Goal: Task Accomplishment & Management: Use online tool/utility

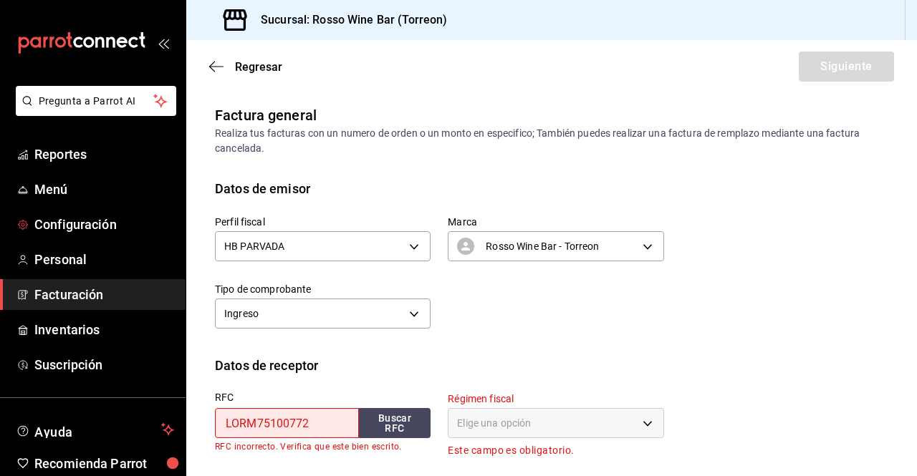
scroll to position [160, 0]
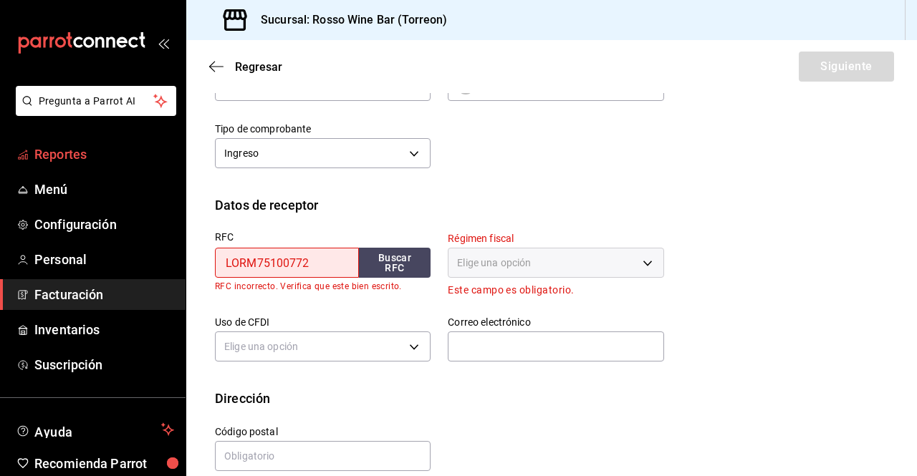
click at [90, 166] on link "Reportes" at bounding box center [92, 154] width 185 height 31
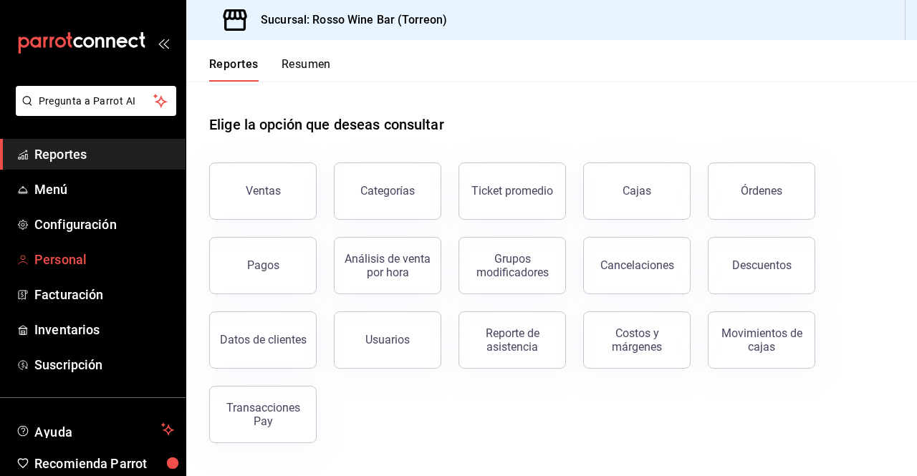
click at [84, 262] on span "Personal" at bounding box center [104, 259] width 140 height 19
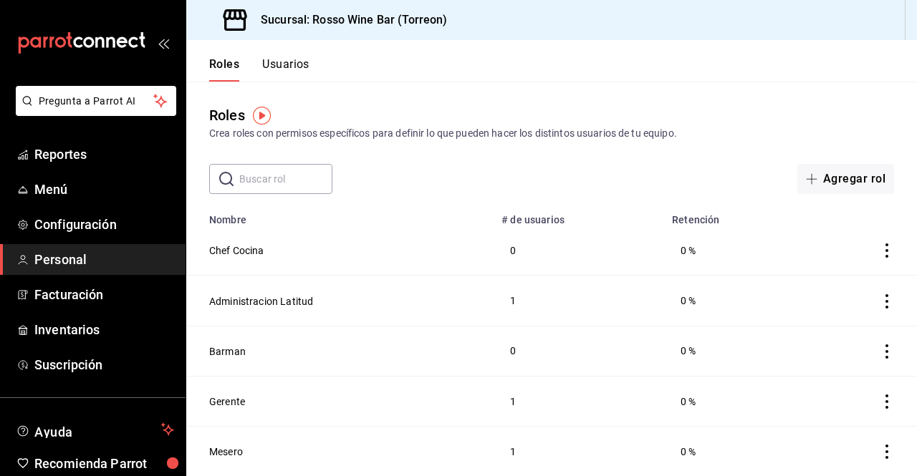
click at [305, 68] on button "Usuarios" at bounding box center [285, 69] width 47 height 24
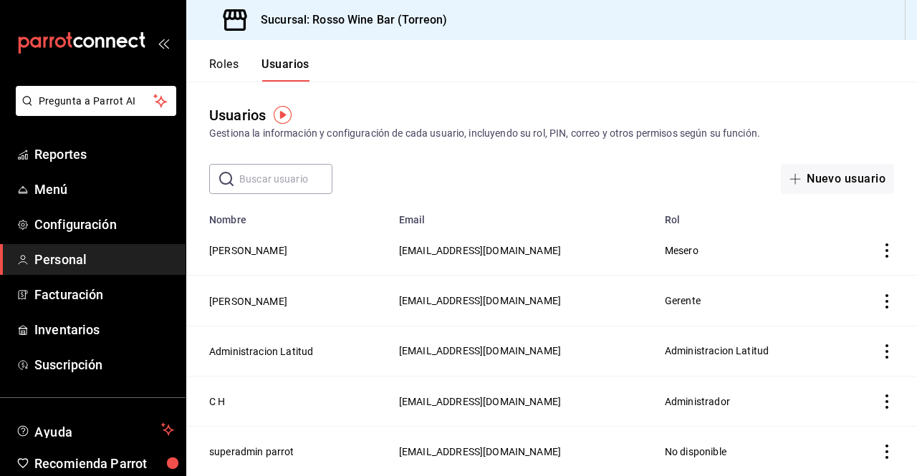
scroll to position [1, 0]
click at [790, 172] on button "Nuevo usuario" at bounding box center [837, 179] width 113 height 30
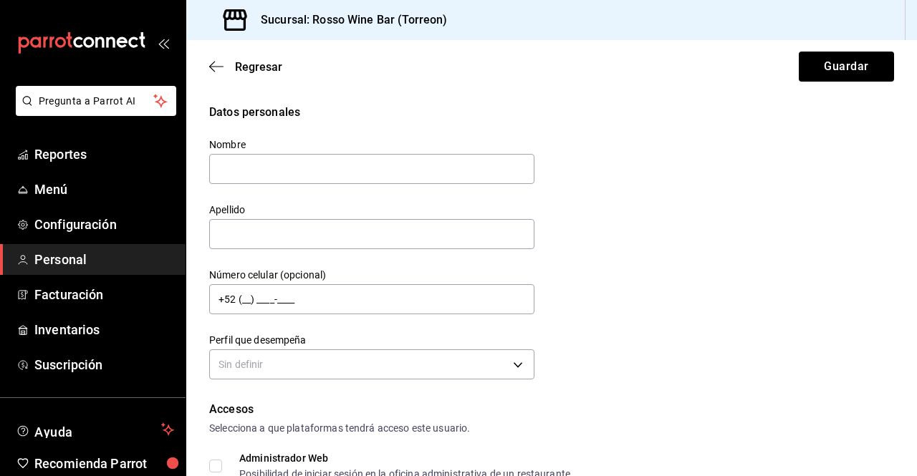
click at [798, 52] on button "Guardar" at bounding box center [845, 67] width 95 height 30
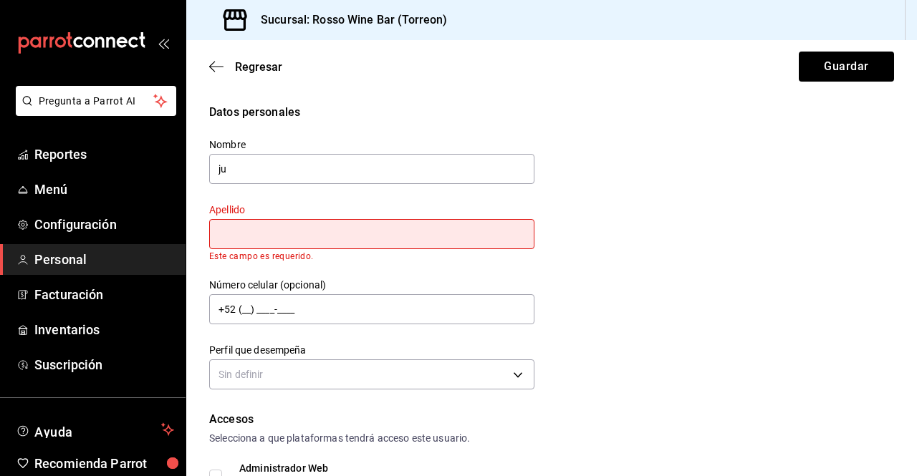
type input "j"
type input "Juan"
click at [439, 234] on input "text" at bounding box center [371, 234] width 325 height 30
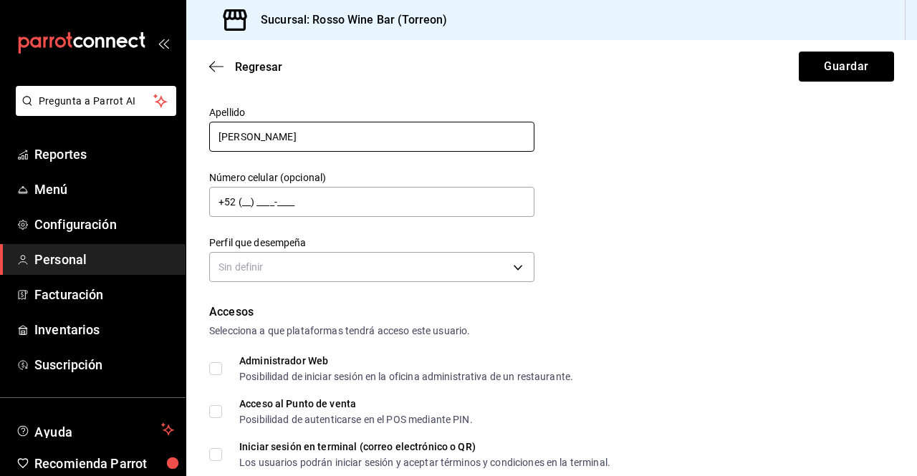
scroll to position [102, 0]
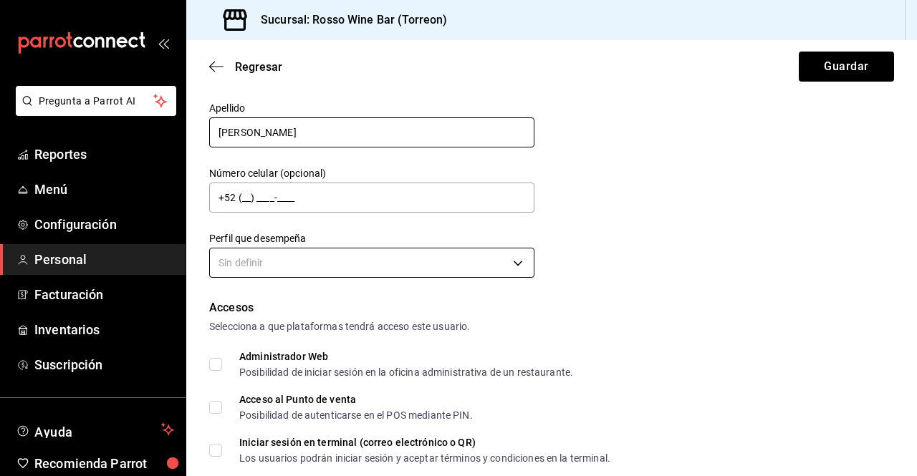
type input "Saldaña"
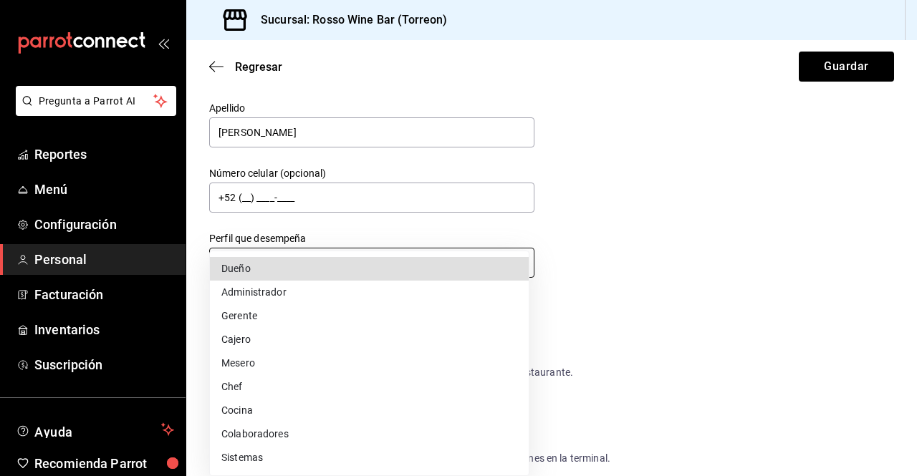
click at [520, 269] on body "Pregunta a Parrot AI Reportes Menú Configuración Personal Facturación Inventari…" at bounding box center [458, 238] width 917 height 476
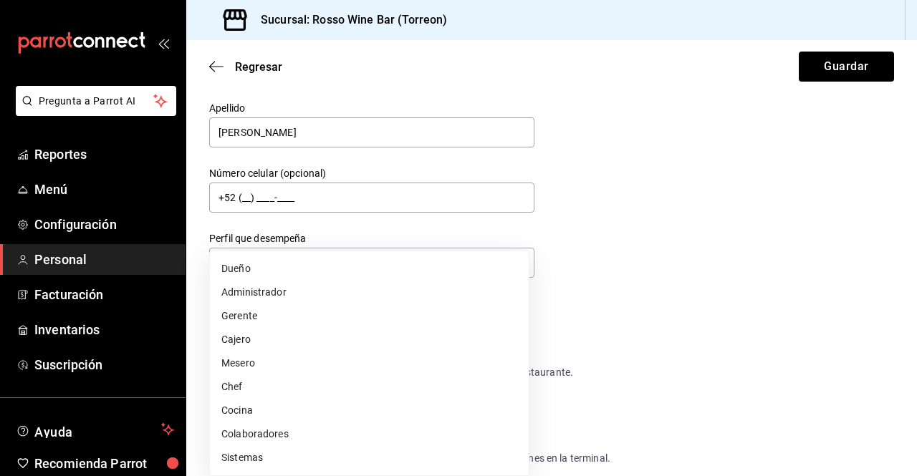
click at [259, 361] on li "Mesero" at bounding box center [369, 364] width 319 height 24
type input "WAITER"
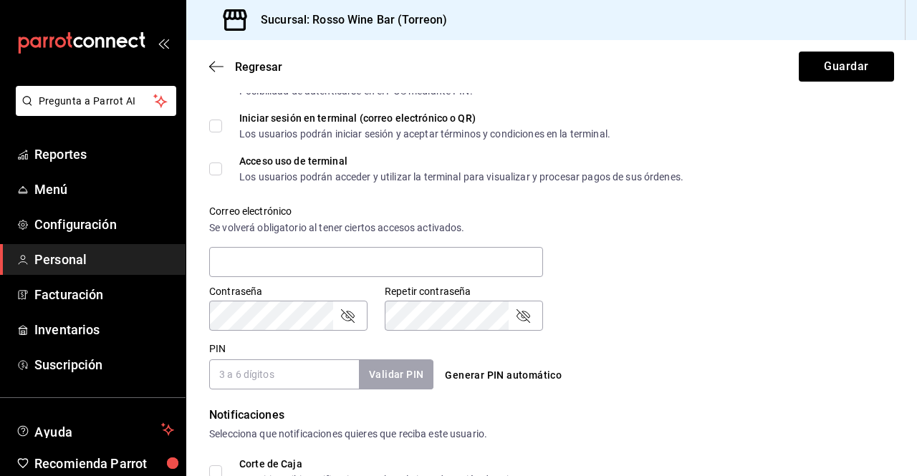
scroll to position [435, 0]
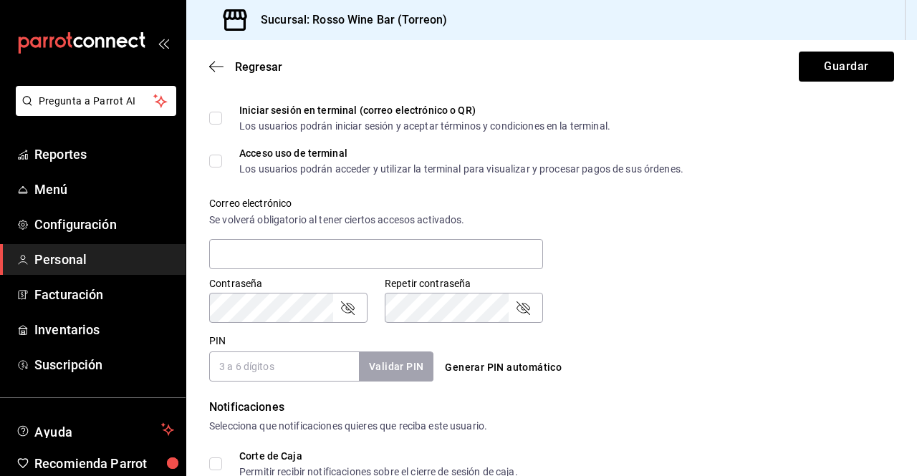
click at [271, 364] on input "PIN" at bounding box center [284, 367] width 150 height 30
click at [180, 306] on div "Pregunta a Parrot AI Reportes Menú Configuración Personal Facturación Inventari…" at bounding box center [458, 238] width 917 height 476
click at [303, 372] on input "PIN" at bounding box center [284, 367] width 150 height 30
type input "2020"
click at [405, 367] on button "Validar PIN" at bounding box center [395, 367] width 76 height 31
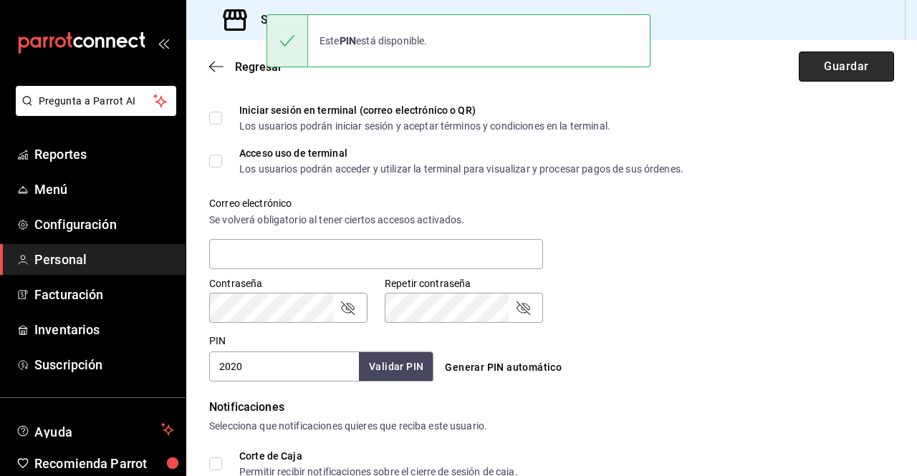
click at [824, 77] on button "Guardar" at bounding box center [845, 67] width 95 height 30
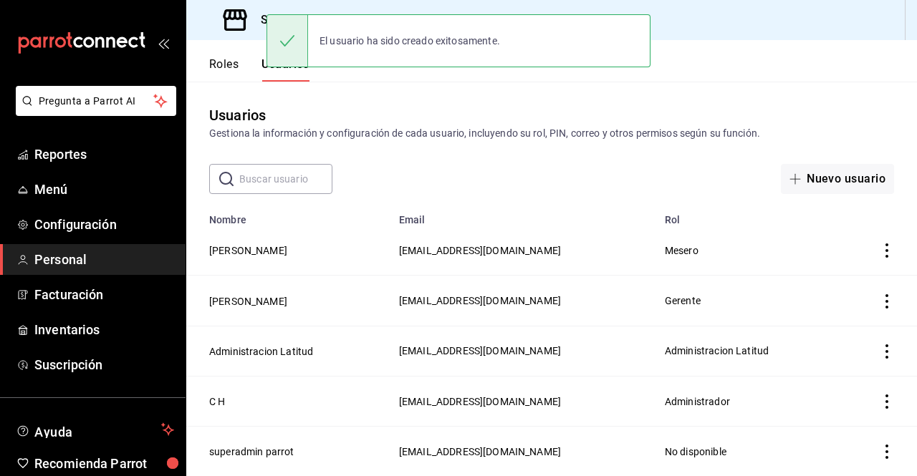
scroll to position [1, 0]
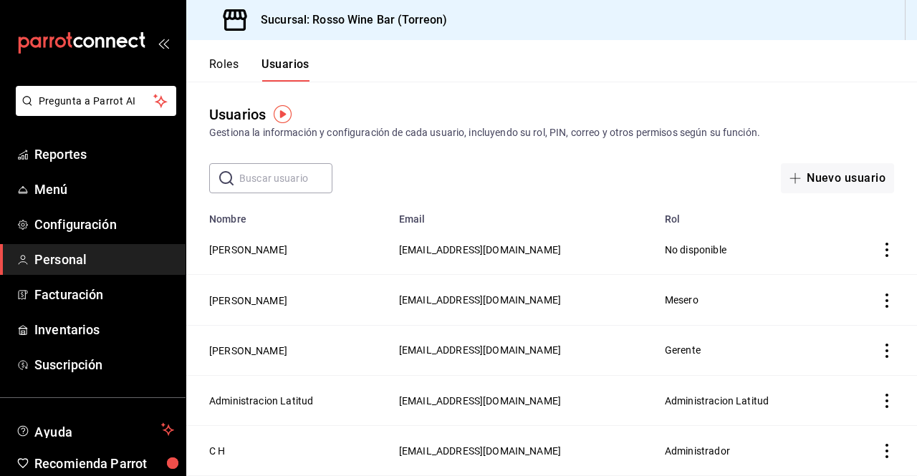
click at [231, 74] on button "Roles" at bounding box center [223, 69] width 29 height 24
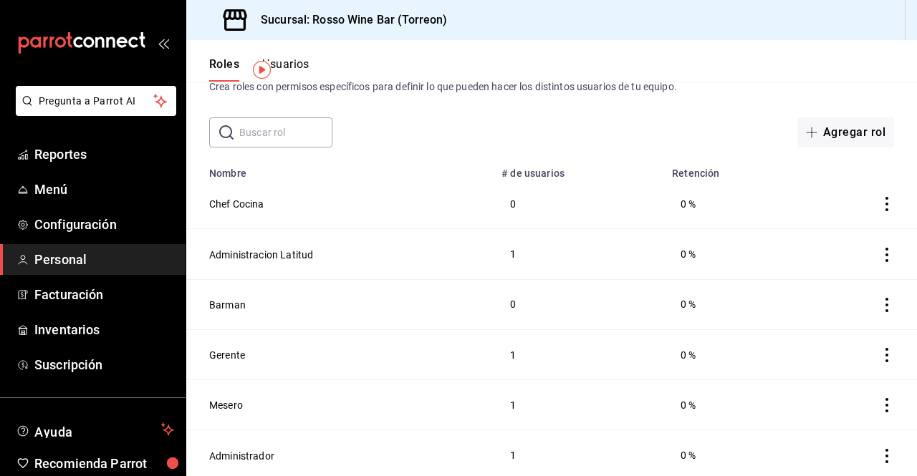
scroll to position [52, 0]
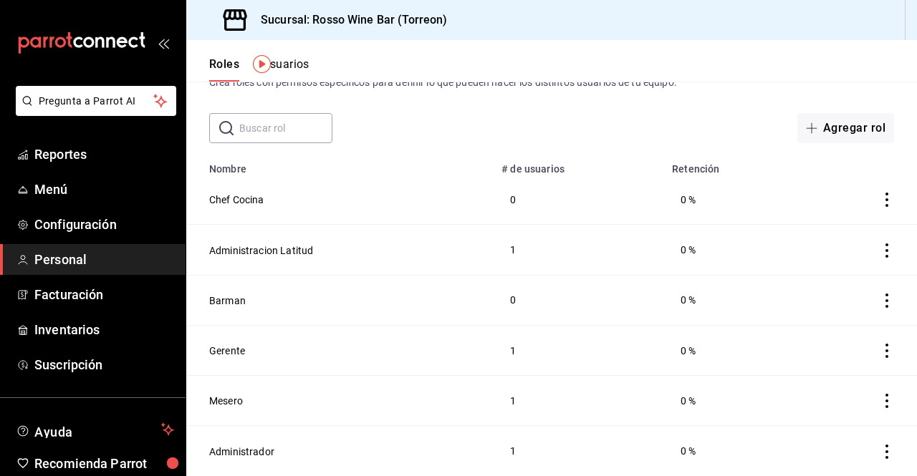
click at [879, 400] on icon "actions" at bounding box center [886, 401] width 14 height 14
click at [393, 125] on div at bounding box center [458, 238] width 917 height 476
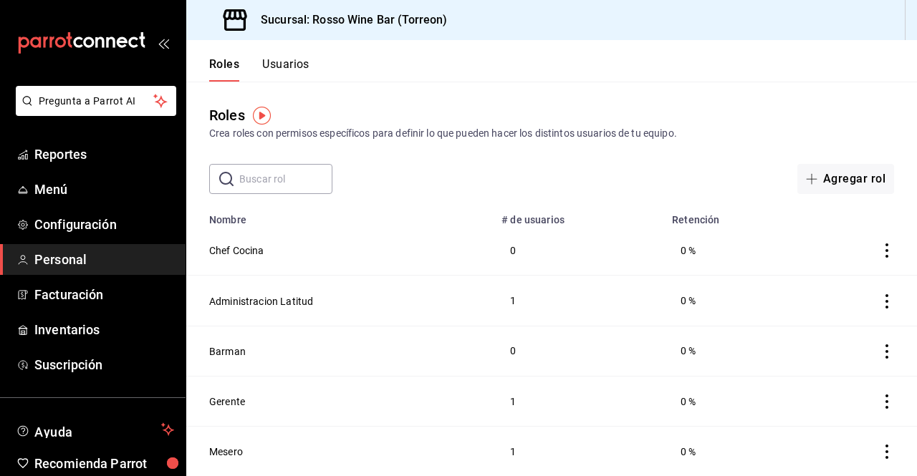
click at [292, 62] on button "Usuarios" at bounding box center [285, 69] width 47 height 24
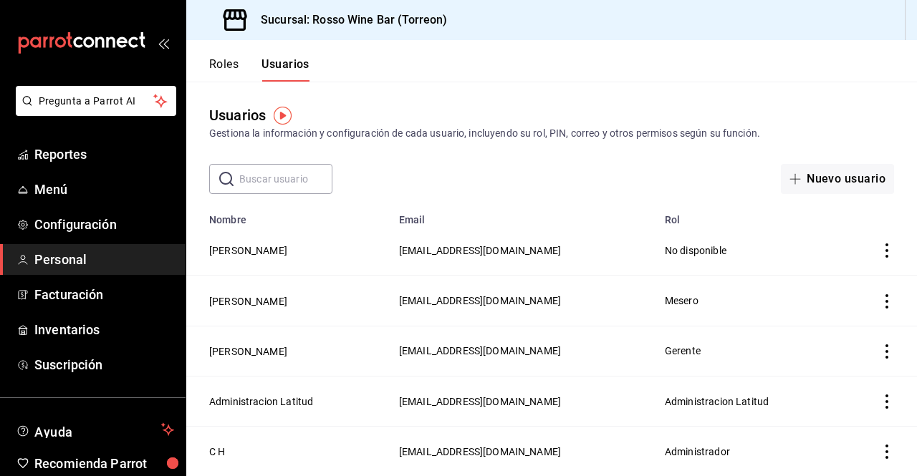
click at [879, 253] on icon "actions" at bounding box center [886, 250] width 14 height 14
click at [914, 218] on div at bounding box center [458, 238] width 917 height 476
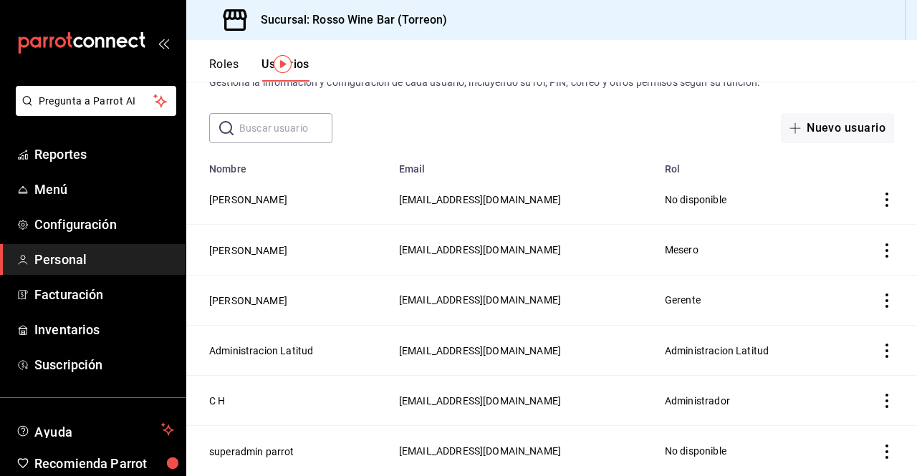
click at [879, 202] on icon "actions" at bounding box center [886, 200] width 14 height 14
click at [831, 213] on span "Eliminar" at bounding box center [811, 219] width 62 height 17
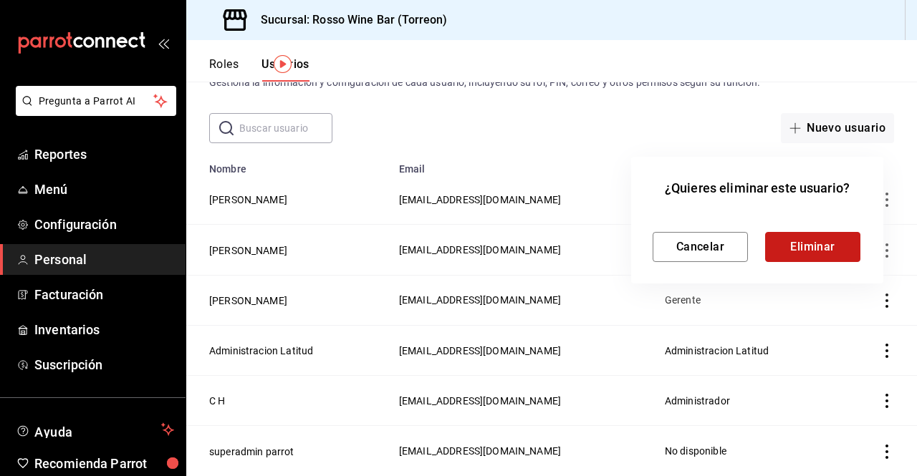
click at [818, 248] on button "Eliminar" at bounding box center [812, 247] width 95 height 30
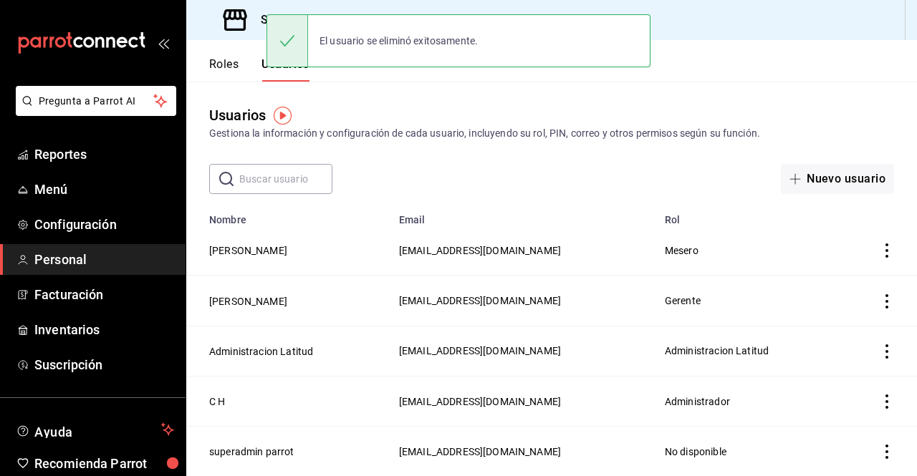
scroll to position [0, 0]
click at [228, 62] on button "Roles" at bounding box center [223, 69] width 29 height 24
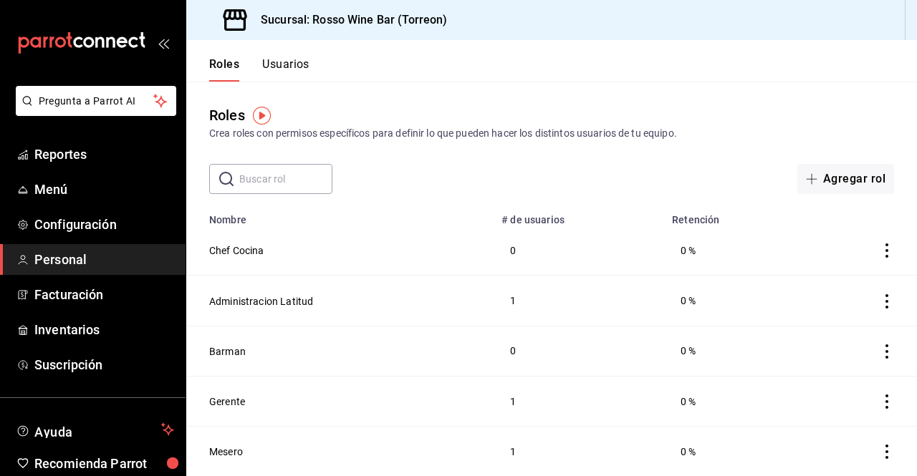
click at [291, 62] on button "Usuarios" at bounding box center [285, 69] width 47 height 24
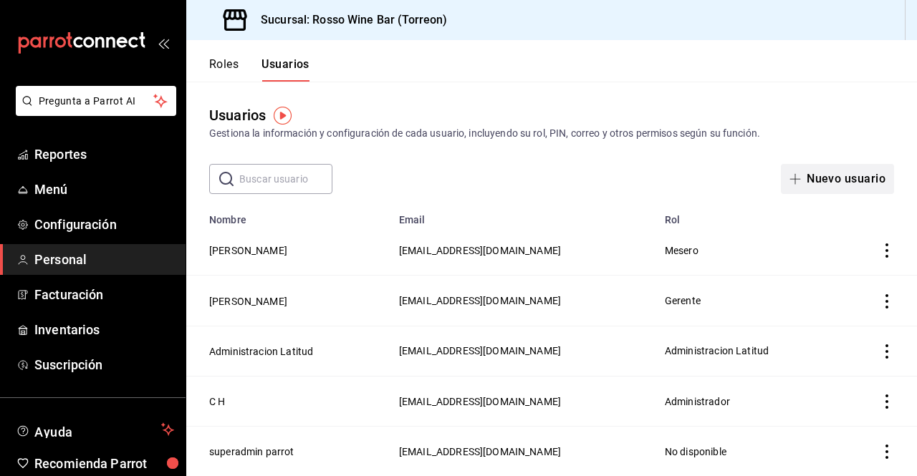
click at [792, 178] on span "button" at bounding box center [797, 178] width 17 height 11
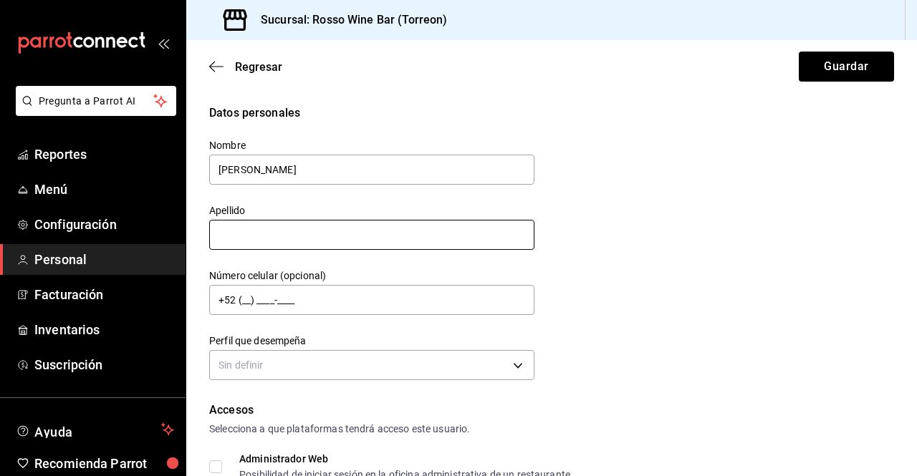
type input "Juan"
click at [307, 238] on input "text" at bounding box center [371, 235] width 325 height 30
type input "S"
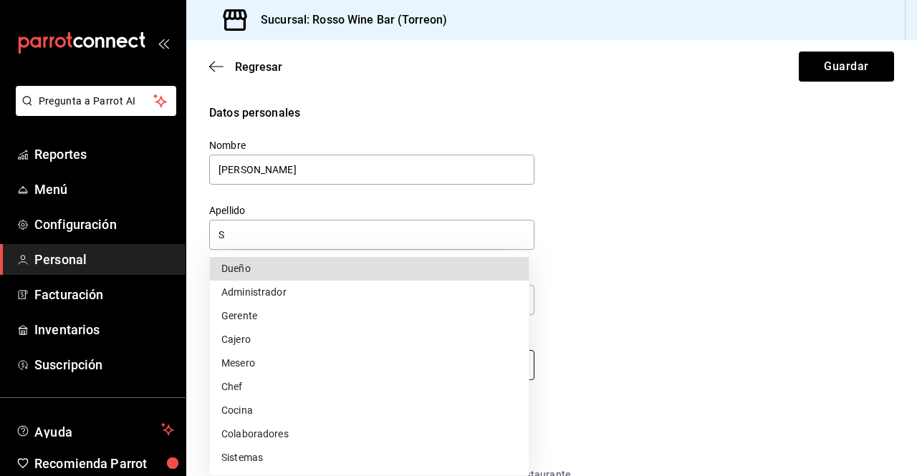
click at [515, 362] on body "Pregunta a Parrot AI Reportes Menú Configuración Personal Facturación Inventari…" at bounding box center [458, 238] width 917 height 476
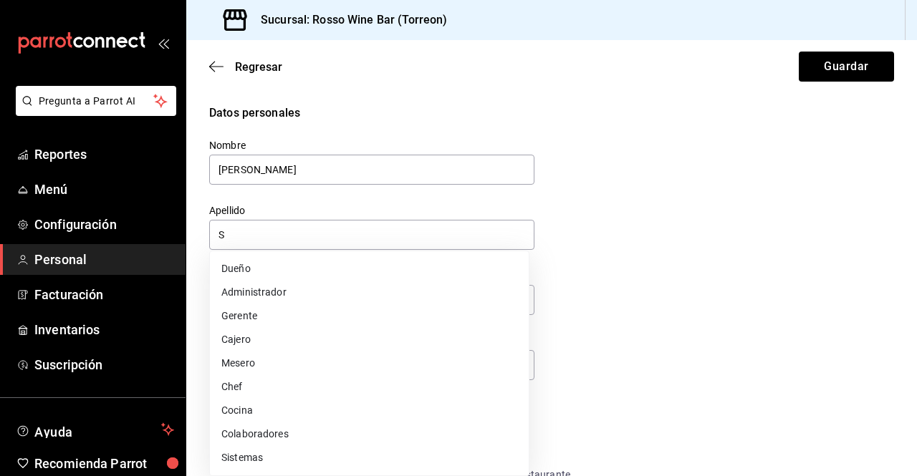
click at [475, 364] on li "Mesero" at bounding box center [369, 364] width 319 height 24
type input "WAITER"
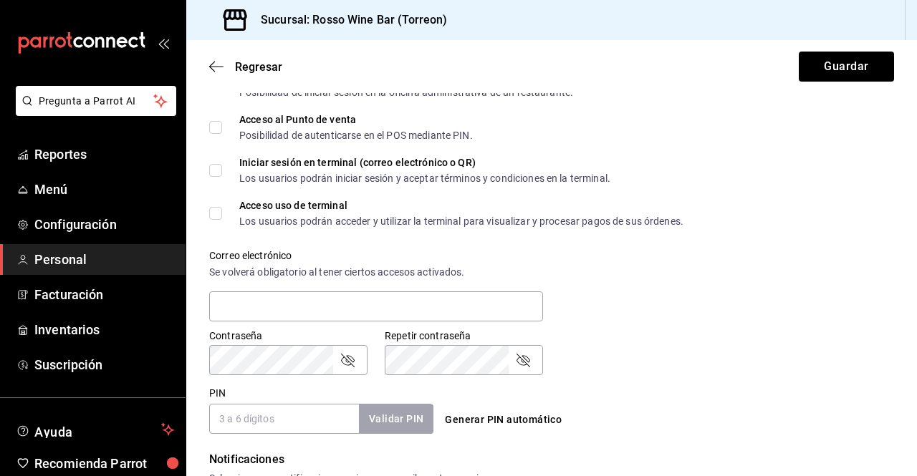
scroll to position [312, 0]
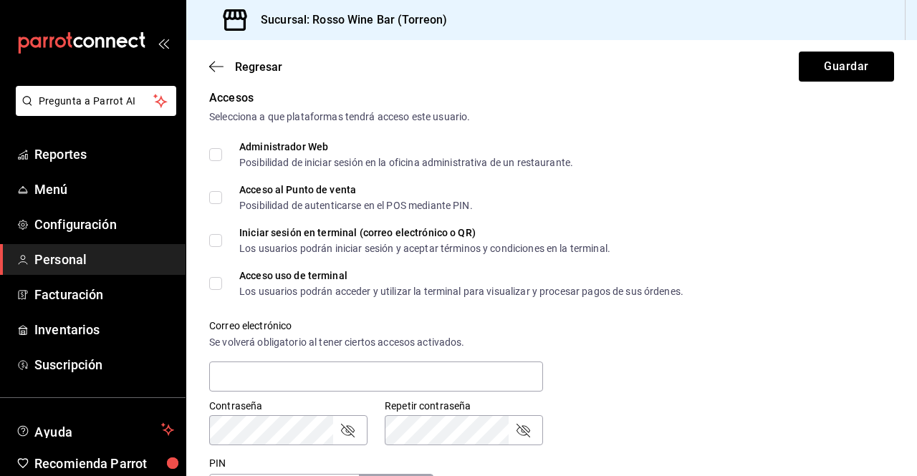
click at [220, 195] on input "Acceso al Punto de venta Posibilidad de autenticarse en el POS mediante PIN." at bounding box center [215, 197] width 13 height 13
checkbox input "true"
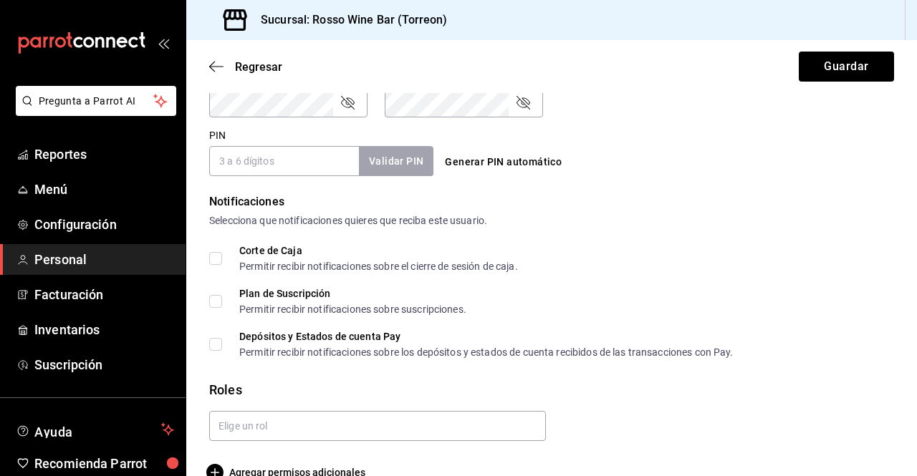
scroll to position [647, 0]
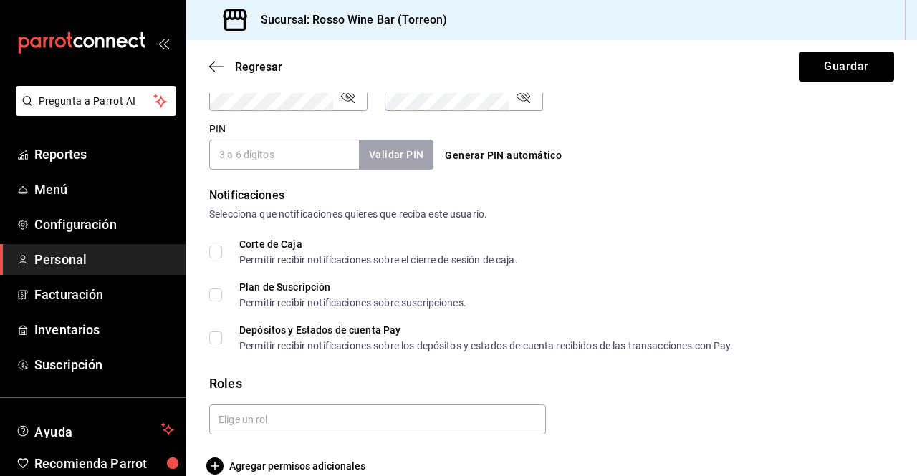
click at [280, 162] on input "PIN" at bounding box center [284, 155] width 150 height 30
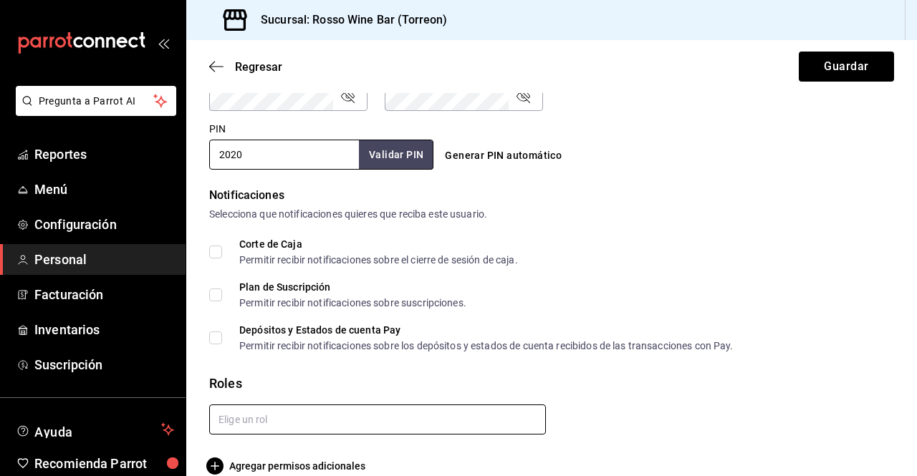
type input "2020"
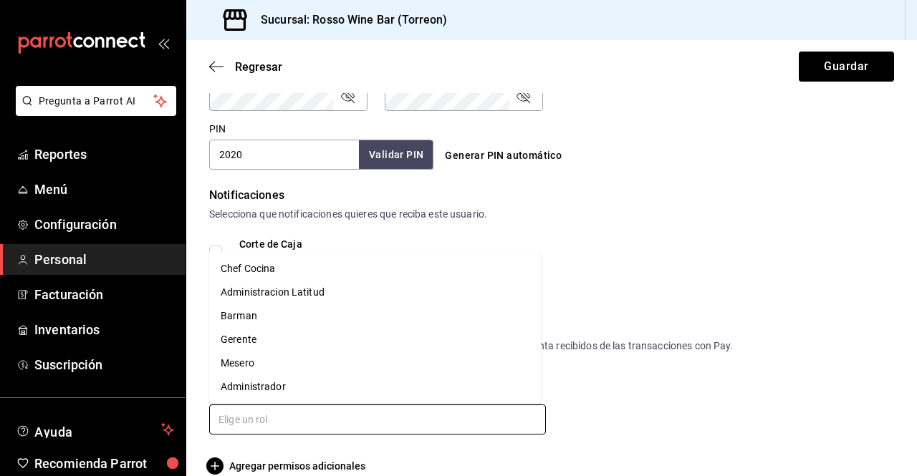
click at [319, 416] on input "text" at bounding box center [377, 420] width 337 height 30
click at [293, 368] on li "Mesero" at bounding box center [375, 364] width 332 height 24
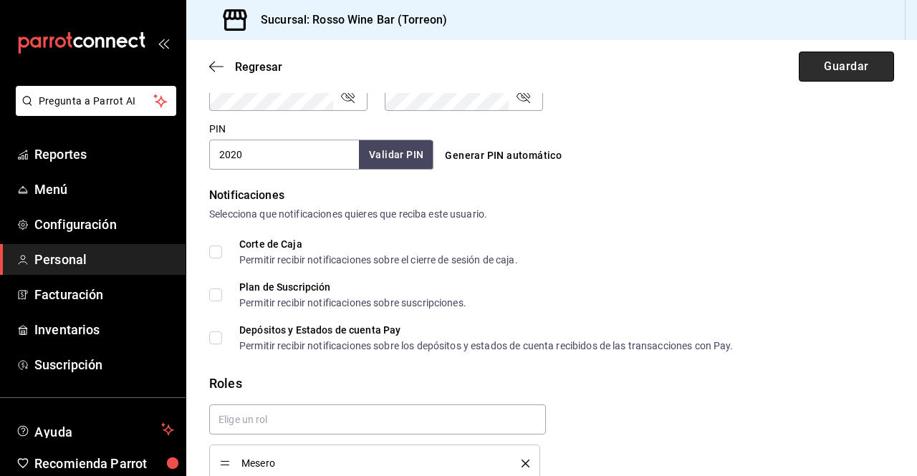
click at [826, 71] on button "Guardar" at bounding box center [845, 67] width 95 height 30
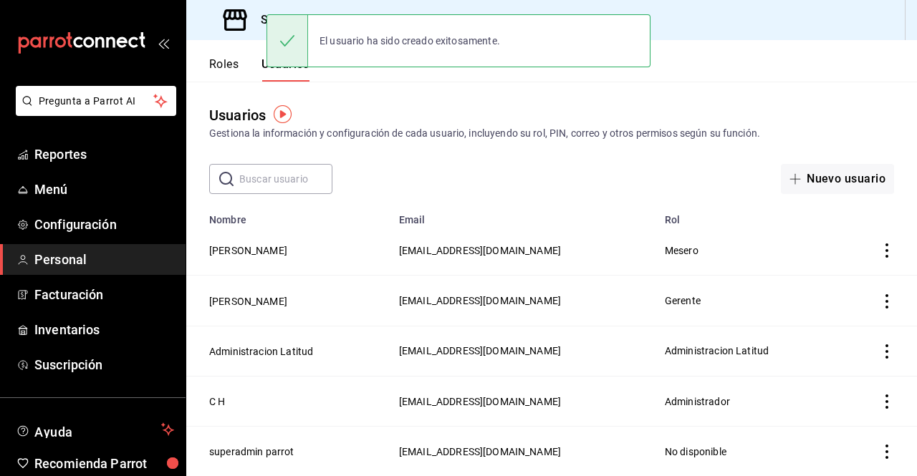
scroll to position [1, 0]
click at [231, 69] on button "Roles" at bounding box center [223, 69] width 29 height 24
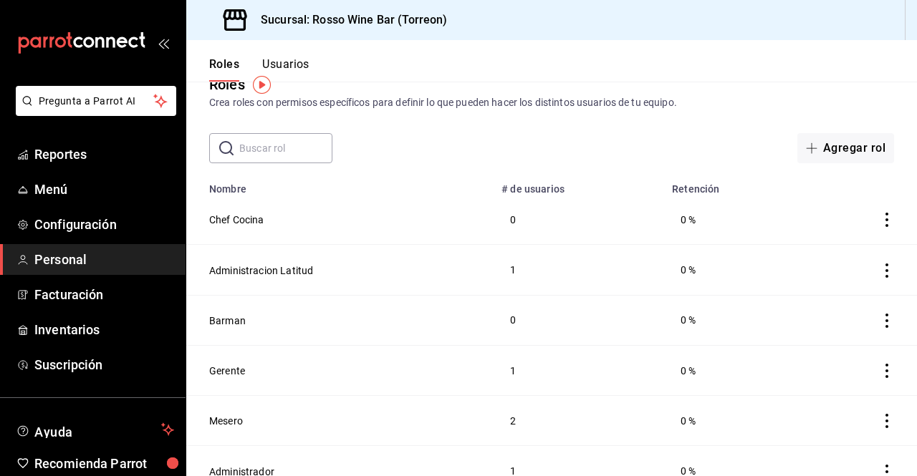
scroll to position [52, 0]
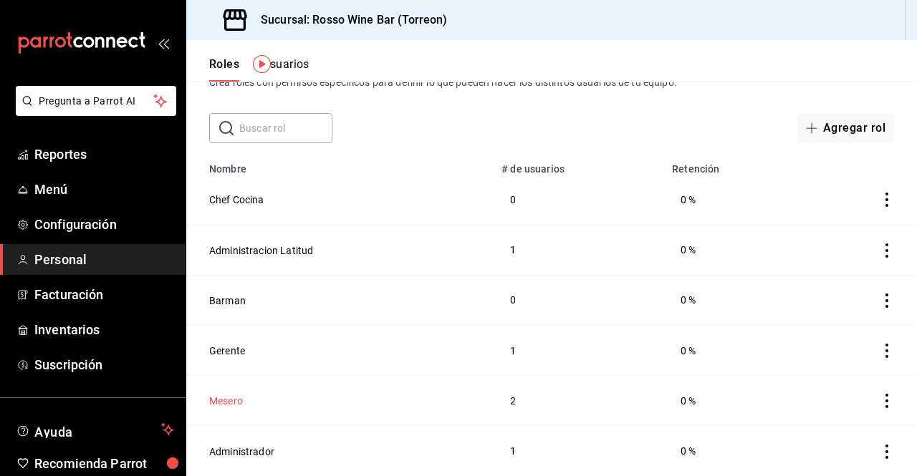
click at [235, 399] on button "Mesero" at bounding box center [226, 401] width 34 height 14
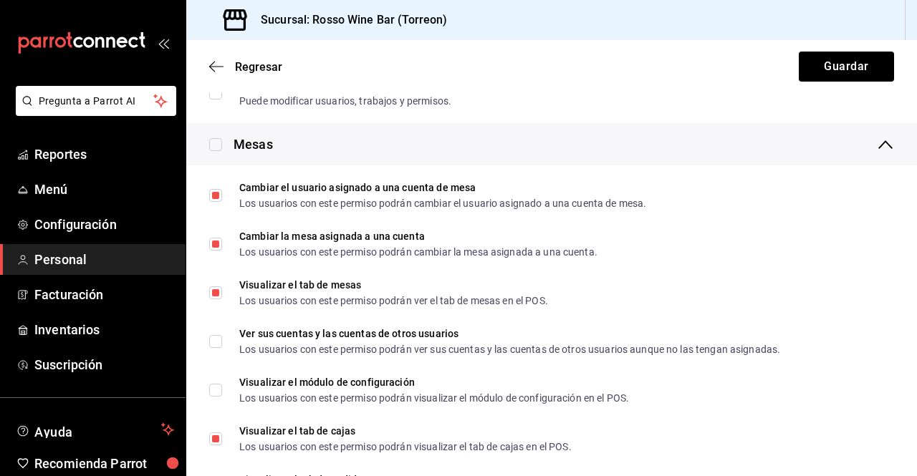
scroll to position [549, 0]
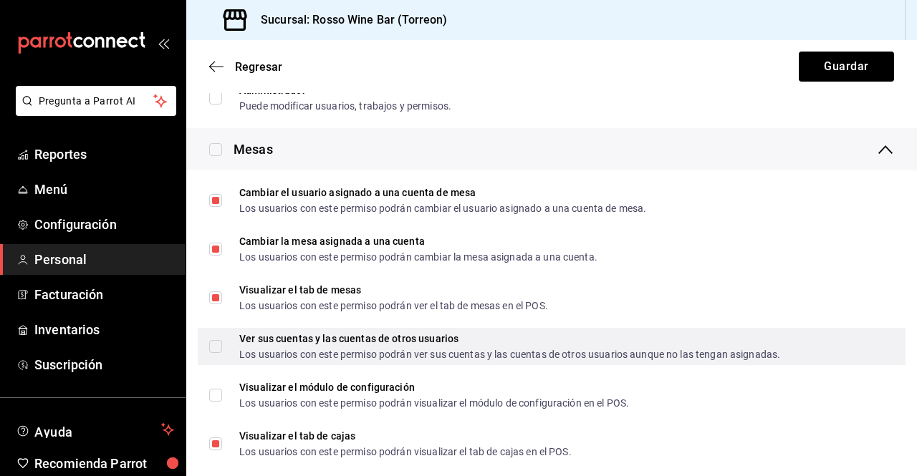
click at [221, 347] on input "Ver sus cuentas y las cuentas de otros usuarios Los usuarios con este permiso p…" at bounding box center [215, 346] width 13 height 13
checkbox input "true"
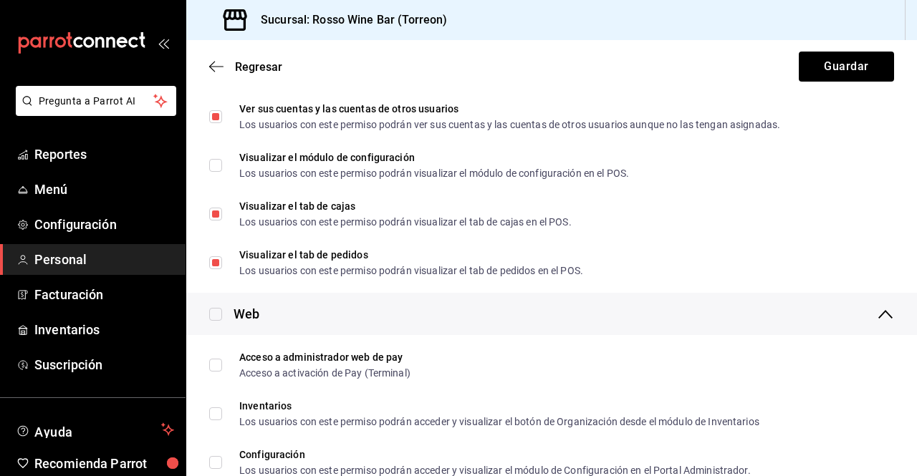
scroll to position [768, 0]
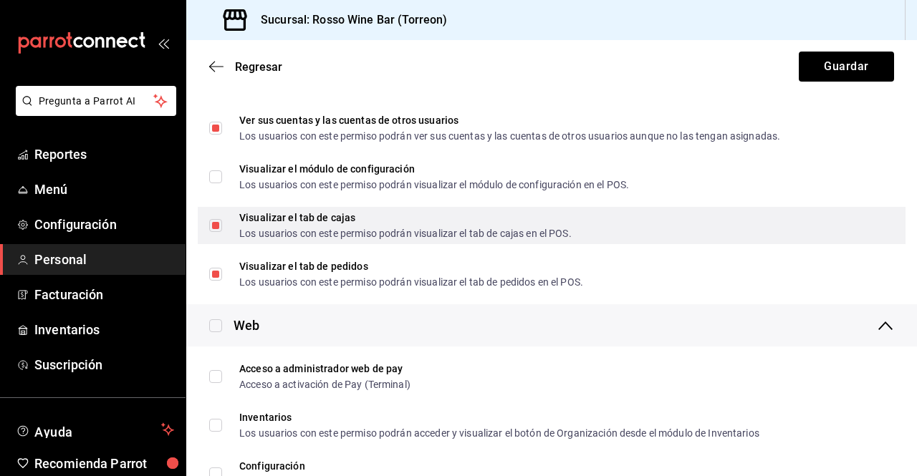
click at [217, 225] on input "Visualizar el tab de cajas Los usuarios con este permiso podrán visualizar el t…" at bounding box center [215, 225] width 13 height 13
checkbox input "false"
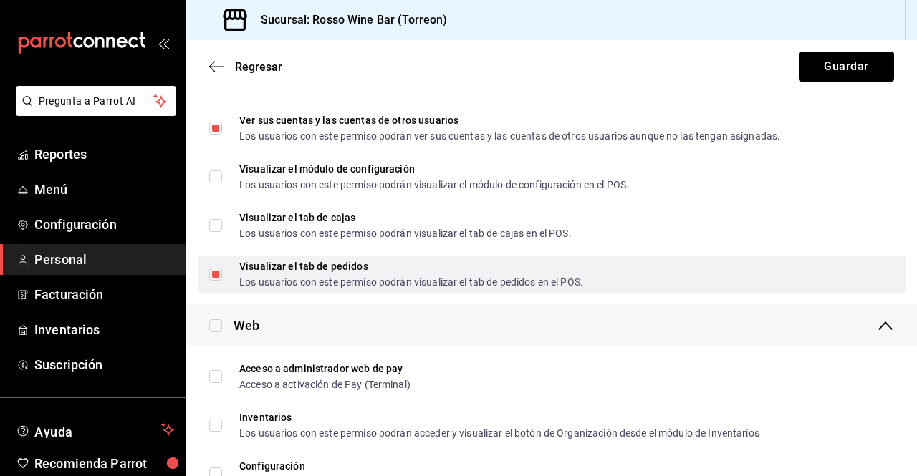
click at [217, 276] on input "Visualizar el tab de pedidos Los usuarios con este permiso podrán visualizar el…" at bounding box center [215, 274] width 13 height 13
checkbox input "false"
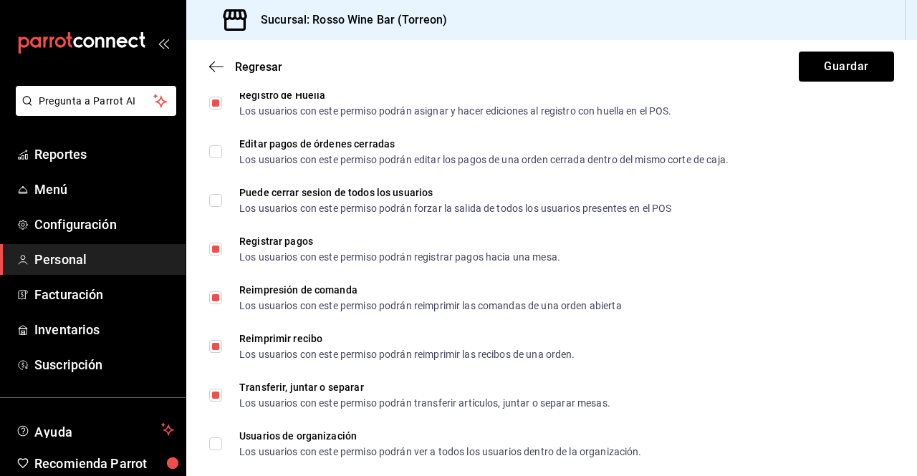
scroll to position [2579, 0]
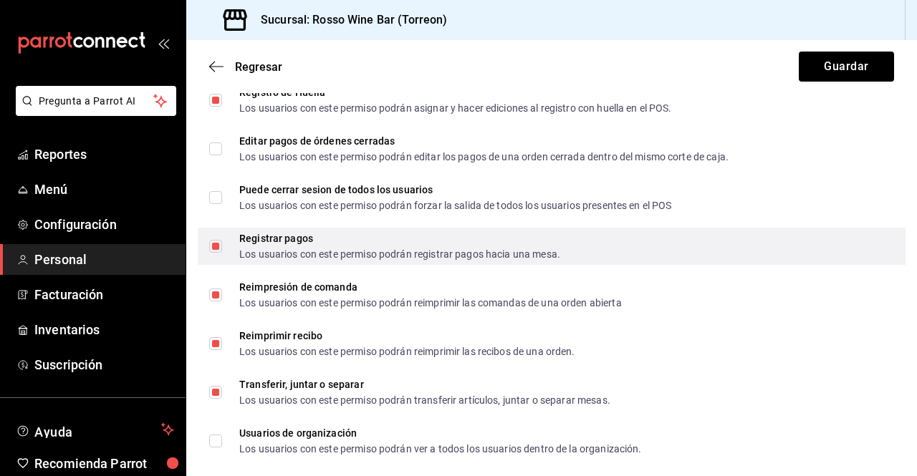
click at [219, 248] on input "Registrar pagos Los usuarios con este permiso podrán registrar pagos hacia una …" at bounding box center [215, 246] width 13 height 13
checkbox input "false"
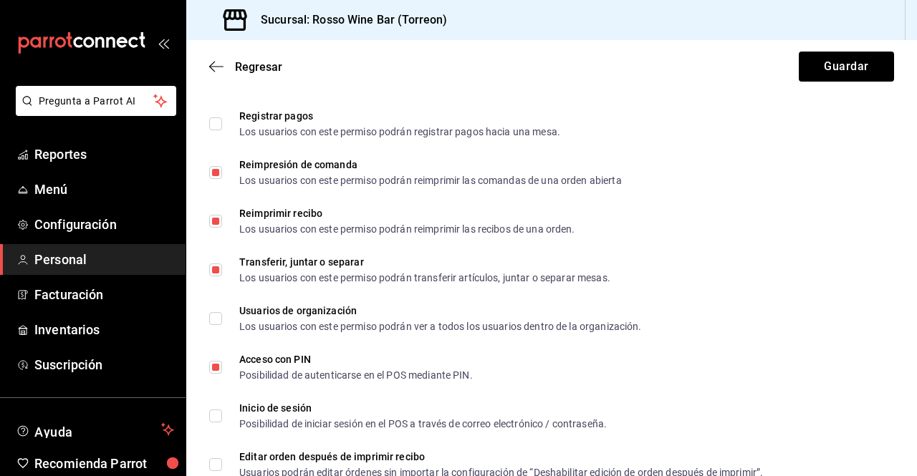
scroll to position [2723, 0]
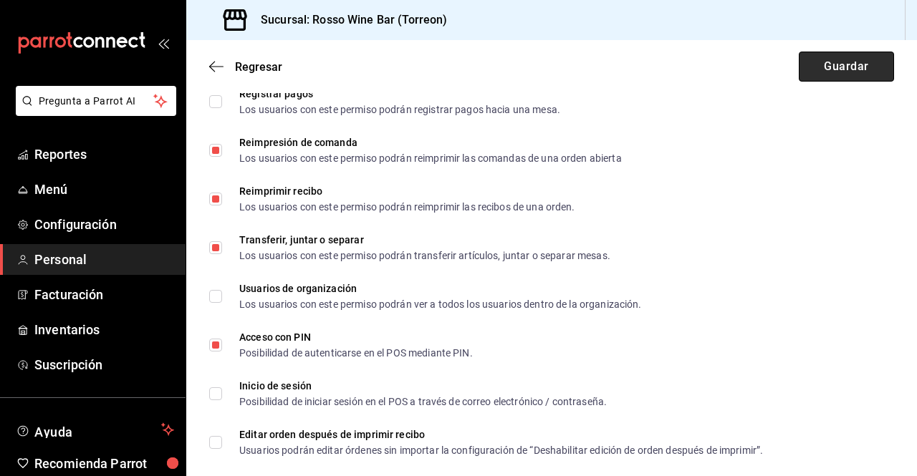
click at [844, 63] on button "Guardar" at bounding box center [845, 67] width 95 height 30
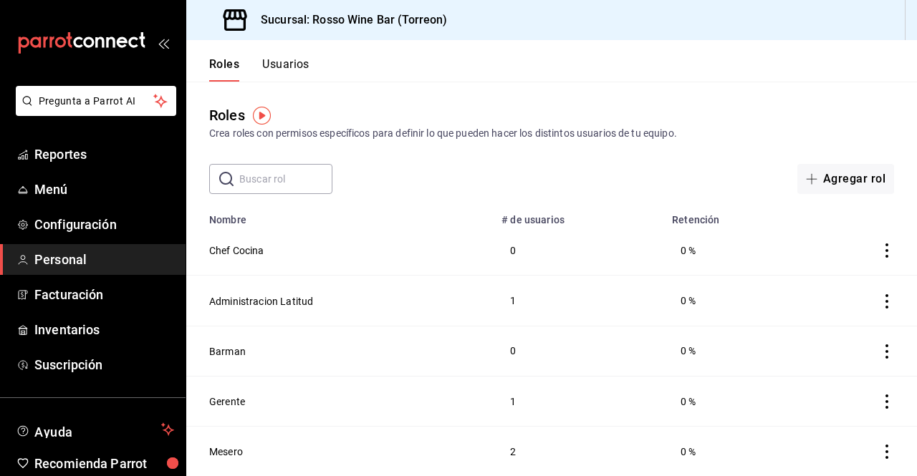
click at [296, 67] on button "Usuarios" at bounding box center [285, 69] width 47 height 24
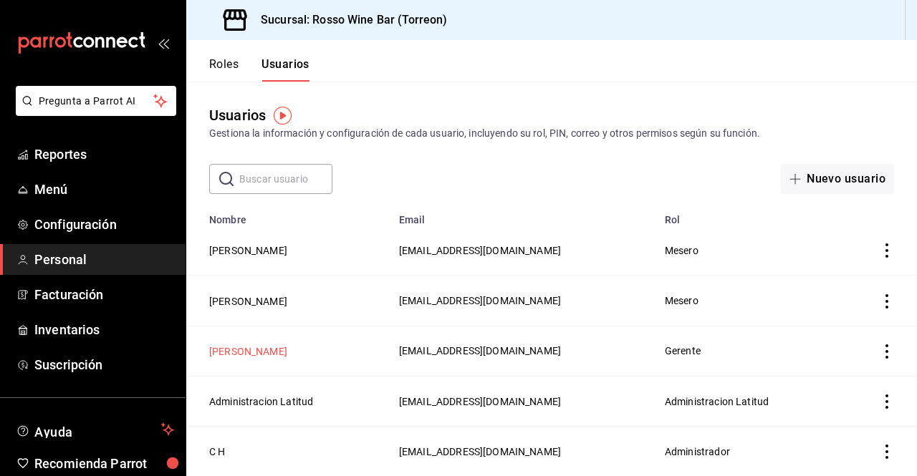
click at [248, 352] on button "Gerardo R" at bounding box center [248, 351] width 78 height 14
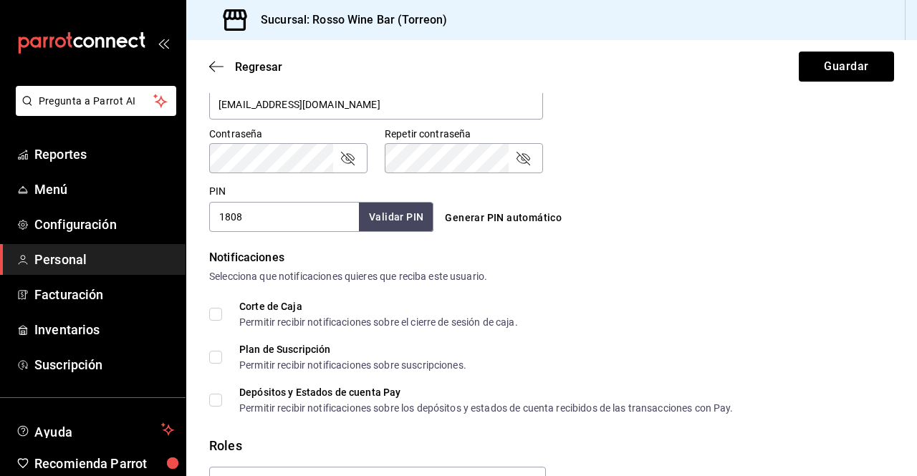
scroll to position [584, 0]
drag, startPoint x: 249, startPoint y: 216, endPoint x: 173, endPoint y: 207, distance: 76.4
click at [173, 207] on div "Pregunta a Parrot AI Reportes Menú Configuración Personal Facturación Inventari…" at bounding box center [458, 238] width 917 height 476
type input "0228"
click at [405, 223] on button "Validar PIN" at bounding box center [395, 218] width 76 height 31
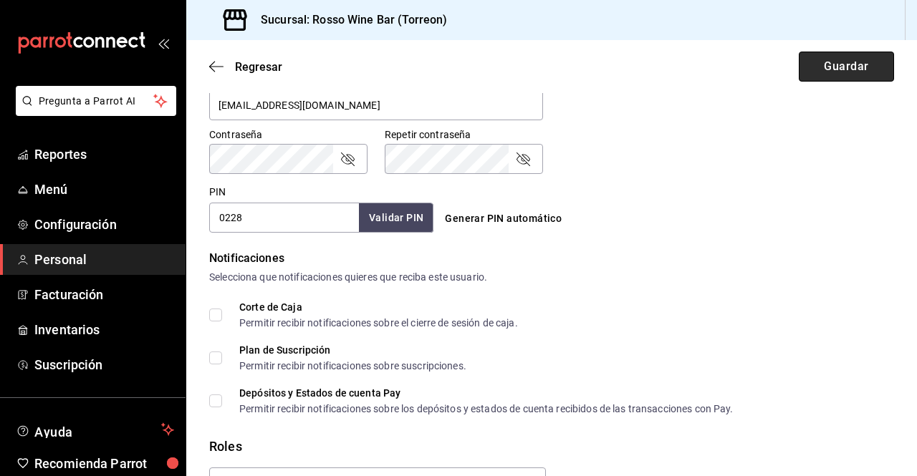
click at [806, 69] on button "Guardar" at bounding box center [845, 67] width 95 height 30
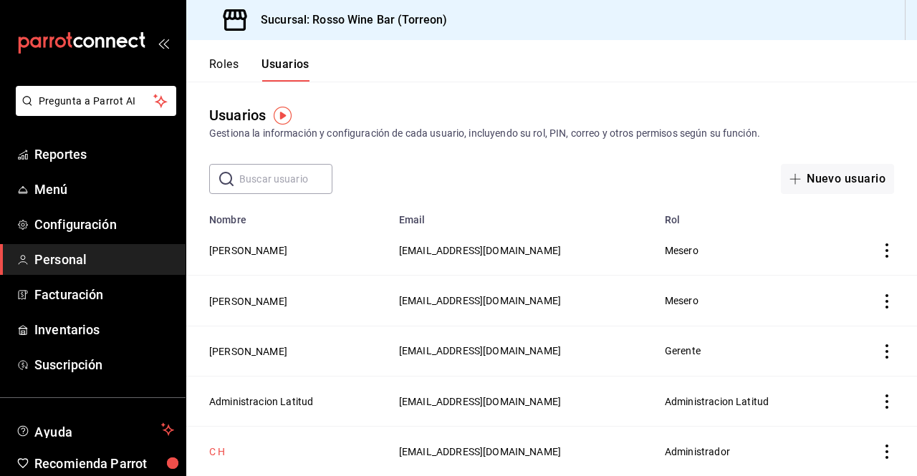
click at [210, 451] on button "C H" at bounding box center [217, 452] width 16 height 14
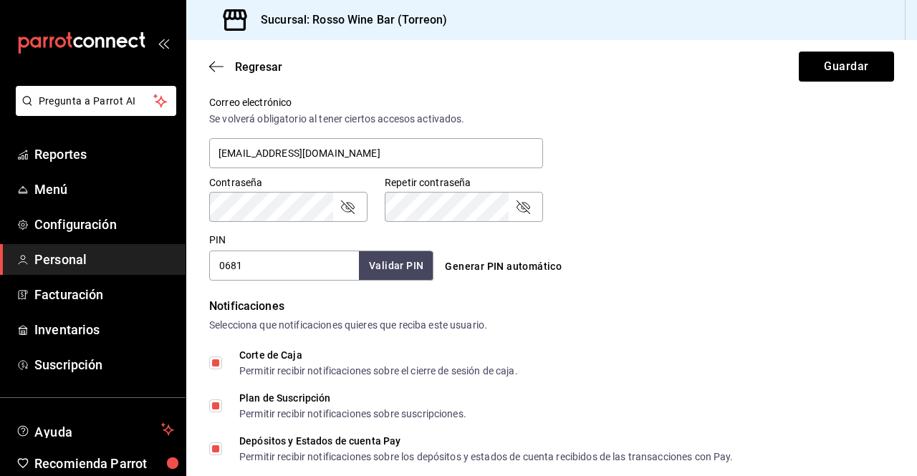
scroll to position [597, 0]
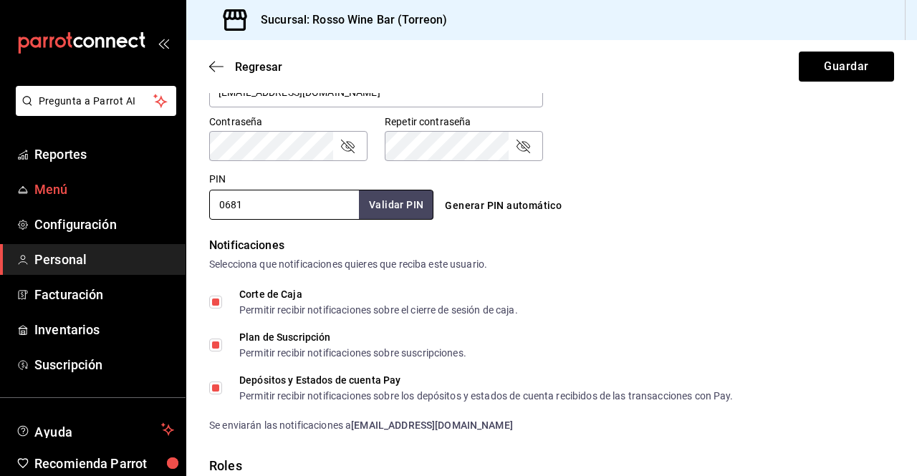
drag, startPoint x: 234, startPoint y: 209, endPoint x: 82, endPoint y: 195, distance: 153.2
click at [82, 195] on div "Pregunta a Parrot AI Reportes Menú Configuración Personal Facturación Inventari…" at bounding box center [458, 238] width 917 height 476
type input "1"
type input "0130"
click at [384, 208] on button "Validar PIN" at bounding box center [395, 205] width 76 height 31
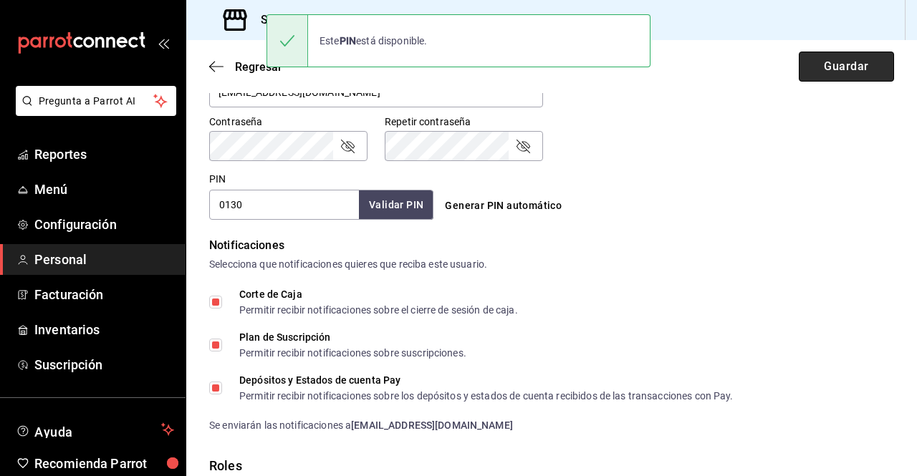
click at [817, 64] on button "Guardar" at bounding box center [845, 67] width 95 height 30
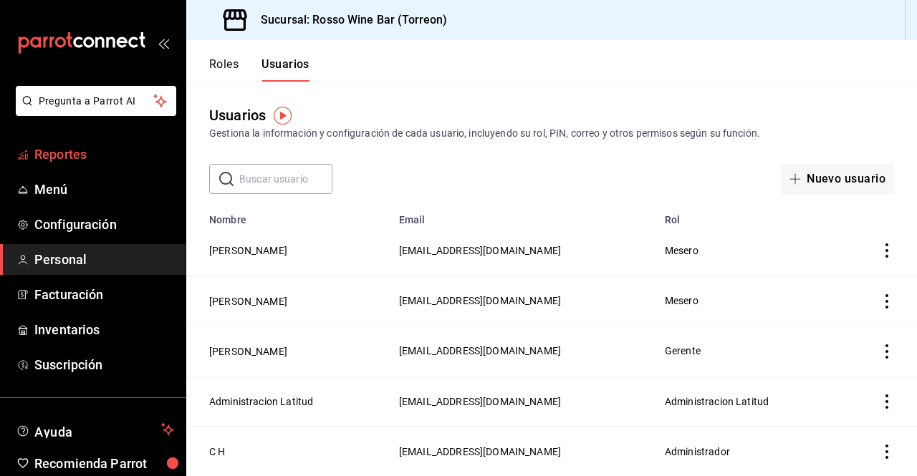
click at [71, 161] on span "Reportes" at bounding box center [104, 154] width 140 height 19
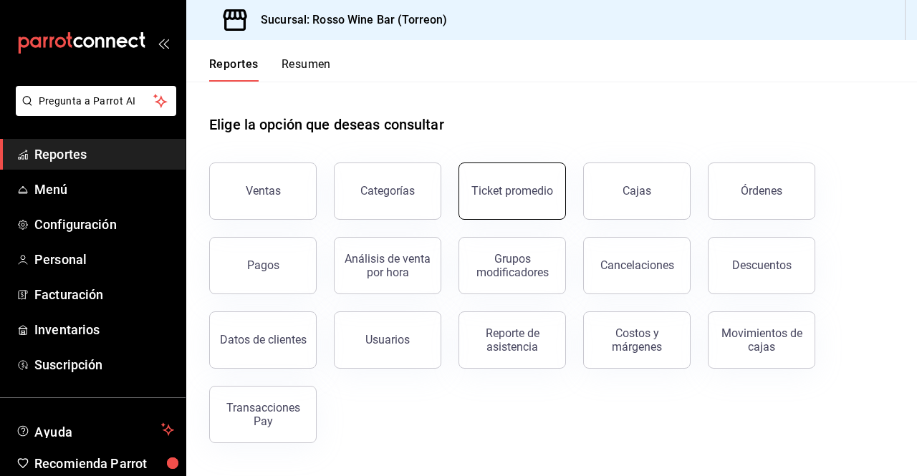
click at [531, 197] on div "Ticket promedio" at bounding box center [512, 191] width 82 height 14
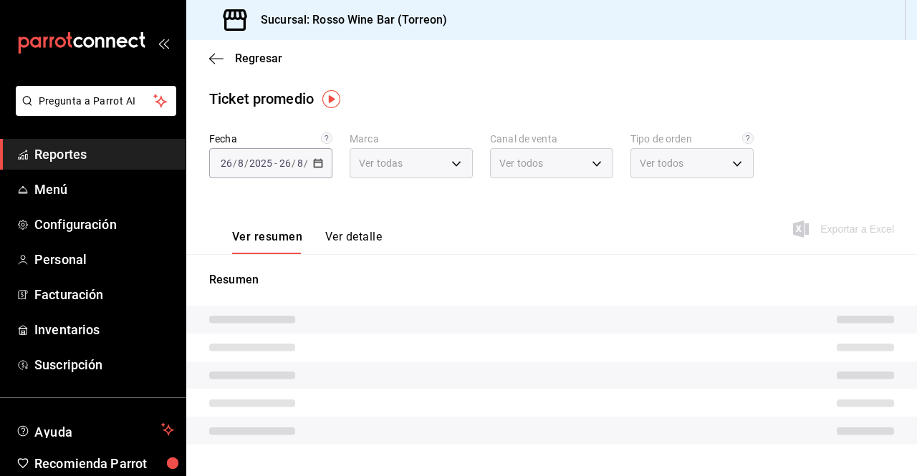
type input "c2c32ae7-1fc4-45ff-8039-656fc52e7daf"
type input "PARROT,UBER_EATS,RAPPI,DIDI_FOOD,ONLINE"
type input "37f3be1f-c6aa-41f1-af05-5bc3c077c5dd,eedbad75-907f-4a4c-a218-d8abcc29040e,538aa…"
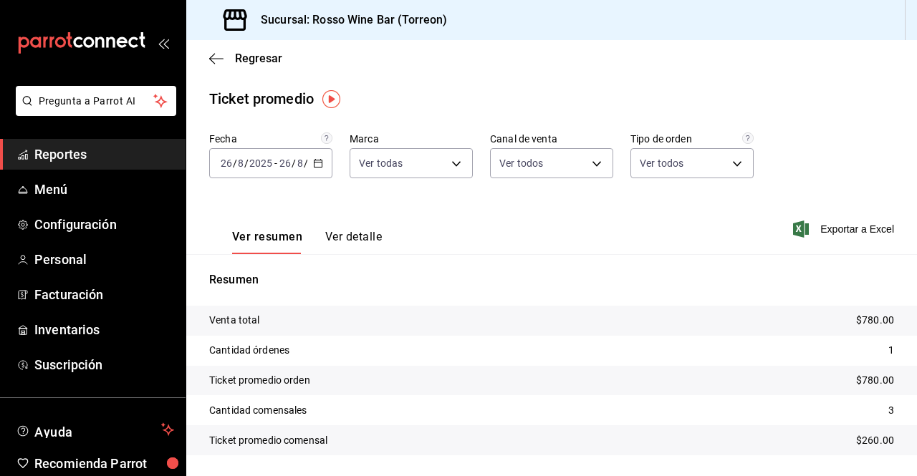
click at [318, 169] on div "2025-08-26 26 / 8 / 2025 - 2025-08-26 26 / 8 / 2025" at bounding box center [270, 163] width 123 height 30
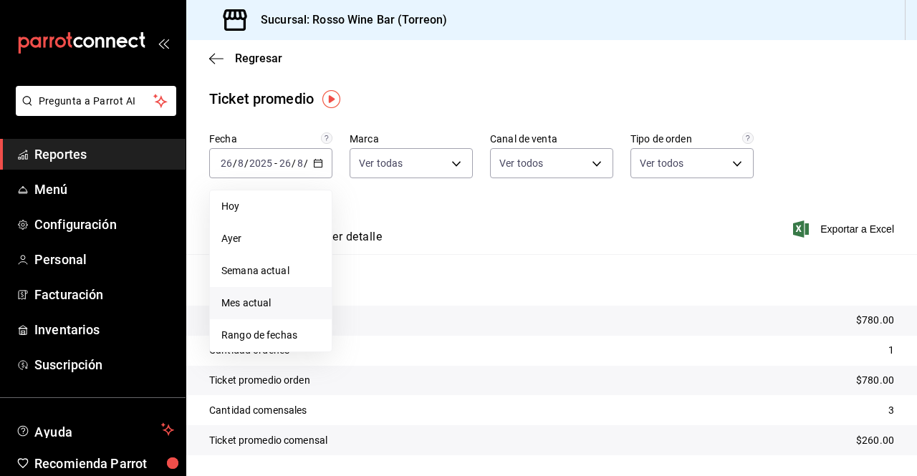
click at [269, 300] on span "Mes actual" at bounding box center [270, 303] width 99 height 15
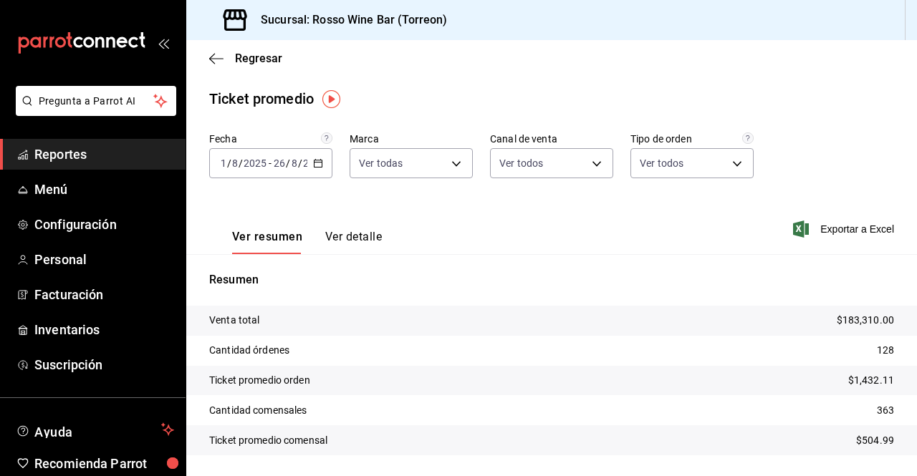
click at [79, 154] on span "Reportes" at bounding box center [104, 154] width 140 height 19
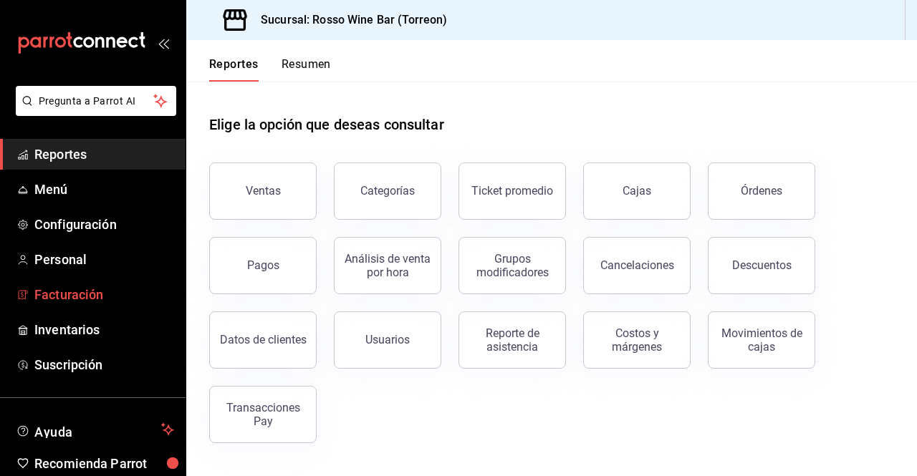
click at [100, 293] on span "Facturación" at bounding box center [104, 294] width 140 height 19
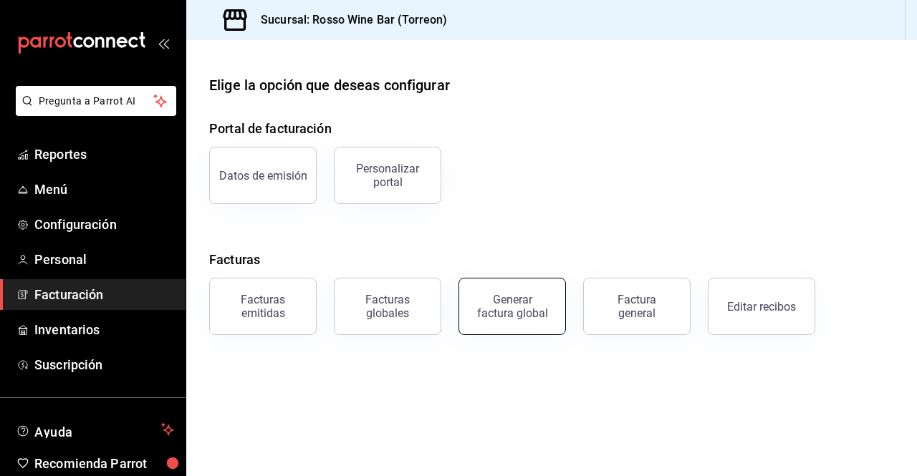
click at [541, 316] on div "Generar factura global" at bounding box center [512, 306] width 72 height 27
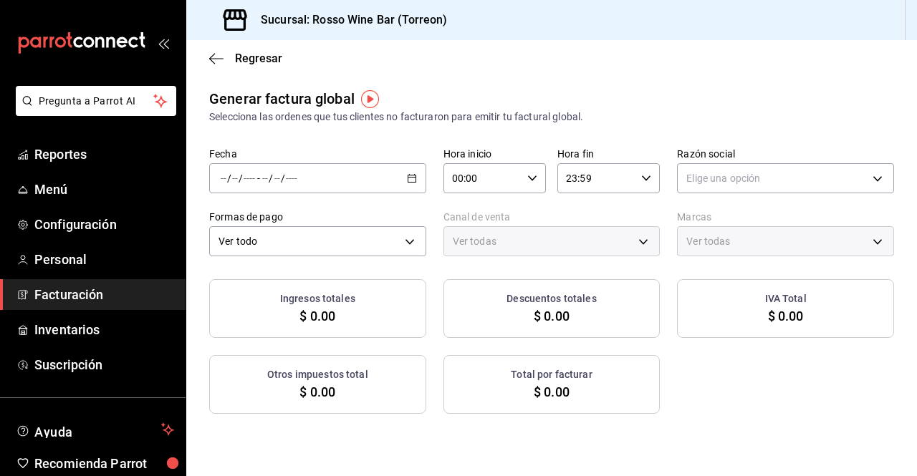
type input "PARROT,UBER_EATS,RAPPI,DIDI_FOOD,ONLINE"
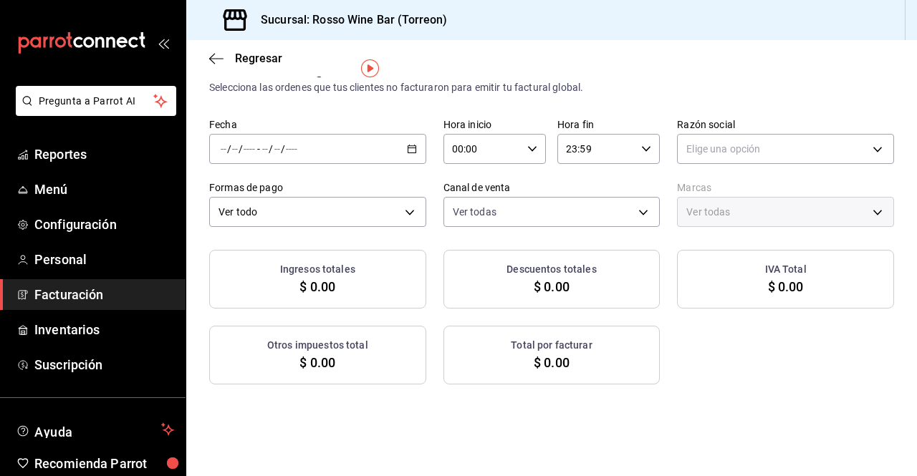
scroll to position [32, 0]
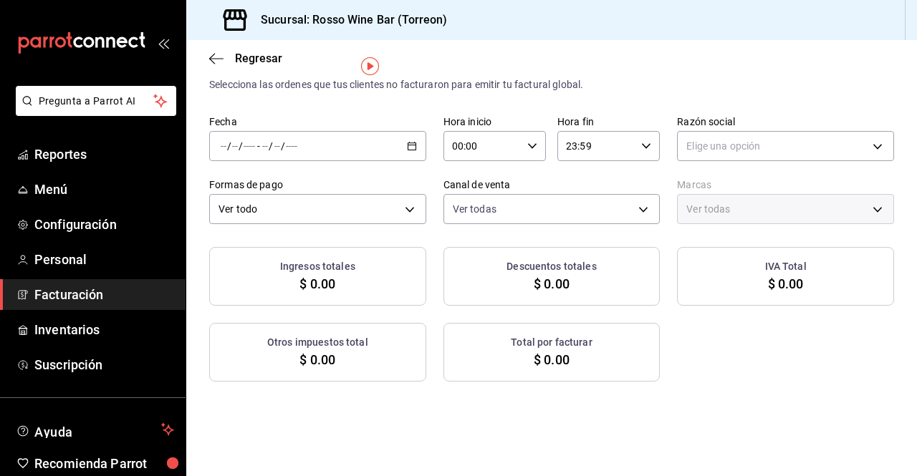
click at [399, 140] on div "/ / - / /" at bounding box center [317, 146] width 217 height 30
click at [287, 190] on span "Rango de fechas" at bounding box center [276, 189] width 111 height 15
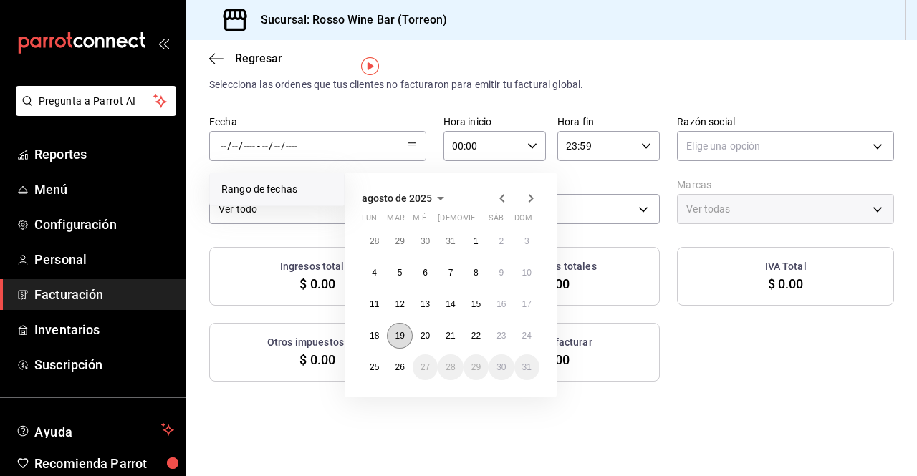
click at [397, 328] on button "19" at bounding box center [399, 336] width 25 height 26
click at [377, 364] on abbr "25" at bounding box center [374, 367] width 9 height 10
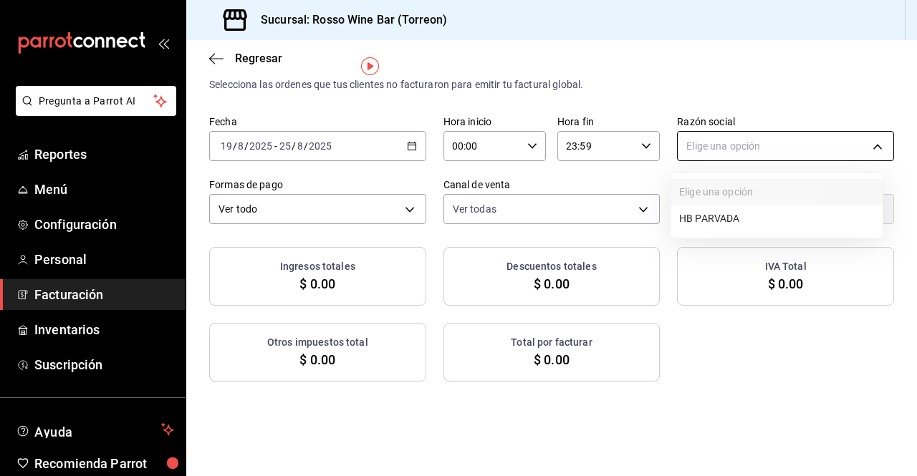
click at [715, 139] on body "Pregunta a Parrot AI Reportes Menú Configuración Personal Facturación Inventari…" at bounding box center [458, 238] width 917 height 476
click at [718, 218] on li "HB PARVADA" at bounding box center [776, 219] width 212 height 26
type input "e33a4bbf-56a2-4bb2-a420-99781ad44d12"
type input "c2c32ae7-1fc4-45ff-8039-656fc52e7daf"
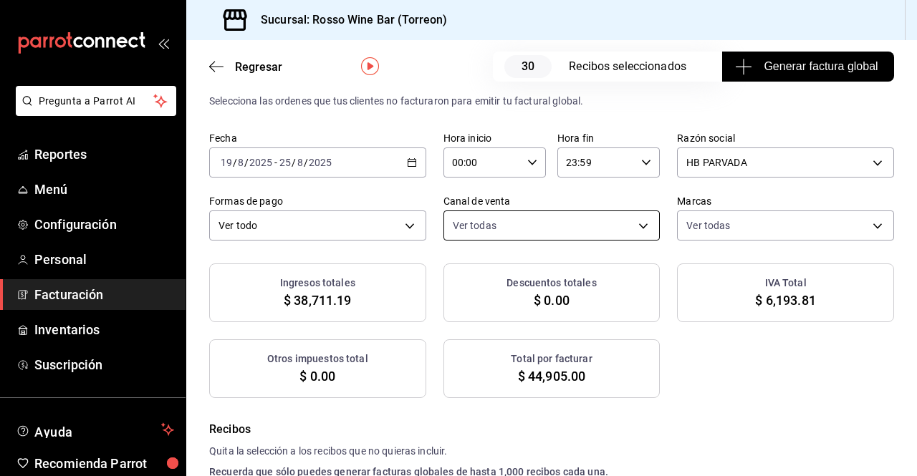
scroll to position [49, 0]
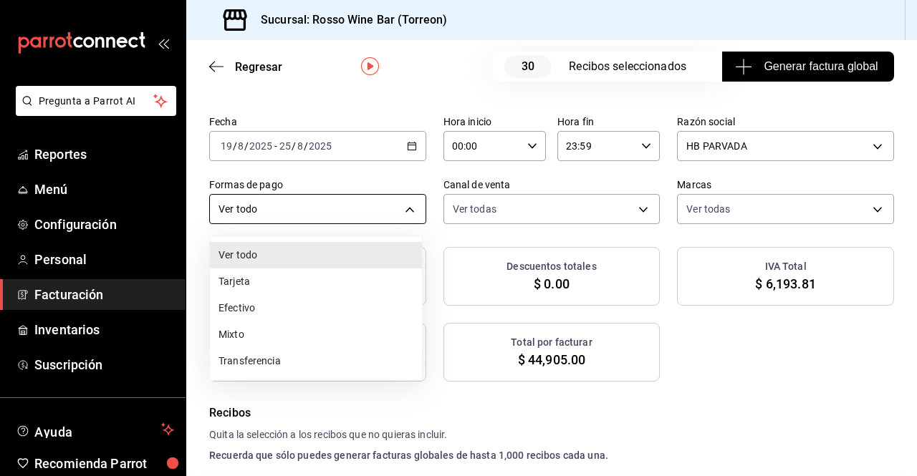
click at [400, 208] on body "Pregunta a Parrot AI Reportes Menú Configuración Personal Facturación Inventari…" at bounding box center [458, 238] width 917 height 476
click at [300, 278] on li "Tarjeta" at bounding box center [316, 282] width 212 height 26
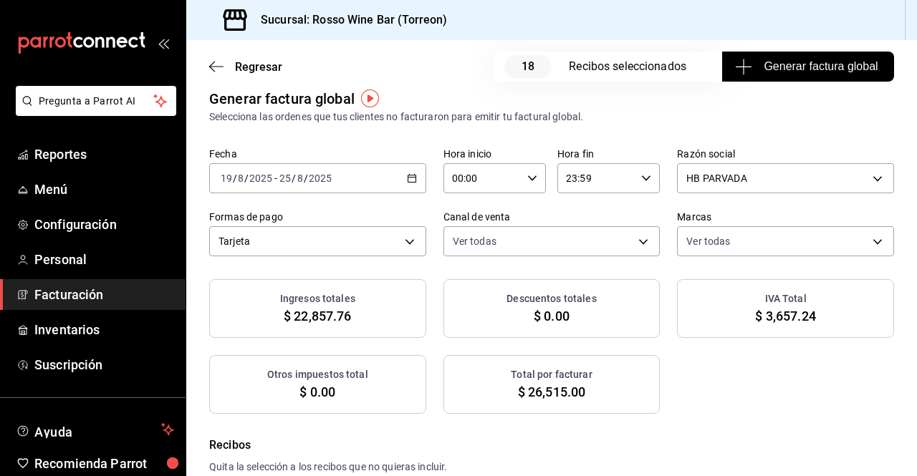
scroll to position [6, 0]
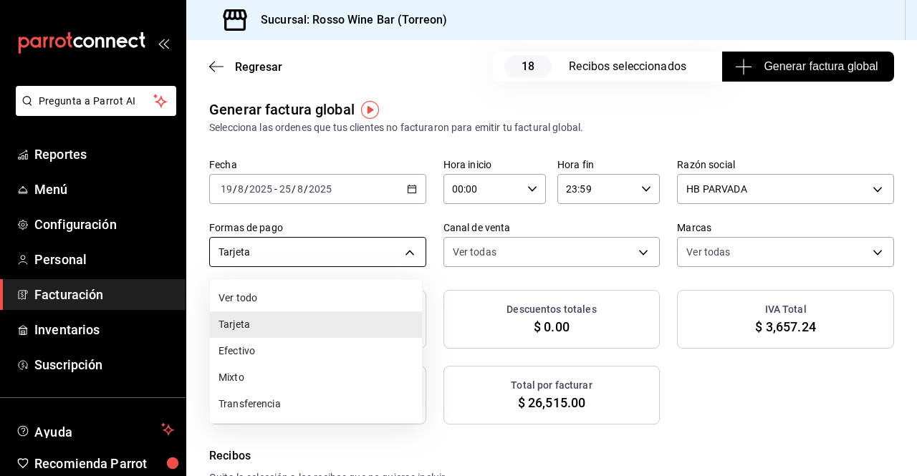
click at [382, 255] on body "Pregunta a Parrot AI Reportes Menú Configuración Personal Facturación Inventari…" at bounding box center [458, 238] width 917 height 476
click at [294, 297] on li "Ver todo" at bounding box center [316, 298] width 212 height 26
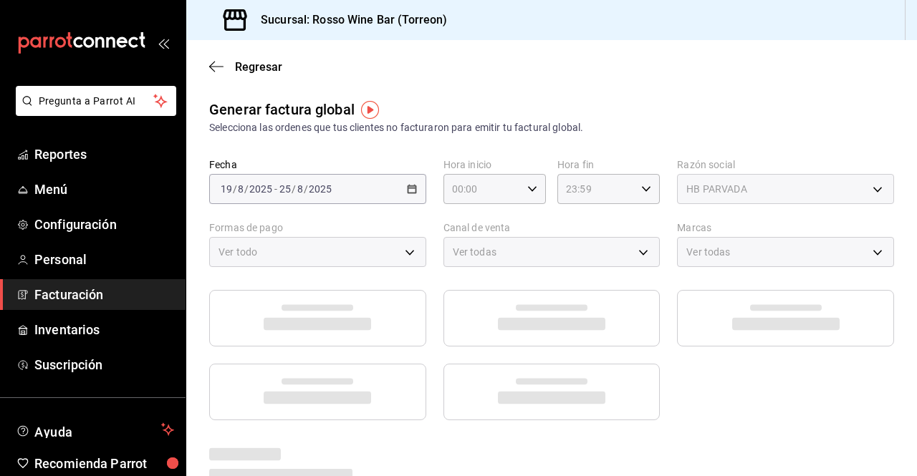
scroll to position [0, 0]
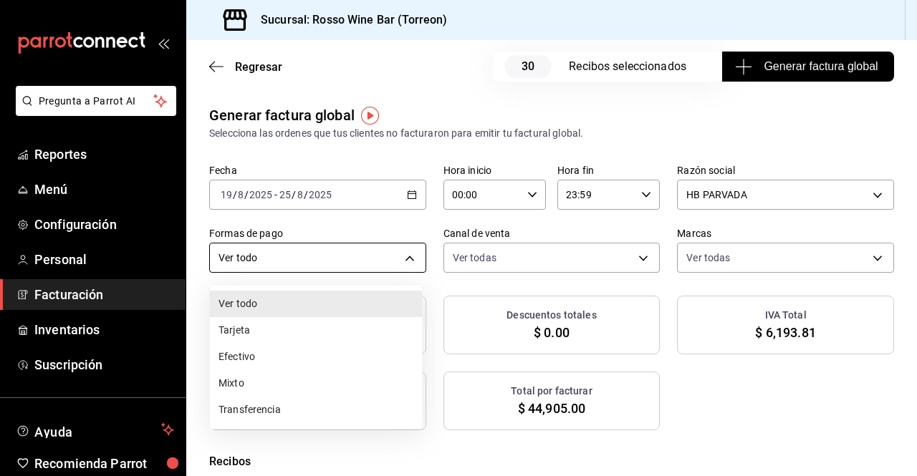
click at [397, 249] on body "Pregunta a Parrot AI Reportes Menú Configuración Personal Facturación Inventari…" at bounding box center [458, 238] width 917 height 476
click at [268, 329] on li "Tarjeta" at bounding box center [316, 330] width 212 height 26
type input "CARD"
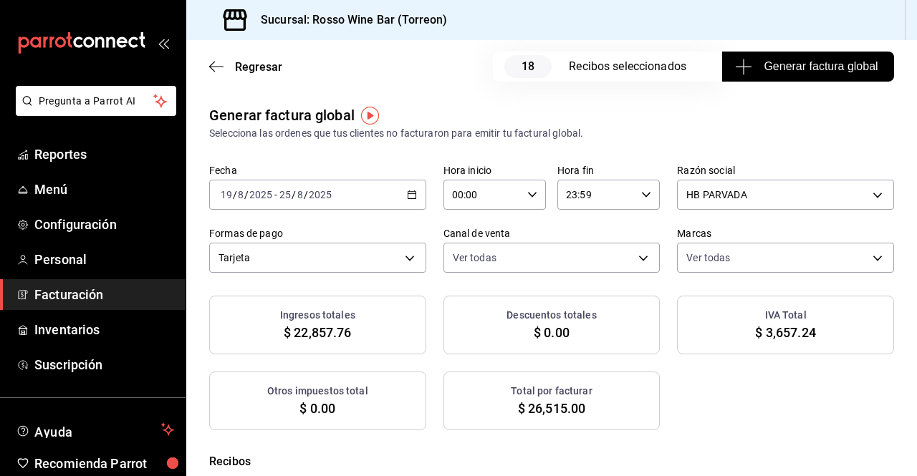
click at [702, 403] on div "Ingresos totales $ 22,857.76 Descuentos totales $ 0.00 IVA Total $ 3,657.24 Otr…" at bounding box center [551, 363] width 685 height 135
click at [74, 181] on span "Menú" at bounding box center [104, 189] width 140 height 19
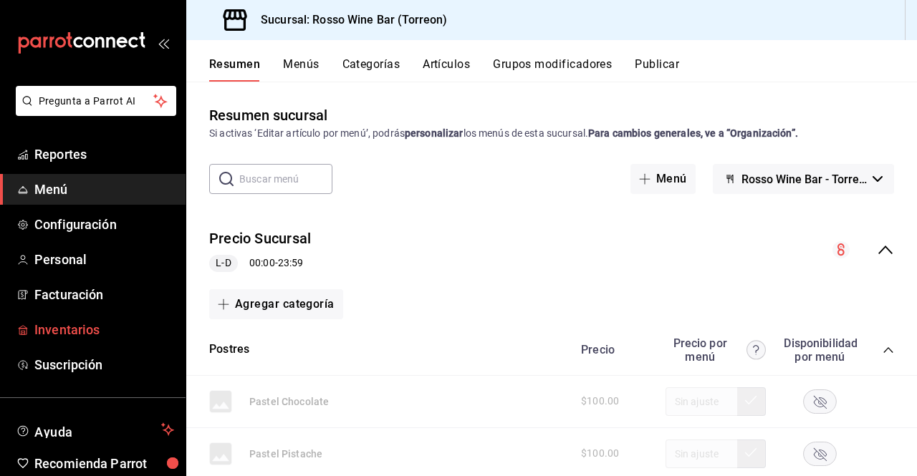
click at [82, 324] on span "Inventarios" at bounding box center [104, 329] width 140 height 19
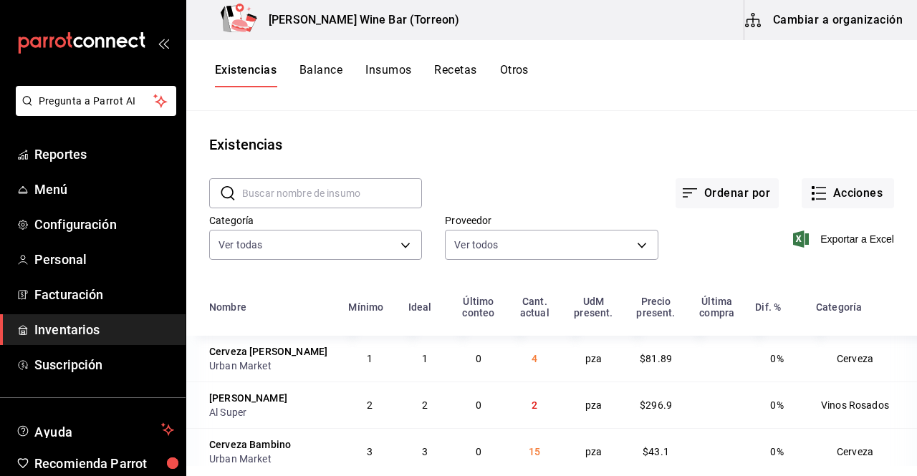
click at [337, 193] on input "text" at bounding box center [332, 193] width 180 height 29
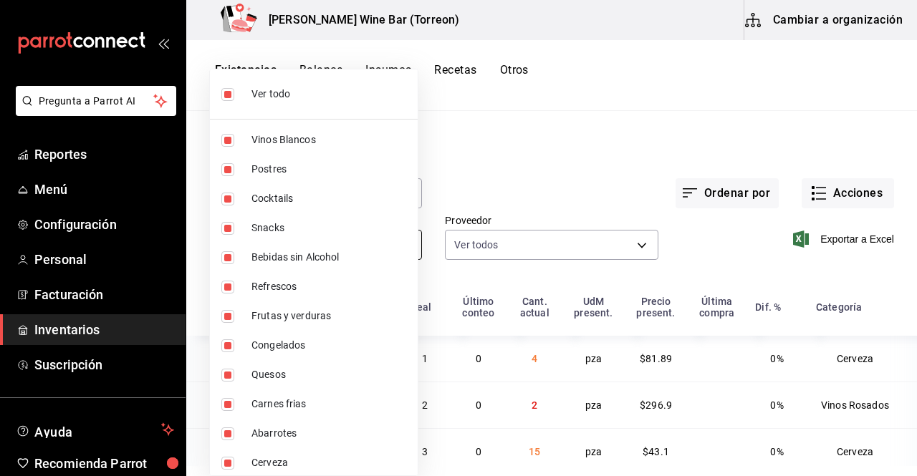
click at [407, 252] on body "Pregunta a Parrot AI Reportes Menú Configuración Personal Facturación Inventari…" at bounding box center [458, 233] width 917 height 466
click at [231, 95] on input "checkbox" at bounding box center [227, 94] width 13 height 13
checkbox input "false"
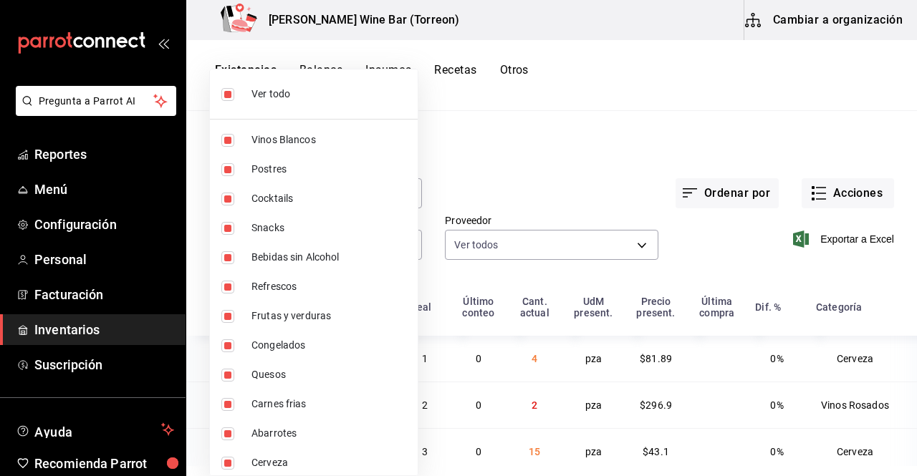
checkbox input "false"
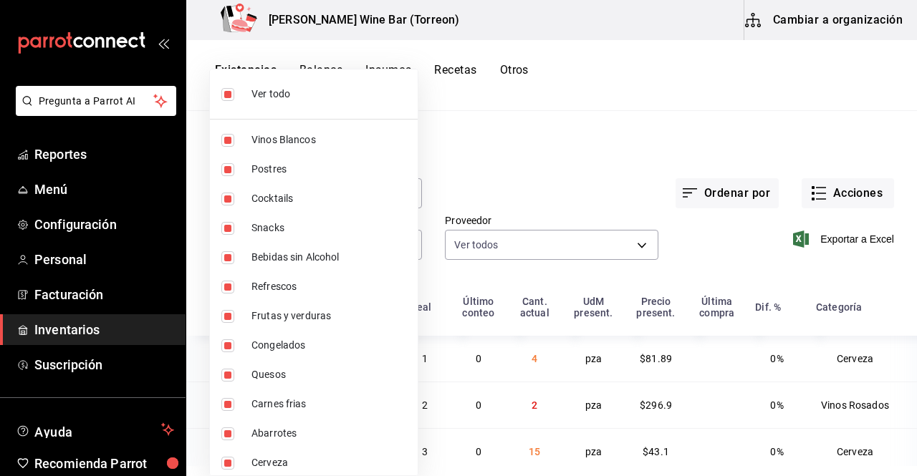
checkbox input "false"
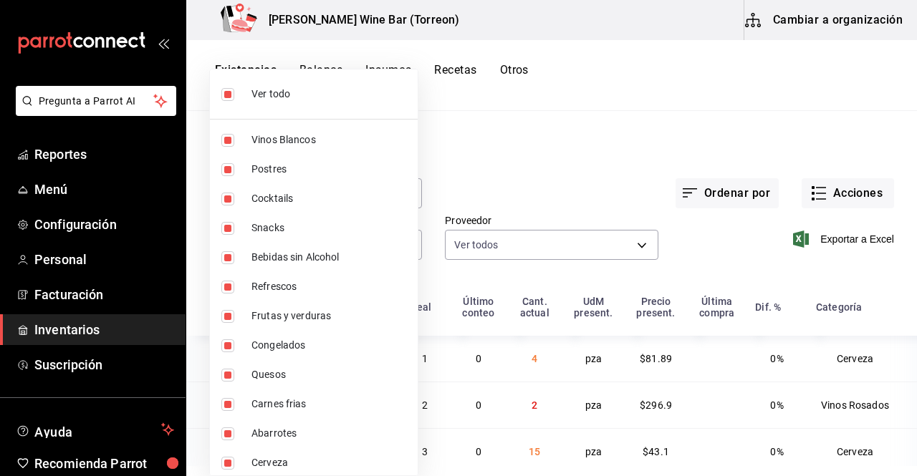
checkbox input "false"
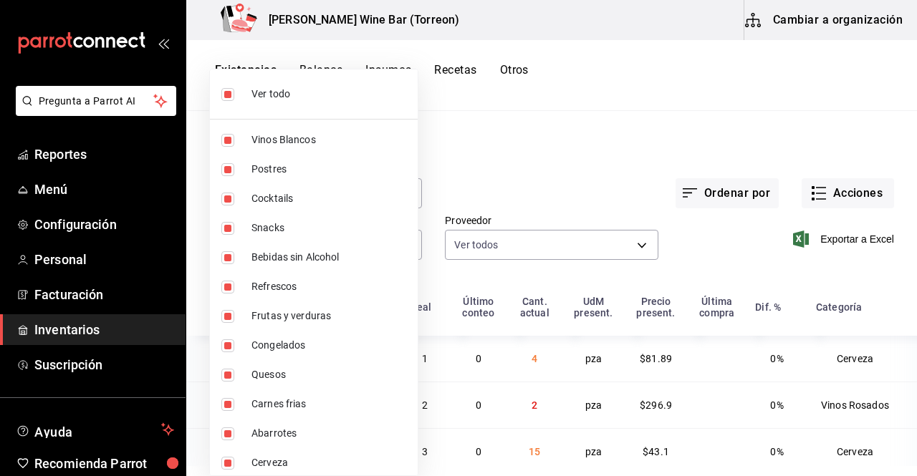
checkbox input "false"
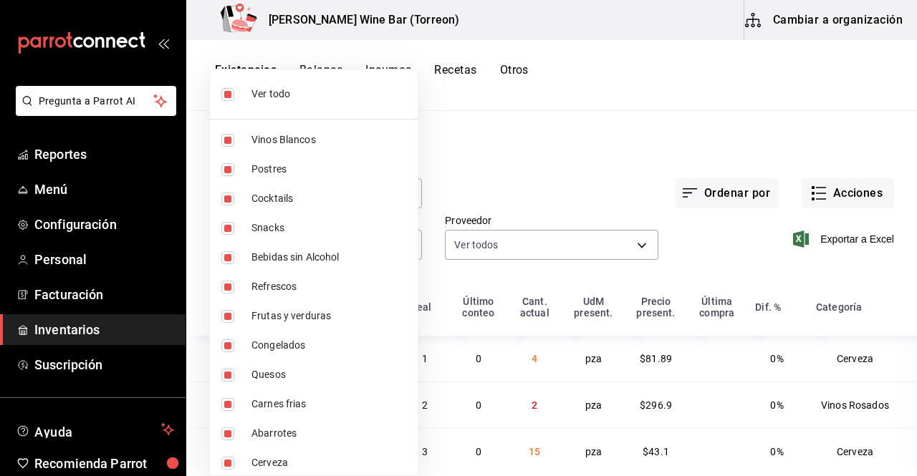
checkbox input "false"
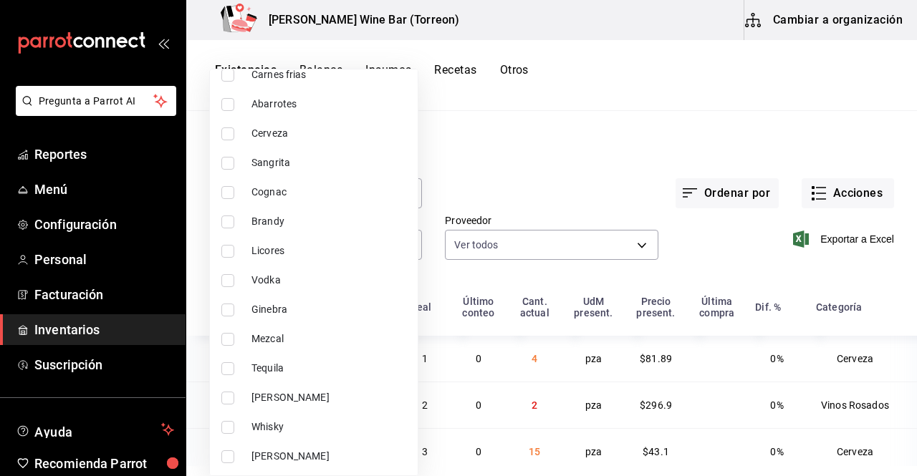
scroll to position [419, 0]
click at [238, 451] on label at bounding box center [230, 455] width 19 height 13
click at [234, 451] on input "checkbox" at bounding box center [227, 455] width 13 height 13
checkbox input "false"
click at [228, 455] on input "checkbox" at bounding box center [227, 455] width 13 height 13
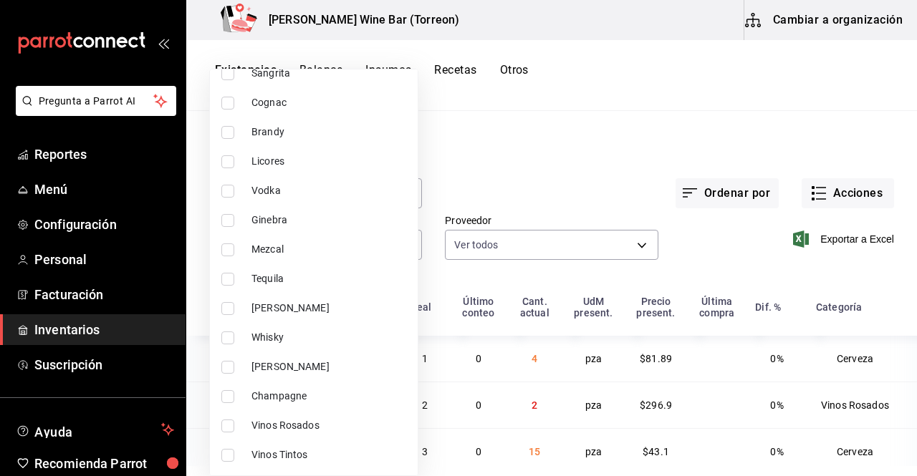
checkbox input "true"
type input "e7ea21a1-c1bf-4a9a-9fb7-3ff22e787c79"
click at [512, 173] on div at bounding box center [458, 238] width 917 height 476
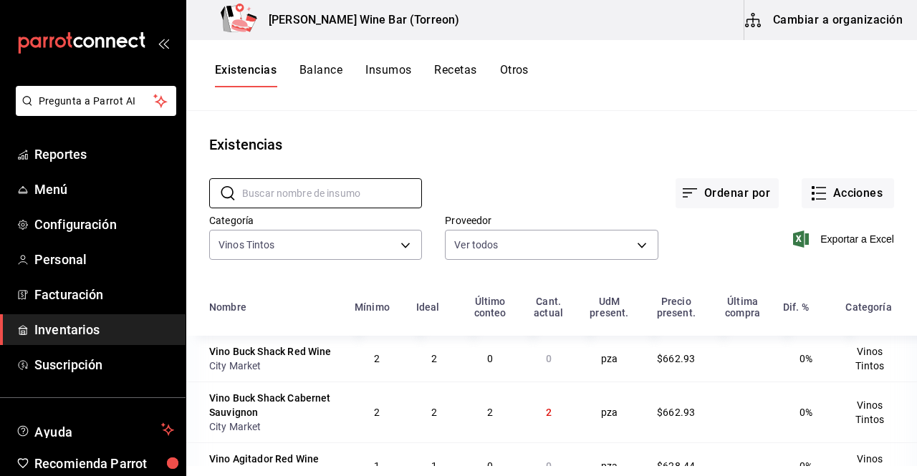
click at [324, 196] on input "text" at bounding box center [332, 193] width 180 height 29
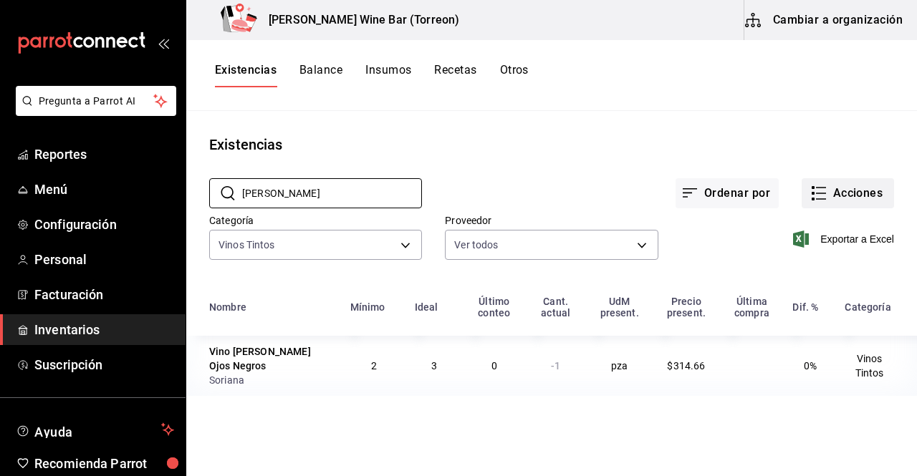
type input "calixa"
click at [831, 192] on button "Acciones" at bounding box center [847, 193] width 92 height 30
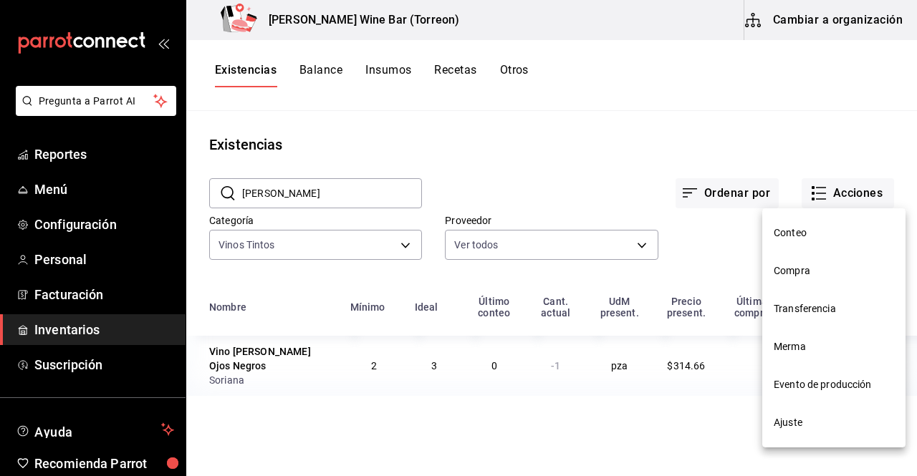
click at [796, 420] on span "Ajuste" at bounding box center [833, 422] width 120 height 15
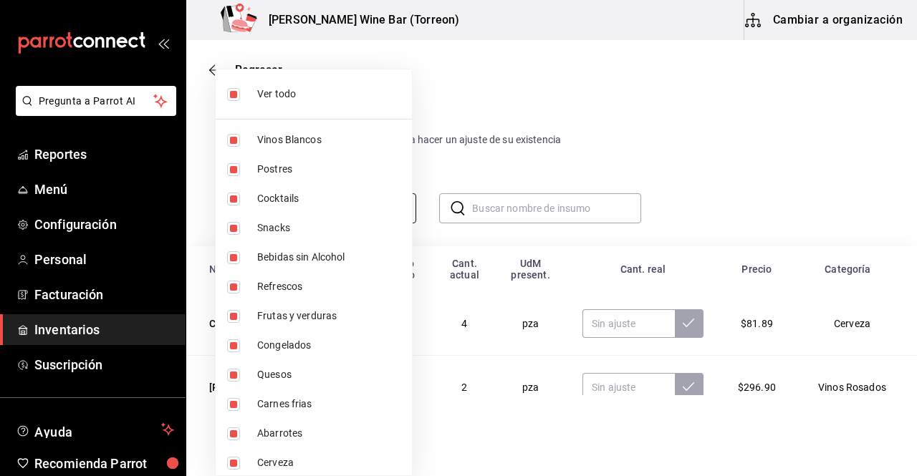
click at [400, 199] on body "Pregunta a Parrot AI Reportes Menú Configuración Personal Facturación Inventari…" at bounding box center [458, 197] width 917 height 395
click at [226, 90] on li "Ver todo" at bounding box center [314, 94] width 196 height 38
checkbox input "false"
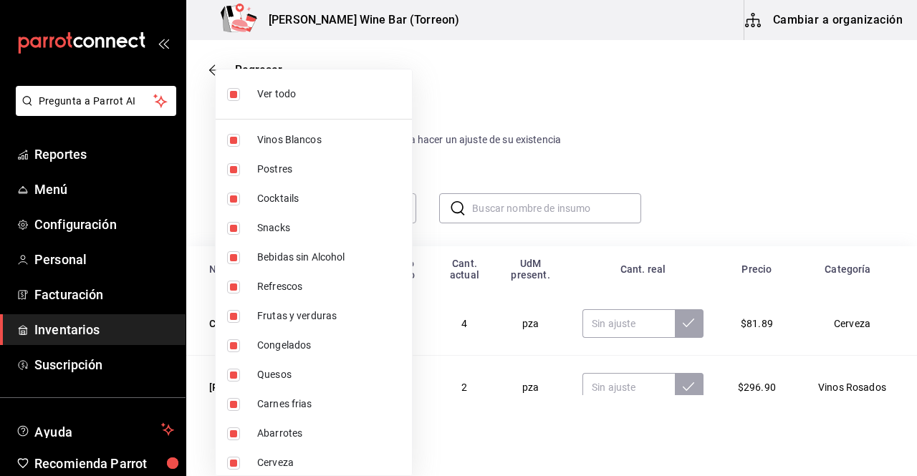
checkbox input "false"
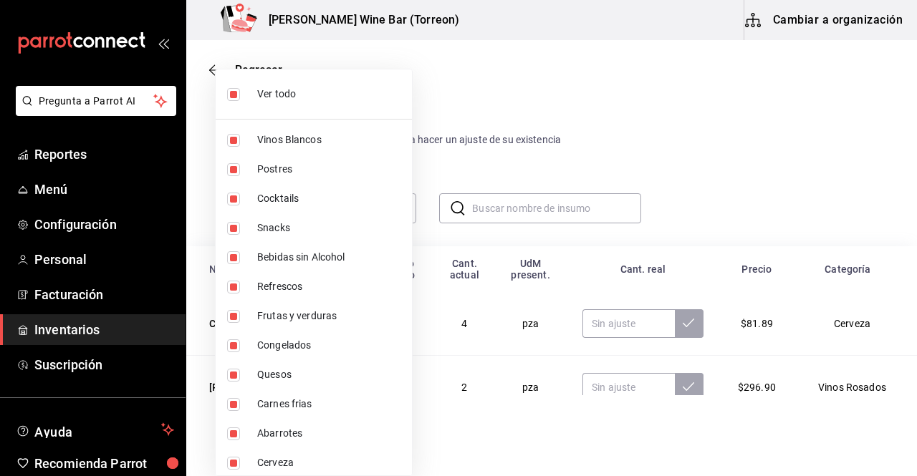
checkbox input "false"
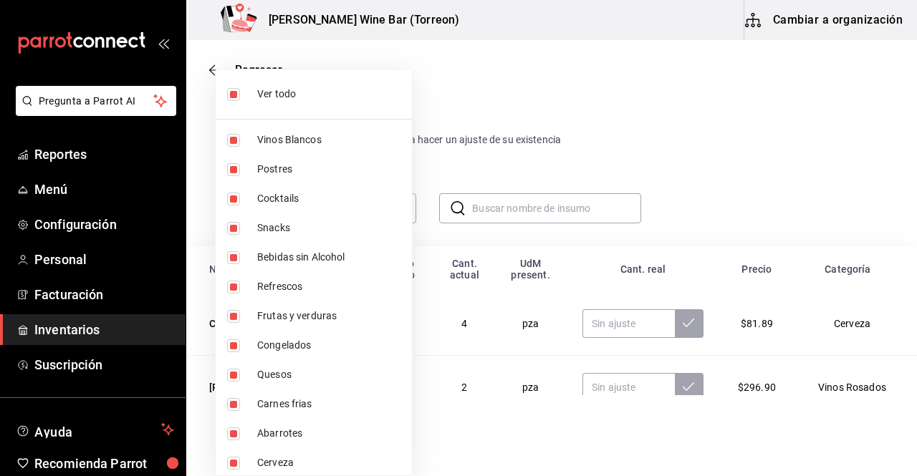
checkbox input "false"
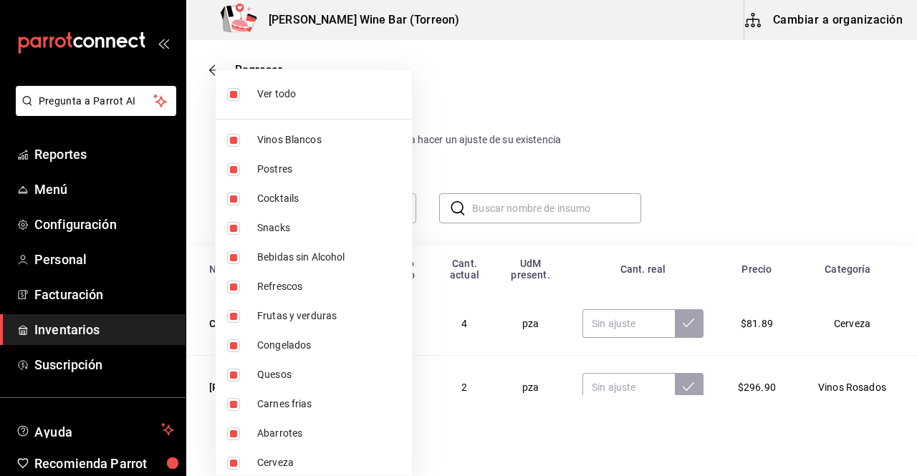
checkbox input "false"
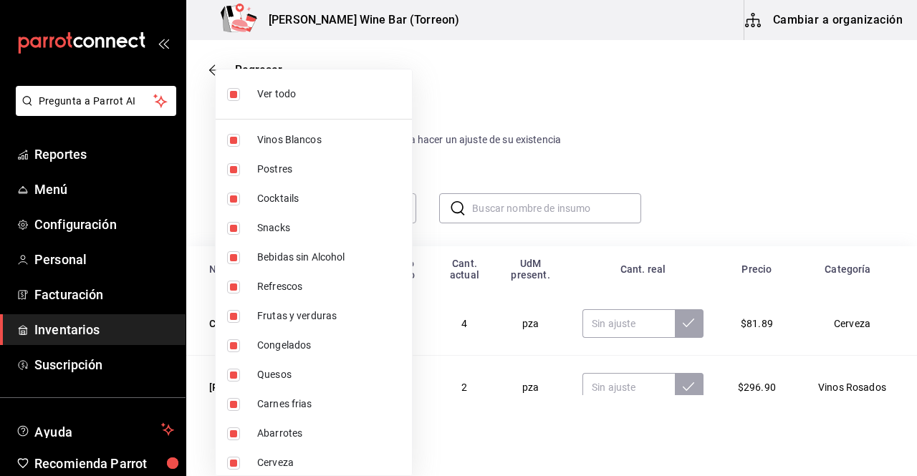
checkbox input "false"
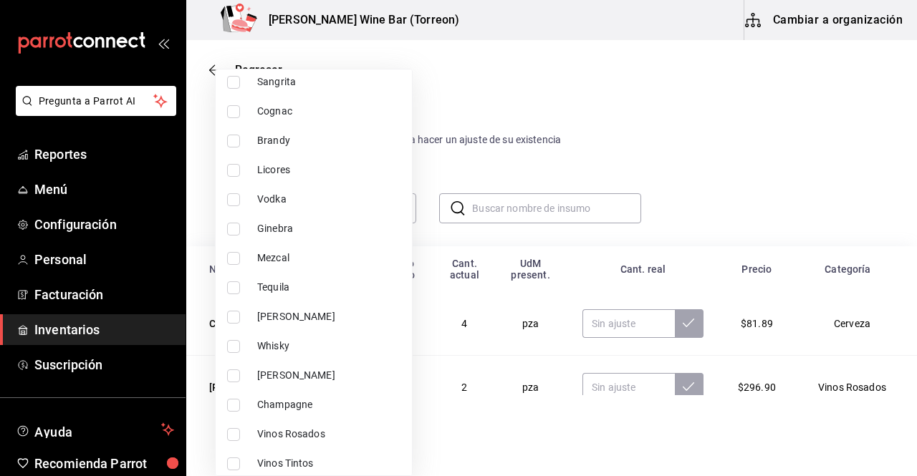
scroll to position [419, 0]
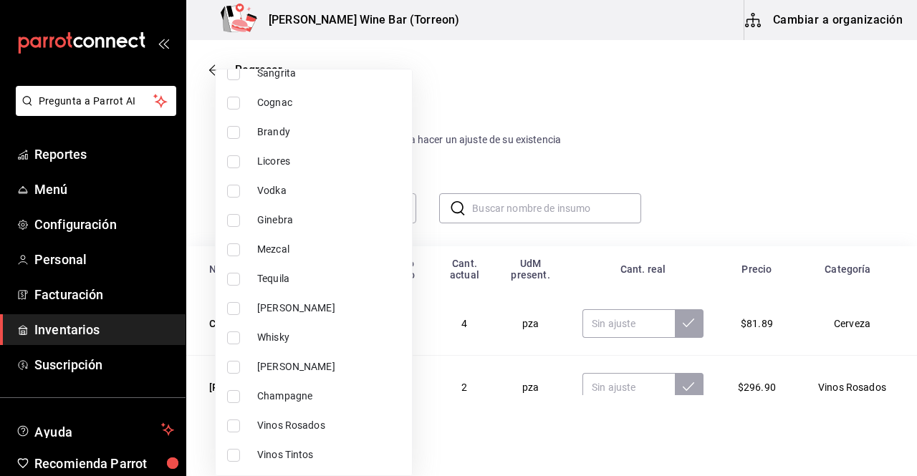
click at [239, 455] on input "checkbox" at bounding box center [233, 455] width 13 height 13
checkbox input "true"
type input "e7ea21a1-c1bf-4a9a-9fb7-3ff22e787c79"
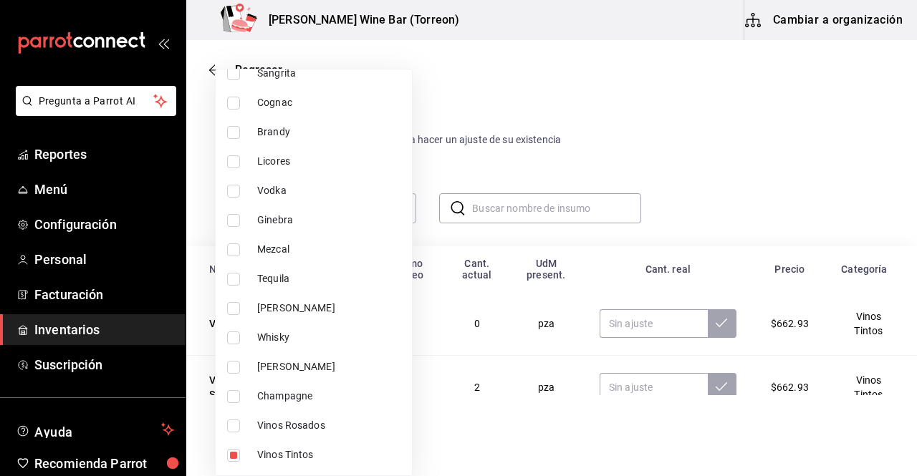
click at [516, 208] on div at bounding box center [458, 238] width 917 height 476
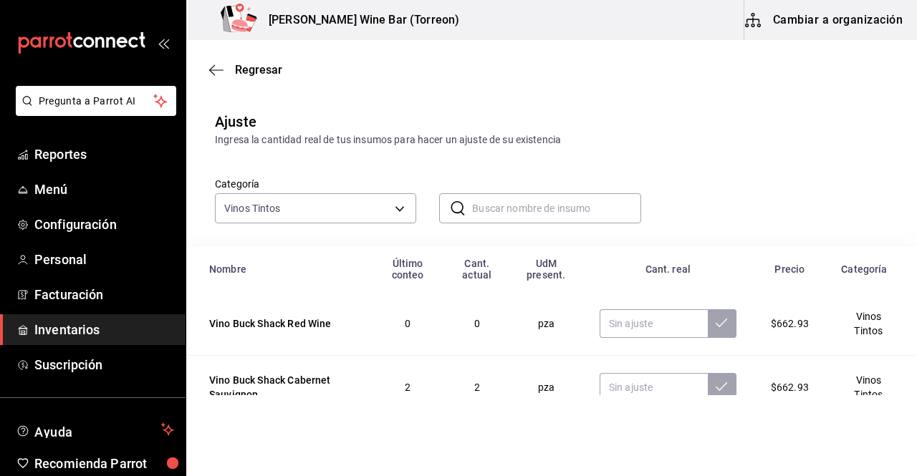
click at [511, 208] on input "text" at bounding box center [556, 208] width 168 height 29
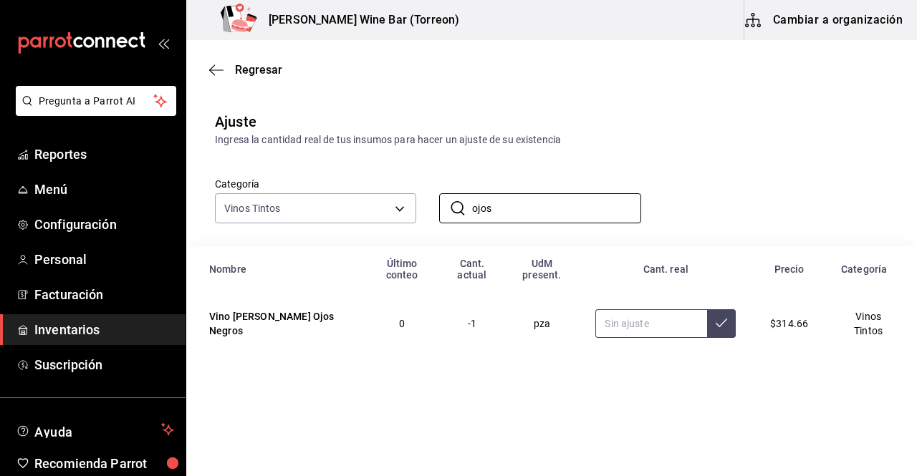
type input "ojos"
click at [677, 329] on input "3.00" at bounding box center [651, 323] width 112 height 29
type input "3.00"
click at [721, 323] on icon at bounding box center [720, 322] width 11 height 11
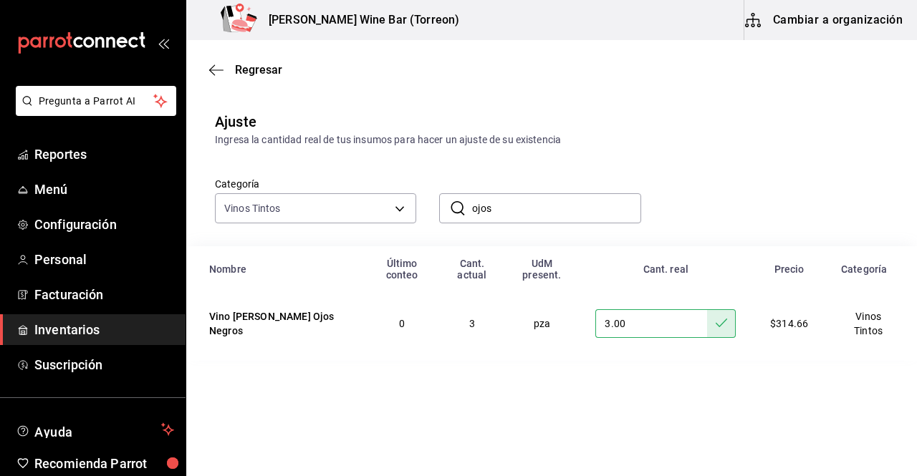
drag, startPoint x: 515, startPoint y: 203, endPoint x: 462, endPoint y: 197, distance: 53.4
click at [462, 197] on div "​ ojos ​" at bounding box center [539, 208] width 201 height 30
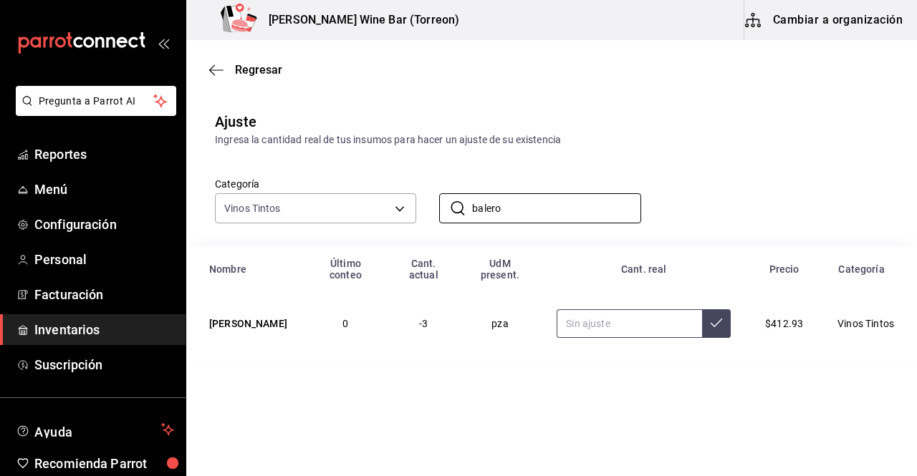
type input "balero"
click at [562, 311] on input "3.00" at bounding box center [628, 323] width 145 height 29
type input "3.00"
click at [710, 319] on icon at bounding box center [715, 323] width 11 height 9
drag, startPoint x: 514, startPoint y: 202, endPoint x: 463, endPoint y: 195, distance: 52.0
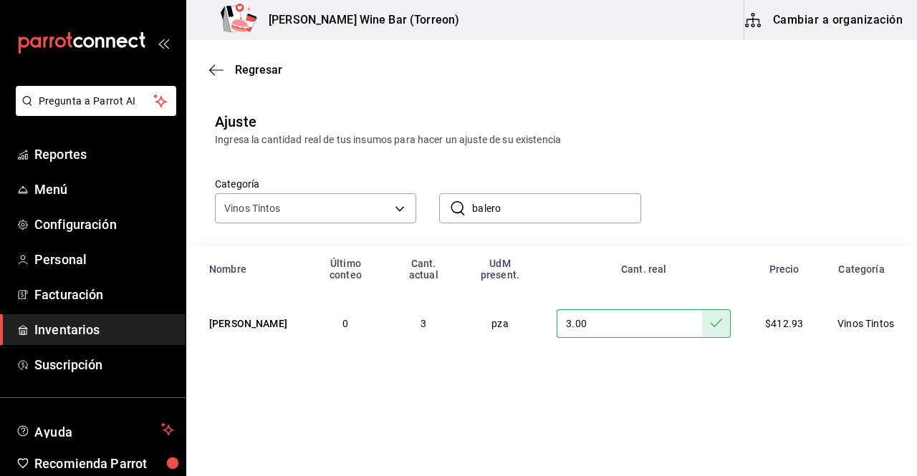
click at [463, 195] on div "​ balero ​" at bounding box center [539, 208] width 201 height 30
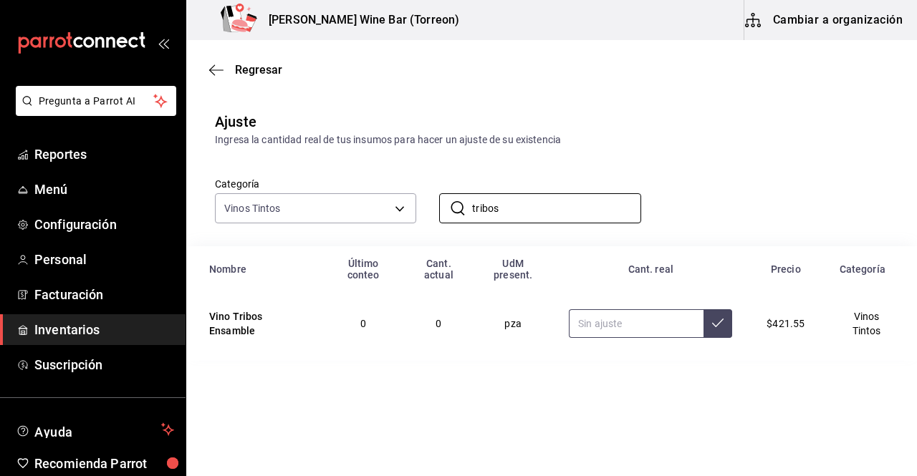
type input "tribos"
click at [607, 326] on input "text" at bounding box center [636, 323] width 135 height 29
type input "1.00"
click at [722, 327] on icon at bounding box center [717, 322] width 11 height 11
drag, startPoint x: 533, startPoint y: 216, endPoint x: 448, endPoint y: 203, distance: 86.8
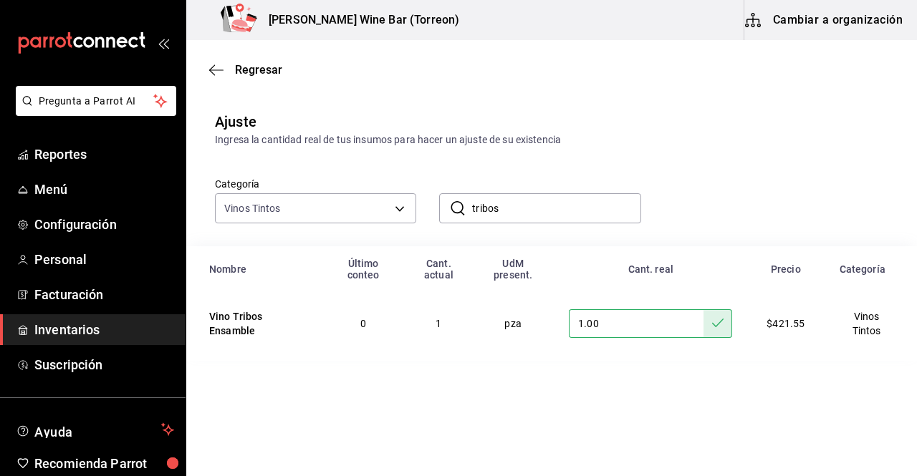
click at [448, 203] on div "​ tribos ​" at bounding box center [539, 208] width 201 height 30
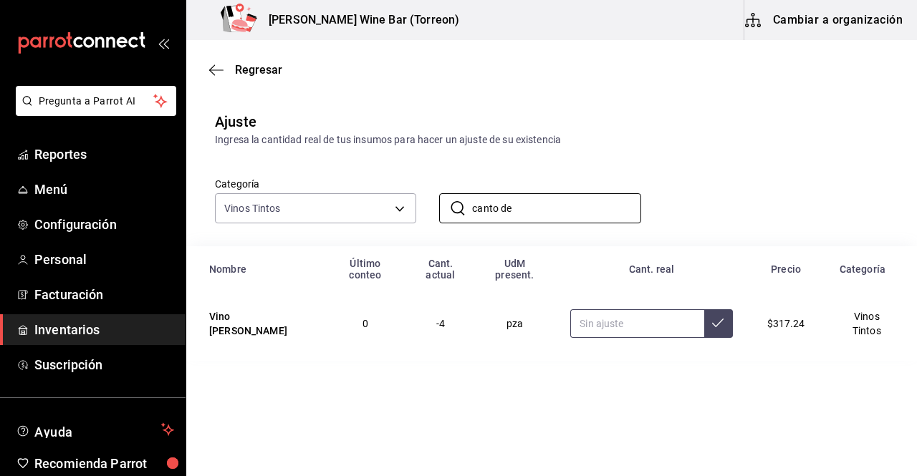
type input "canto de"
click at [586, 312] on input "text" at bounding box center [636, 323] width 133 height 29
type input "2.00"
click at [712, 317] on icon at bounding box center [717, 322] width 11 height 11
drag, startPoint x: 550, startPoint y: 216, endPoint x: 435, endPoint y: 195, distance: 116.4
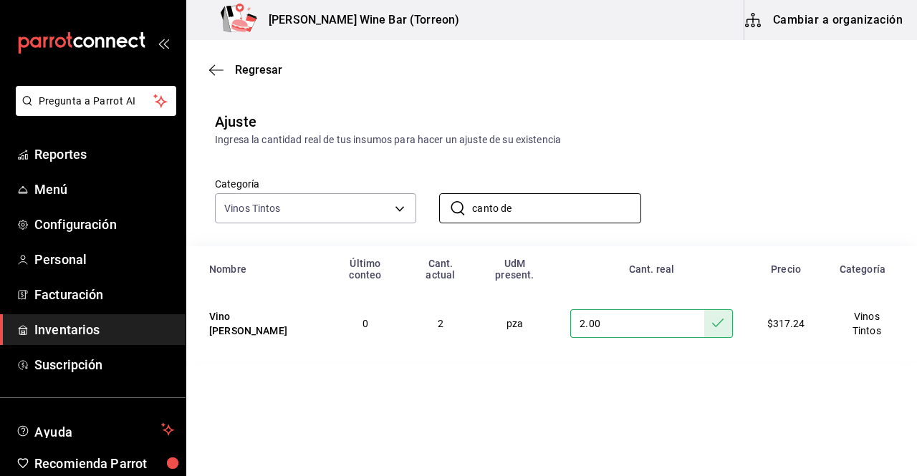
click at [435, 195] on div "​ canto de ​" at bounding box center [528, 196] width 224 height 53
type input "labe"
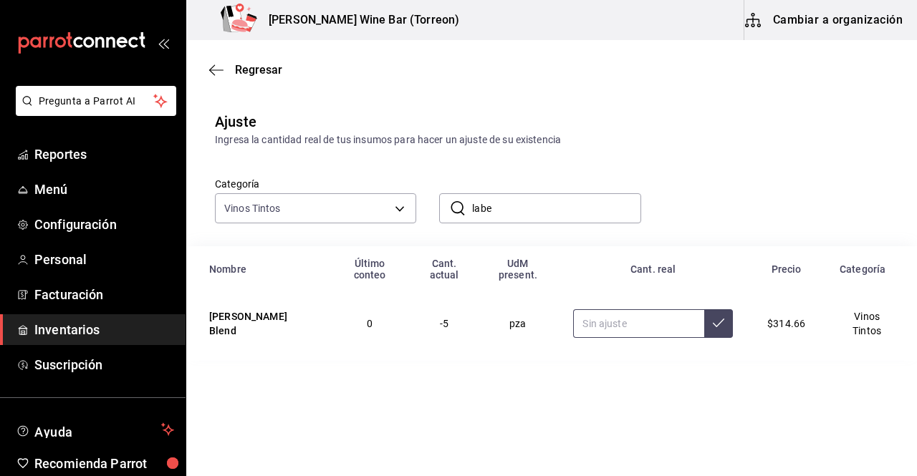
click at [591, 322] on input "text" at bounding box center [638, 323] width 131 height 29
type input "2.00"
click at [716, 327] on icon at bounding box center [718, 322] width 11 height 11
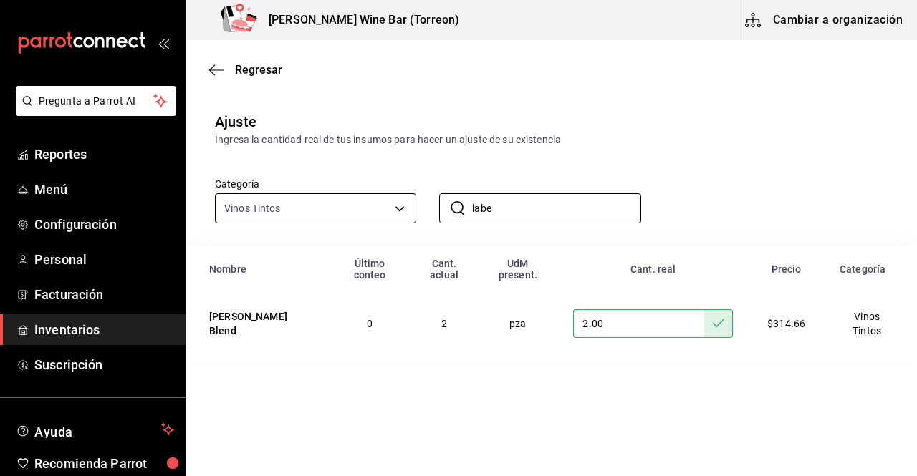
drag, startPoint x: 508, startPoint y: 207, endPoint x: 401, endPoint y: 196, distance: 107.9
click at [401, 196] on div "Categoría Vinos Tintos e7ea21a1-c1bf-4a9a-9fb7-3ff22e787c79 ​ labe ​" at bounding box center [528, 186] width 673 height 76
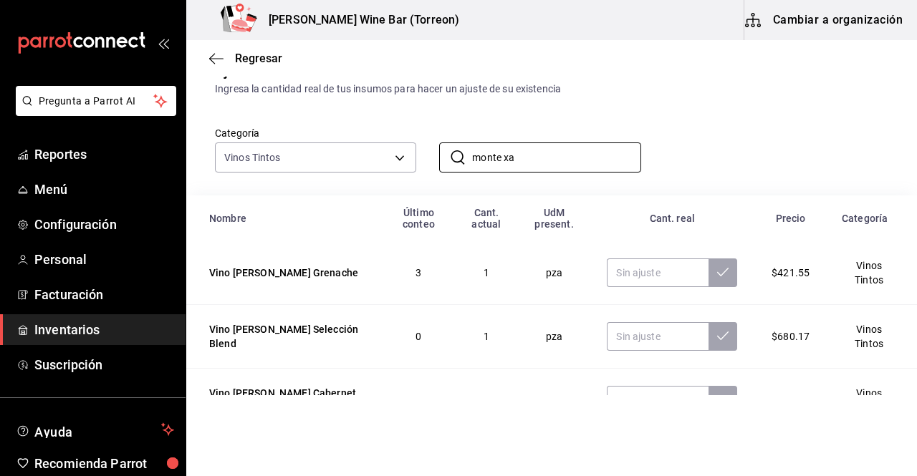
scroll to position [95, 0]
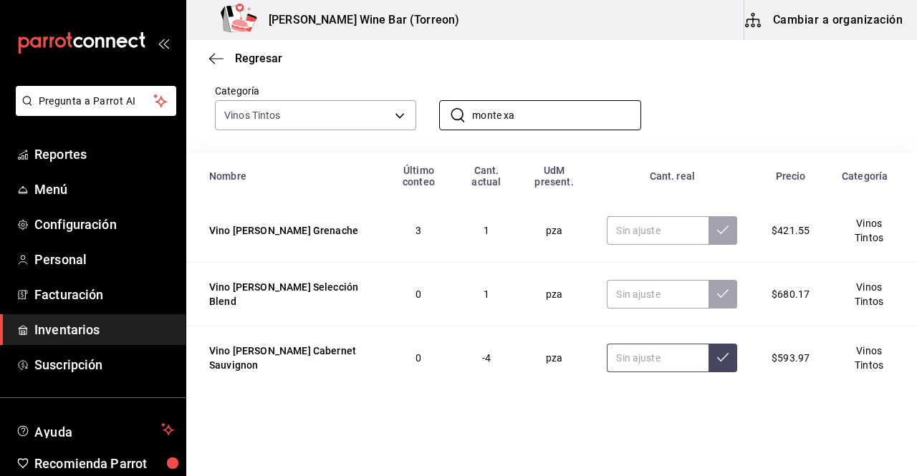
type input "monte xa"
click at [637, 357] on input "text" at bounding box center [658, 358] width 102 height 29
type input "1.00"
click at [718, 355] on button at bounding box center [722, 358] width 29 height 29
drag, startPoint x: 526, startPoint y: 117, endPoint x: 460, endPoint y: 105, distance: 67.0
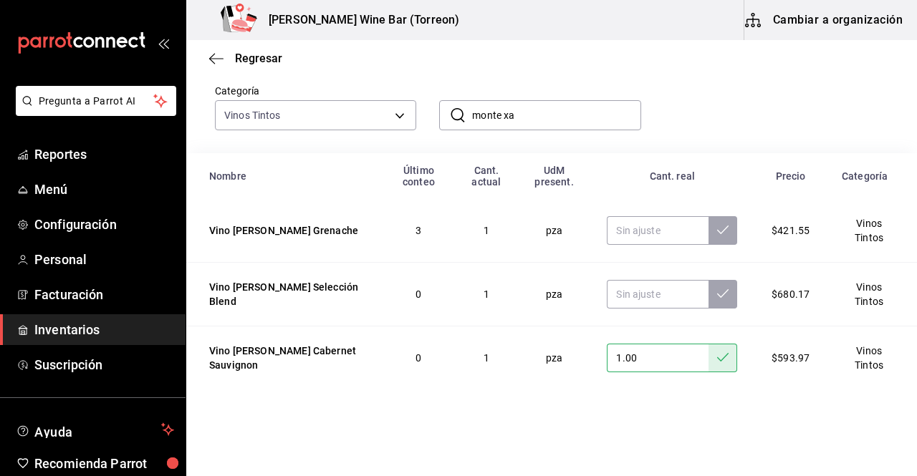
click at [460, 105] on div "​ monte xa ​" at bounding box center [539, 115] width 201 height 30
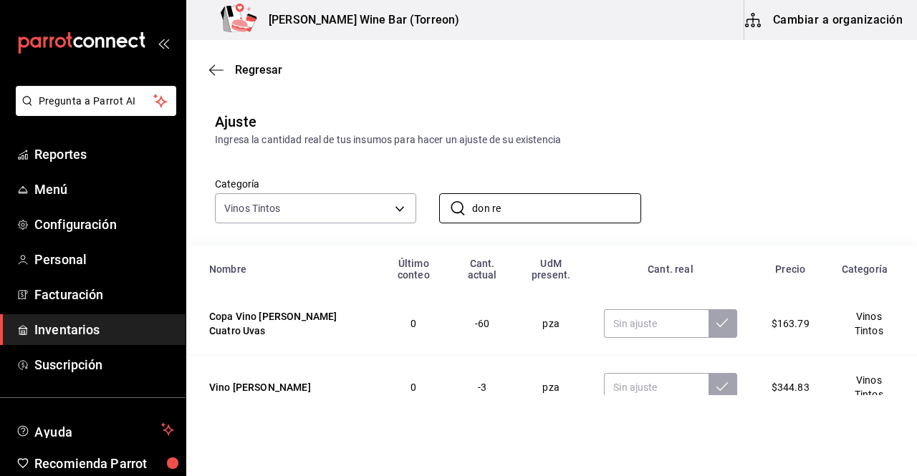
scroll to position [31, 0]
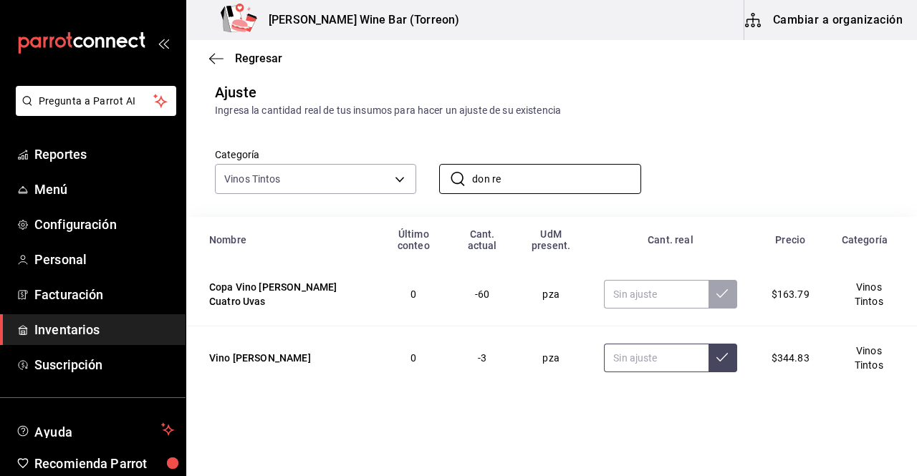
type input "don re"
click at [623, 361] on input "text" at bounding box center [656, 358] width 104 height 29
type input "1.00"
drag, startPoint x: 528, startPoint y: 186, endPoint x: 449, endPoint y: 166, distance: 82.0
click at [449, 166] on div "​ don re ​" at bounding box center [539, 179] width 201 height 30
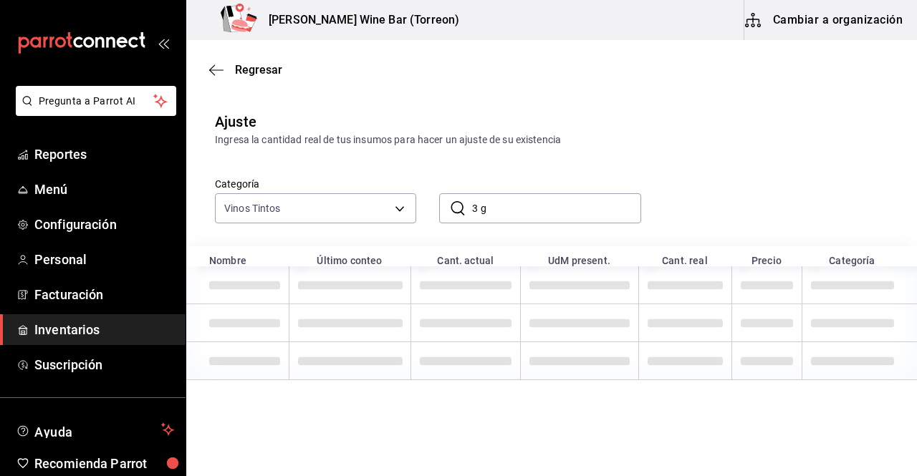
scroll to position [0, 0]
type input "3"
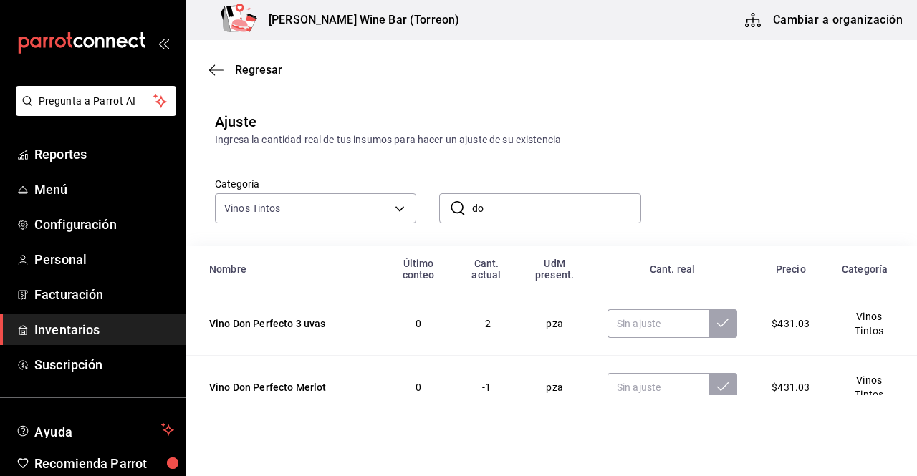
type input "d"
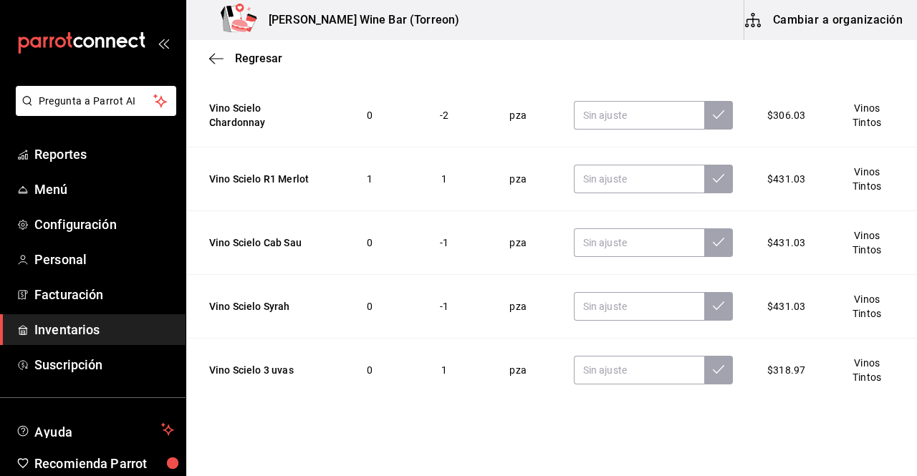
scroll to position [222, 0]
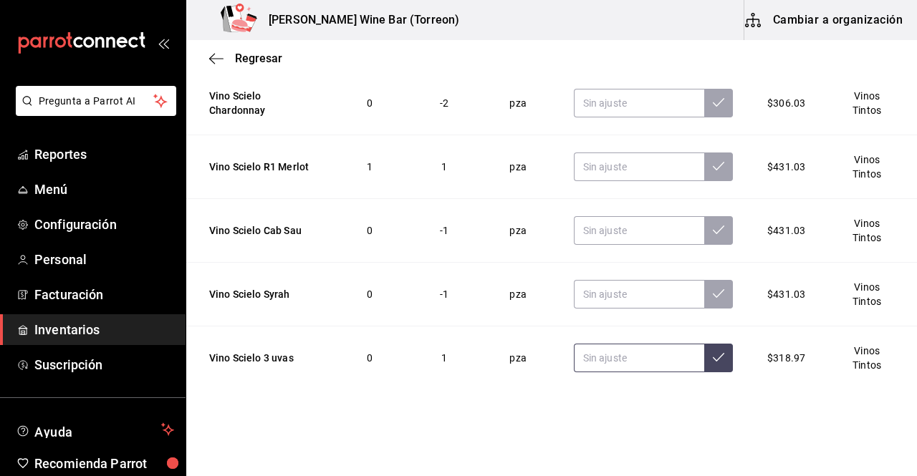
type input "scielo"
click at [617, 358] on input "text" at bounding box center [639, 358] width 130 height 29
type input "6.00"
click at [714, 363] on button at bounding box center [718, 358] width 29 height 29
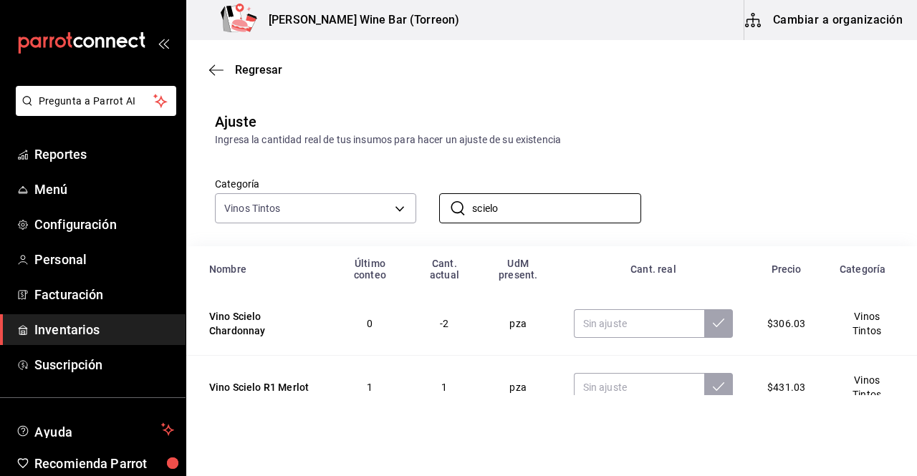
drag, startPoint x: 527, startPoint y: 203, endPoint x: 460, endPoint y: 188, distance: 68.1
click at [460, 188] on div "​ scielo ​" at bounding box center [528, 196] width 224 height 53
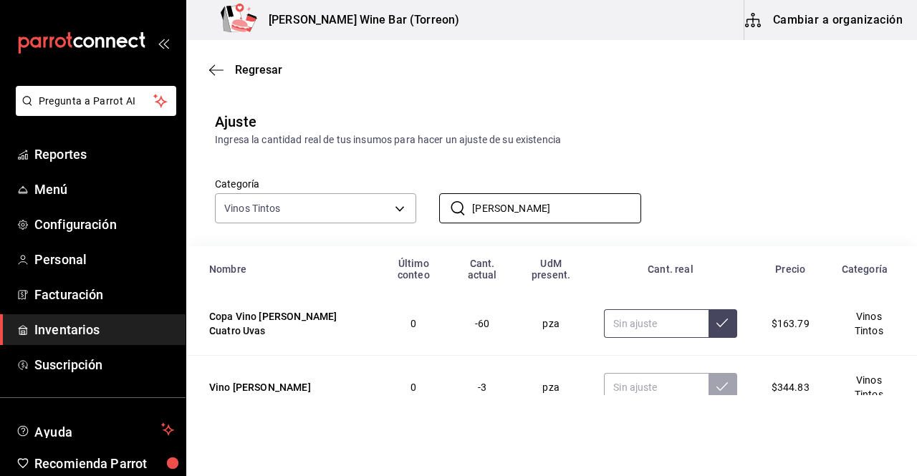
type input "don remi"
click at [614, 329] on input "text" at bounding box center [656, 323] width 104 height 29
type input "3.00"
click at [716, 321] on icon at bounding box center [721, 322] width 11 height 11
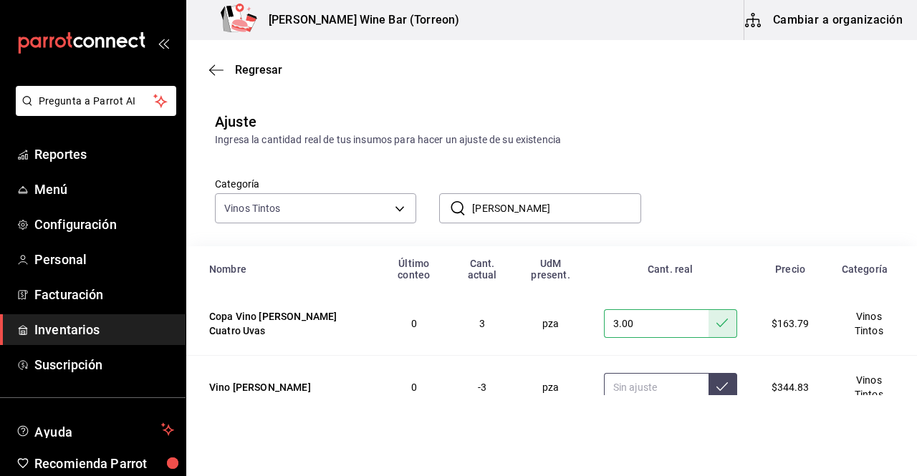
click at [604, 391] on input "text" at bounding box center [656, 387] width 105 height 29
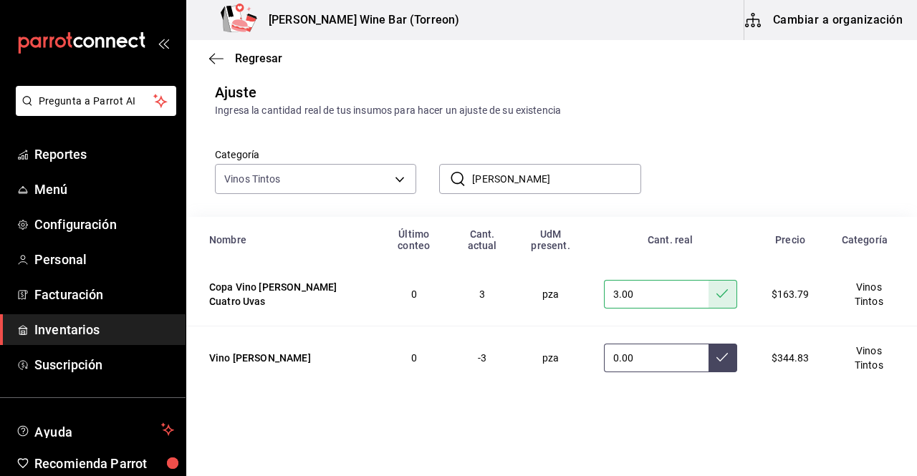
type input "0.00"
drag, startPoint x: 547, startPoint y: 188, endPoint x: 445, endPoint y: 177, distance: 102.3
click at [445, 177] on div "​ don remi ​" at bounding box center [539, 179] width 201 height 30
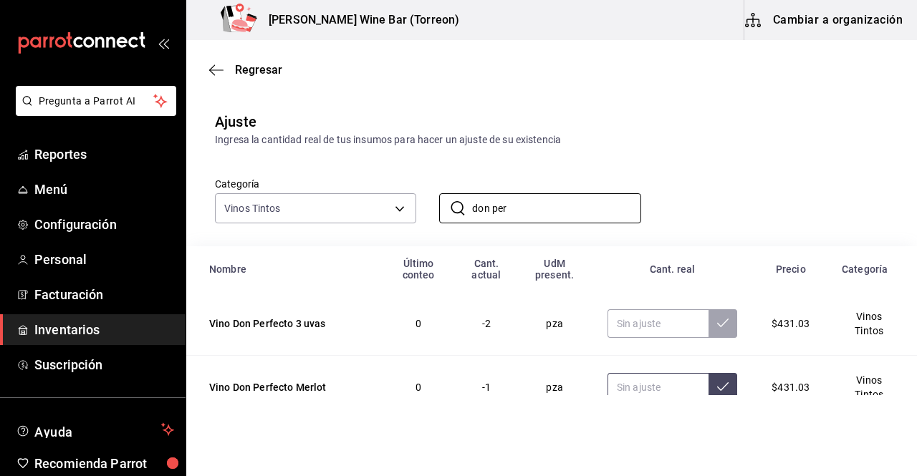
type input "don per"
click at [617, 387] on input "text" at bounding box center [657, 387] width 101 height 29
type input "2.00"
click at [709, 387] on button at bounding box center [722, 387] width 29 height 29
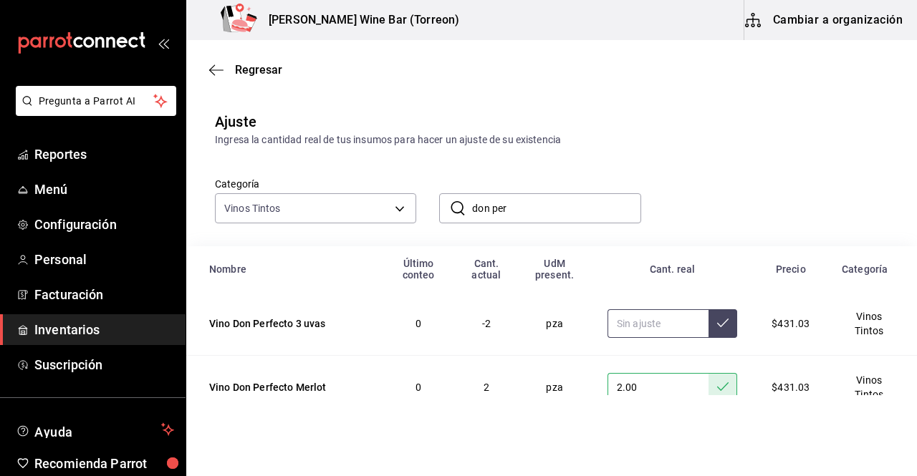
click at [644, 324] on input "text" at bounding box center [657, 323] width 101 height 29
type input "1.00"
click at [717, 320] on icon at bounding box center [722, 322] width 11 height 11
drag, startPoint x: 551, startPoint y: 217, endPoint x: 445, endPoint y: 206, distance: 106.5
click at [445, 206] on div "​ don per ​" at bounding box center [539, 208] width 201 height 30
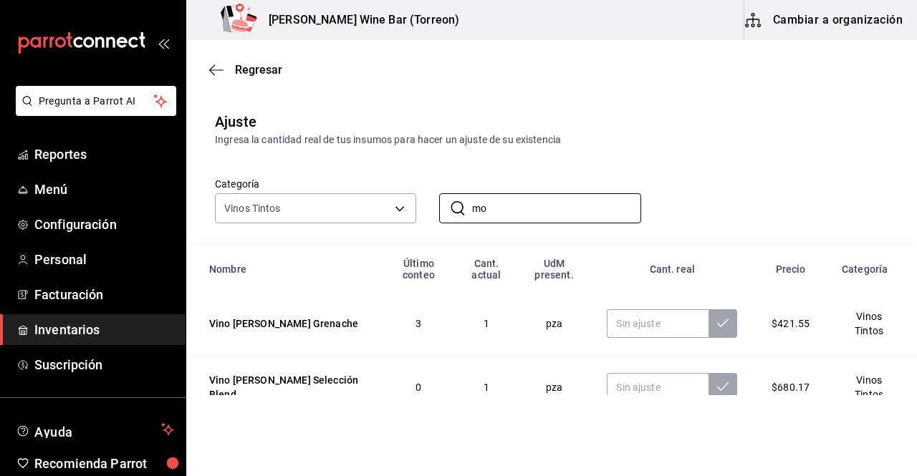
type input "m"
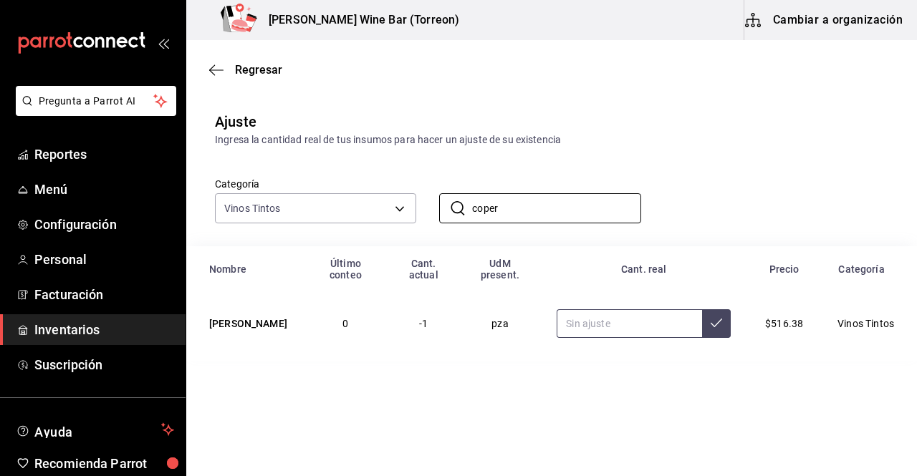
type input "coper"
click at [590, 319] on input "text" at bounding box center [628, 323] width 145 height 29
type input "1.00"
click at [720, 317] on button at bounding box center [716, 323] width 29 height 29
drag, startPoint x: 513, startPoint y: 199, endPoint x: 454, endPoint y: 186, distance: 60.1
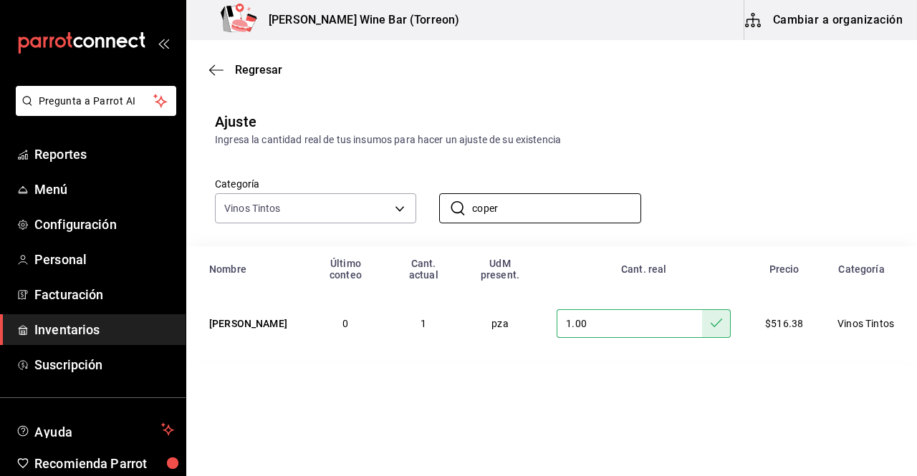
click at [454, 186] on div "​ coper ​" at bounding box center [528, 196] width 224 height 53
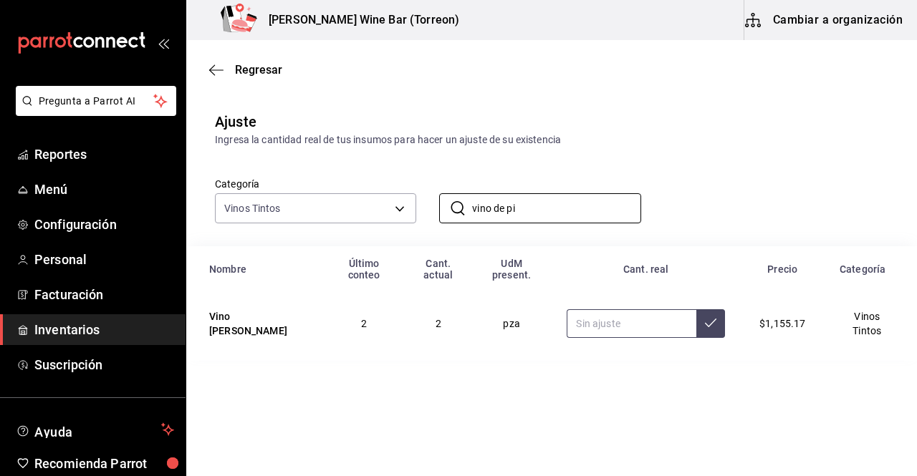
type input "vino de pi"
click at [584, 314] on input "text" at bounding box center [631, 323] width 130 height 29
type input "3.00"
click at [702, 309] on button at bounding box center [710, 323] width 29 height 29
drag, startPoint x: 552, startPoint y: 209, endPoint x: 448, endPoint y: 188, distance: 106.0
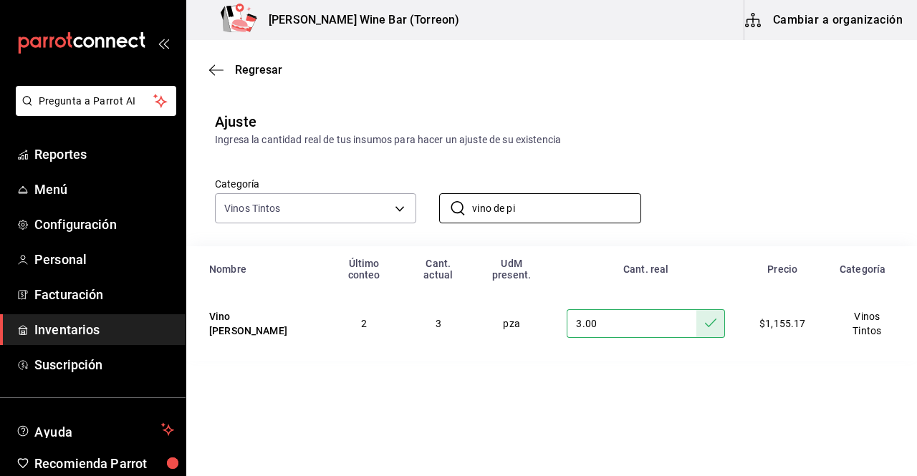
click at [448, 188] on div "​ vino de pi ​" at bounding box center [528, 196] width 224 height 53
type input "pagano"
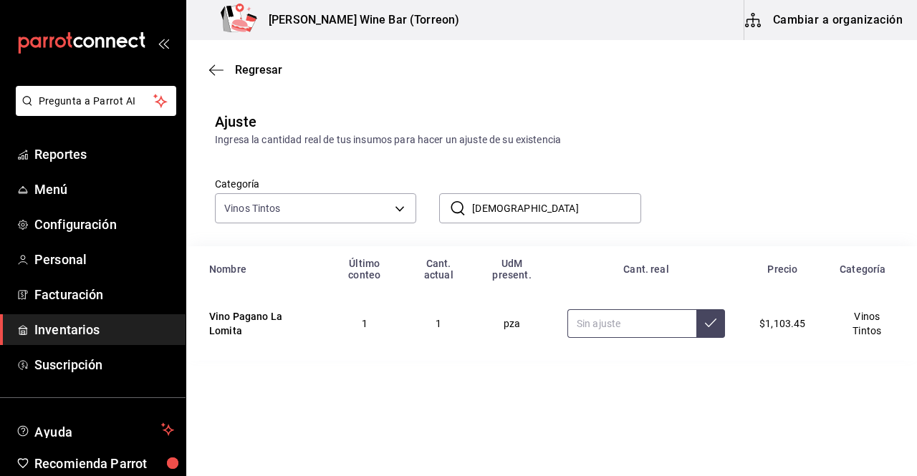
click at [629, 322] on input "text" at bounding box center [631, 323] width 129 height 29
type input "2.00"
click at [722, 328] on button at bounding box center [710, 323] width 29 height 29
drag, startPoint x: 523, startPoint y: 210, endPoint x: 431, endPoint y: 188, distance: 94.8
click at [431, 188] on div "​ pagano ​" at bounding box center [528, 196] width 224 height 53
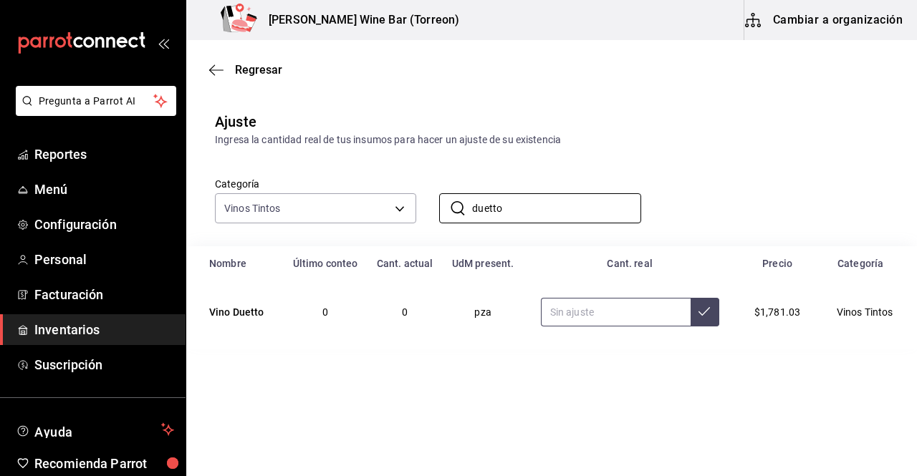
type input "duetto"
click at [571, 309] on input "text" at bounding box center [616, 312] width 150 height 29
type input "1.00"
click at [705, 314] on icon at bounding box center [703, 311] width 11 height 11
drag, startPoint x: 527, startPoint y: 207, endPoint x: 447, endPoint y: 198, distance: 80.7
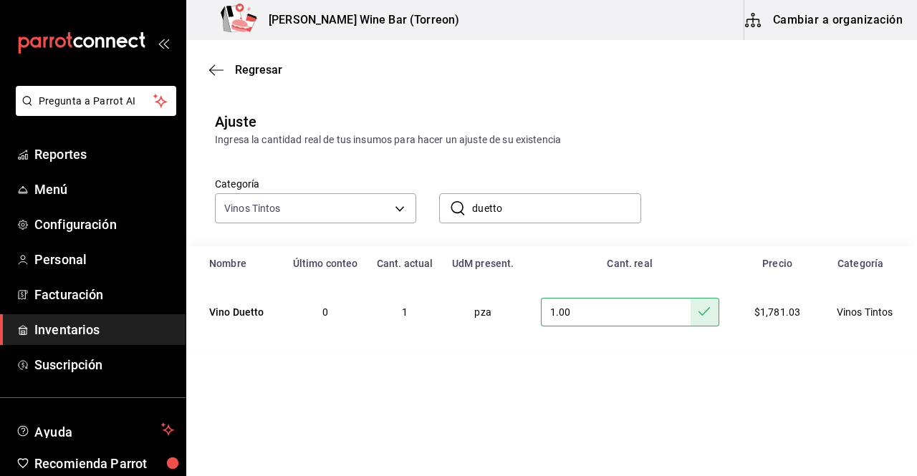
click at [447, 198] on div "​ duetto ​" at bounding box center [539, 208] width 201 height 30
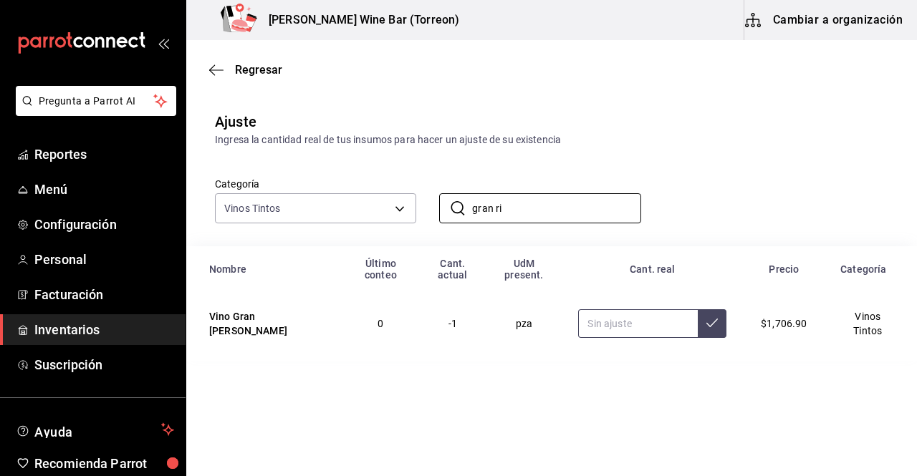
type input "gran ri"
click at [594, 313] on input "1.00" at bounding box center [638, 323] width 120 height 29
type input "1.00"
click at [710, 317] on icon at bounding box center [711, 322] width 11 height 11
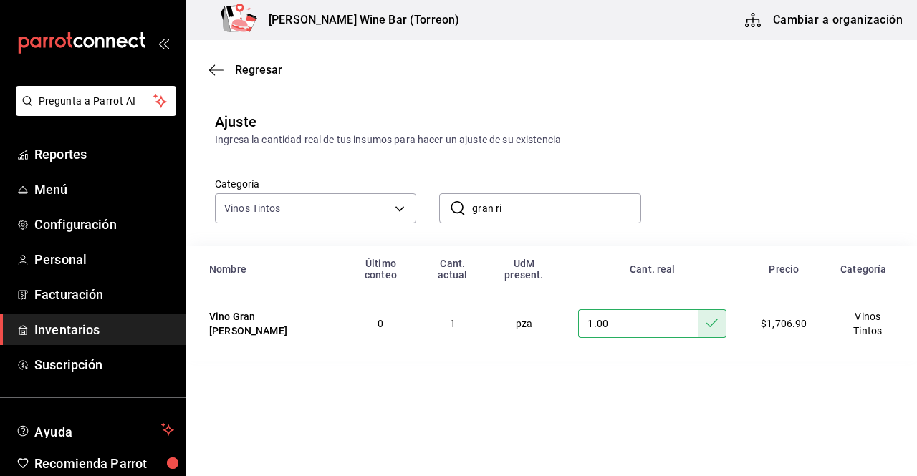
drag, startPoint x: 542, startPoint y: 213, endPoint x: 464, endPoint y: 204, distance: 78.6
click at [464, 204] on div "​ gran ri ​" at bounding box center [539, 208] width 201 height 30
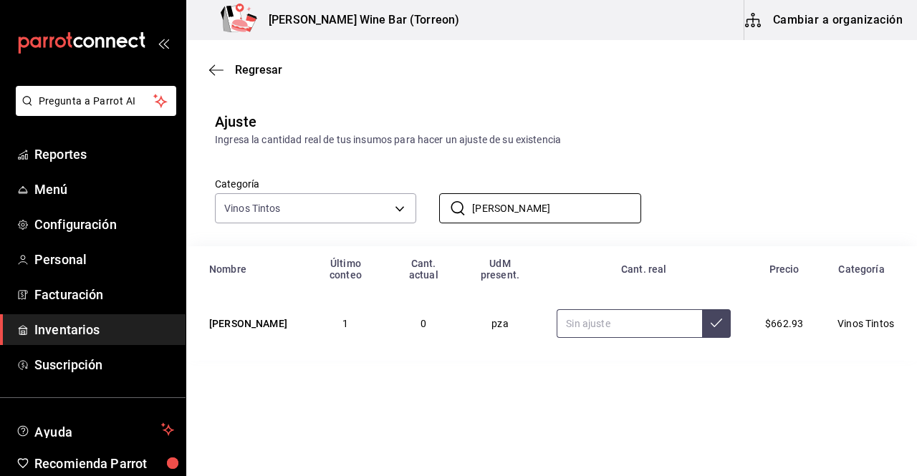
type input "maria tinto"
click at [592, 313] on input "text" at bounding box center [628, 323] width 145 height 29
type input "5.00"
click at [718, 316] on button at bounding box center [716, 323] width 29 height 29
drag, startPoint x: 525, startPoint y: 207, endPoint x: 446, endPoint y: 203, distance: 78.9
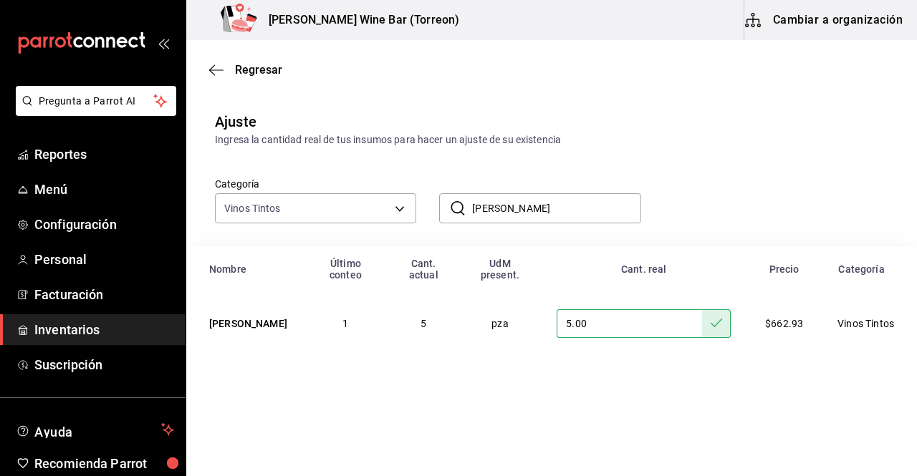
click at [446, 203] on div "​ maria tinto ​" at bounding box center [539, 208] width 201 height 30
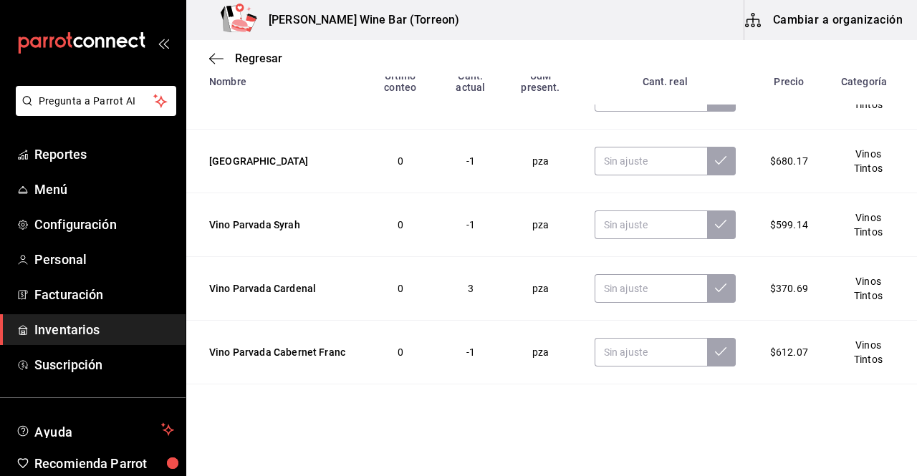
scroll to position [176, 0]
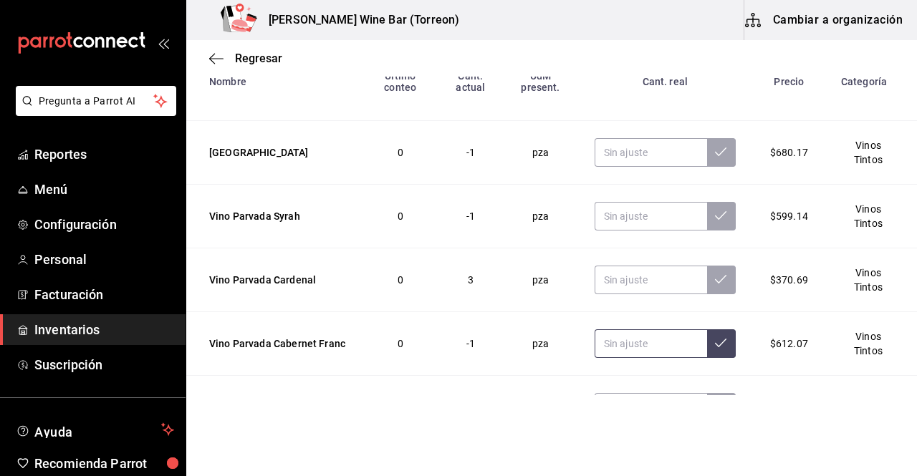
type input "parvada"
click at [626, 342] on input "text" at bounding box center [650, 343] width 112 height 29
type input "2.00"
click at [707, 348] on button at bounding box center [721, 343] width 29 height 29
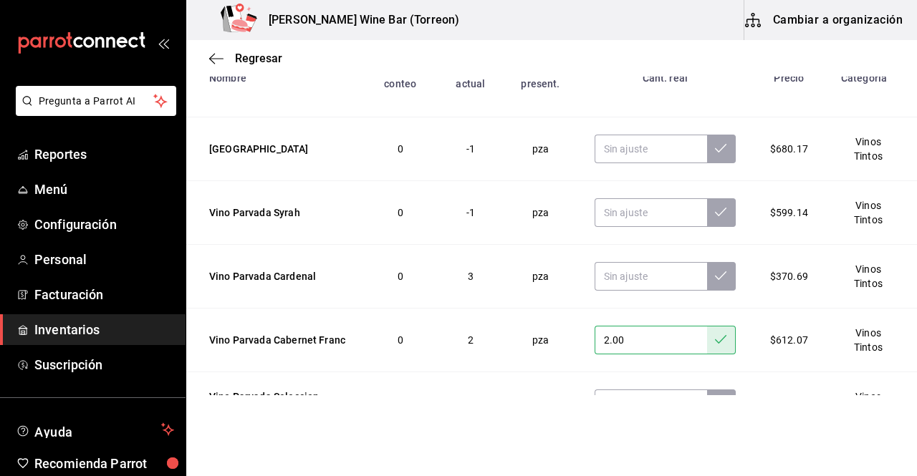
scroll to position [188, 0]
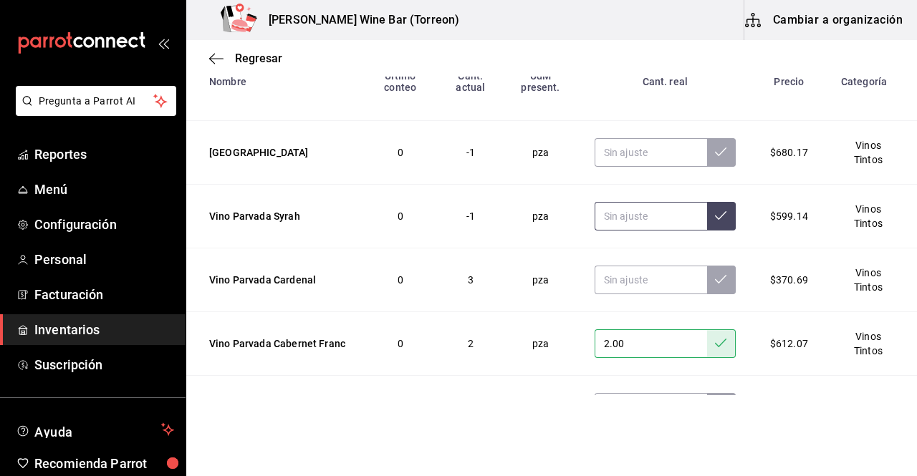
click at [634, 214] on input "text" at bounding box center [650, 216] width 112 height 29
type input "3.00"
click at [707, 214] on button at bounding box center [721, 216] width 29 height 29
click at [641, 153] on input "text" at bounding box center [650, 152] width 112 height 29
type input "4.00"
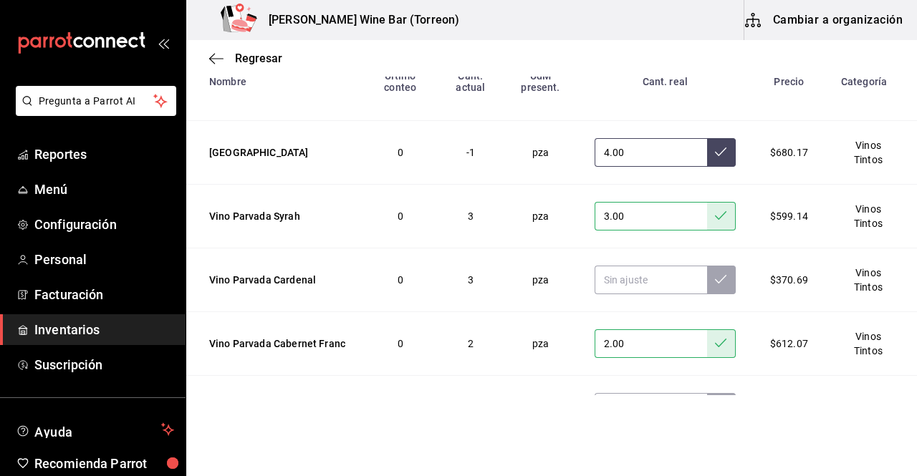
click at [715, 150] on icon at bounding box center [720, 152] width 11 height 9
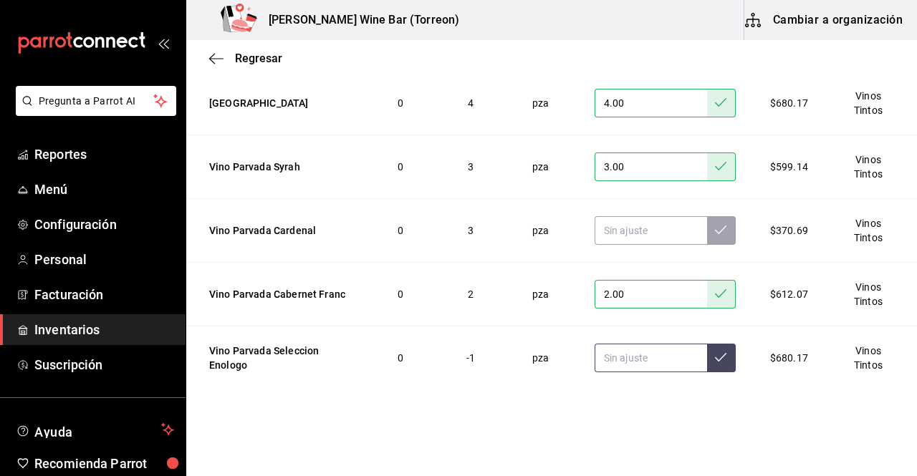
click at [632, 351] on input "text" at bounding box center [650, 358] width 112 height 29
type input "1.00"
click at [715, 362] on icon at bounding box center [720, 357] width 11 height 11
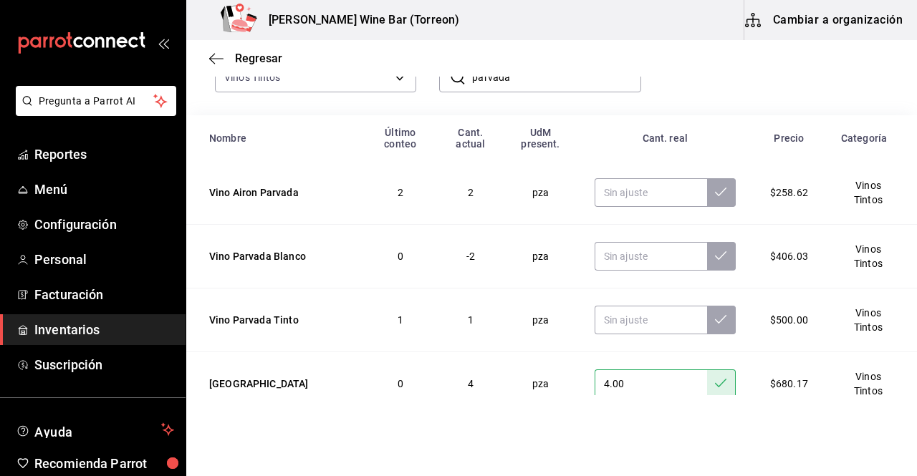
scroll to position [15, 0]
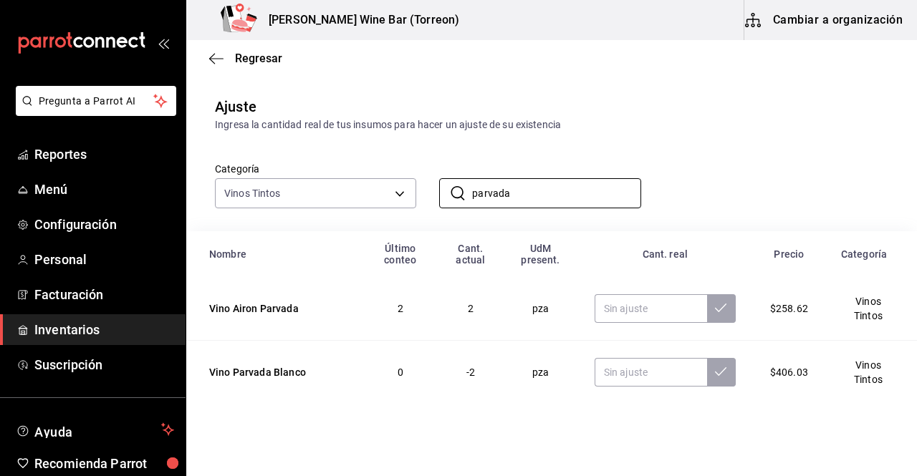
drag, startPoint x: 548, startPoint y: 184, endPoint x: 441, endPoint y: 158, distance: 109.8
click at [441, 158] on div "​ parvada ​" at bounding box center [528, 181] width 224 height 53
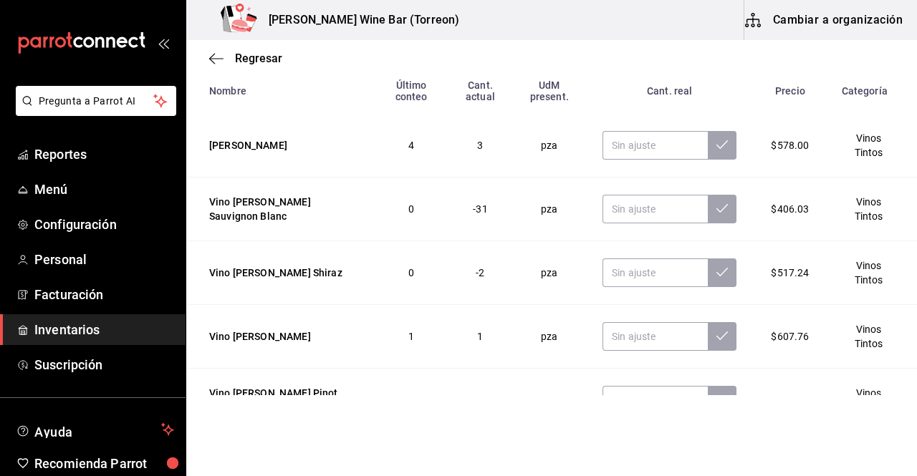
scroll to position [182, 0]
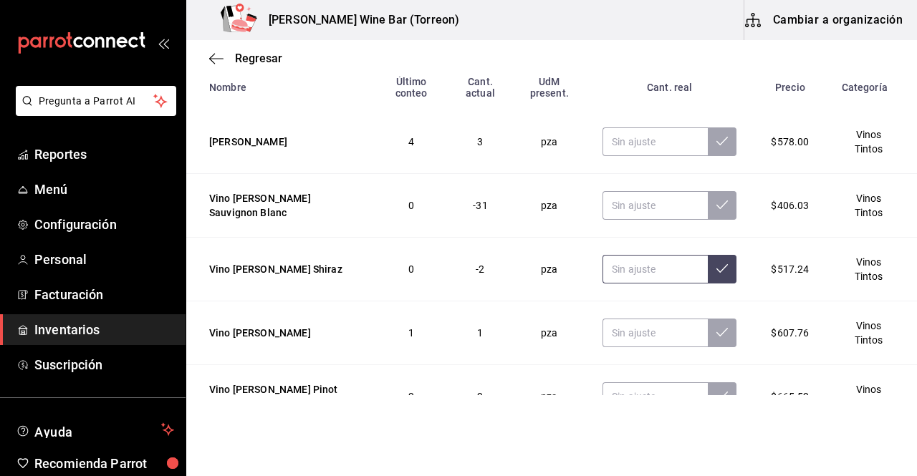
type input "[PERSON_NAME]"
click at [668, 271] on input "text" at bounding box center [654, 269] width 105 height 29
type input "2.00"
click at [716, 274] on icon at bounding box center [721, 268] width 11 height 11
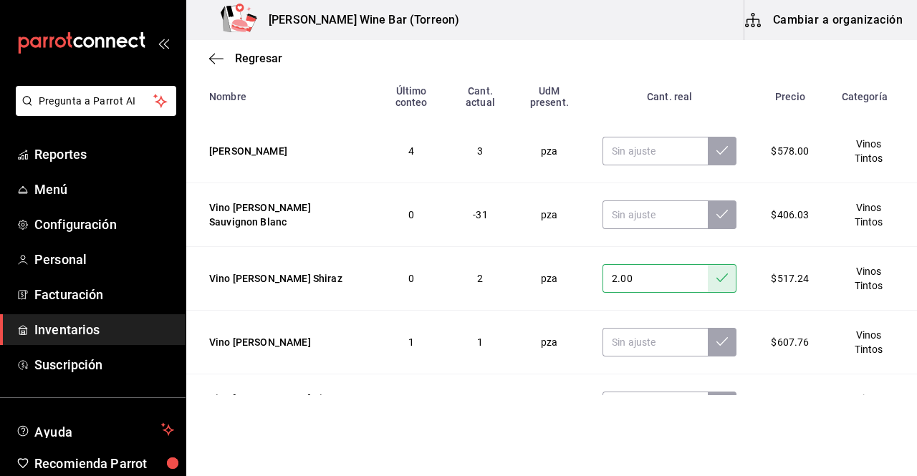
scroll to position [172, 0]
click at [665, 159] on input "text" at bounding box center [654, 151] width 105 height 29
type input "4.00"
click at [714, 158] on button at bounding box center [721, 151] width 29 height 29
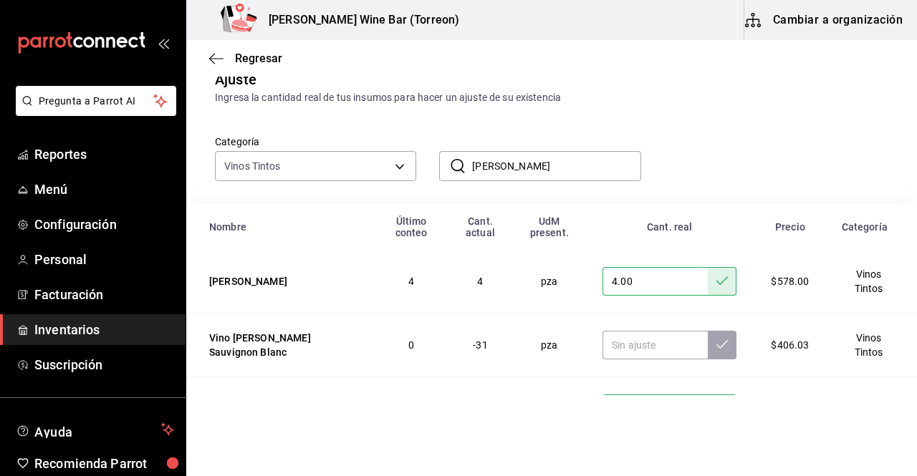
scroll to position [39, 0]
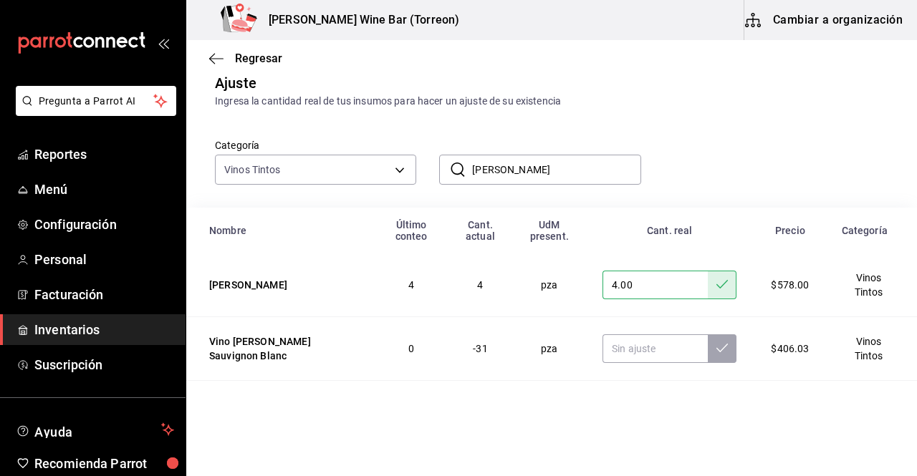
drag, startPoint x: 538, startPoint y: 174, endPoint x: 463, endPoint y: 171, distance: 75.2
click at [463, 171] on div "​ don leo ​" at bounding box center [539, 170] width 201 height 30
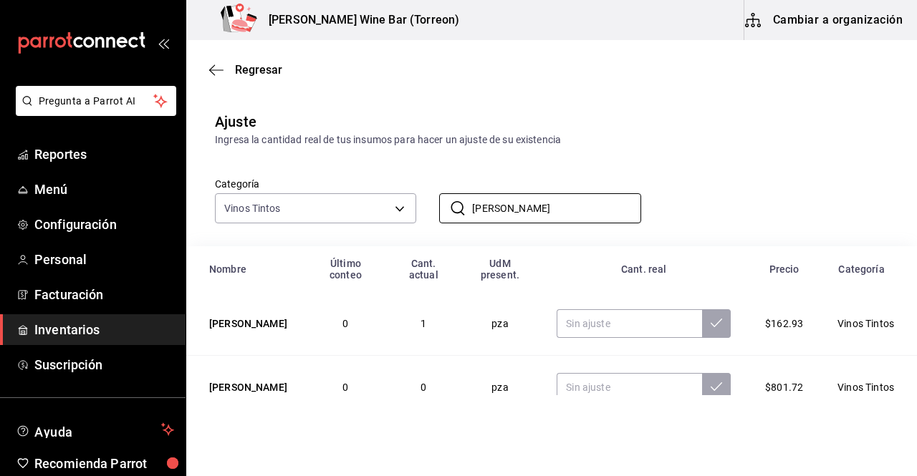
scroll to position [31, 0]
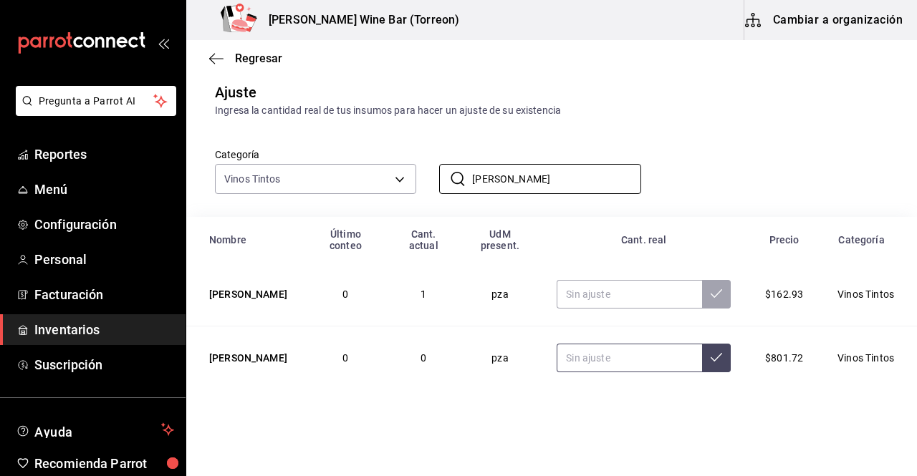
type input "rivero"
click at [630, 367] on input "text" at bounding box center [628, 358] width 145 height 29
type input "4.00"
click at [703, 367] on button at bounding box center [716, 358] width 29 height 29
drag, startPoint x: 515, startPoint y: 180, endPoint x: 450, endPoint y: 170, distance: 65.8
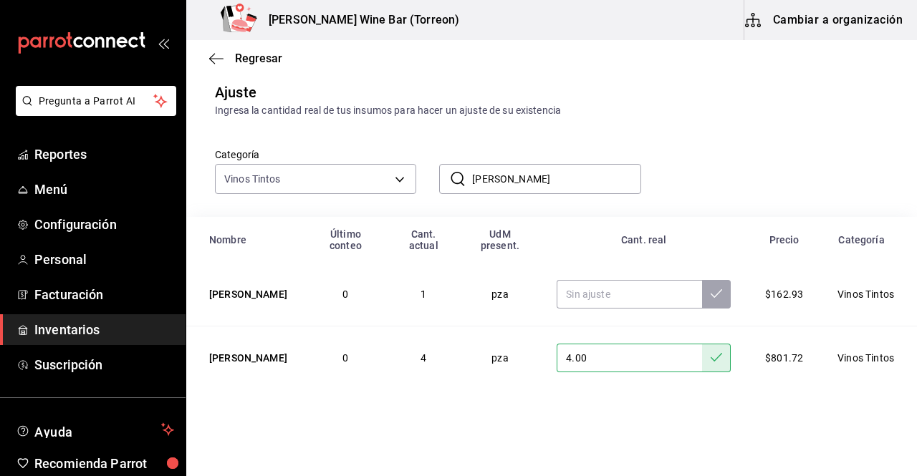
click at [450, 170] on div "​ rivero ​" at bounding box center [539, 179] width 201 height 30
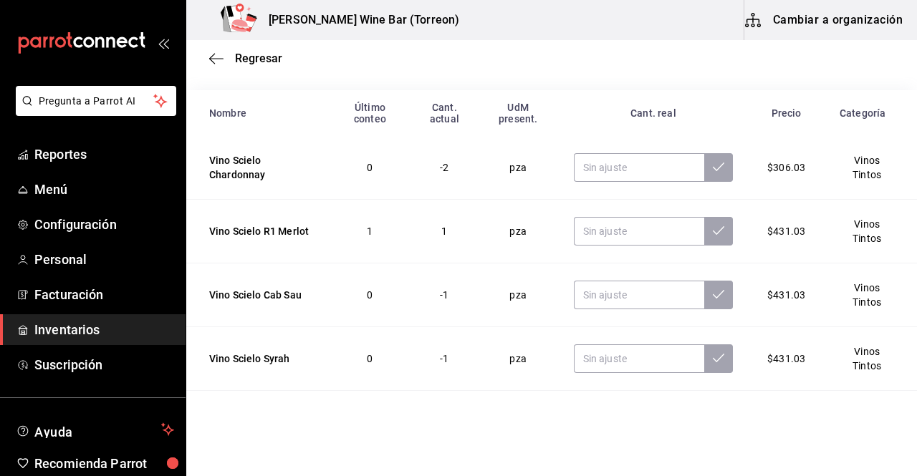
scroll to position [222, 0]
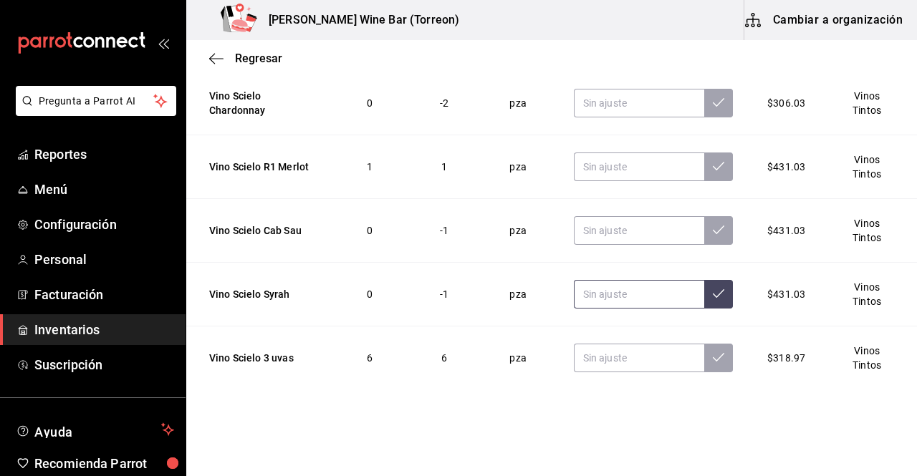
type input "scielo"
click at [621, 297] on input "text" at bounding box center [639, 294] width 130 height 29
type input "4.00"
click at [716, 290] on button at bounding box center [718, 294] width 29 height 29
click at [647, 233] on input "text" at bounding box center [639, 230] width 130 height 29
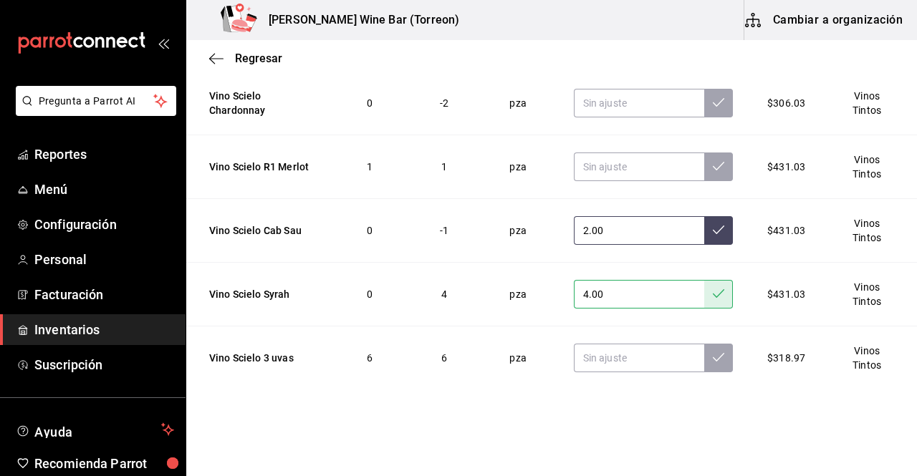
type input "2.00"
click at [707, 238] on button at bounding box center [718, 230] width 29 height 29
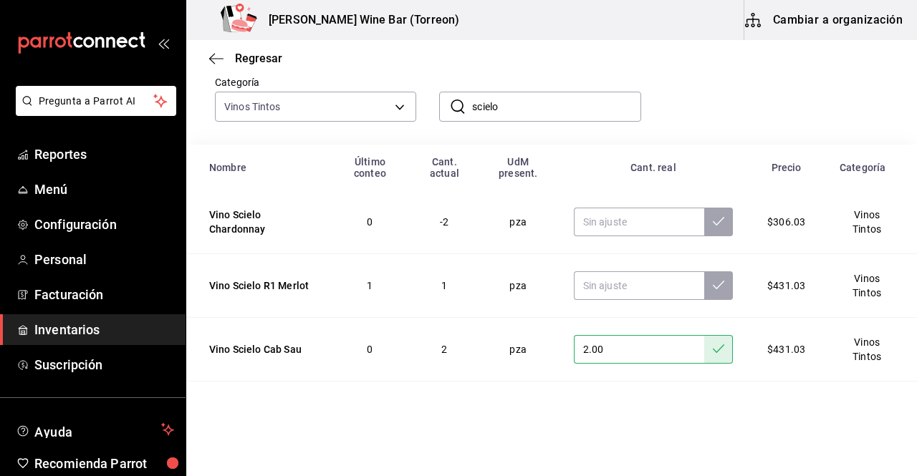
scroll to position [97, 0]
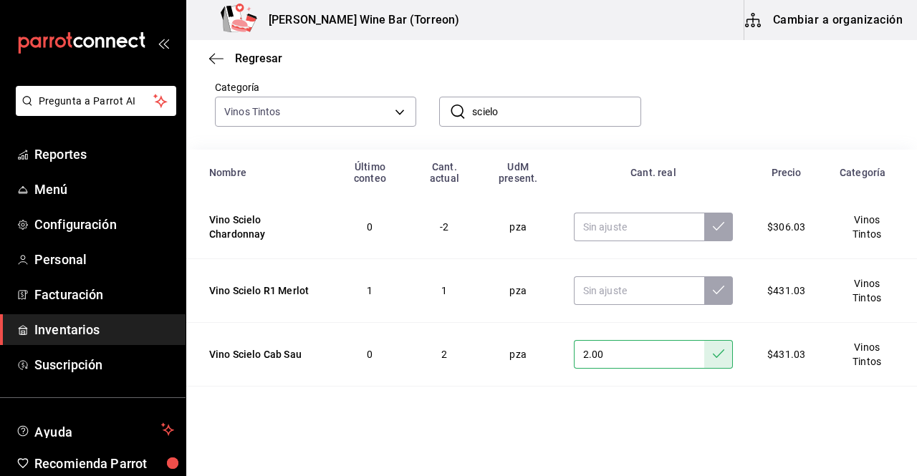
drag, startPoint x: 553, startPoint y: 101, endPoint x: 484, endPoint y: 100, distance: 68.8
click at [484, 100] on input "scielo" at bounding box center [556, 111] width 168 height 29
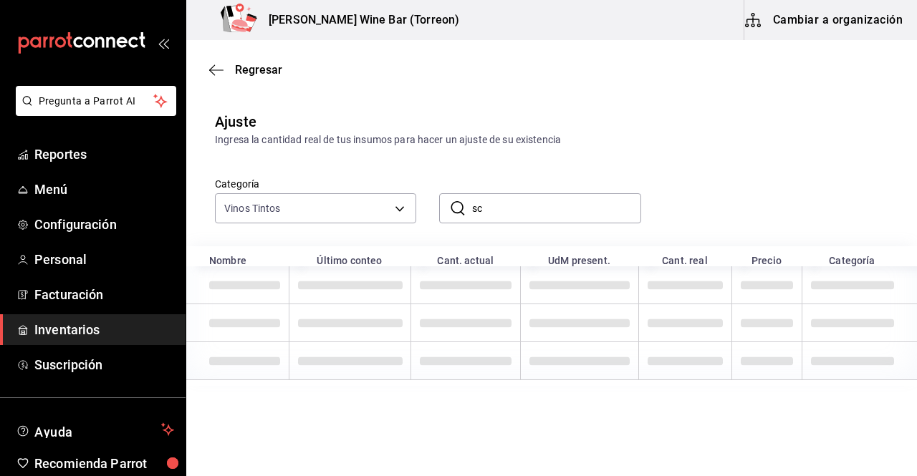
scroll to position [0, 0]
type input "s"
type input "n"
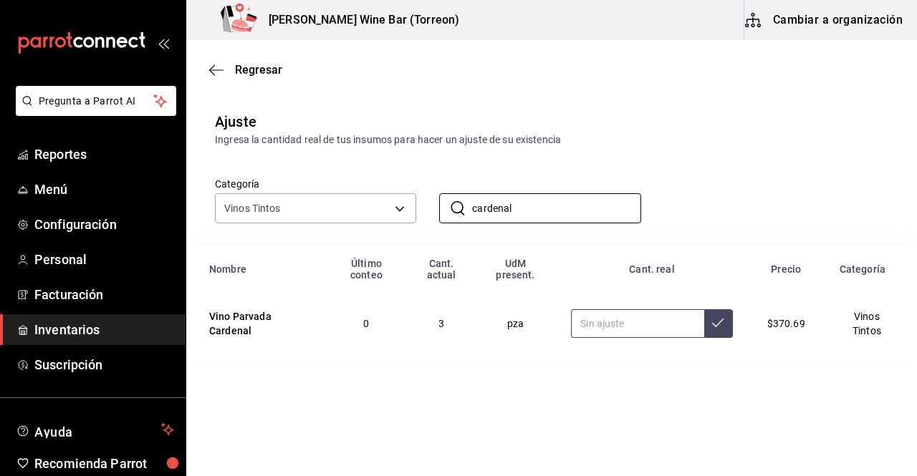
type input "cardenal"
click at [639, 328] on input "text" at bounding box center [637, 323] width 132 height 29
type input "4.00"
click at [712, 329] on icon at bounding box center [717, 322] width 11 height 11
drag, startPoint x: 568, startPoint y: 211, endPoint x: 454, endPoint y: 206, distance: 114.0
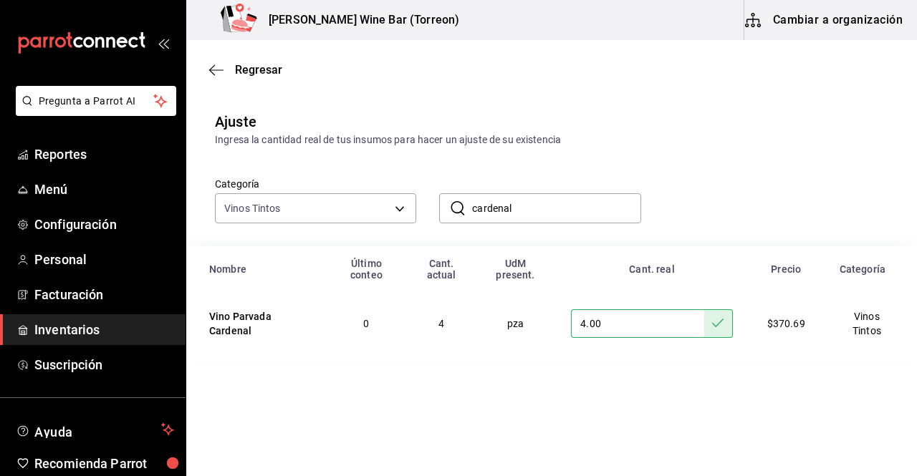
click at [454, 206] on div "​ cardenal ​" at bounding box center [539, 208] width 201 height 30
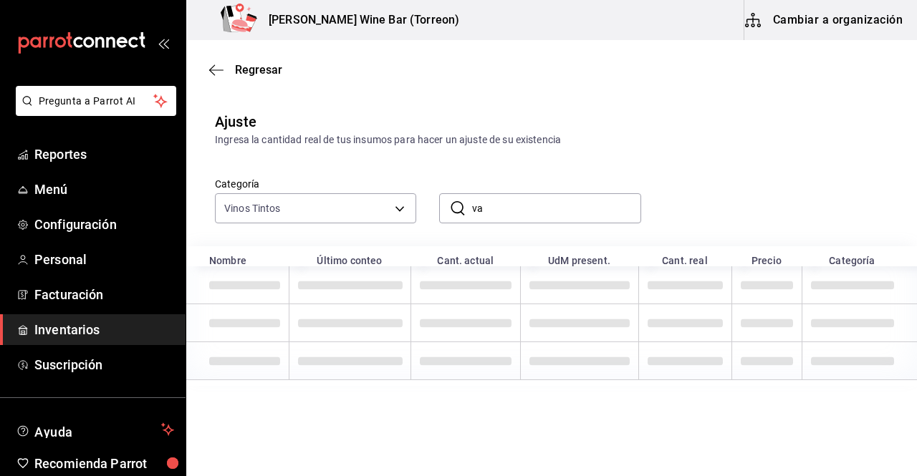
type input "v"
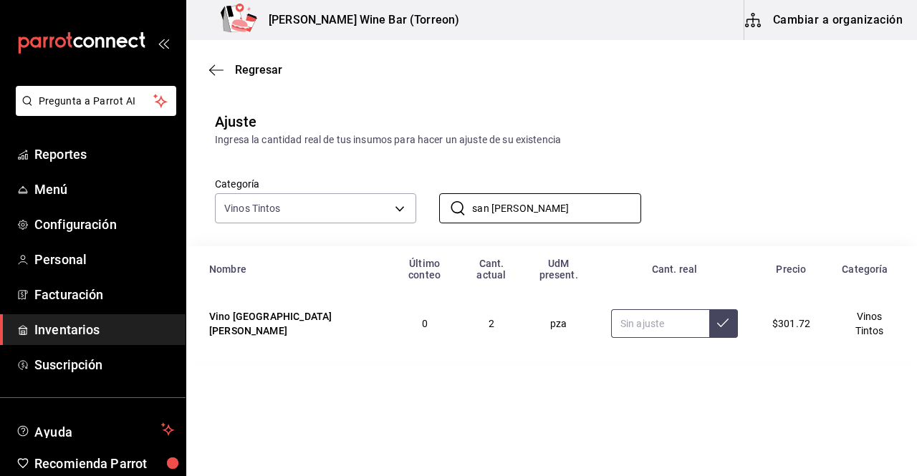
type input "san juan"
click at [618, 322] on input "text" at bounding box center [660, 323] width 98 height 29
type input "8.00"
click at [723, 328] on button at bounding box center [723, 323] width 29 height 29
drag, startPoint x: 551, startPoint y: 218, endPoint x: 450, endPoint y: 206, distance: 102.4
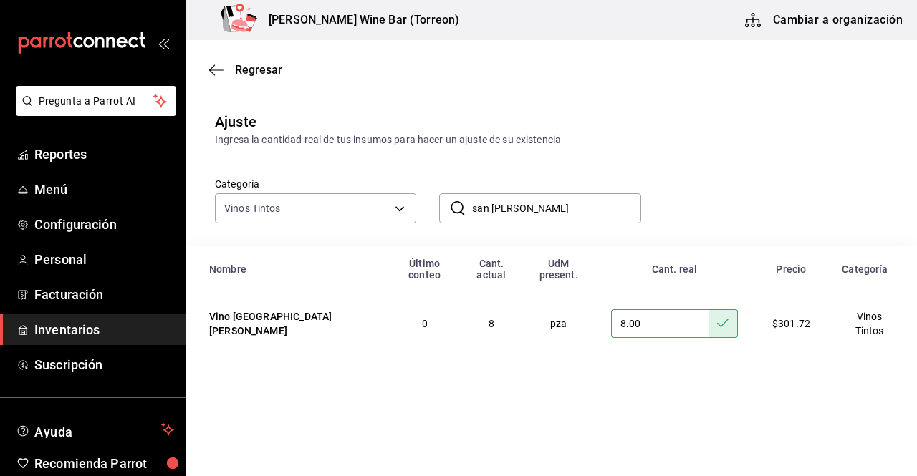
click at [450, 206] on div "​ san juan ​" at bounding box center [539, 208] width 201 height 30
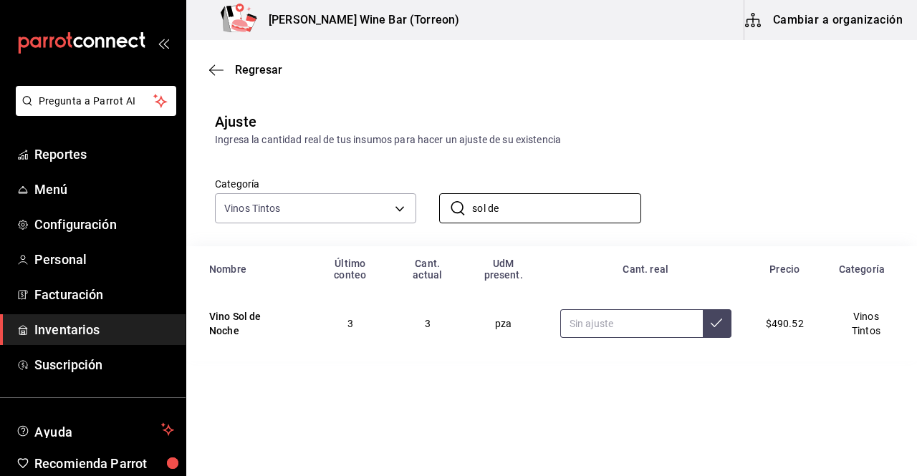
type input "sol de"
click at [581, 313] on input "text" at bounding box center [631, 323] width 143 height 29
type input "4.00"
click at [720, 314] on button at bounding box center [716, 323] width 29 height 29
drag, startPoint x: 554, startPoint y: 211, endPoint x: 450, endPoint y: 206, distance: 104.0
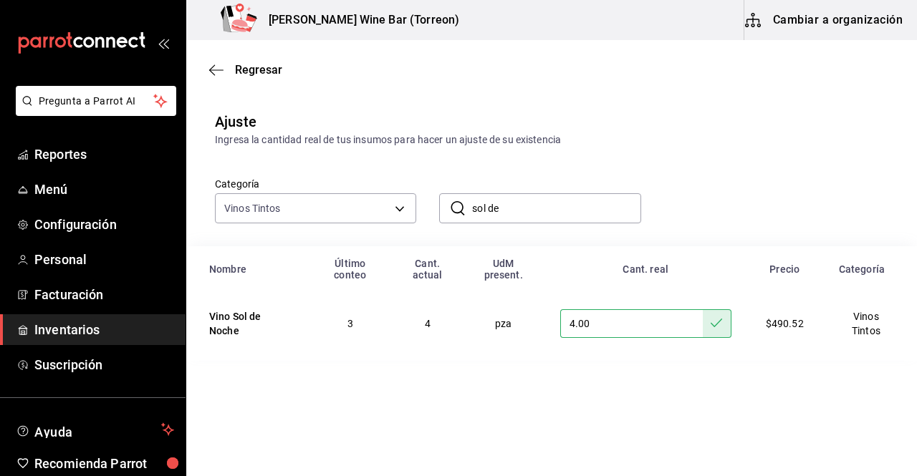
click at [450, 206] on div "​ sol de ​" at bounding box center [539, 208] width 201 height 30
type input "c"
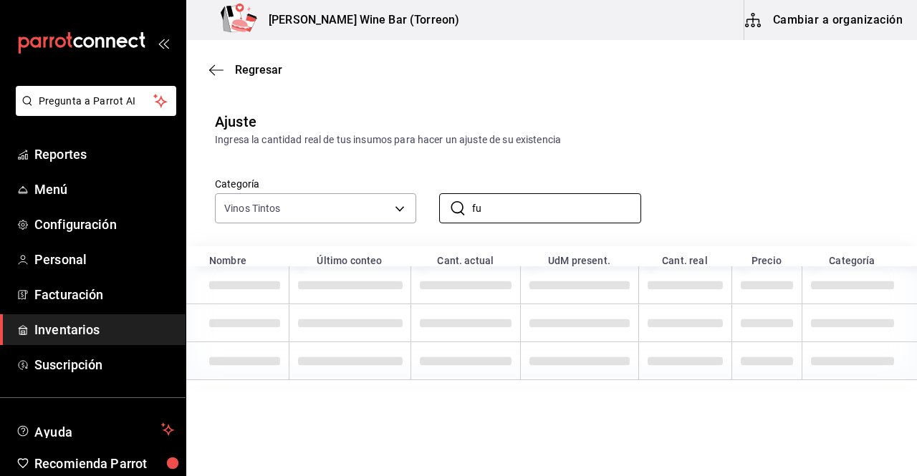
type input "f"
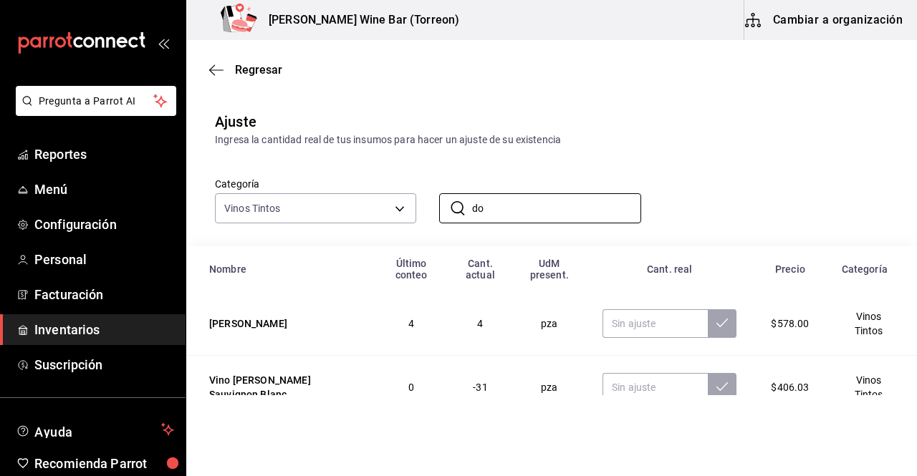
type input "d"
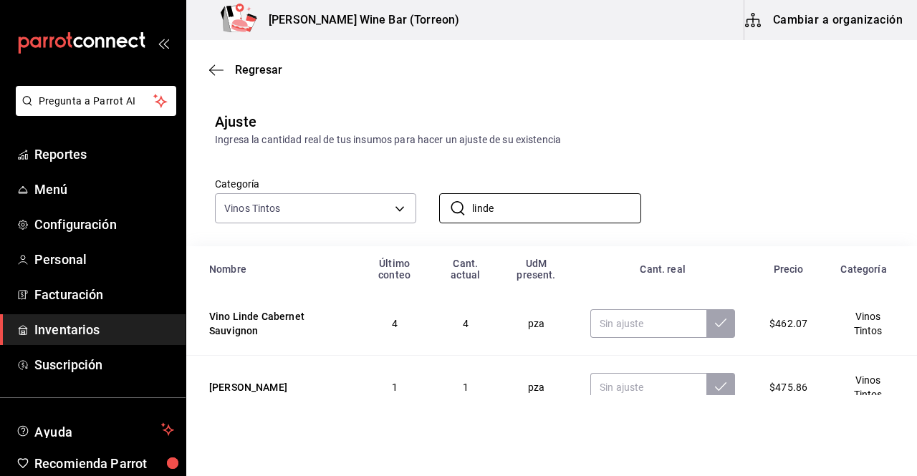
scroll to position [31, 0]
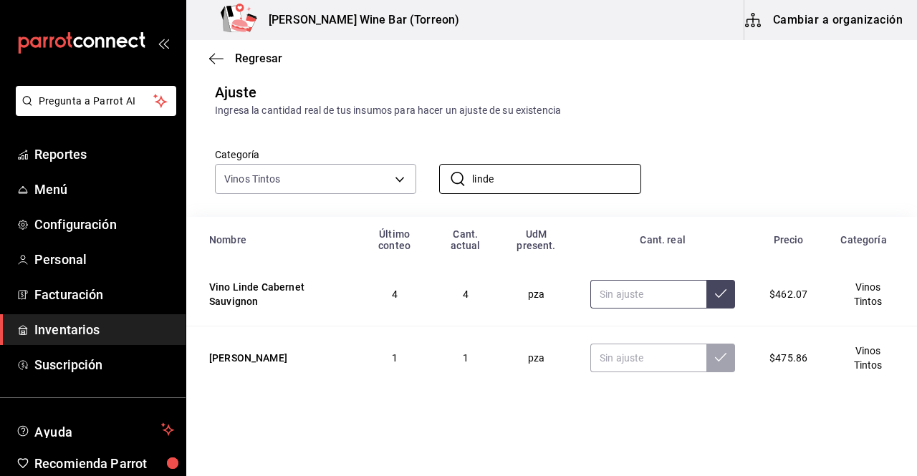
type input "linde"
click at [624, 297] on input "text" at bounding box center [648, 294] width 116 height 29
type input "2.00"
click at [715, 304] on button at bounding box center [720, 294] width 29 height 29
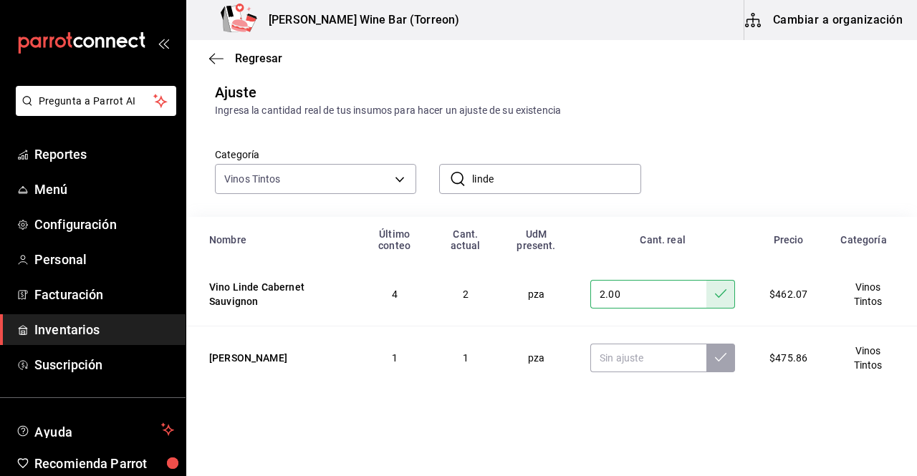
drag, startPoint x: 540, startPoint y: 182, endPoint x: 457, endPoint y: 175, distance: 83.4
click at [457, 175] on div "​ linde ​" at bounding box center [539, 179] width 201 height 30
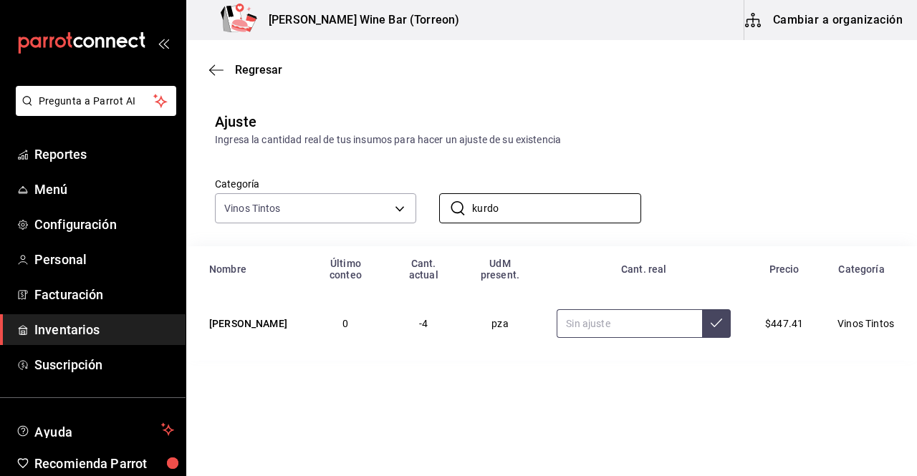
type input "kurdo"
click at [591, 309] on input "text" at bounding box center [628, 323] width 145 height 29
type input "3.00"
click at [710, 317] on icon at bounding box center [715, 322] width 11 height 11
drag, startPoint x: 518, startPoint y: 208, endPoint x: 438, endPoint y: 204, distance: 81.0
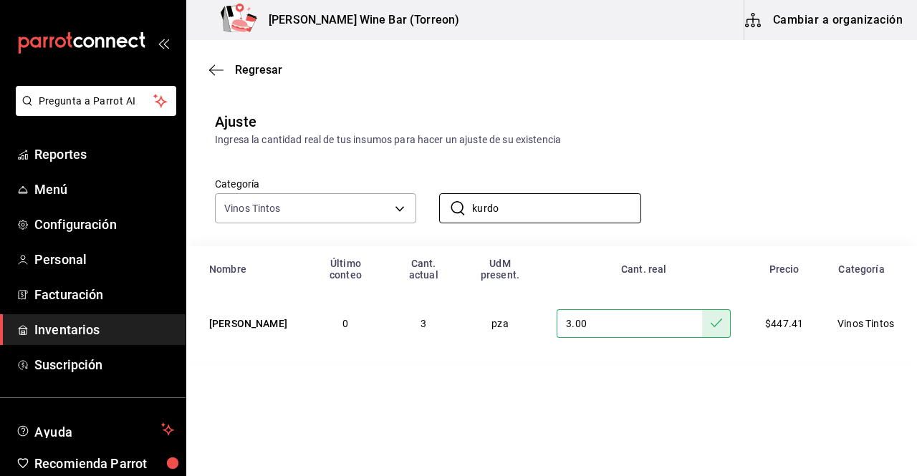
click at [438, 204] on div "​ kurdo ​" at bounding box center [528, 196] width 224 height 53
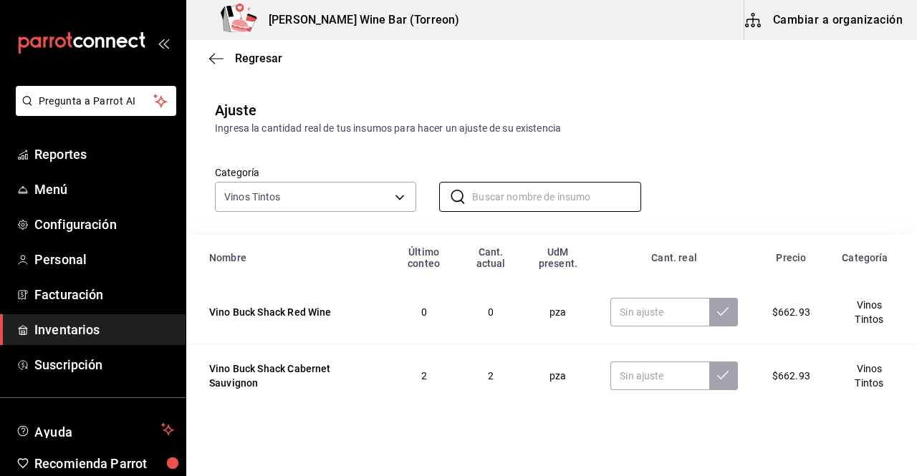
scroll to position [9, 0]
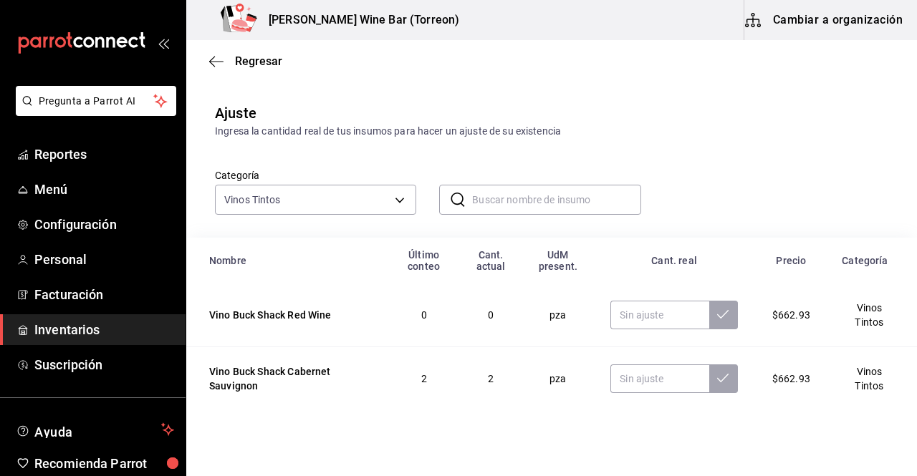
click at [862, 135] on div "Ingresa la cantidad real de tus insumos para hacer un ajuste de su existencia" at bounding box center [551, 131] width 673 height 15
click at [562, 194] on input "text" at bounding box center [556, 199] width 168 height 29
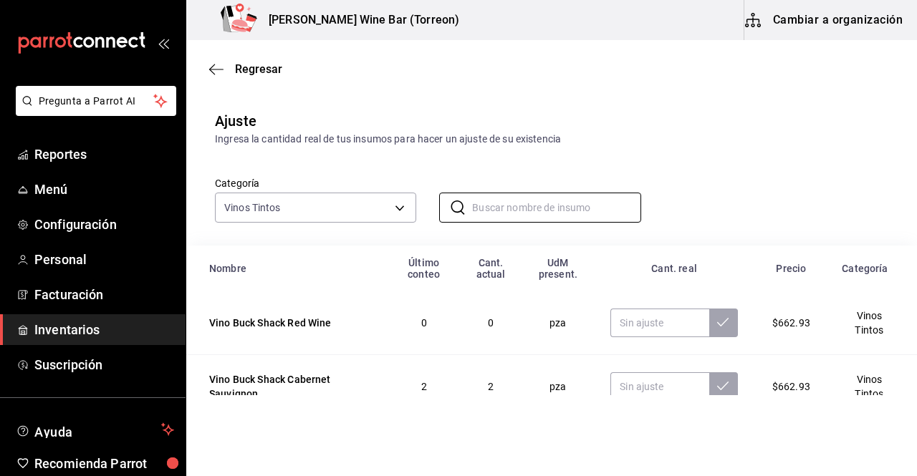
scroll to position [0, 0]
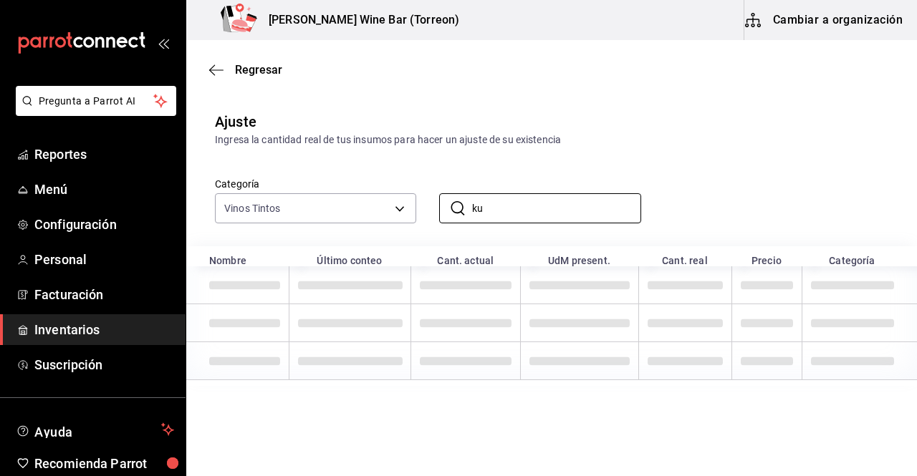
type input "k"
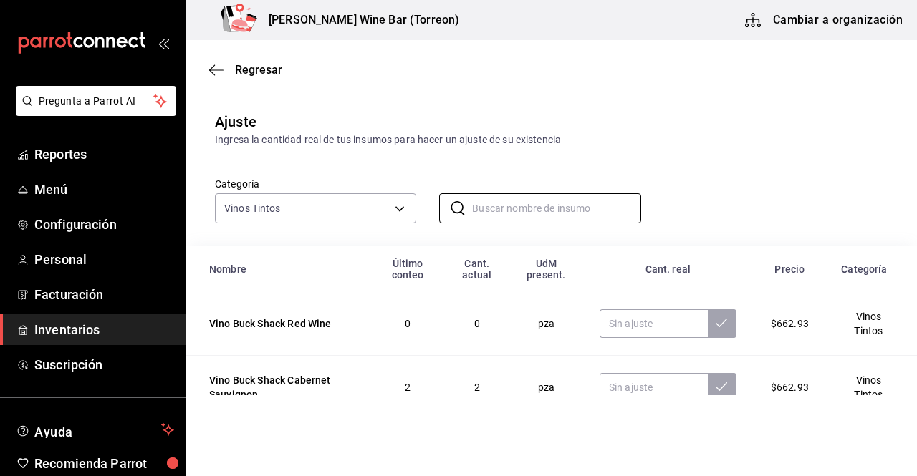
type input "l"
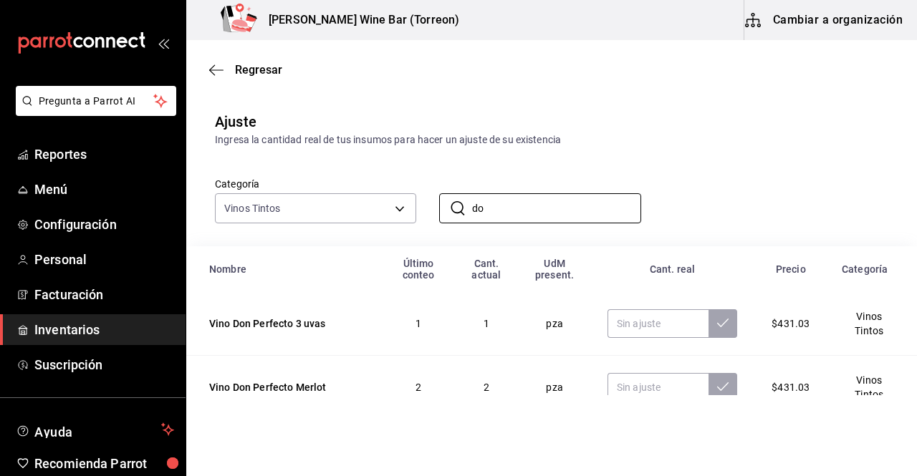
type input "d"
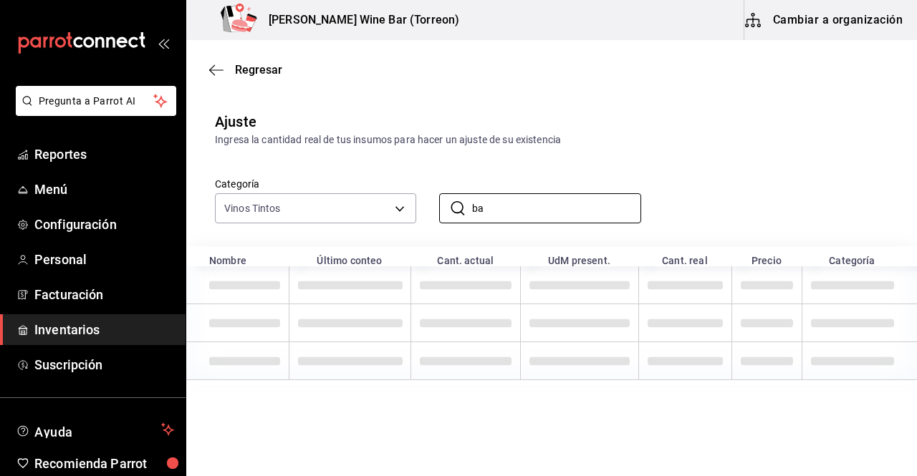
type input "b"
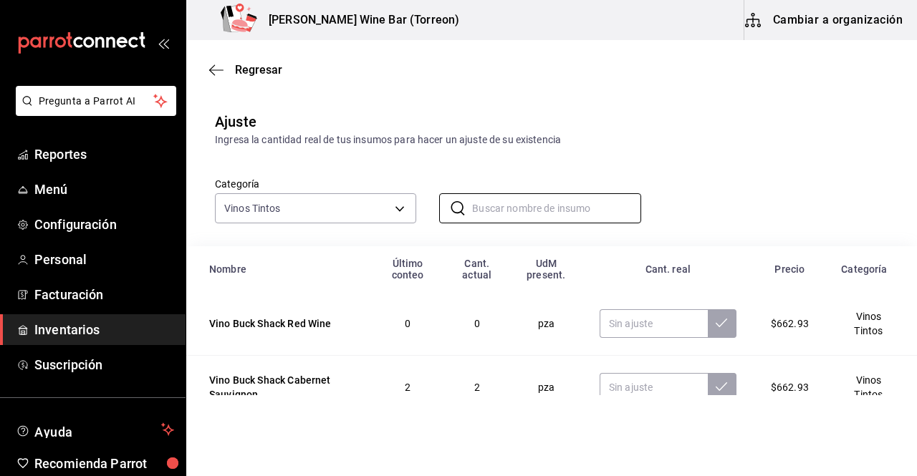
type input "k"
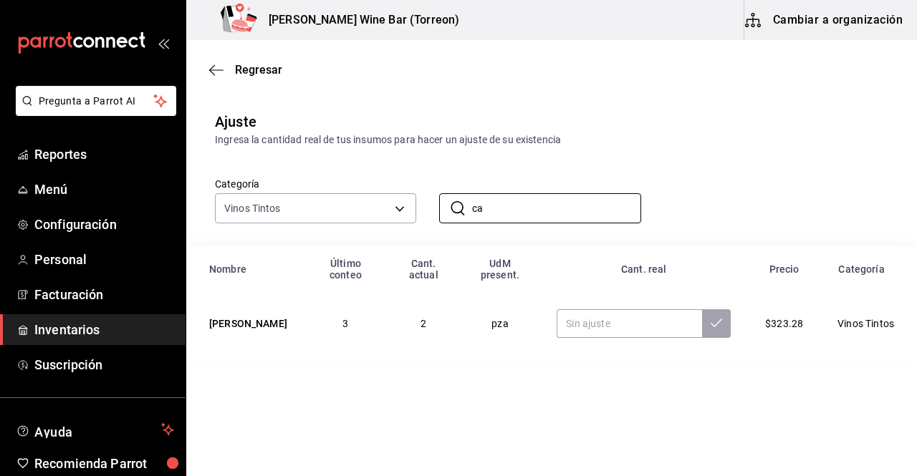
type input "c"
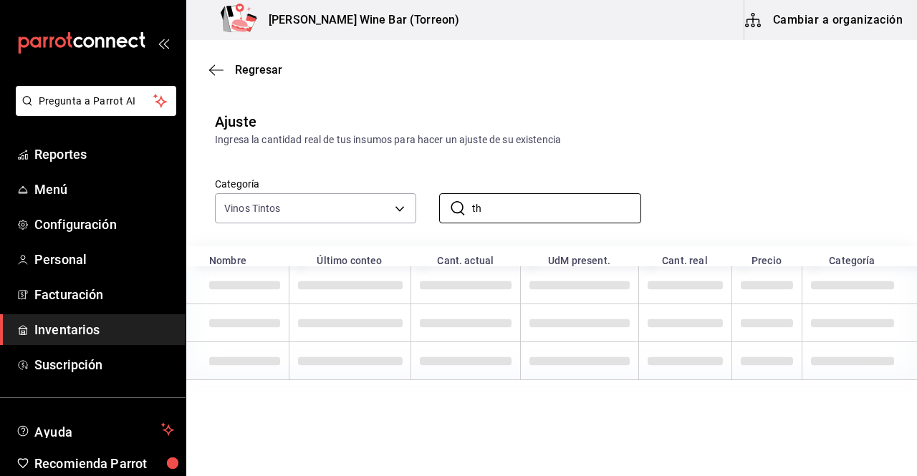
type input "t"
type input "s"
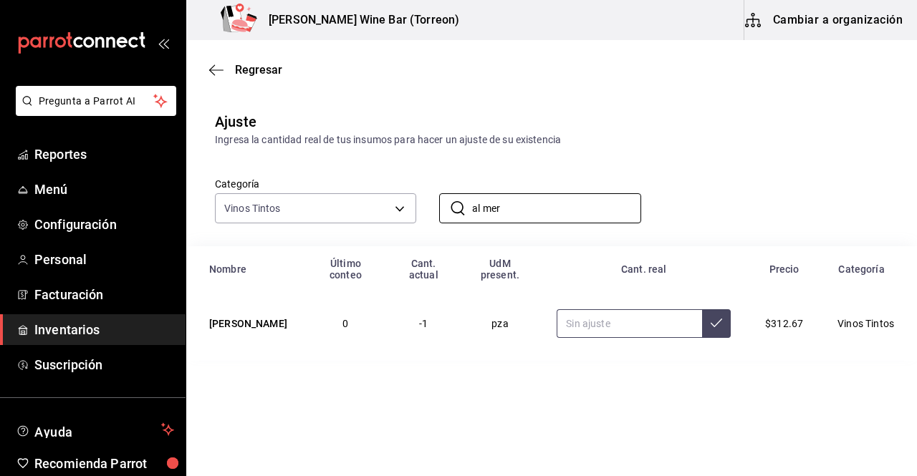
type input "al mer"
click at [676, 333] on input "text" at bounding box center [628, 323] width 145 height 29
type input "4.00"
click at [709, 324] on button at bounding box center [716, 323] width 29 height 29
drag, startPoint x: 529, startPoint y: 209, endPoint x: 463, endPoint y: 207, distance: 66.6
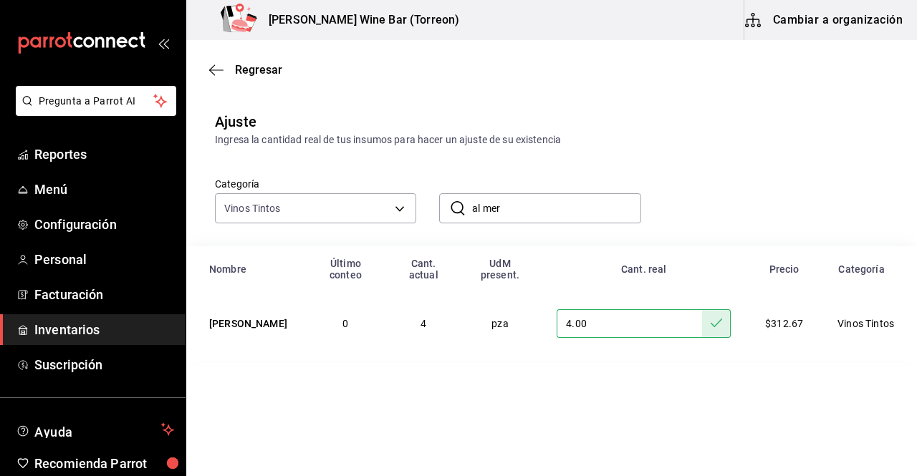
click at [463, 207] on div "​ al mer ​" at bounding box center [539, 208] width 201 height 30
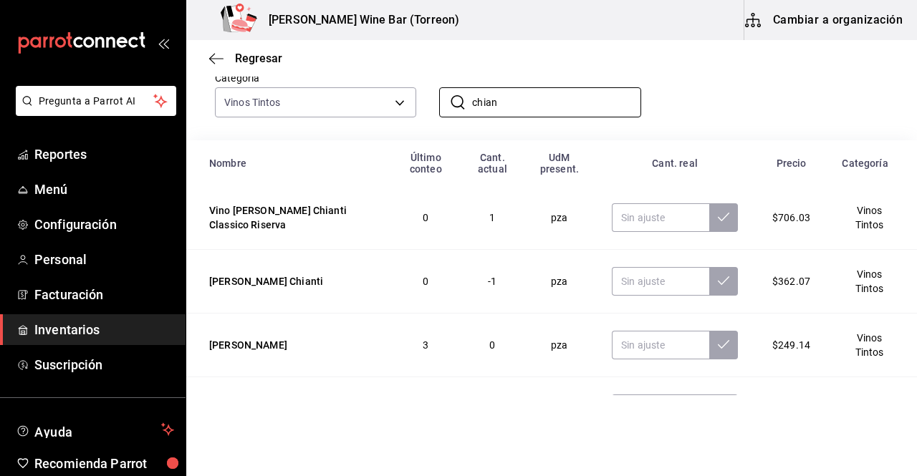
scroll to position [158, 0]
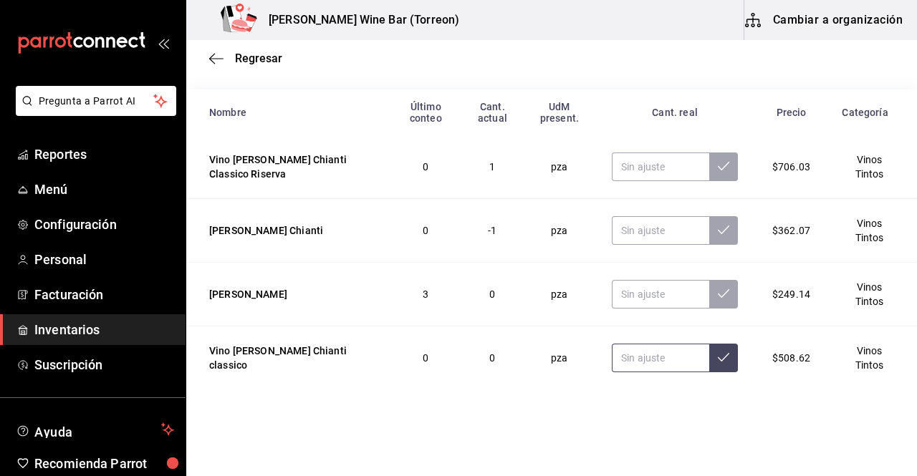
type input "chian"
click at [622, 362] on input "text" at bounding box center [660, 358] width 97 height 29
type input "1.00"
click at [718, 361] on icon at bounding box center [723, 357] width 11 height 11
click at [649, 241] on input "text" at bounding box center [660, 230] width 97 height 29
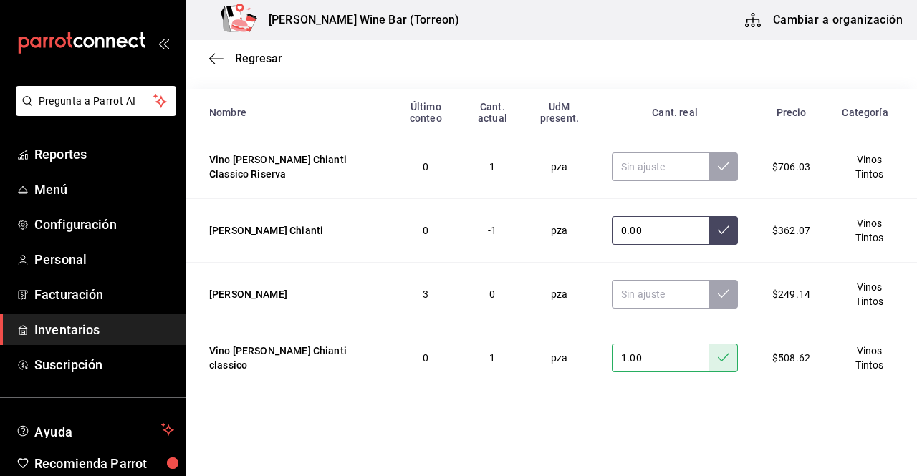
type input "0.00"
click at [716, 227] on button at bounding box center [723, 230] width 29 height 29
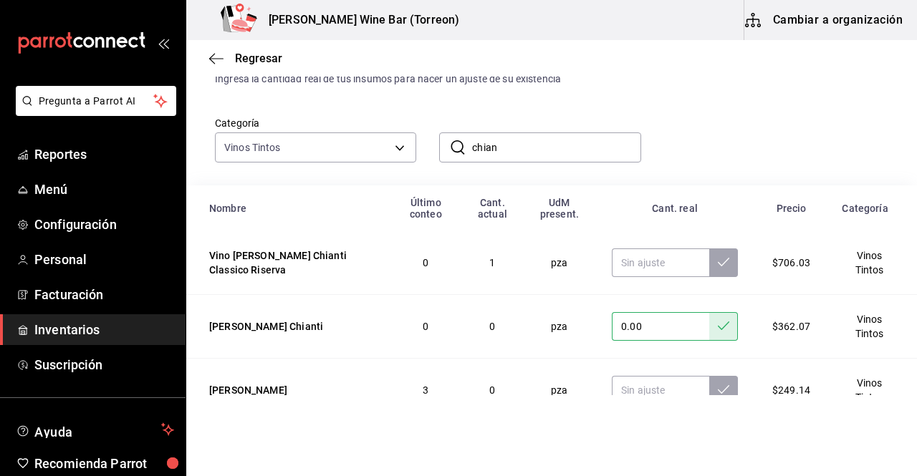
scroll to position [45, 0]
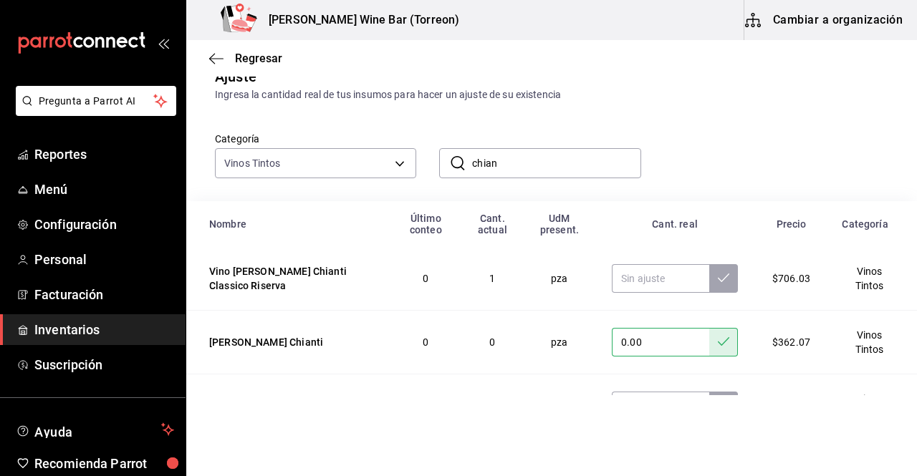
drag, startPoint x: 503, startPoint y: 159, endPoint x: 452, endPoint y: 159, distance: 50.8
click at [452, 159] on div "​ chian ​" at bounding box center [539, 163] width 201 height 30
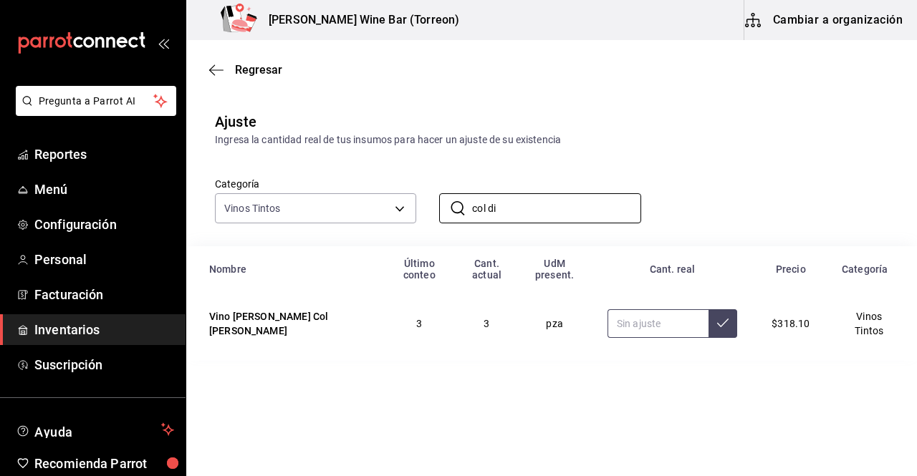
type input "col di"
click at [607, 322] on input "1.00" at bounding box center [657, 323] width 101 height 29
type input "1.00"
click at [717, 326] on icon at bounding box center [722, 322] width 11 height 11
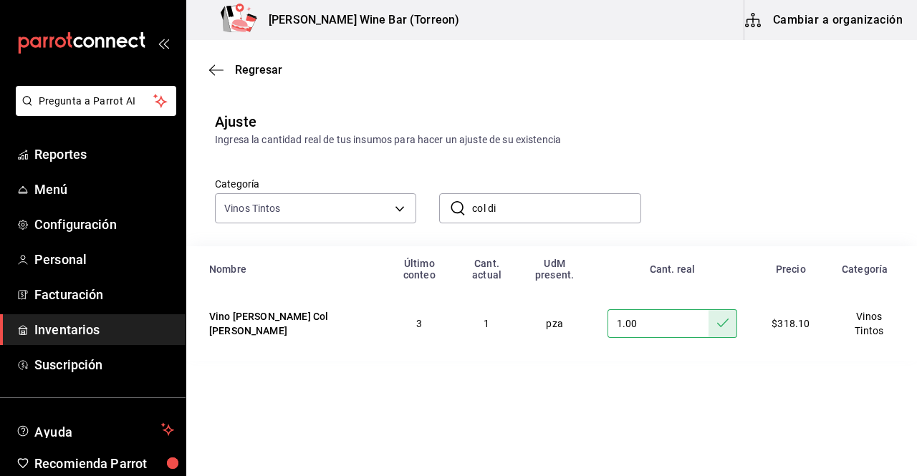
drag, startPoint x: 503, startPoint y: 211, endPoint x: 460, endPoint y: 212, distance: 42.3
click at [460, 212] on div "​ col di ​" at bounding box center [539, 208] width 201 height 30
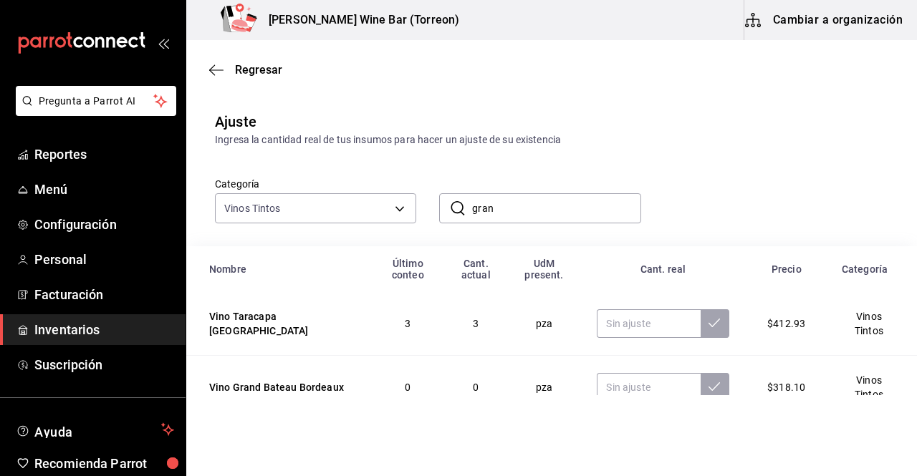
type input "grand"
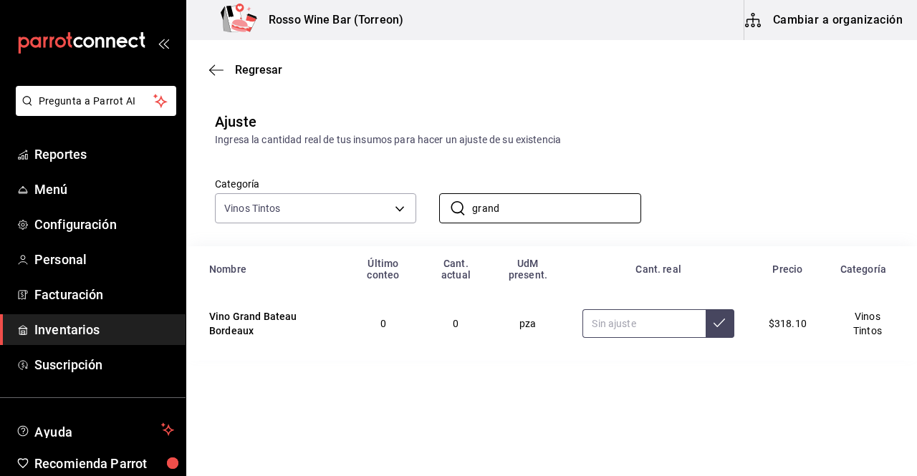
type input "grand"
click at [639, 326] on input "2.00" at bounding box center [643, 323] width 122 height 29
type input "2.00"
click at [712, 325] on button at bounding box center [719, 323] width 29 height 29
click at [503, 206] on input "grand" at bounding box center [556, 208] width 168 height 29
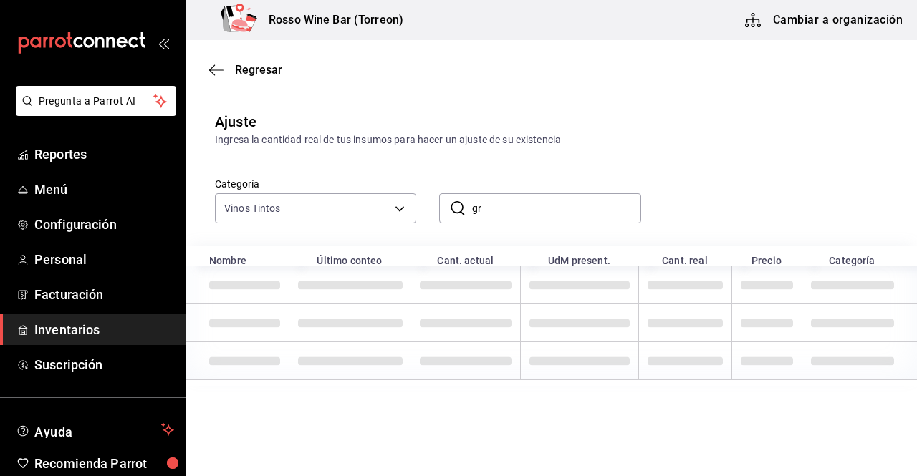
type input "g"
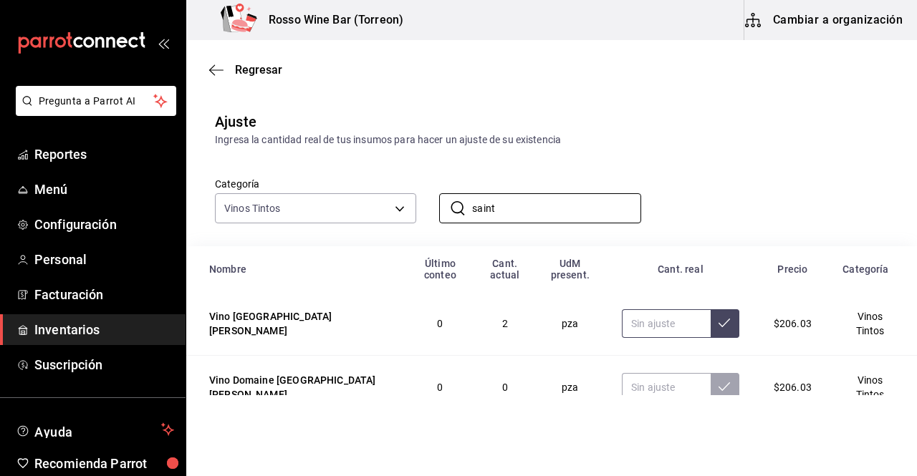
type input "saint"
click at [652, 317] on input "text" at bounding box center [666, 323] width 89 height 29
type input "1.00"
click at [718, 328] on button at bounding box center [724, 323] width 29 height 29
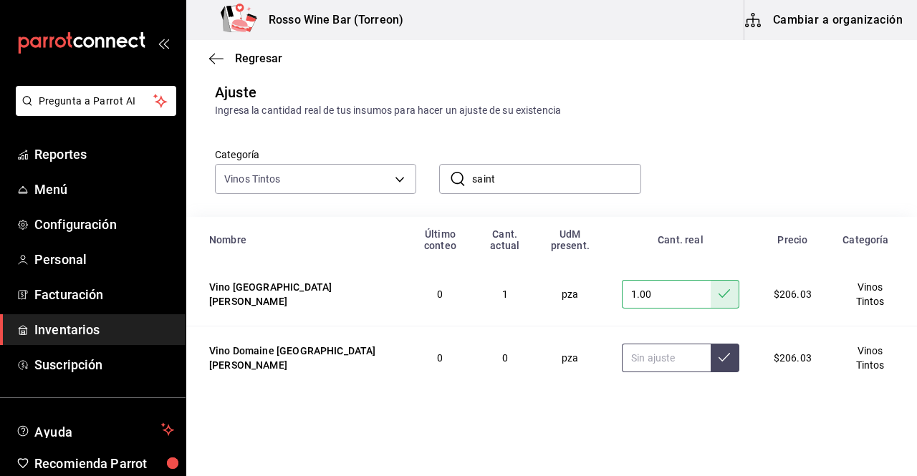
click at [638, 352] on input "text" at bounding box center [666, 358] width 89 height 29
type input "2.00"
click at [718, 362] on icon at bounding box center [723, 357] width 11 height 11
drag, startPoint x: 514, startPoint y: 175, endPoint x: 454, endPoint y: 173, distance: 60.2
click at [454, 173] on div "​ saint ​" at bounding box center [539, 179] width 201 height 30
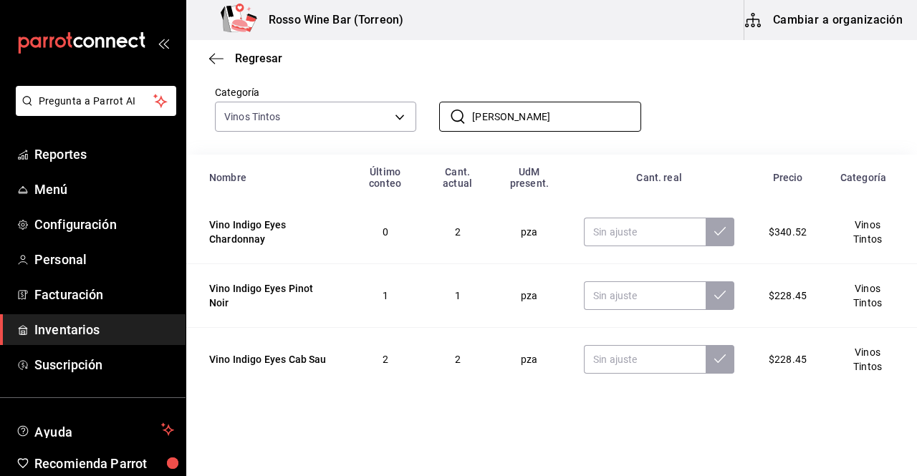
scroll to position [0, 0]
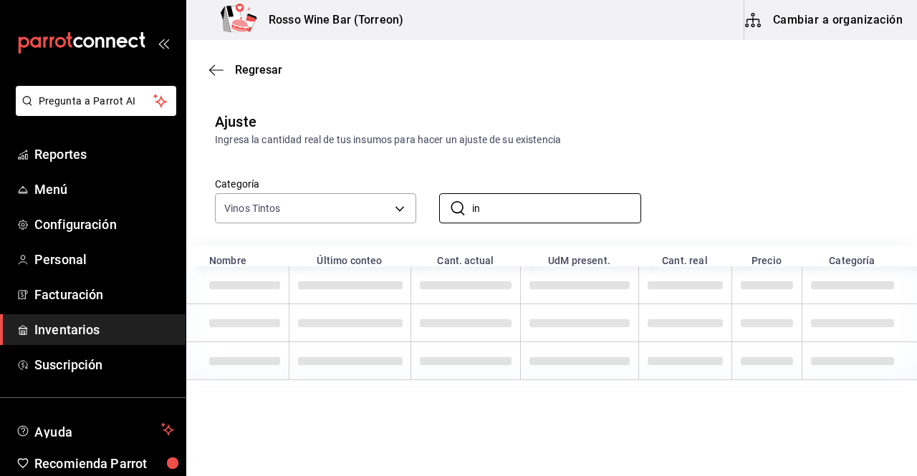
type input "i"
type input "t"
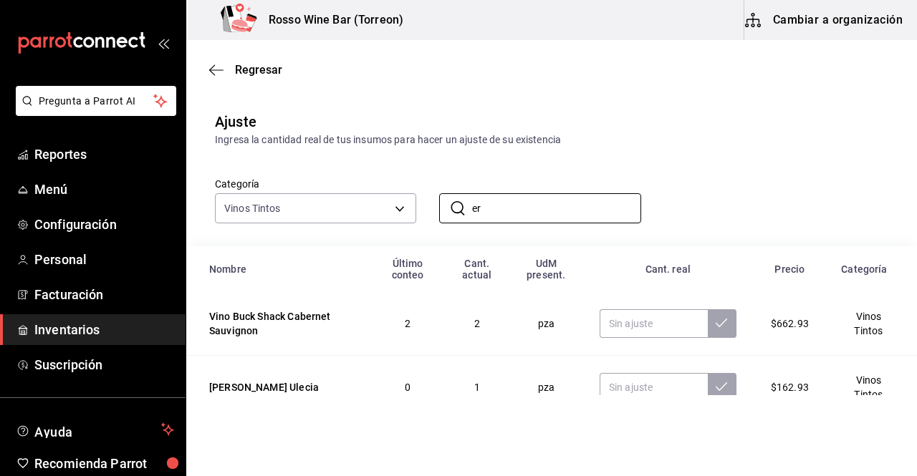
type input "e"
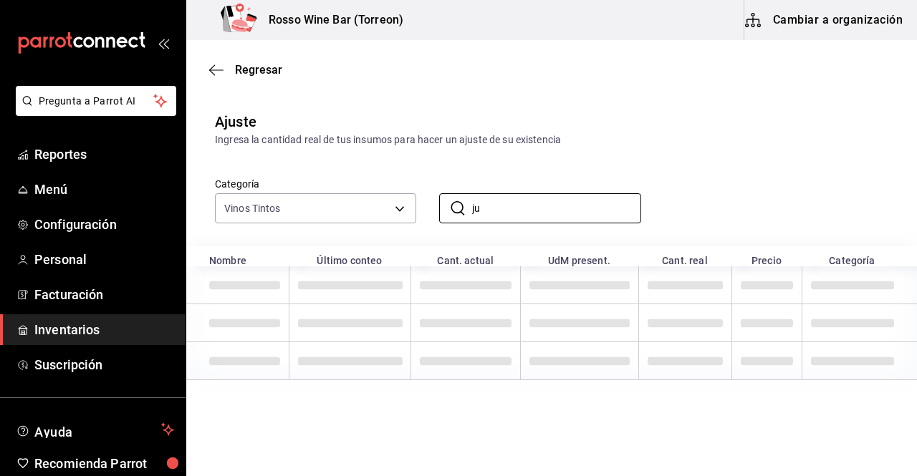
type input "j"
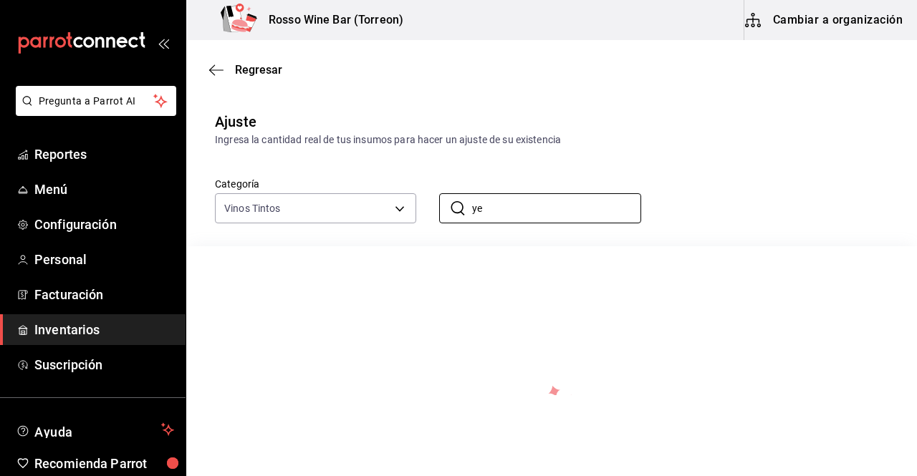
type input "y"
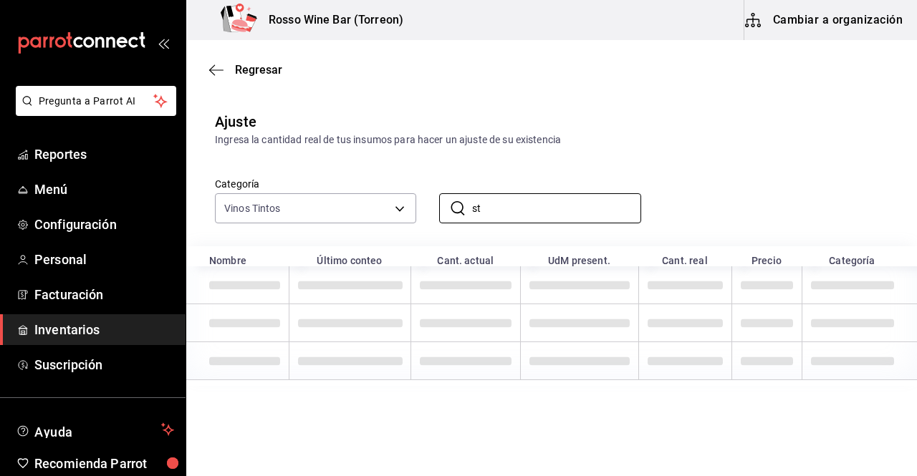
type input "s"
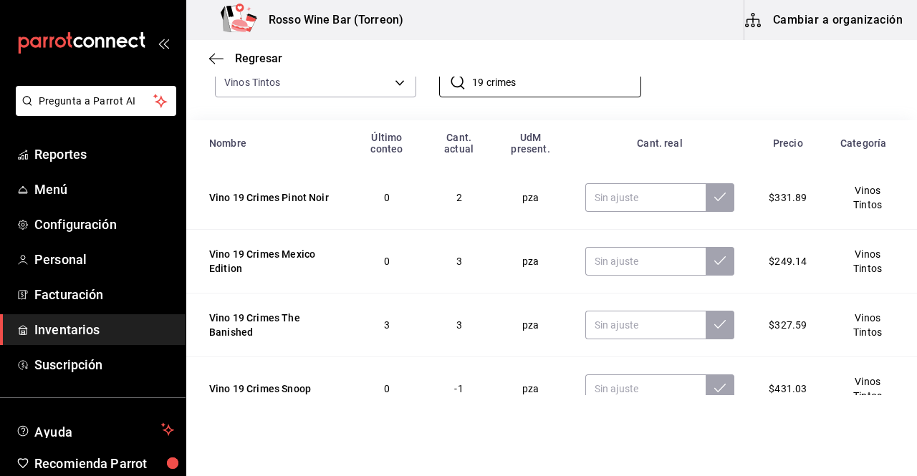
scroll to position [127, 0]
type input "19 crimes"
click at [674, 267] on input "text" at bounding box center [645, 260] width 120 height 29
type input "4.00"
click at [714, 265] on icon at bounding box center [719, 259] width 11 height 11
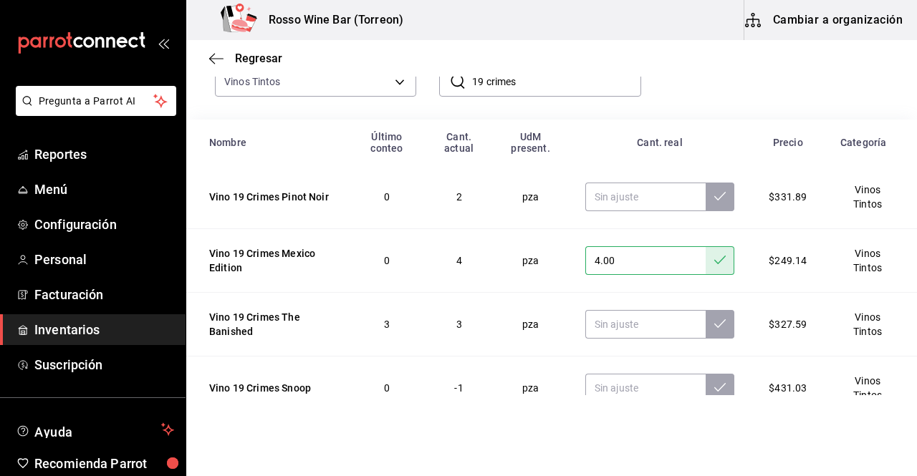
scroll to position [158, 0]
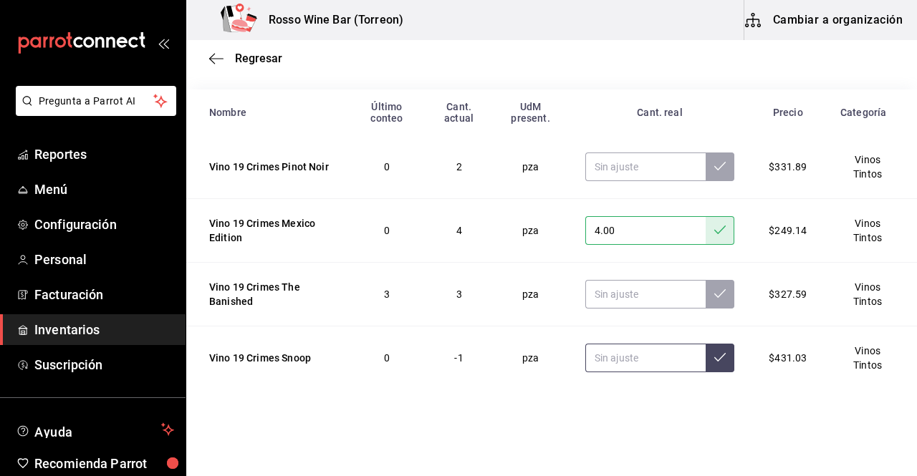
click at [618, 352] on input "text" at bounding box center [645, 358] width 120 height 29
type input "0.00"
click at [718, 354] on button at bounding box center [719, 358] width 29 height 29
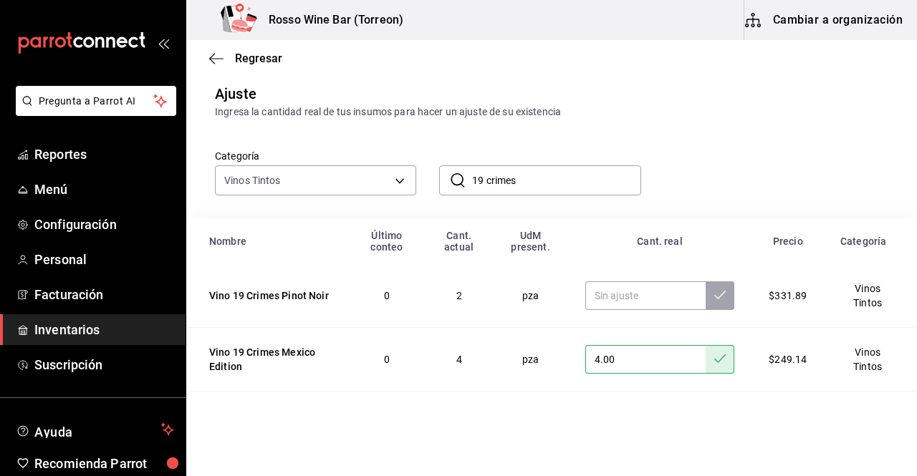
scroll to position [22, 0]
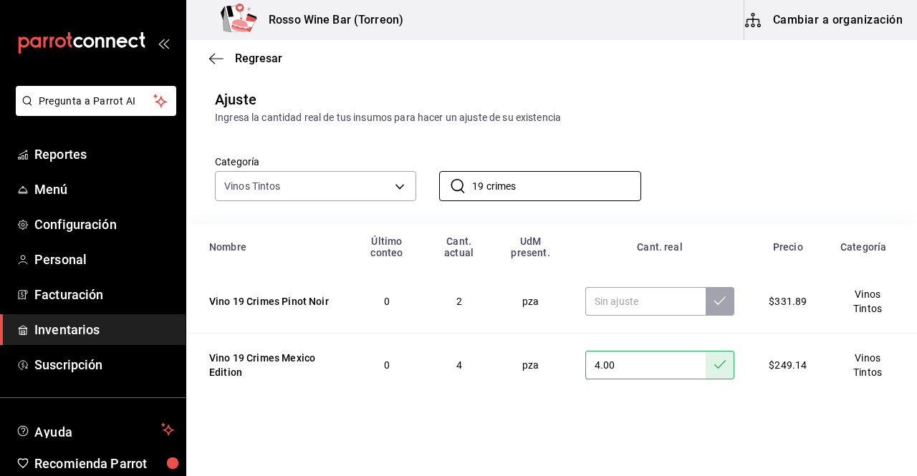
drag, startPoint x: 556, startPoint y: 188, endPoint x: 417, endPoint y: 159, distance: 142.5
click at [417, 159] on div "​ 19 crimes ​" at bounding box center [528, 174] width 224 height 53
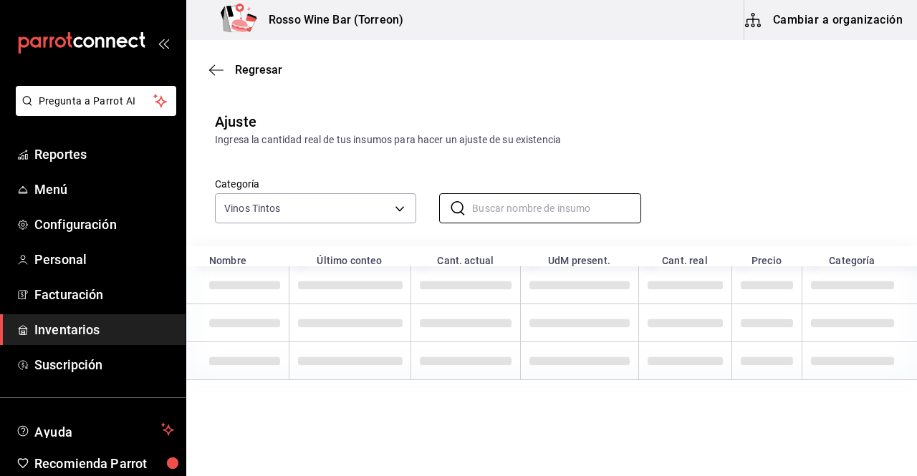
scroll to position [0, 0]
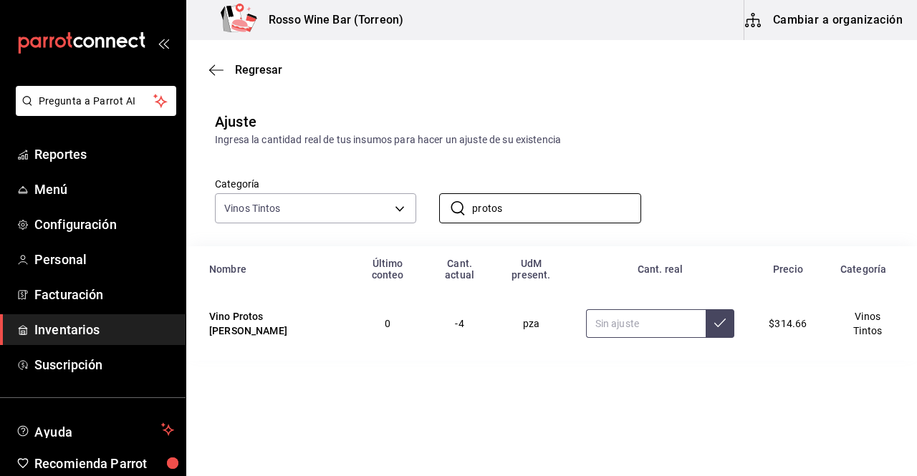
type input "protos"
click at [587, 309] on input "text" at bounding box center [646, 323] width 120 height 29
type input "1.00"
click at [717, 319] on icon at bounding box center [719, 323] width 11 height 9
drag, startPoint x: 507, startPoint y: 199, endPoint x: 436, endPoint y: 192, distance: 71.3
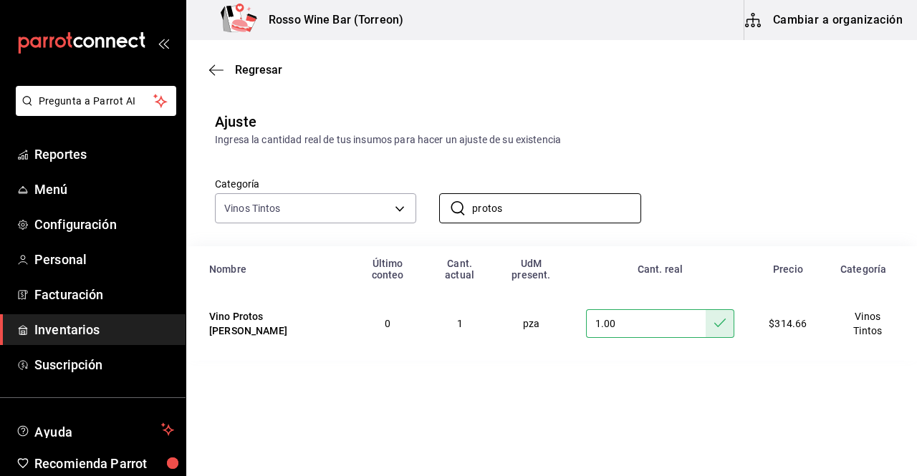
click at [436, 192] on div "​ protos ​" at bounding box center [528, 196] width 224 height 53
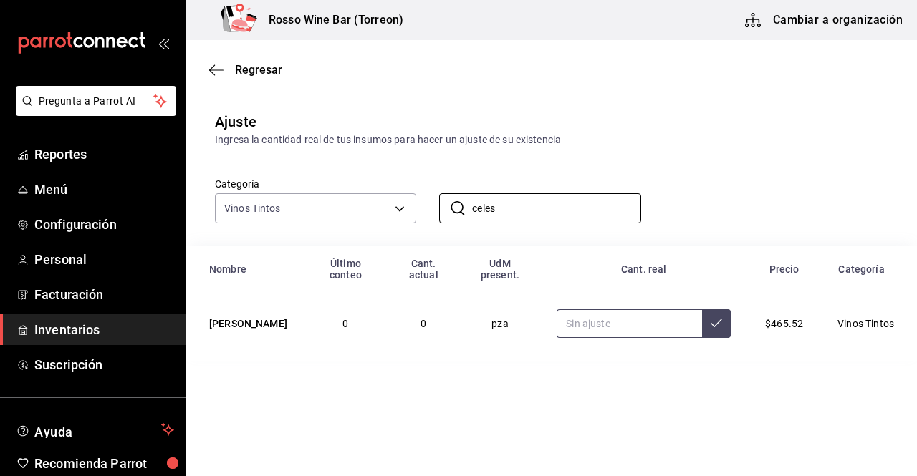
type input "celes"
click at [566, 314] on input "3.00" at bounding box center [628, 323] width 145 height 29
type input "3.00"
click at [710, 317] on icon at bounding box center [715, 322] width 11 height 11
drag, startPoint x: 536, startPoint y: 212, endPoint x: 460, endPoint y: 194, distance: 77.3
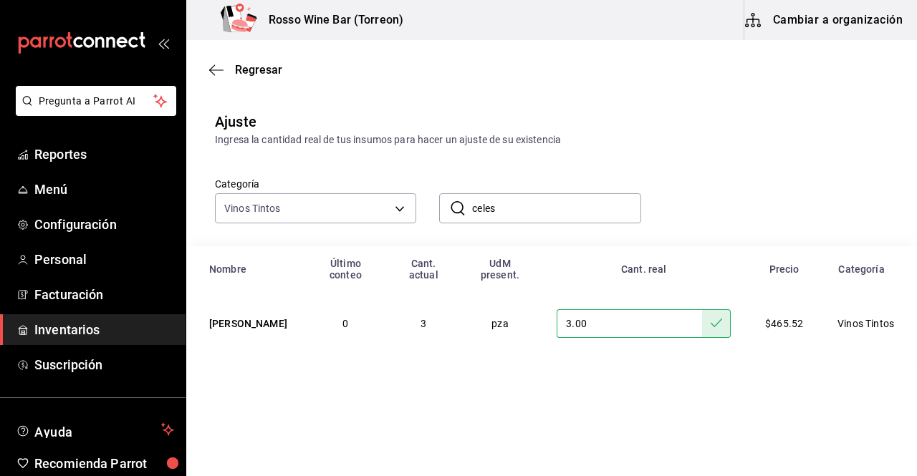
click at [460, 194] on div "​ celes ​" at bounding box center [539, 208] width 201 height 30
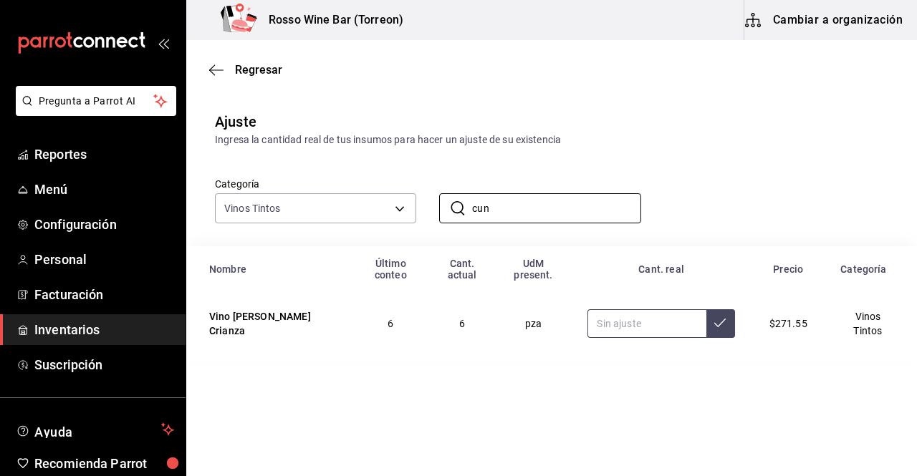
type input "cun"
click at [609, 309] on input "text" at bounding box center [646, 323] width 118 height 29
type input "5.00"
click at [714, 319] on icon at bounding box center [719, 323] width 11 height 9
drag, startPoint x: 533, startPoint y: 206, endPoint x: 441, endPoint y: 189, distance: 93.8
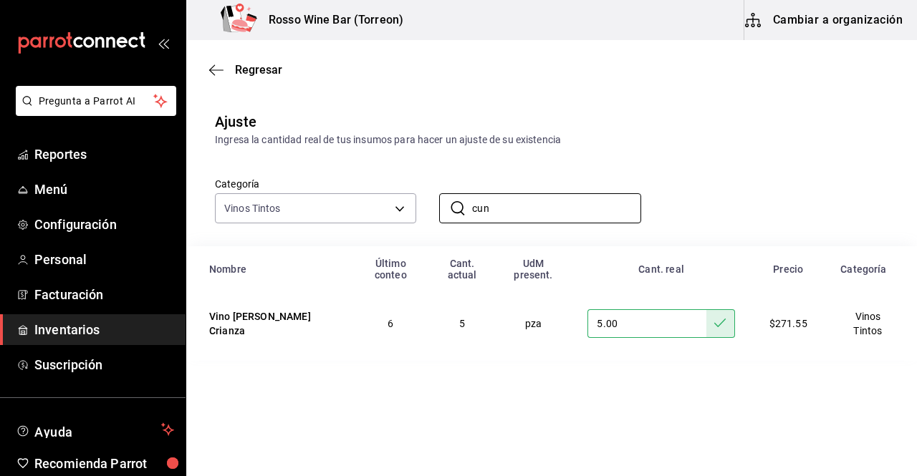
click at [441, 189] on div "​ cun ​" at bounding box center [528, 196] width 224 height 53
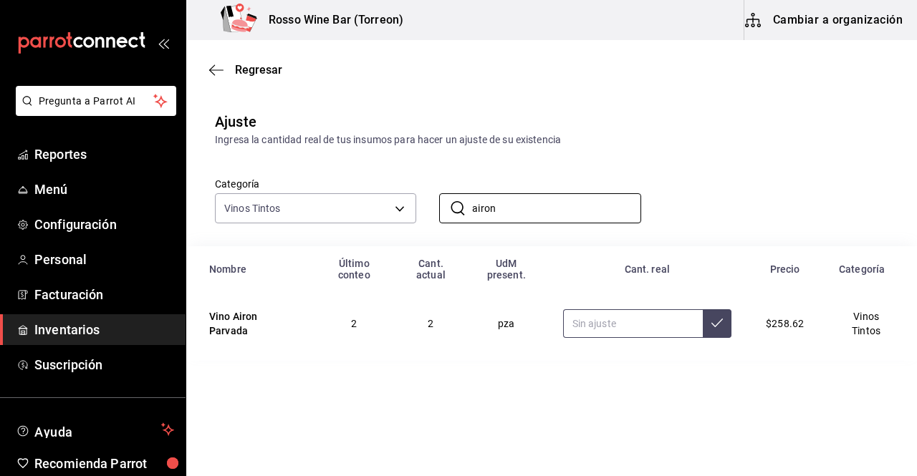
type input "airon"
click at [622, 317] on input "text" at bounding box center [633, 323] width 140 height 29
type input "1.00"
click at [721, 314] on button at bounding box center [716, 323] width 29 height 29
click at [539, 210] on input "airon" at bounding box center [556, 208] width 168 height 29
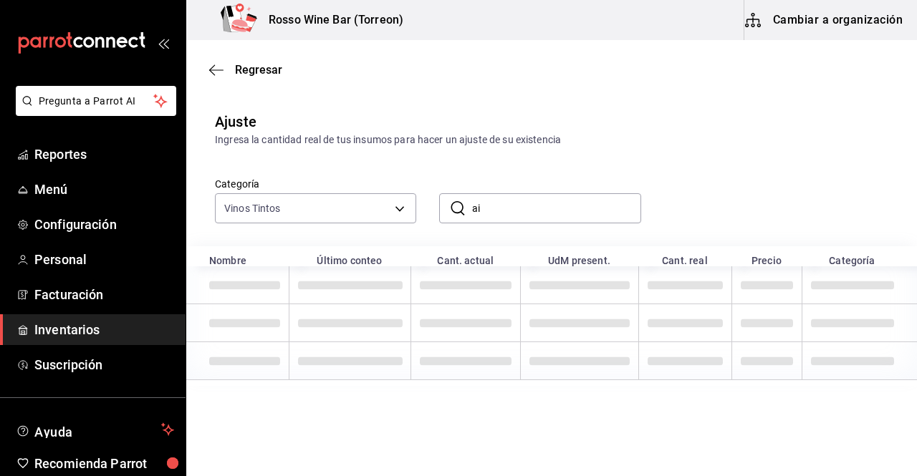
type input "a"
type input "m"
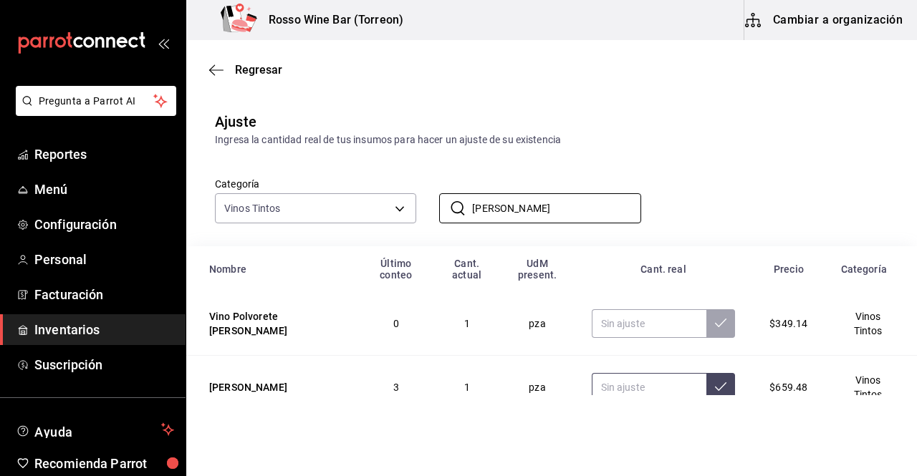
type input "[PERSON_NAME]"
click at [619, 385] on input "4.00" at bounding box center [648, 387] width 115 height 29
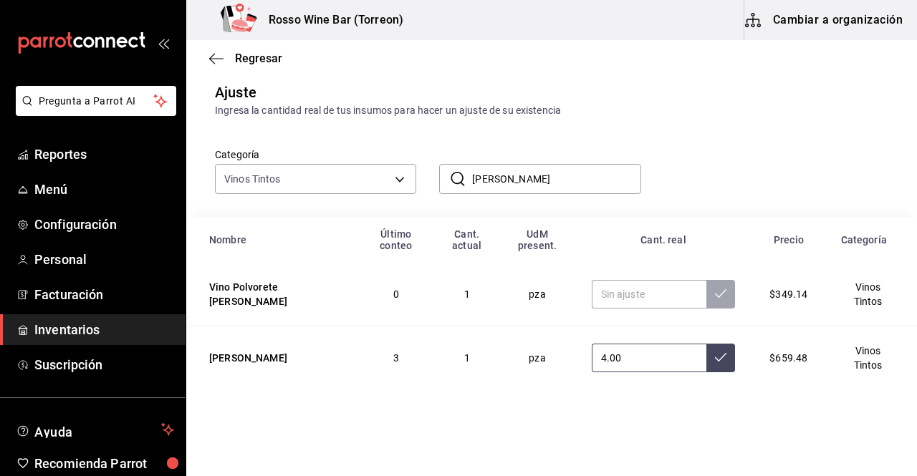
type input "4.00"
click at [706, 358] on button at bounding box center [720, 358] width 29 height 29
click at [519, 180] on input "[PERSON_NAME]" at bounding box center [556, 179] width 168 height 29
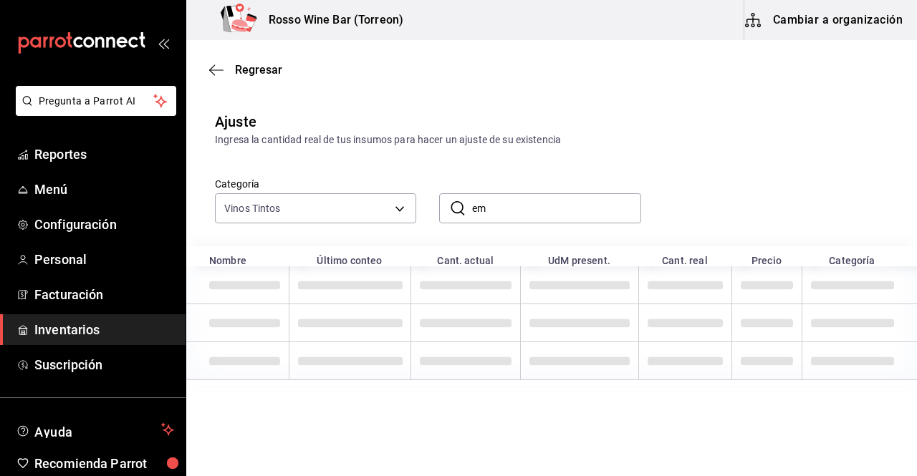
type input "e"
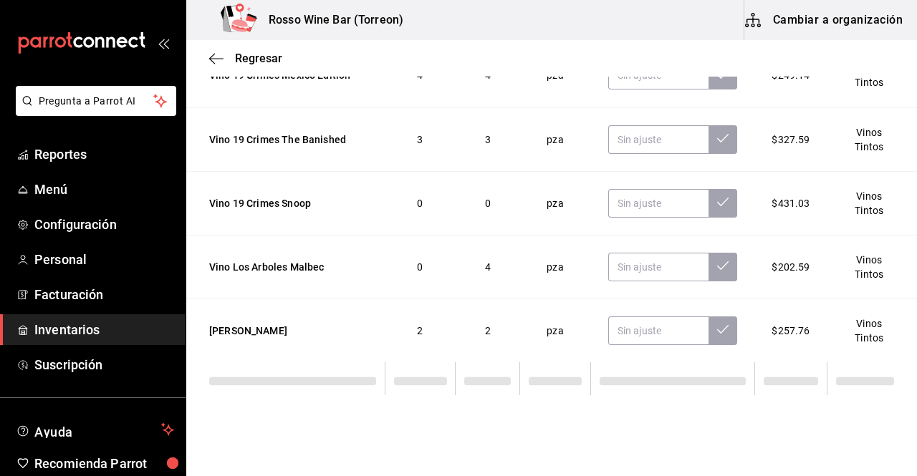
scroll to position [941, 0]
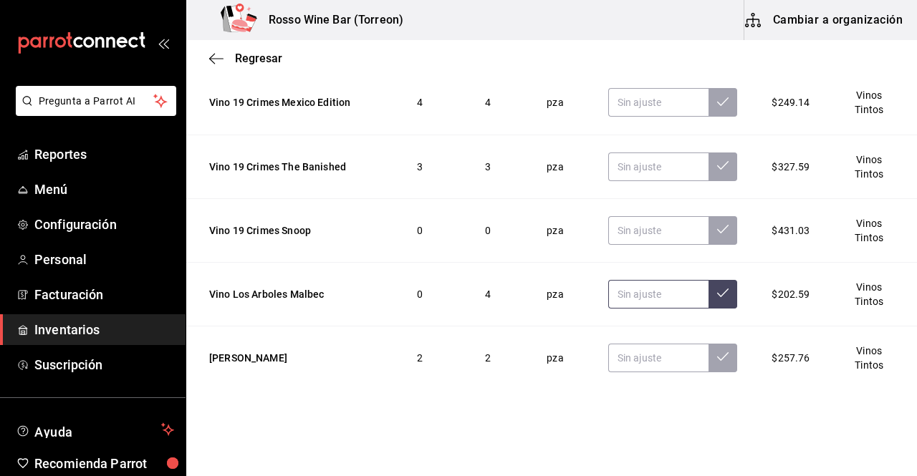
type input "muga"
click at [665, 295] on input "text" at bounding box center [658, 294] width 101 height 29
type input "0.00"
click at [717, 294] on icon at bounding box center [722, 292] width 11 height 11
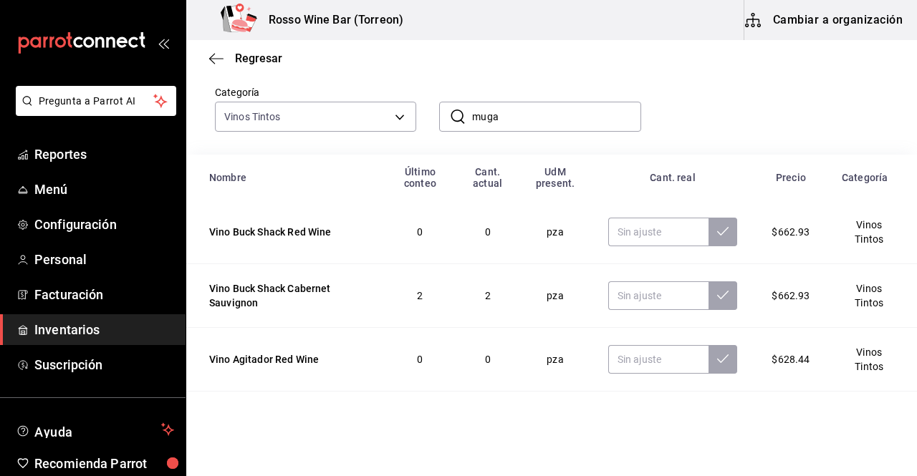
scroll to position [91, 0]
click at [560, 124] on input "muga" at bounding box center [556, 117] width 168 height 29
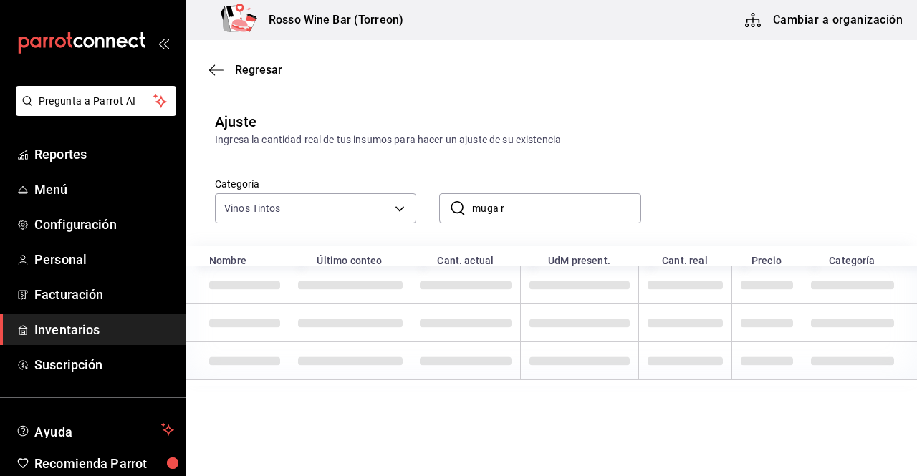
scroll to position [0, 0]
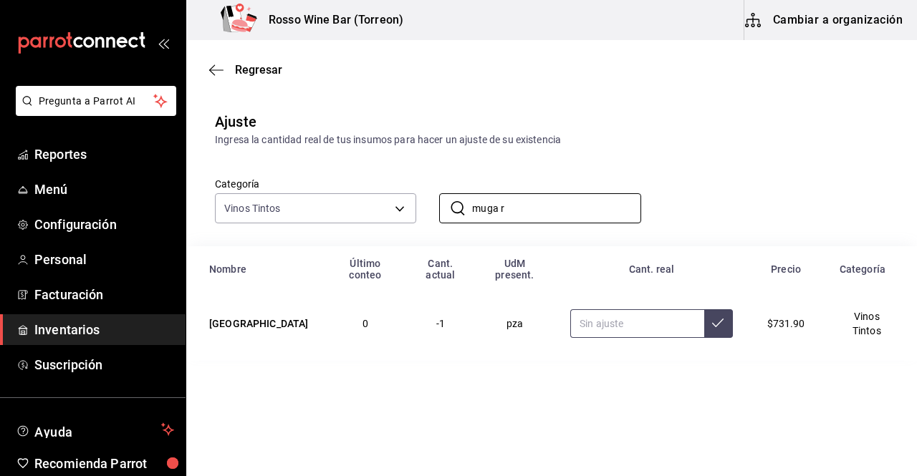
type input "muga r"
click at [609, 321] on input "text" at bounding box center [636, 323] width 133 height 29
type input "4.00"
click at [721, 311] on button at bounding box center [718, 323] width 29 height 29
drag, startPoint x: 533, startPoint y: 206, endPoint x: 463, endPoint y: 193, distance: 71.4
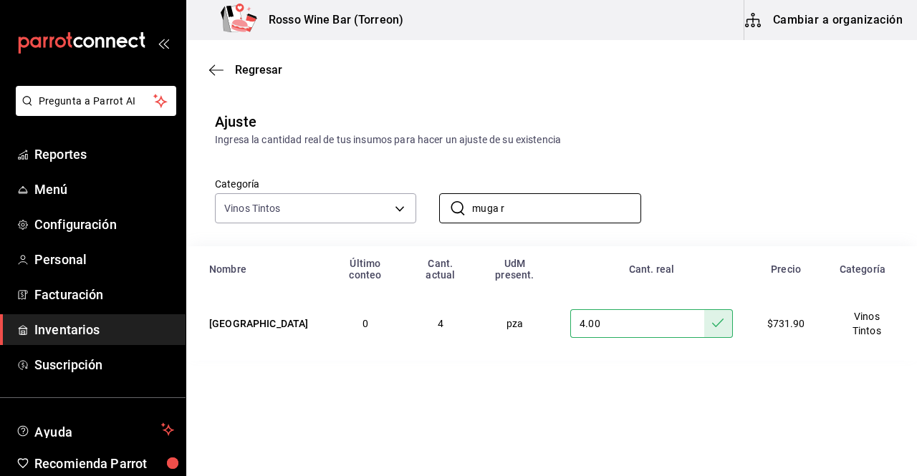
click at [463, 193] on div "​ muga r ​" at bounding box center [528, 196] width 224 height 53
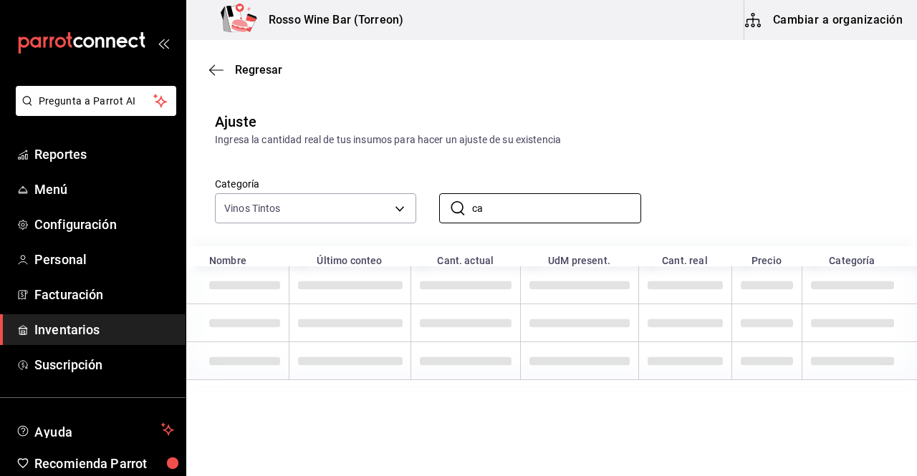
type input "c"
type input "s"
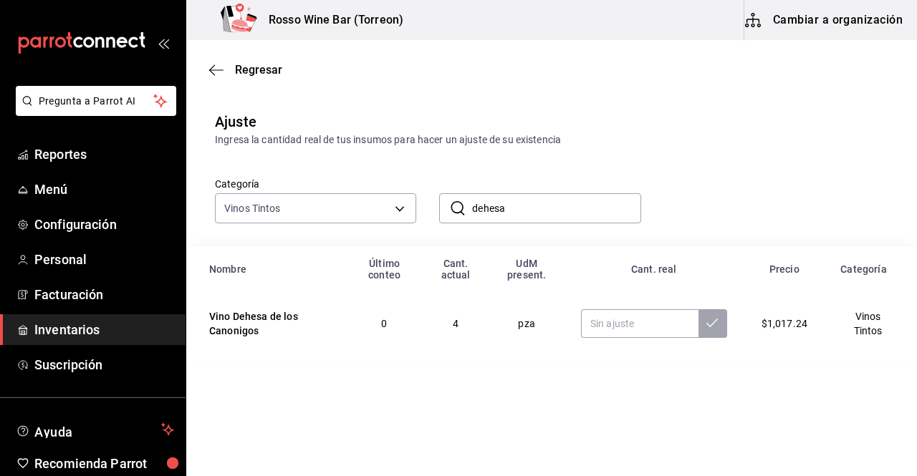
click at [602, 207] on input "dehesa" at bounding box center [556, 208] width 168 height 29
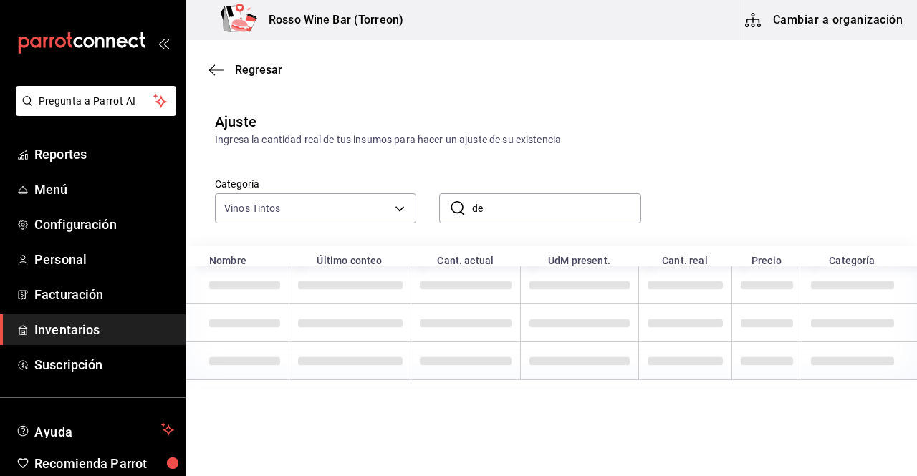
type input "d"
type input "c"
type input "a"
type input "t"
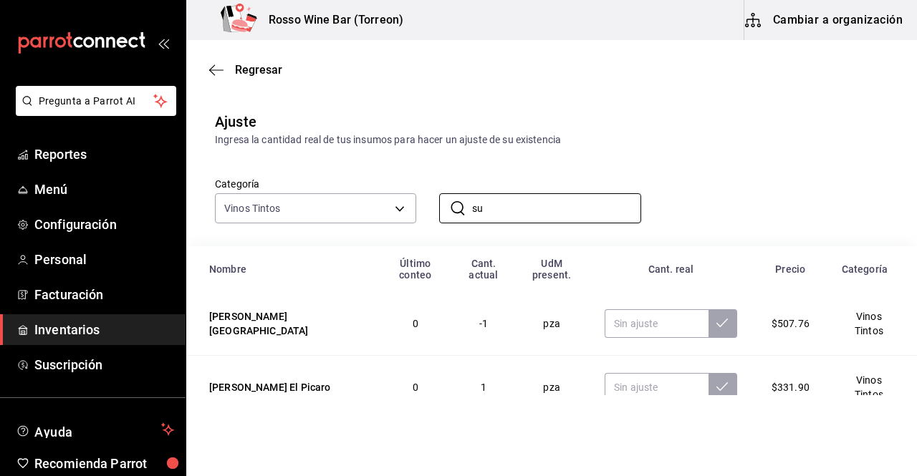
scroll to position [31, 0]
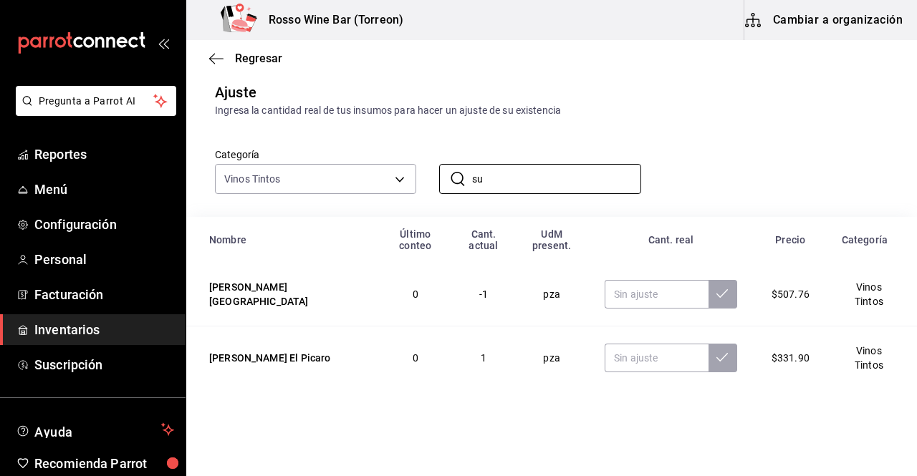
type input "s"
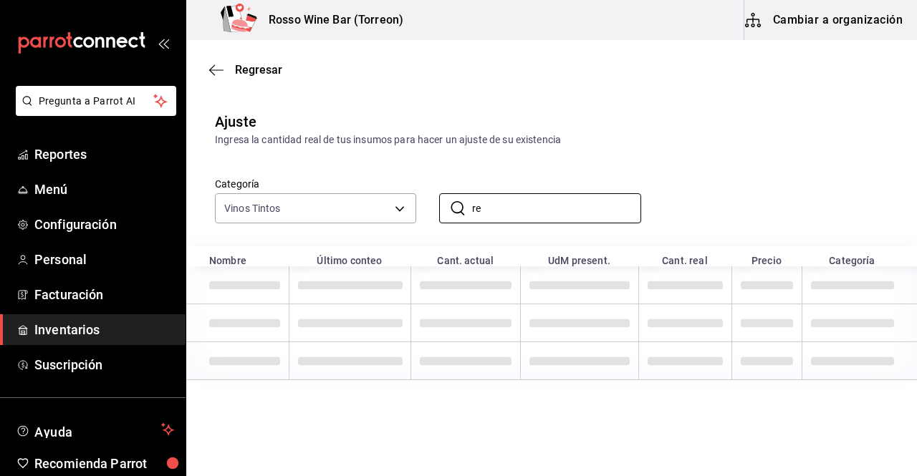
type input "r"
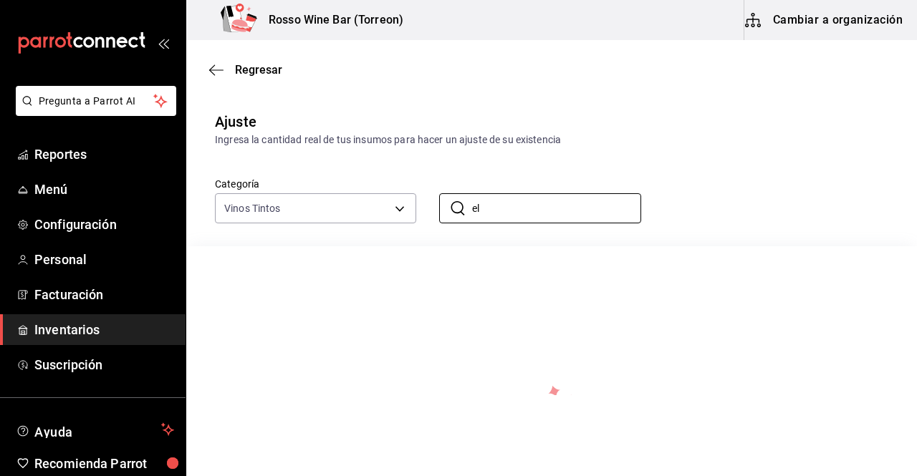
type input "e"
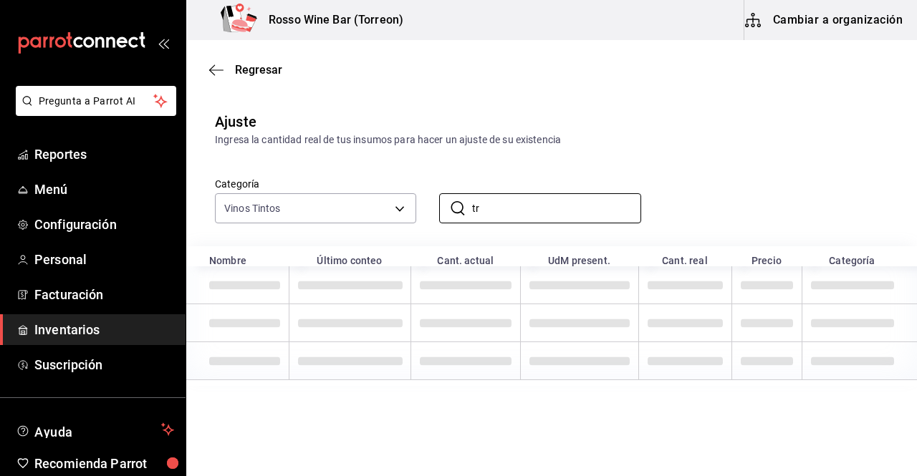
type input "t"
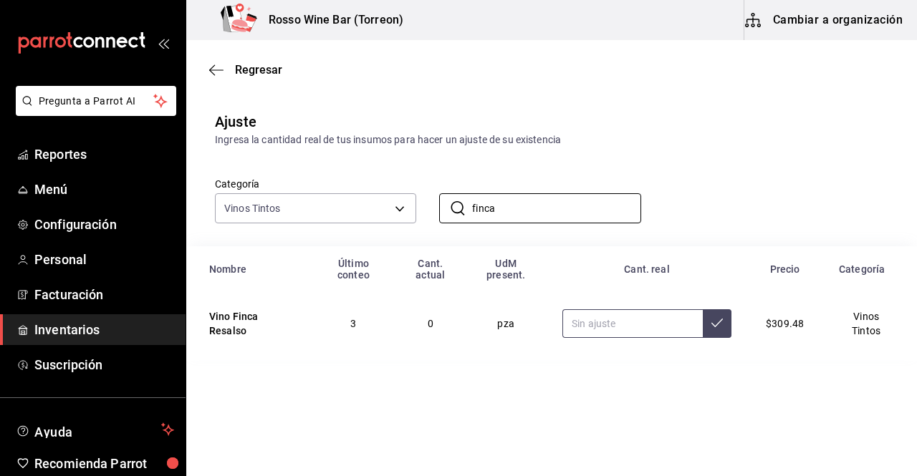
type input "finca"
click at [646, 317] on input "text" at bounding box center [632, 323] width 140 height 29
type input "3.00"
click at [718, 317] on icon at bounding box center [716, 322] width 11 height 11
click at [551, 211] on input "finca" at bounding box center [556, 208] width 168 height 29
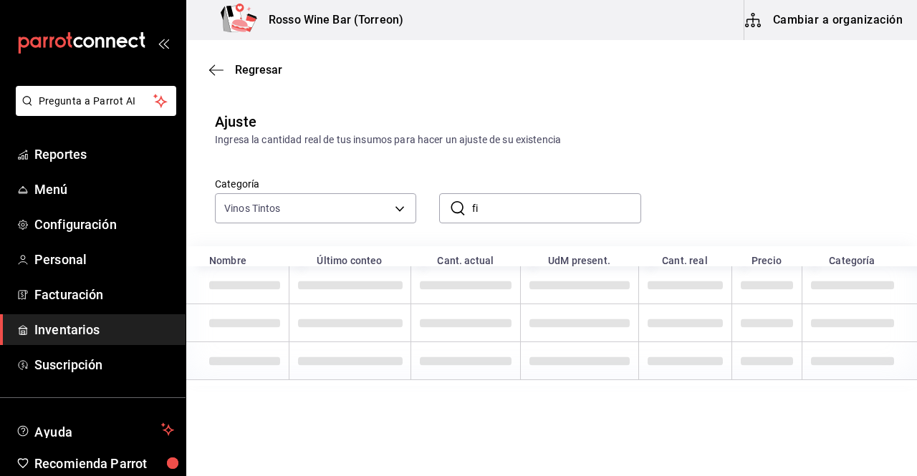
type input "f"
type input "i"
type input "r"
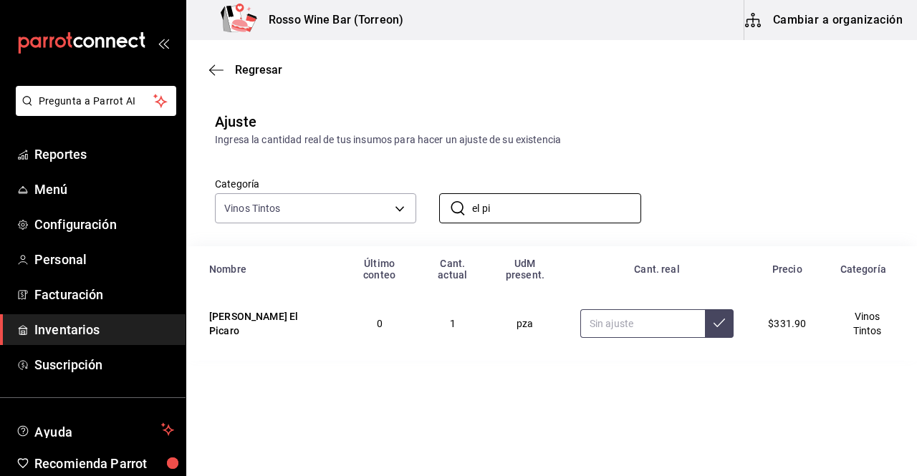
type input "el pi"
click at [619, 321] on input "2.00" at bounding box center [642, 323] width 125 height 29
type input "2.00"
click at [713, 322] on icon at bounding box center [718, 322] width 11 height 11
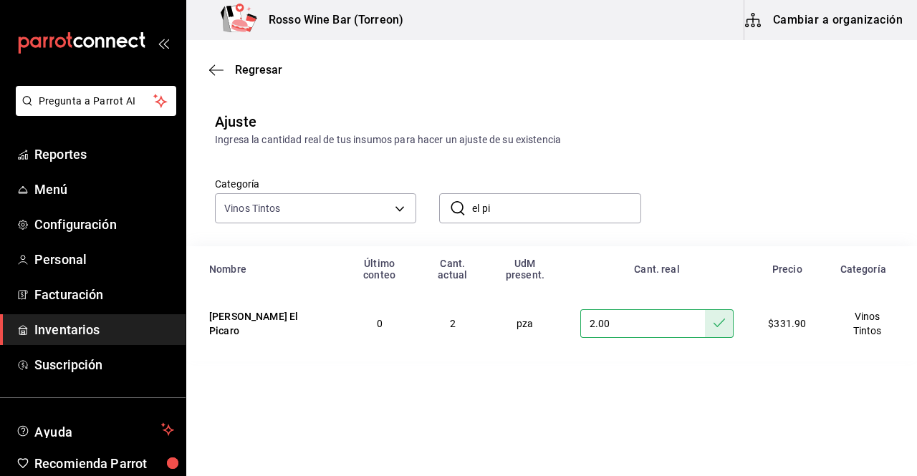
click at [569, 213] on input "el pi" at bounding box center [556, 208] width 168 height 29
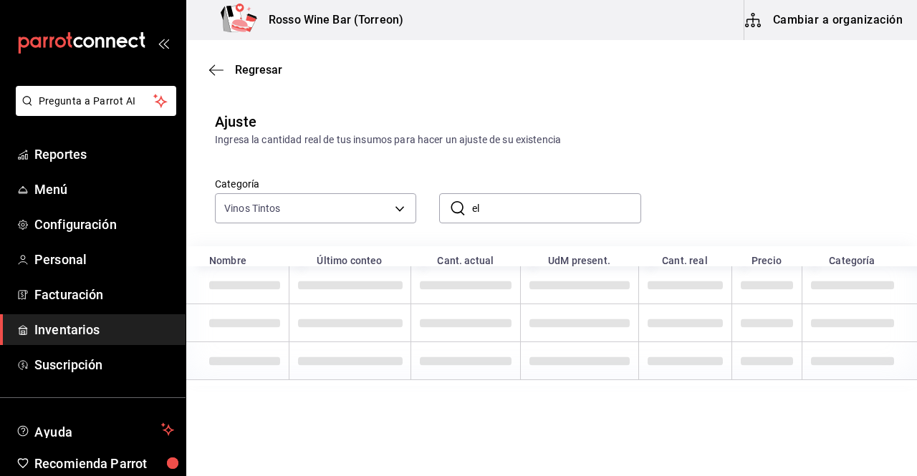
type input "e"
type input "c"
type input "m"
type input "v"
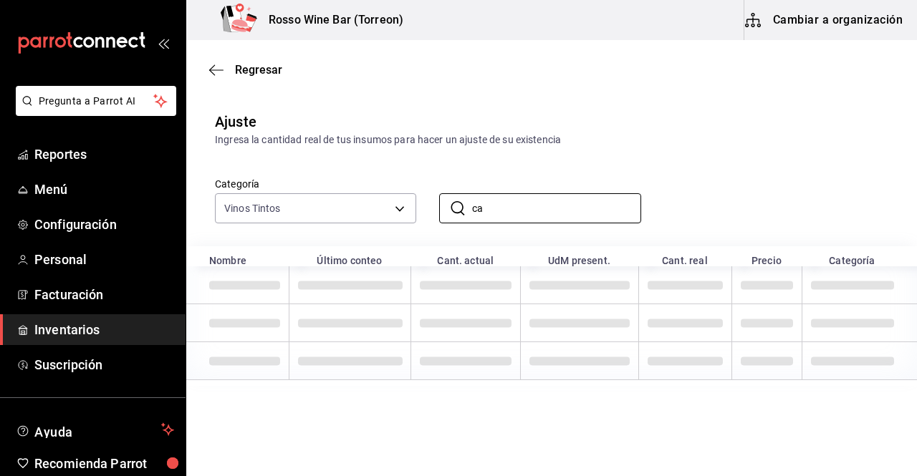
type input "c"
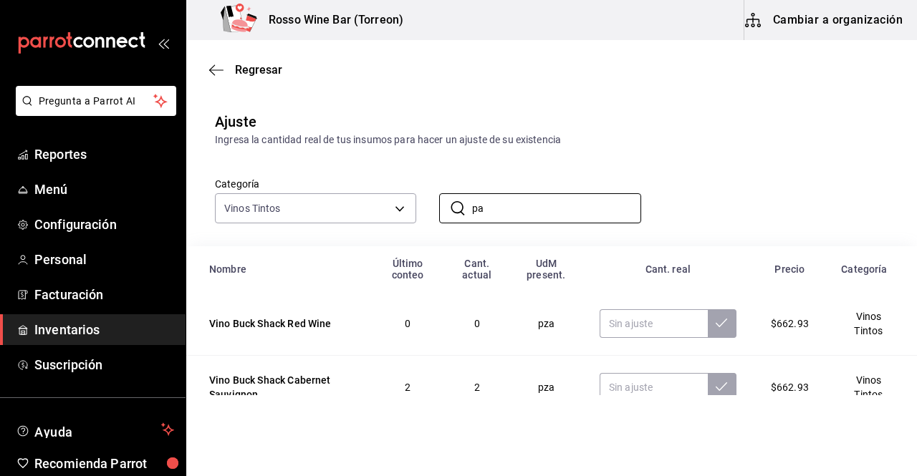
type input "p"
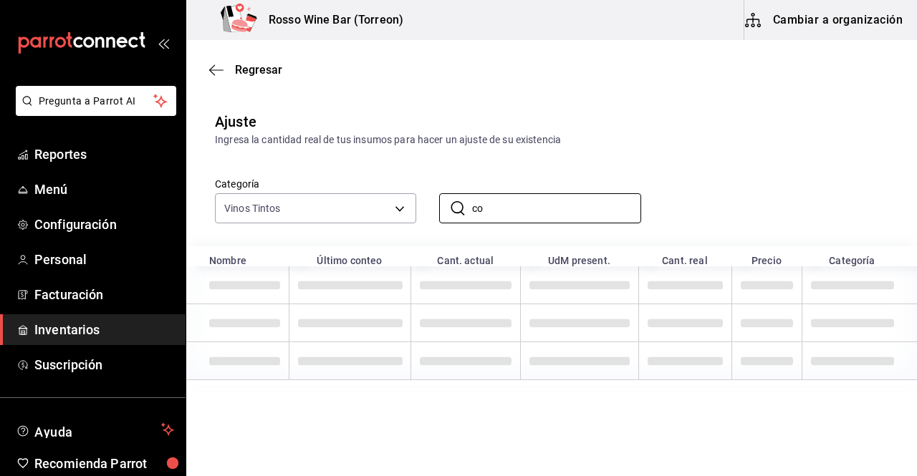
type input "c"
type input "n"
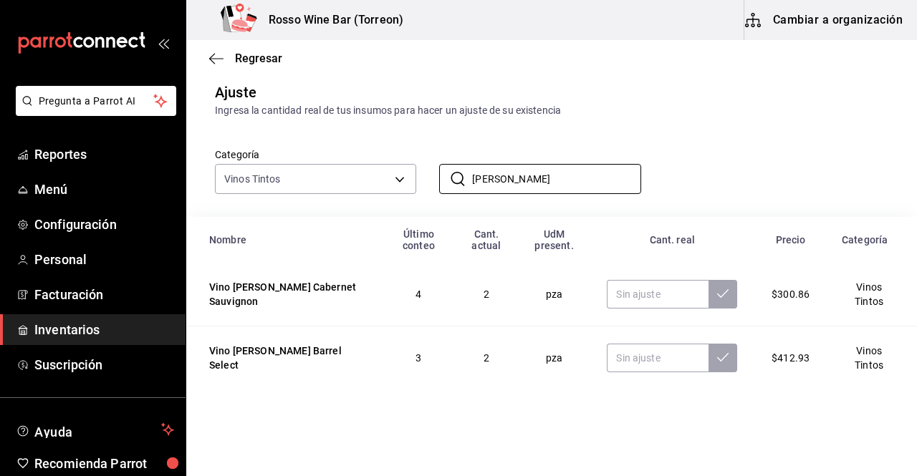
scroll to position [31, 0]
type input "[PERSON_NAME]"
click at [662, 372] on input "text" at bounding box center [658, 358] width 102 height 29
type input "1.00"
click at [713, 362] on button at bounding box center [722, 358] width 29 height 29
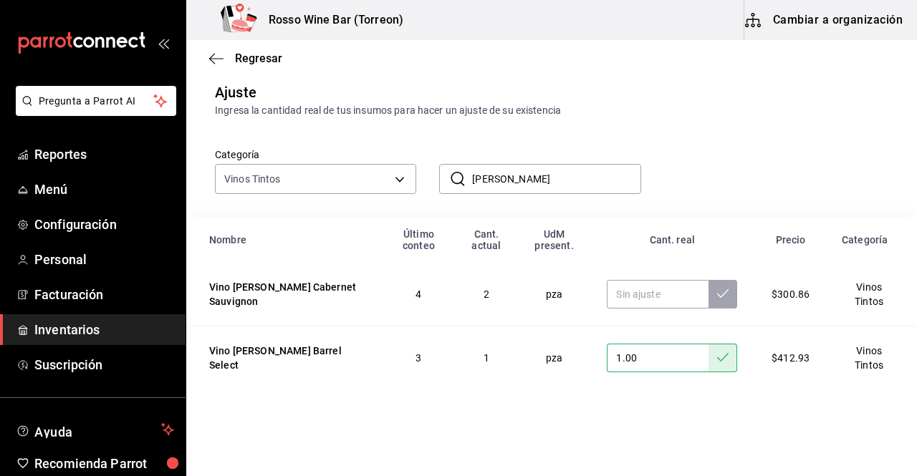
drag, startPoint x: 516, startPoint y: 175, endPoint x: 453, endPoint y: 171, distance: 63.2
click at [453, 171] on div "​ don nica ​" at bounding box center [539, 179] width 201 height 30
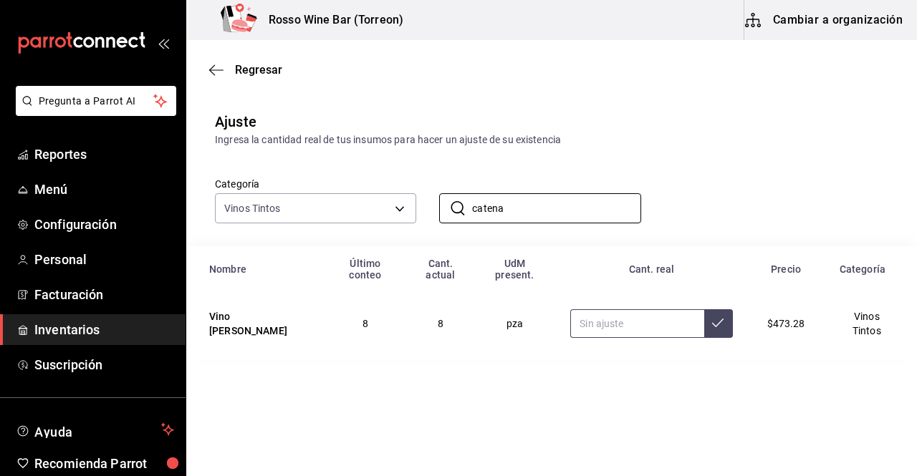
type input "catena"
click at [625, 317] on input "text" at bounding box center [636, 323] width 133 height 29
type input "6.00"
click at [718, 319] on button at bounding box center [718, 323] width 29 height 29
drag, startPoint x: 552, startPoint y: 206, endPoint x: 454, endPoint y: 201, distance: 98.2
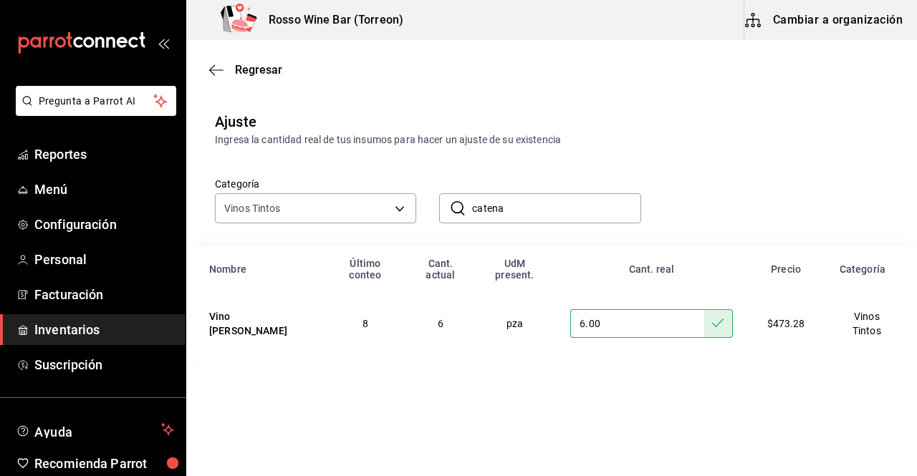
click at [454, 201] on div "​ catena ​" at bounding box center [539, 208] width 201 height 30
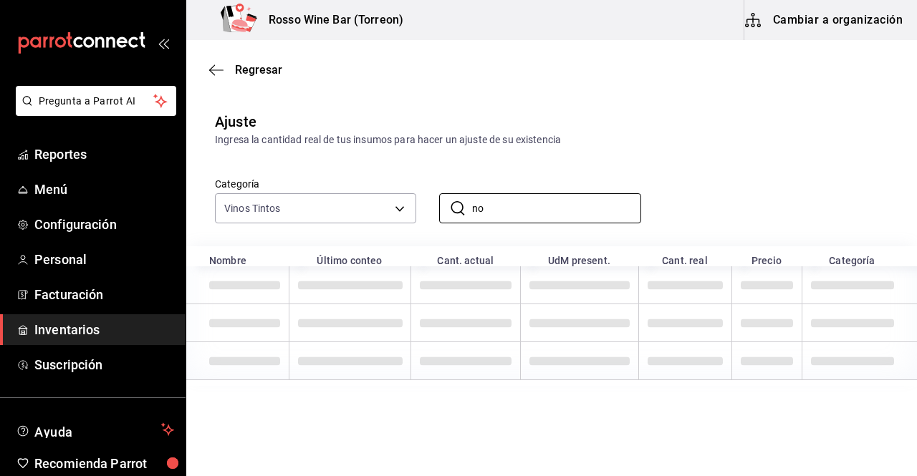
type input "n"
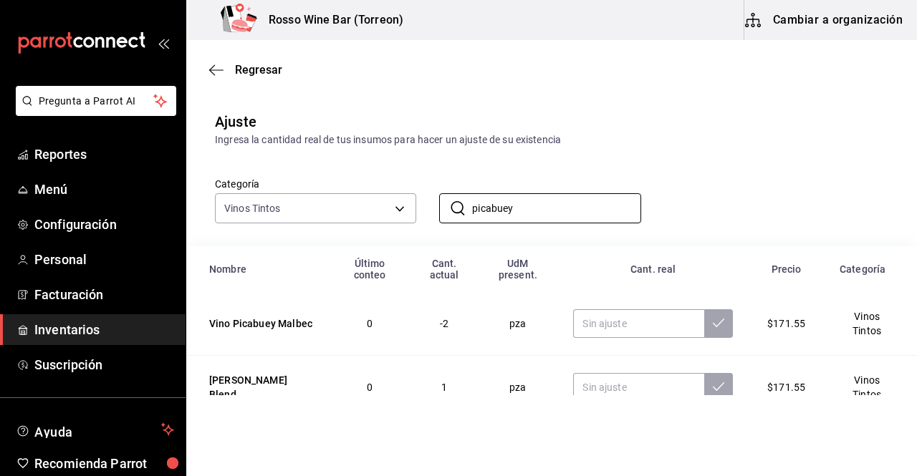
scroll to position [31, 0]
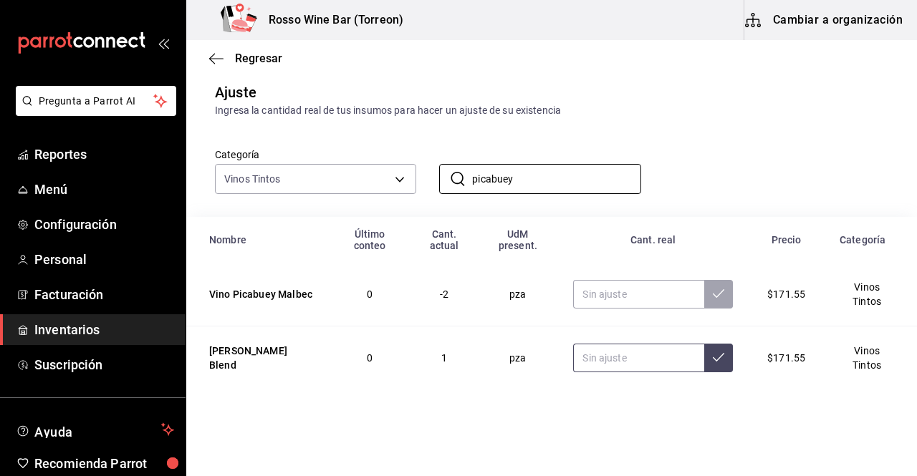
type input "picabuey"
click at [622, 358] on input "text" at bounding box center [638, 358] width 131 height 29
type input "4.00"
click at [716, 361] on button at bounding box center [718, 358] width 29 height 29
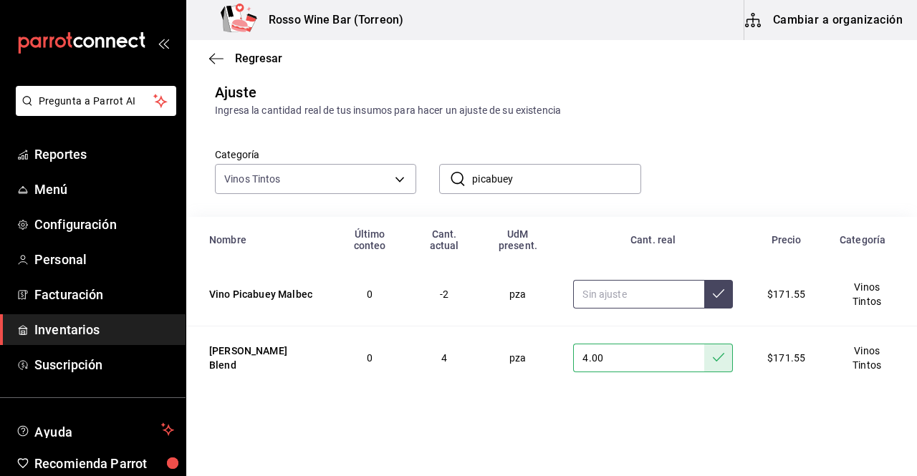
click at [631, 297] on input "text" at bounding box center [638, 294] width 131 height 29
type input "1.00"
click at [714, 290] on button at bounding box center [718, 294] width 29 height 29
drag, startPoint x: 559, startPoint y: 186, endPoint x: 450, endPoint y: 166, distance: 110.0
click at [450, 166] on div "​ picabuey ​" at bounding box center [539, 179] width 201 height 30
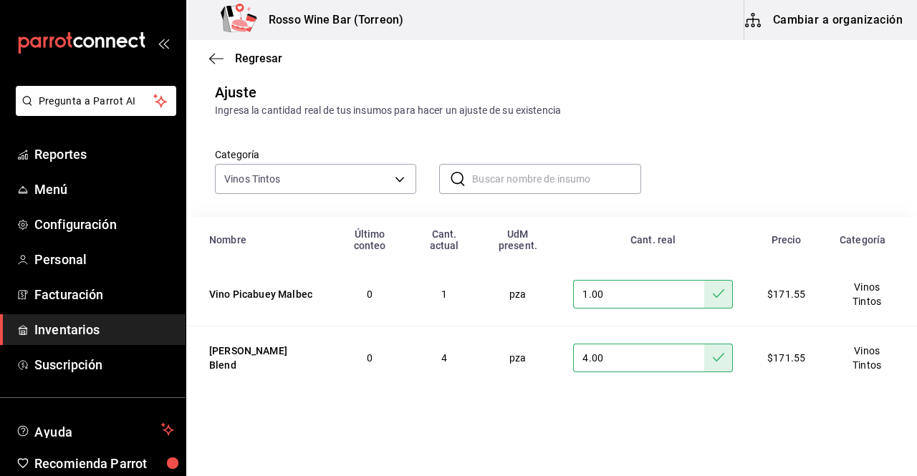
scroll to position [0, 0]
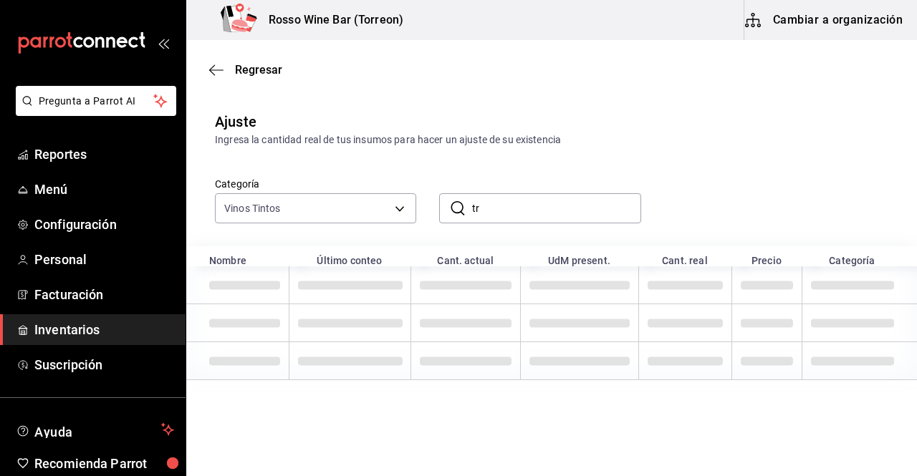
type input "t"
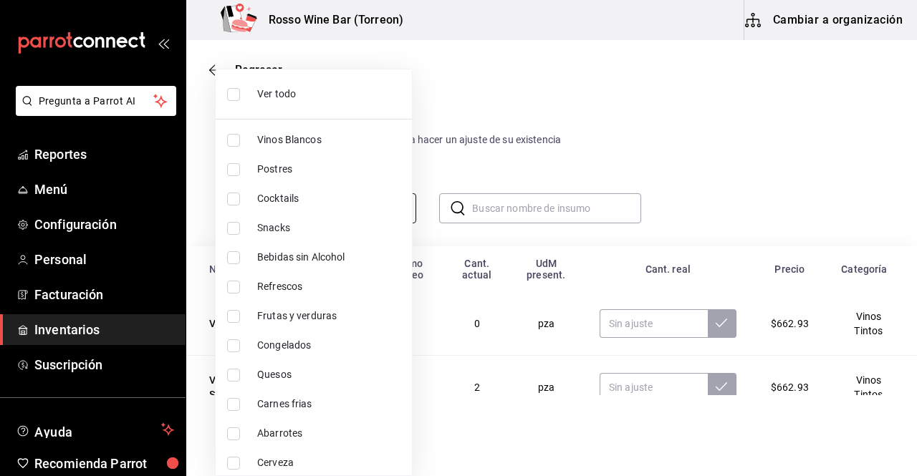
click at [394, 210] on body "Pregunta a Parrot AI Reportes Menú Configuración Personal Facturación Inventari…" at bounding box center [458, 197] width 917 height 395
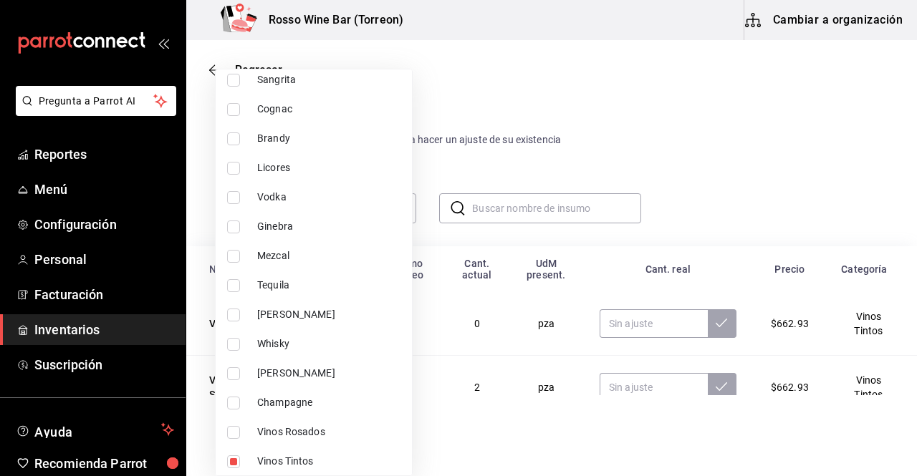
scroll to position [419, 0]
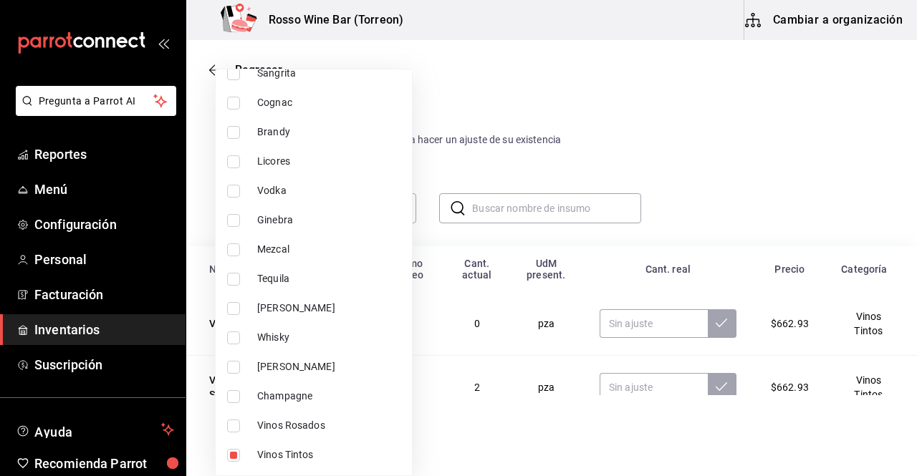
click at [239, 455] on input "checkbox" at bounding box center [233, 455] width 13 height 13
checkbox input "false"
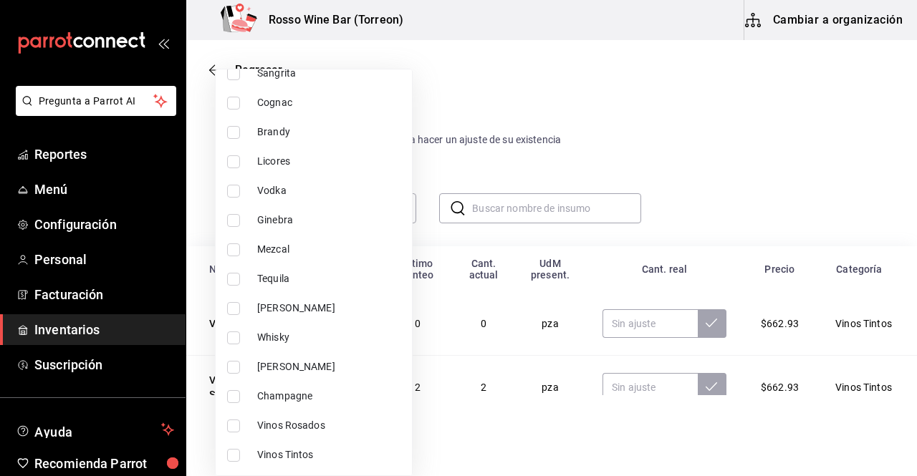
click at [236, 425] on input "checkbox" at bounding box center [233, 426] width 13 height 13
checkbox input "true"
type input "5f80443b-0f62-4089-b3c7-7de736ec58bd"
click at [563, 207] on div at bounding box center [458, 238] width 917 height 476
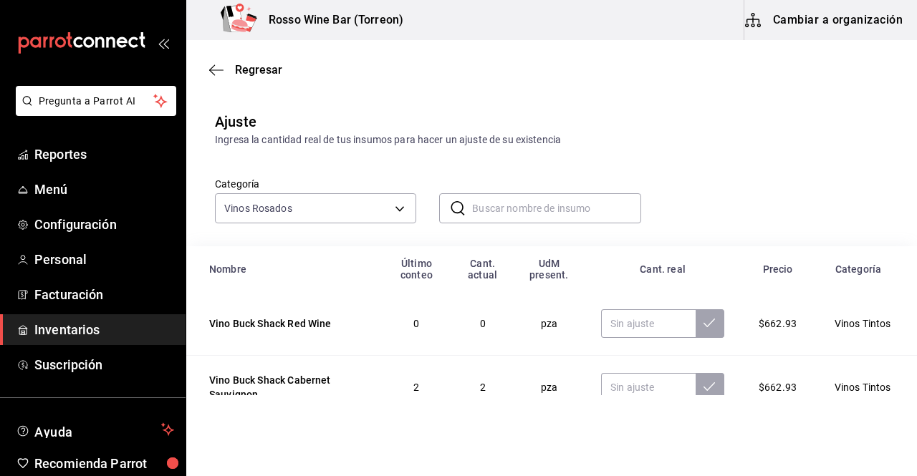
click at [546, 211] on input "text" at bounding box center [556, 208] width 168 height 29
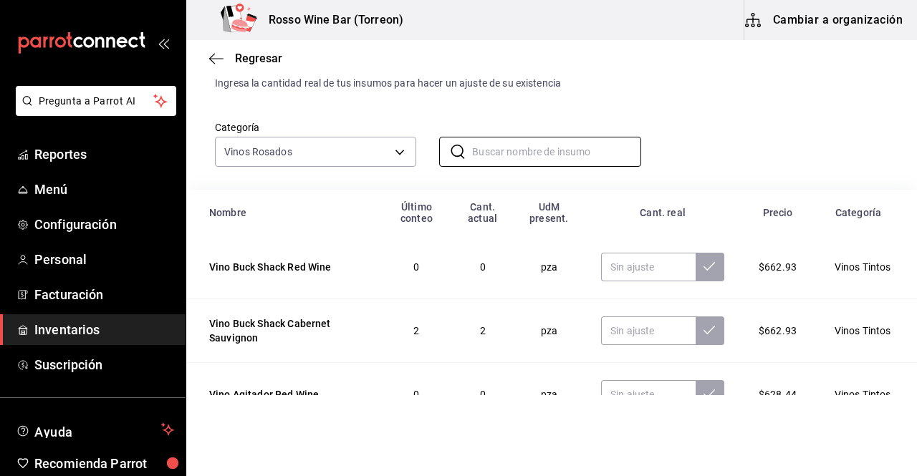
scroll to position [52, 0]
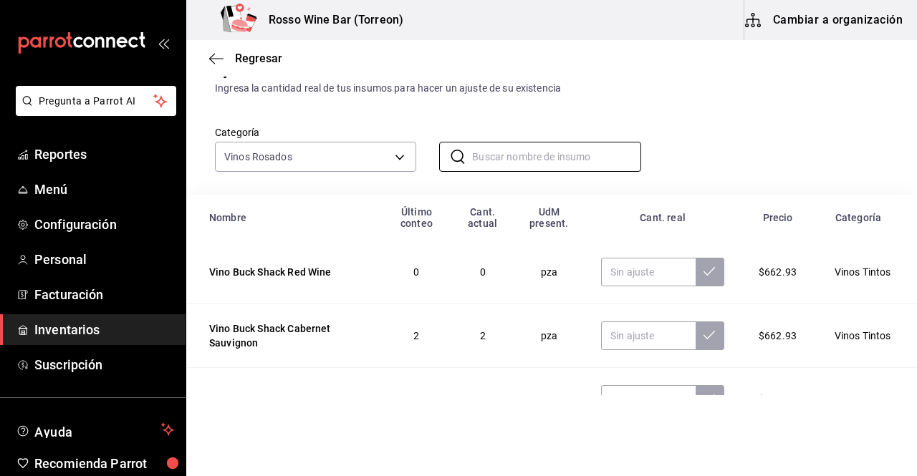
type input "c"
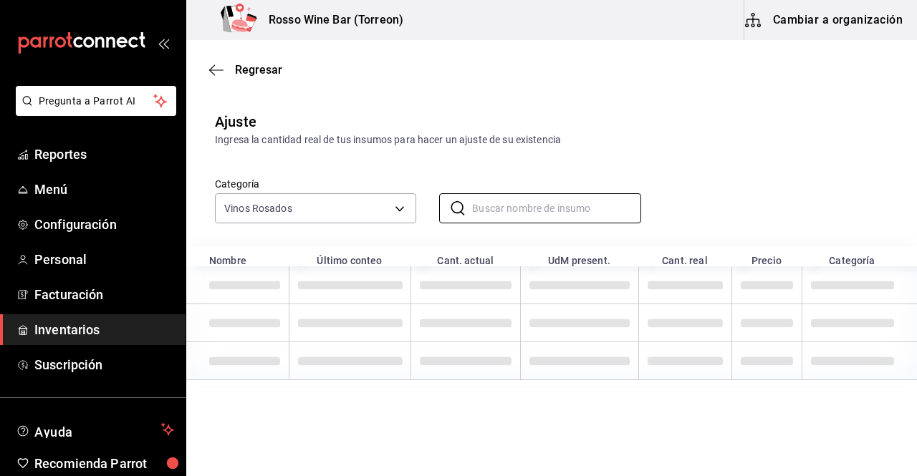
scroll to position [0, 0]
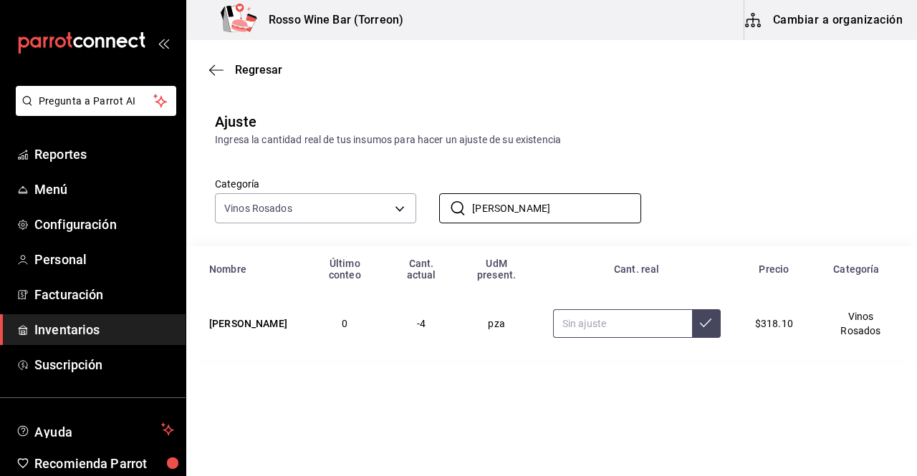
type input "[PERSON_NAME]"
click at [665, 328] on input "text" at bounding box center [622, 323] width 139 height 29
type input "2.00"
type input "3.00"
click at [704, 329] on icon at bounding box center [705, 322] width 11 height 11
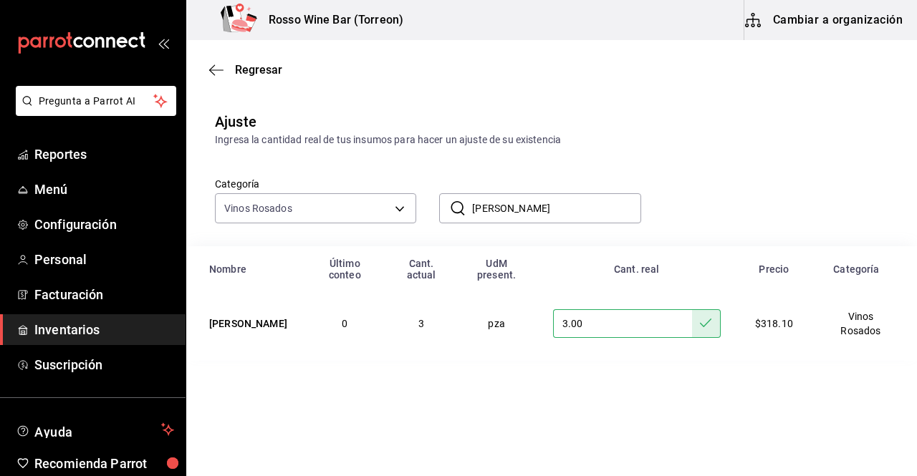
drag, startPoint x: 558, startPoint y: 210, endPoint x: 456, endPoint y: 205, distance: 101.8
click at [456, 205] on div "​ don leo ​" at bounding box center [539, 208] width 201 height 30
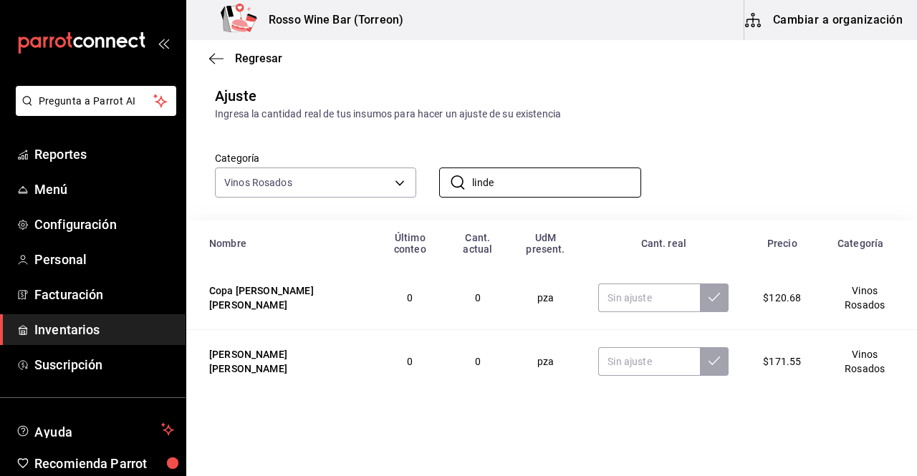
scroll to position [31, 0]
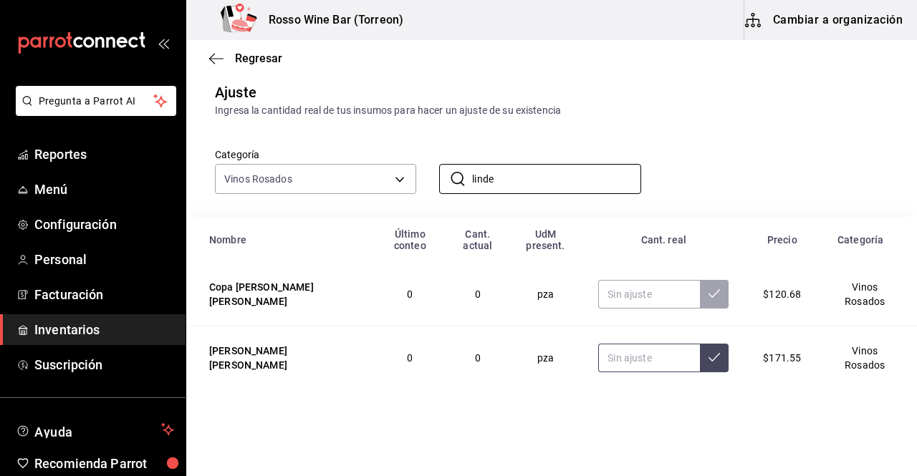
type input "linde"
click at [655, 359] on input "text" at bounding box center [649, 358] width 102 height 29
type input "4.00"
click at [709, 362] on button at bounding box center [714, 358] width 29 height 29
drag, startPoint x: 528, startPoint y: 185, endPoint x: 445, endPoint y: 180, distance: 82.5
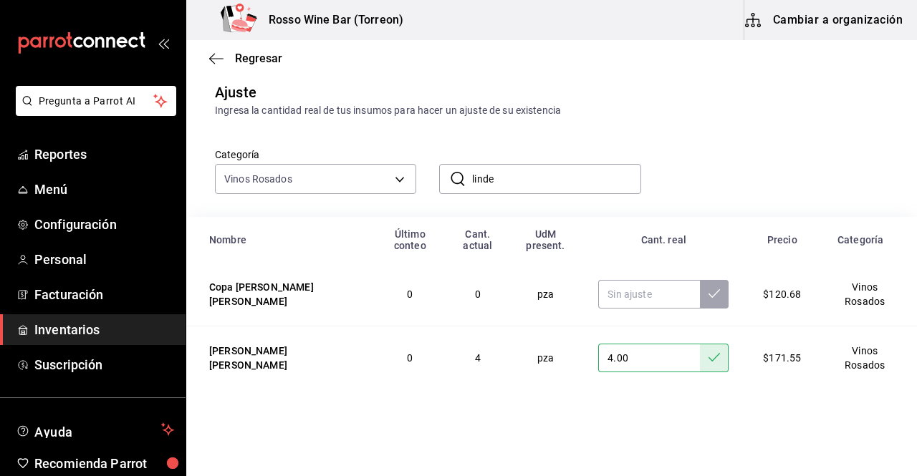
click at [445, 180] on div "​ linde ​" at bounding box center [539, 179] width 201 height 30
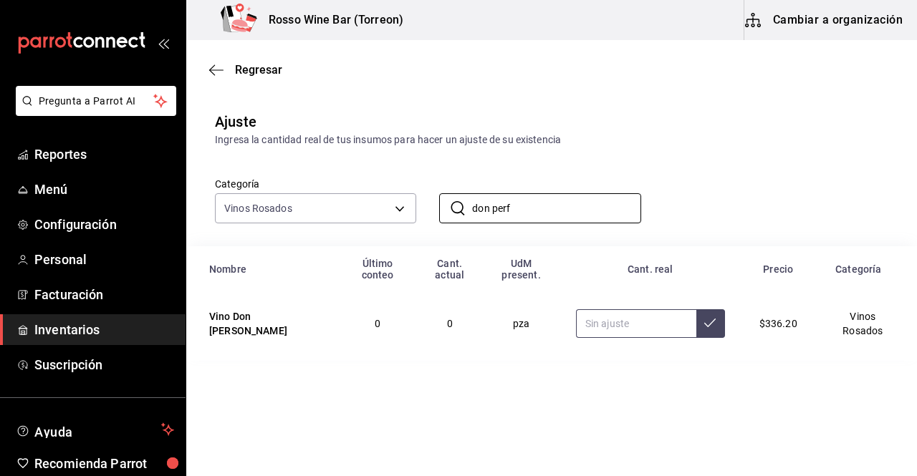
type input "don perf"
click at [596, 330] on input "text" at bounding box center [636, 323] width 120 height 29
type input "2.00"
click at [710, 329] on icon at bounding box center [709, 322] width 11 height 11
drag, startPoint x: 558, startPoint y: 208, endPoint x: 445, endPoint y: 198, distance: 112.8
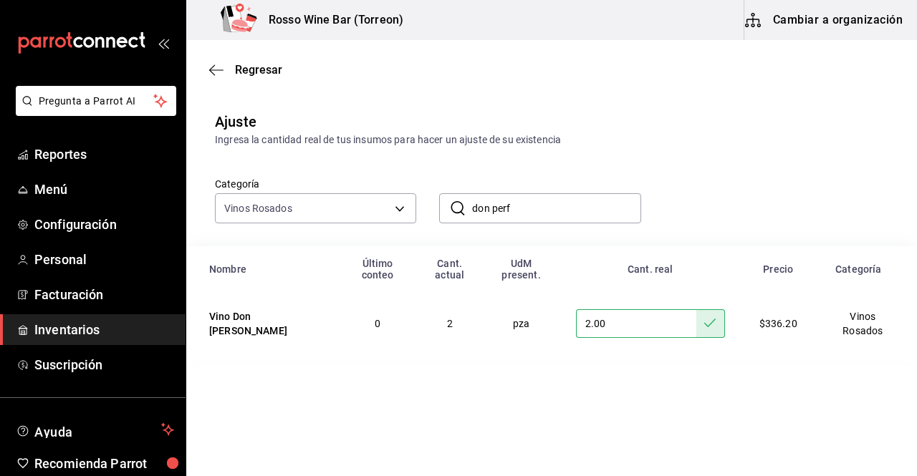
click at [445, 198] on div "​ don perf ​" at bounding box center [539, 208] width 201 height 30
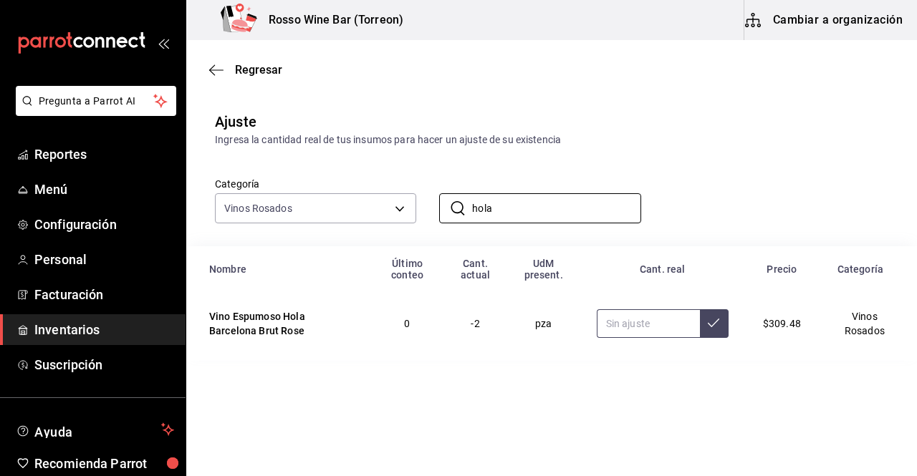
type input "hola"
click at [659, 317] on input "text" at bounding box center [648, 323] width 103 height 29
type input "4.00"
click at [716, 314] on button at bounding box center [714, 323] width 29 height 29
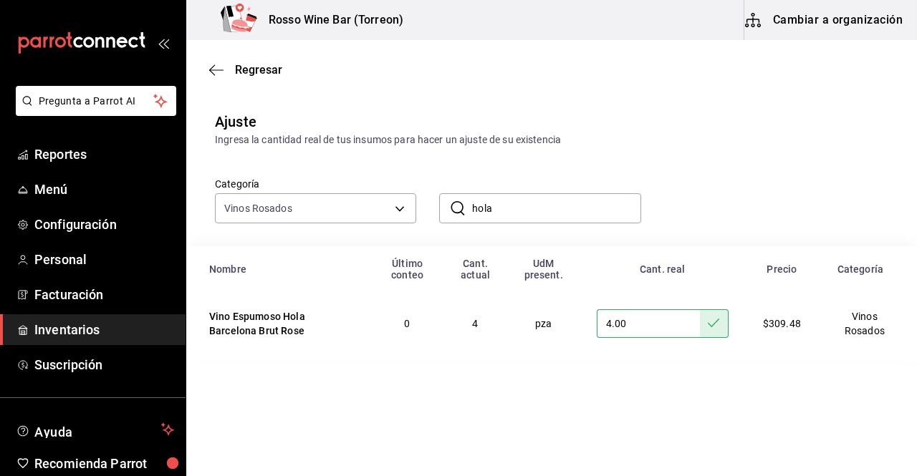
drag, startPoint x: 503, startPoint y: 204, endPoint x: 439, endPoint y: 205, distance: 63.7
click at [439, 205] on div "​ hola ​" at bounding box center [539, 208] width 201 height 30
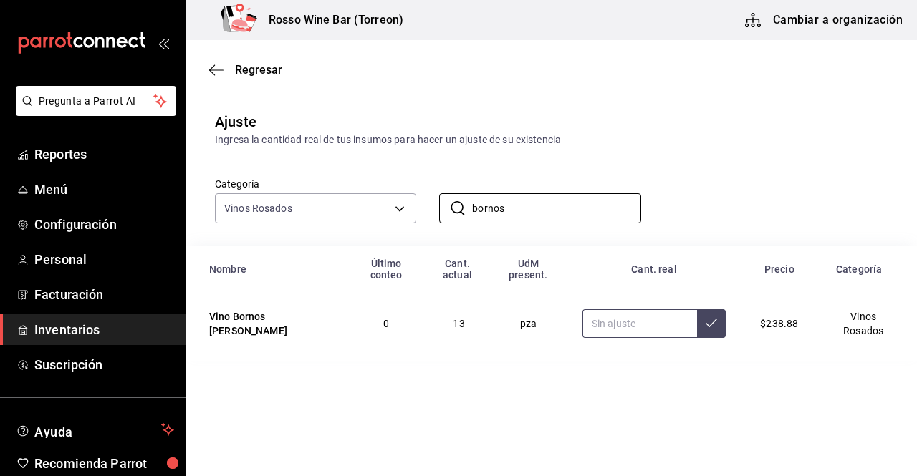
type input "bornos"
click at [603, 322] on input "text" at bounding box center [639, 323] width 115 height 29
type input "3.00"
click at [707, 322] on icon at bounding box center [710, 322] width 11 height 11
drag, startPoint x: 532, startPoint y: 200, endPoint x: 437, endPoint y: 197, distance: 95.3
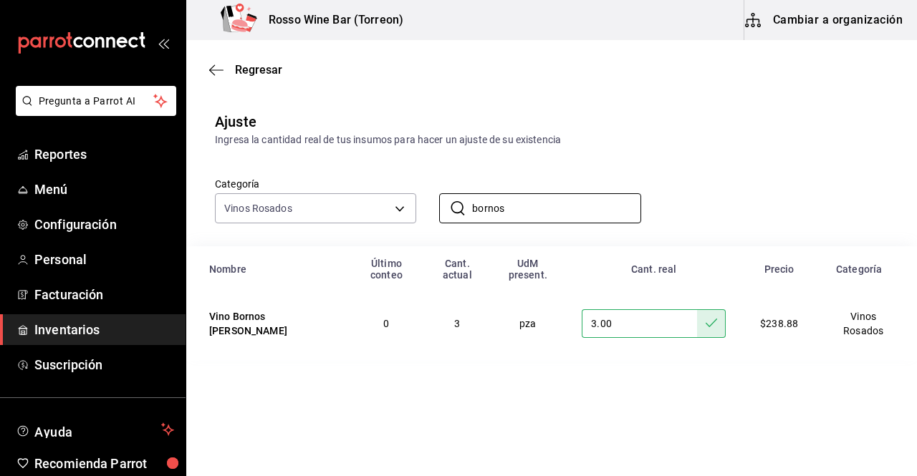
click at [437, 197] on div "​ bornos ​" at bounding box center [528, 196] width 224 height 53
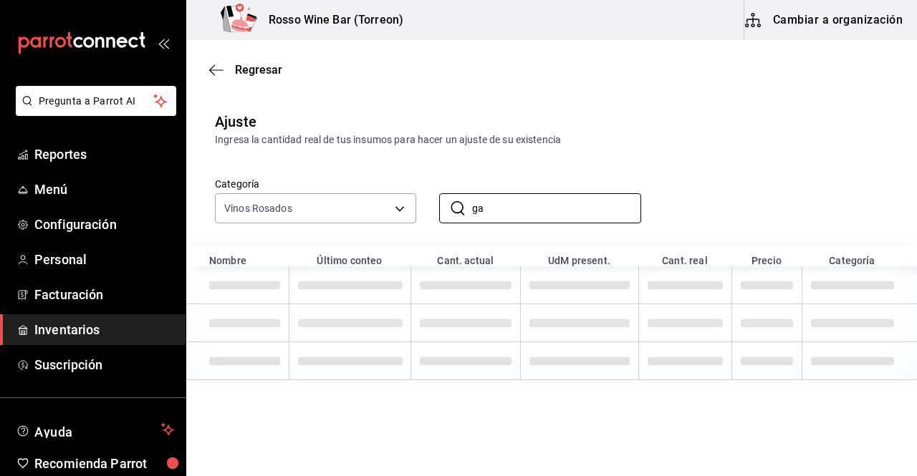
type input "g"
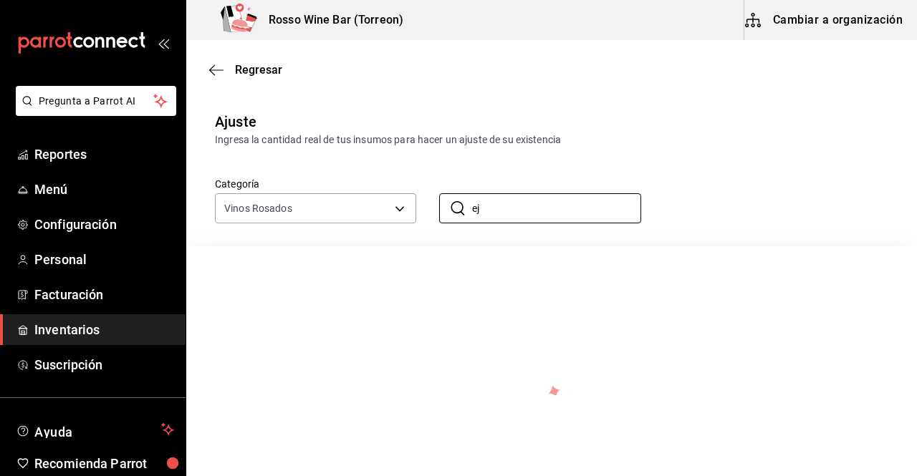
type input "e"
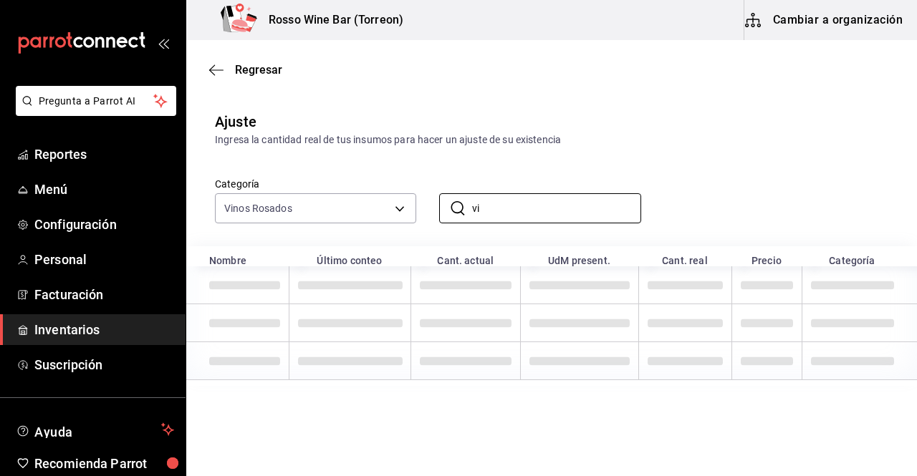
type input "v"
type input "e"
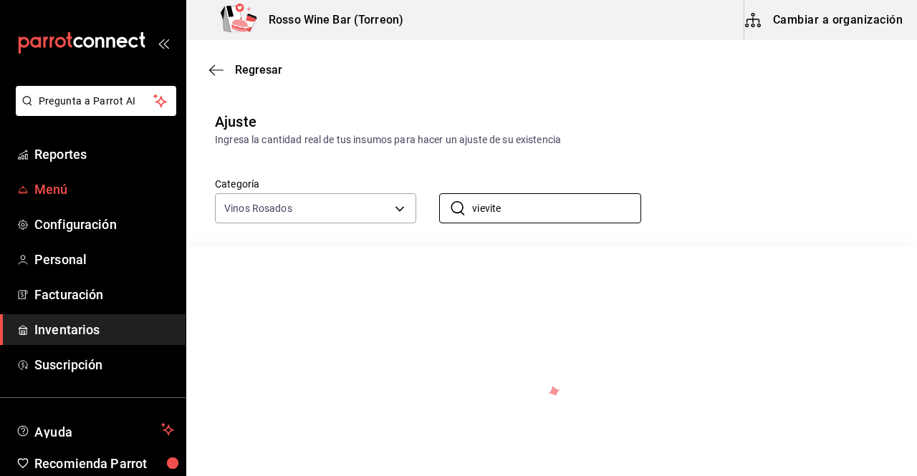
type input "vievite"
click at [60, 184] on span "Menú" at bounding box center [104, 189] width 140 height 19
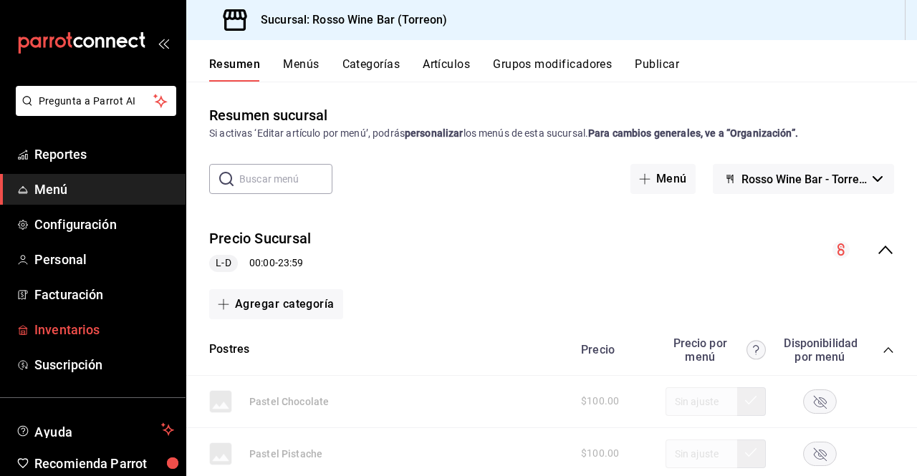
click at [71, 335] on span "Inventarios" at bounding box center [104, 329] width 140 height 19
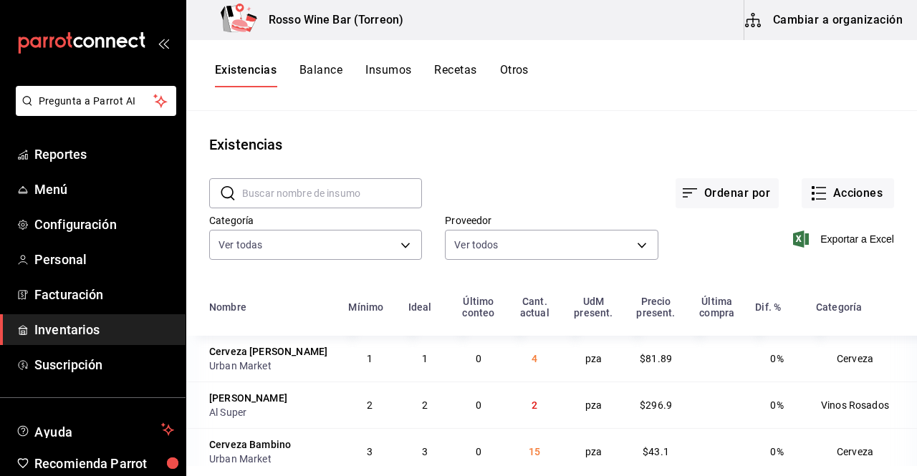
click at [377, 70] on button "Insumos" at bounding box center [388, 75] width 46 height 24
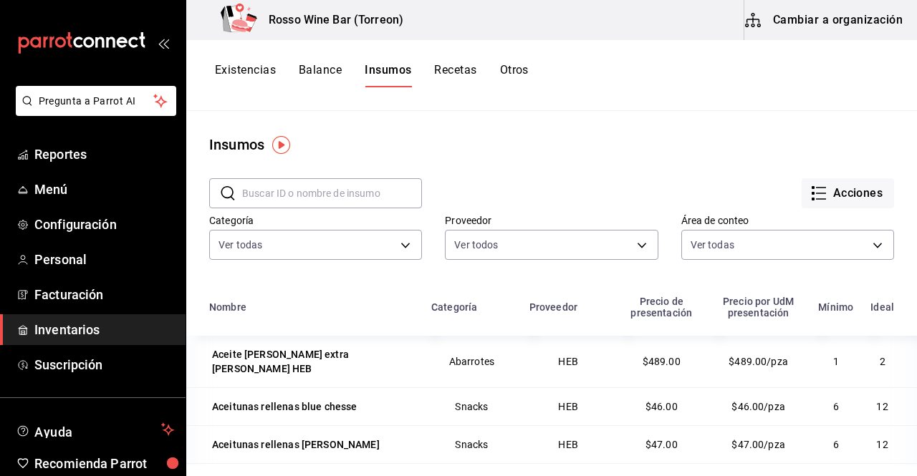
click at [385, 195] on input "text" at bounding box center [332, 193] width 180 height 29
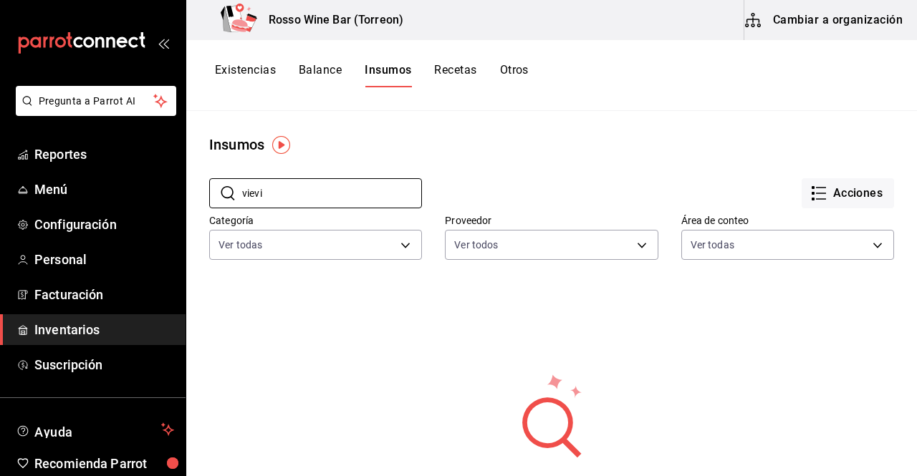
type input "vievi"
click at [847, 18] on button "Cambiar a organización" at bounding box center [824, 20] width 161 height 40
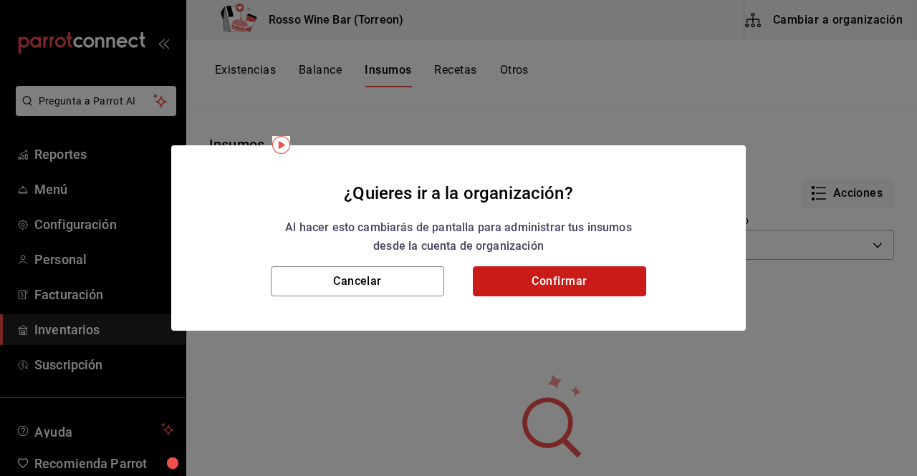
click at [526, 276] on button "Confirmar" at bounding box center [559, 281] width 173 height 30
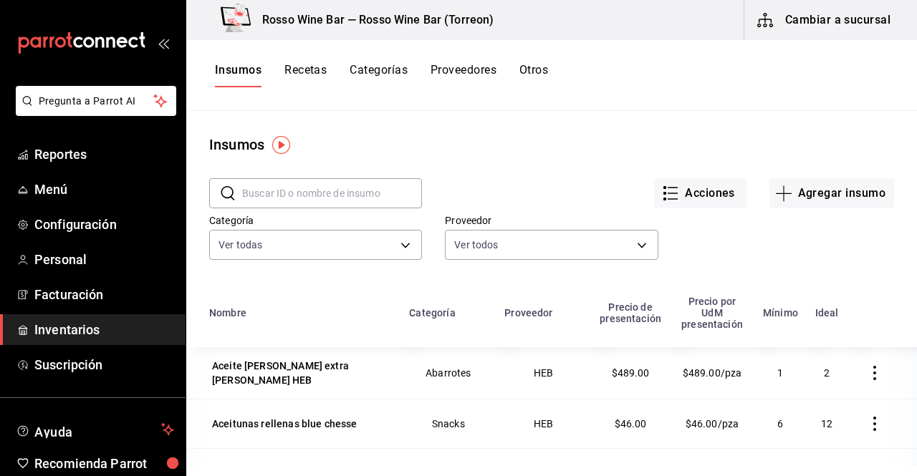
click at [314, 198] on input "text" at bounding box center [332, 193] width 180 height 29
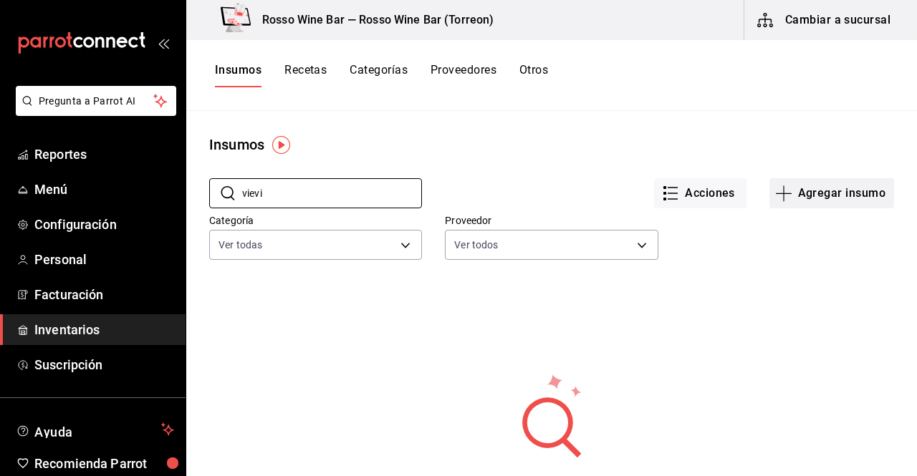
type input "vievi"
click at [812, 203] on button "Agregar insumo" at bounding box center [831, 193] width 125 height 30
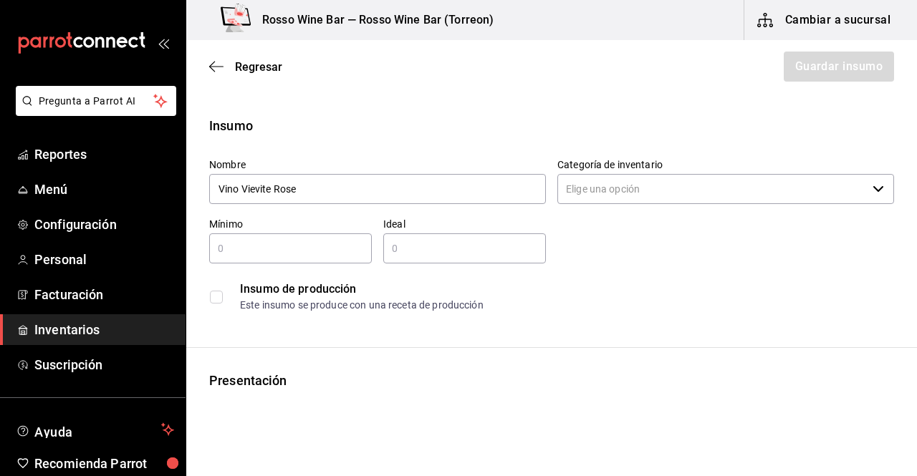
type input "Vino Vievite Rose"
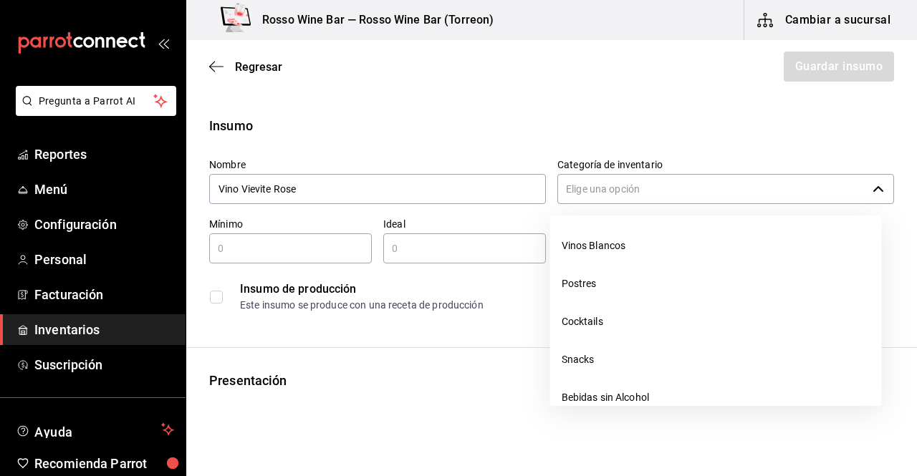
click at [660, 183] on input "Categoría de inventario" at bounding box center [711, 189] width 309 height 30
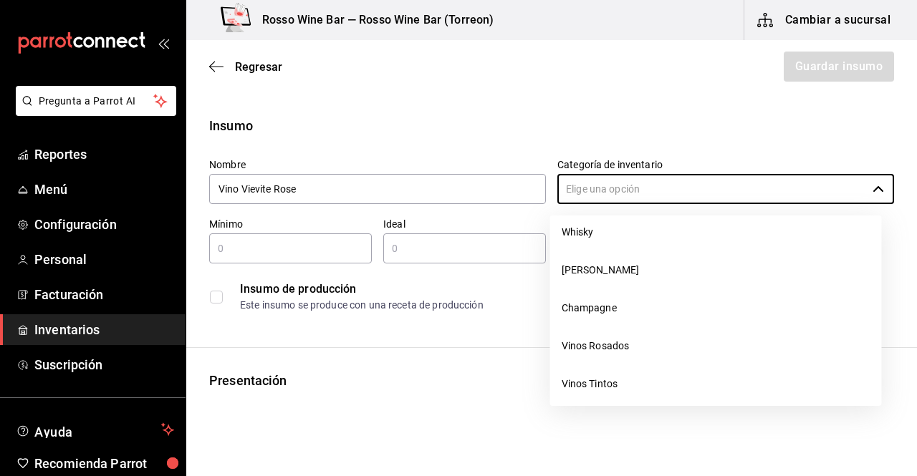
scroll to position [808, 0]
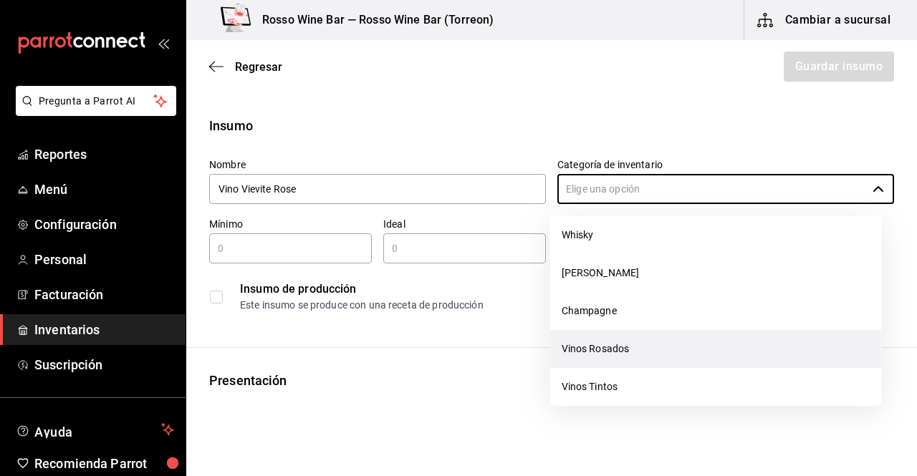
click at [742, 346] on li "Vinos Rosados" at bounding box center [716, 349] width 332 height 38
type input "Vinos Rosados"
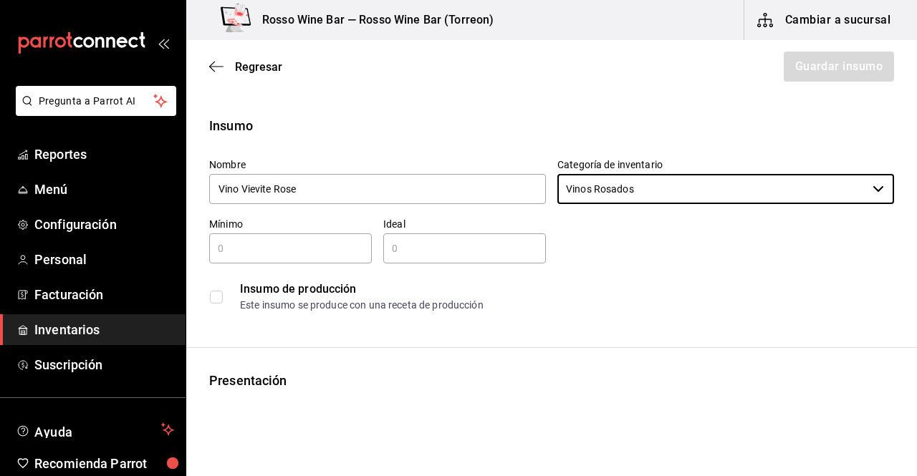
click at [320, 253] on input "text" at bounding box center [290, 248] width 163 height 17
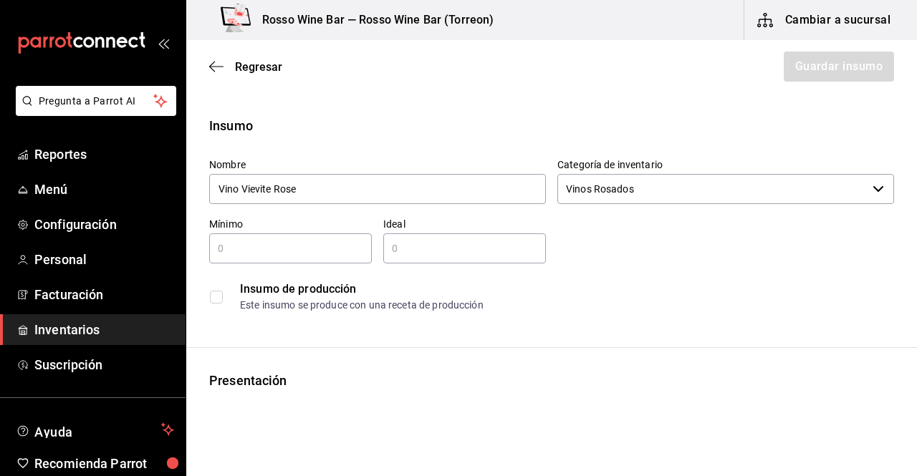
type input "2"
type input "1"
click at [416, 241] on input "1" at bounding box center [464, 248] width 163 height 17
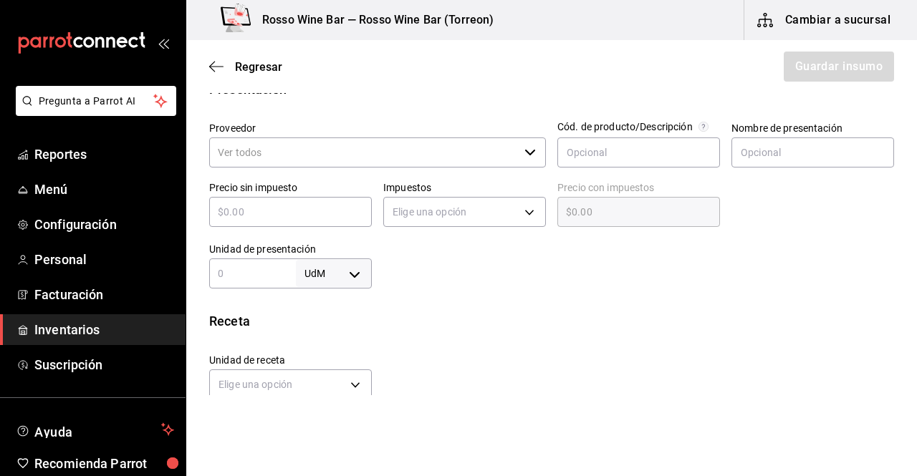
scroll to position [299, 0]
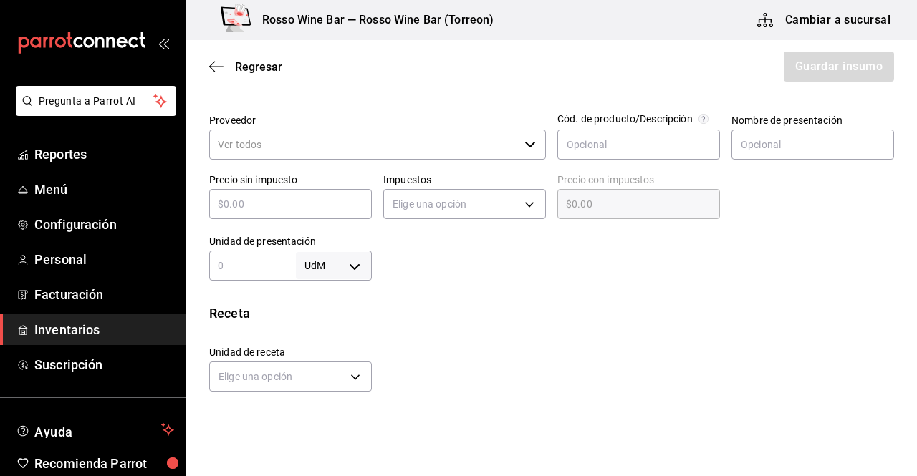
type input "1"
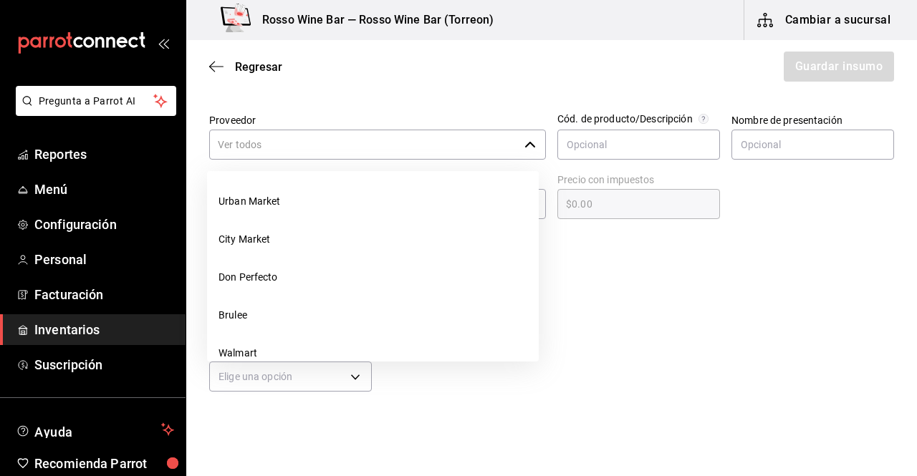
click at [326, 142] on input "Proveedor" at bounding box center [363, 145] width 309 height 30
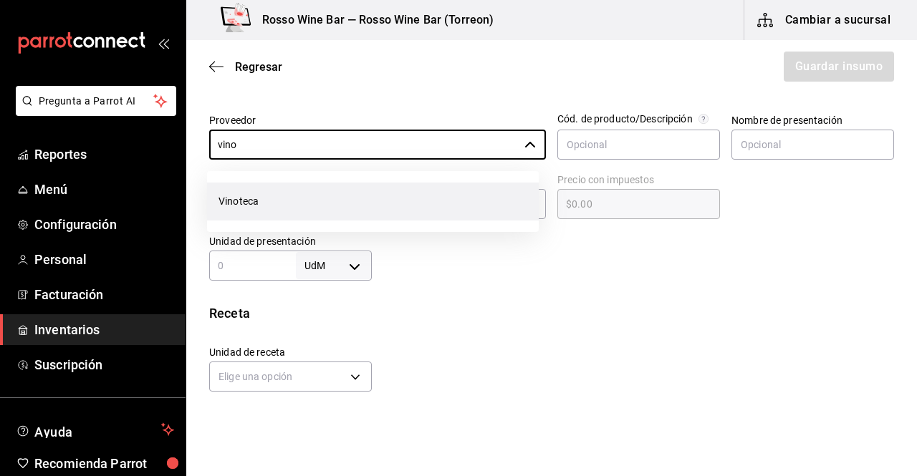
click at [238, 203] on li "Vinoteca" at bounding box center [373, 202] width 332 height 38
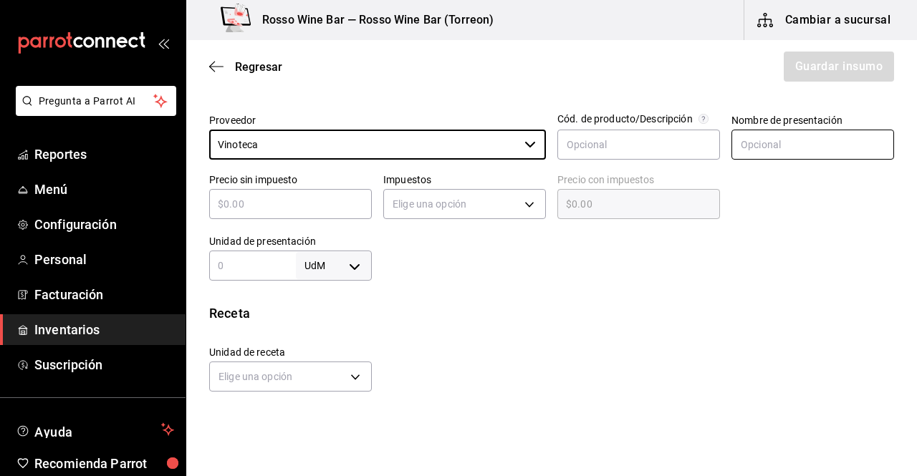
type input "Vinoteca"
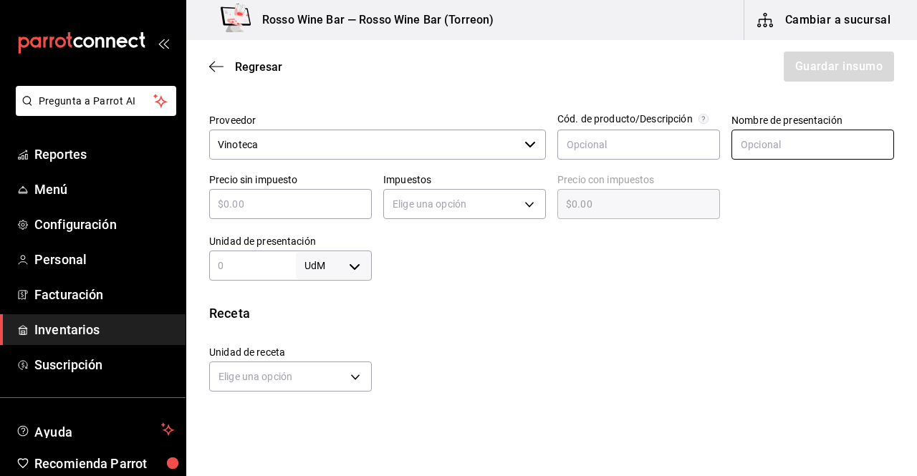
click at [781, 145] on input "text" at bounding box center [812, 145] width 163 height 30
type input "Botella"
click at [344, 196] on input "text" at bounding box center [290, 203] width 163 height 17
type input "$3"
type input "$3.00"
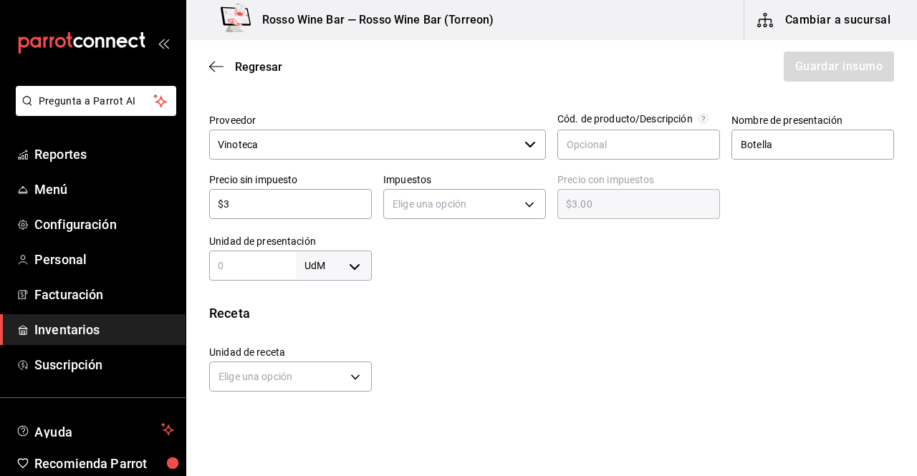
type input "$38"
type input "$38.00"
type input "$380"
type input "$380.00"
type input "$380"
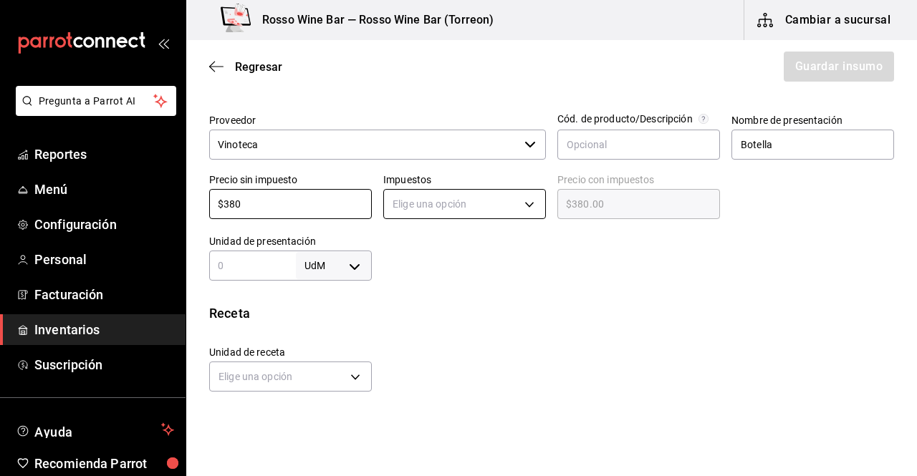
click at [442, 194] on body "Pregunta a Parrot AI Reportes Menú Configuración Personal Facturación Inventari…" at bounding box center [458, 197] width 917 height 395
click at [437, 297] on li "IVA 16%" at bounding box center [460, 296] width 158 height 24
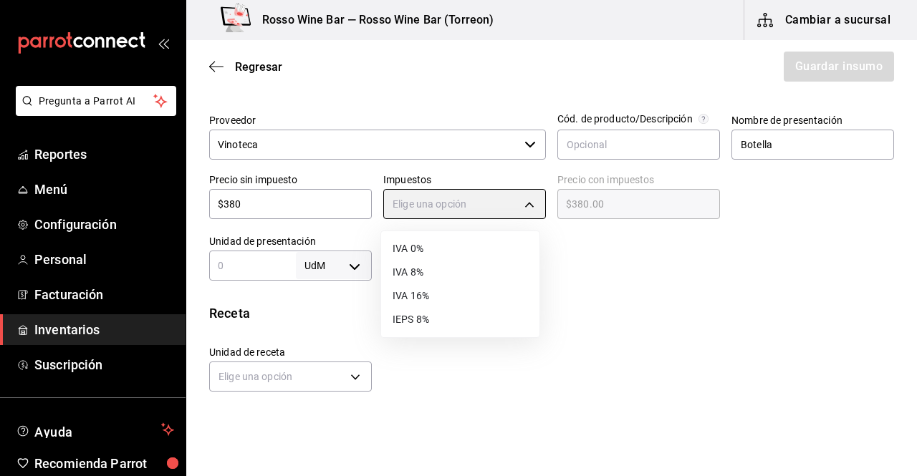
type input "IVA_16"
type input "$440.80"
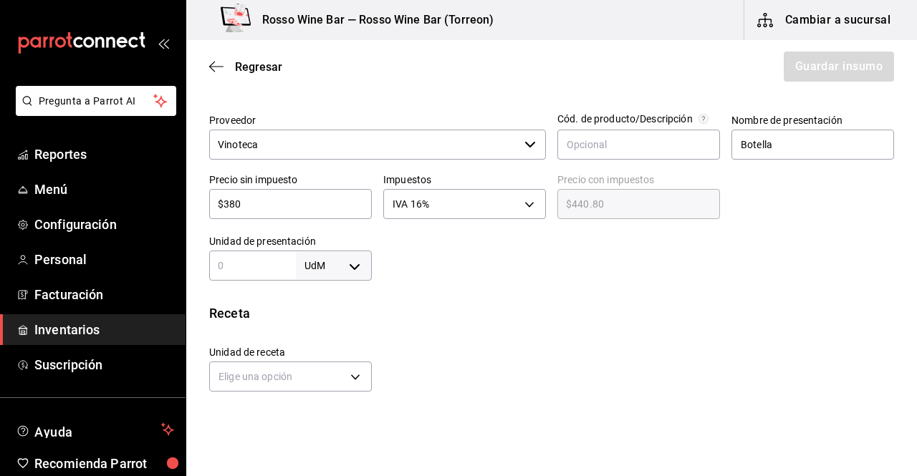
click at [265, 264] on input "text" at bounding box center [252, 265] width 87 height 17
type input "1"
click at [345, 262] on body "Pregunta a Parrot AI Reportes Menú Configuración Personal Facturación Inventari…" at bounding box center [458, 197] width 917 height 395
click at [329, 421] on li "pza" at bounding box center [331, 427] width 74 height 24
type input "UNIT"
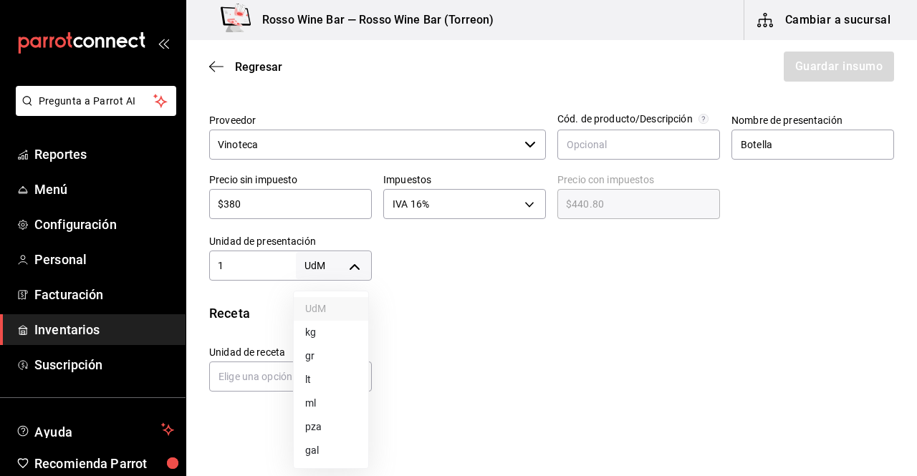
type input "UNIT"
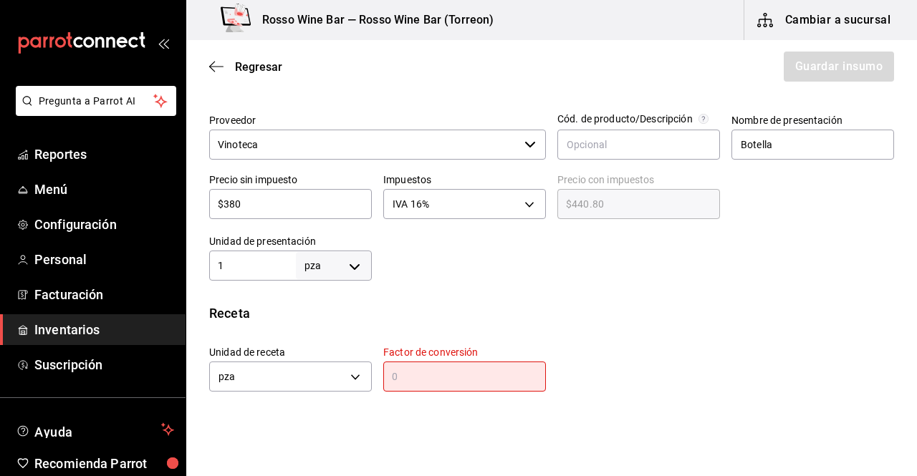
click at [430, 382] on input "text" at bounding box center [464, 376] width 163 height 17
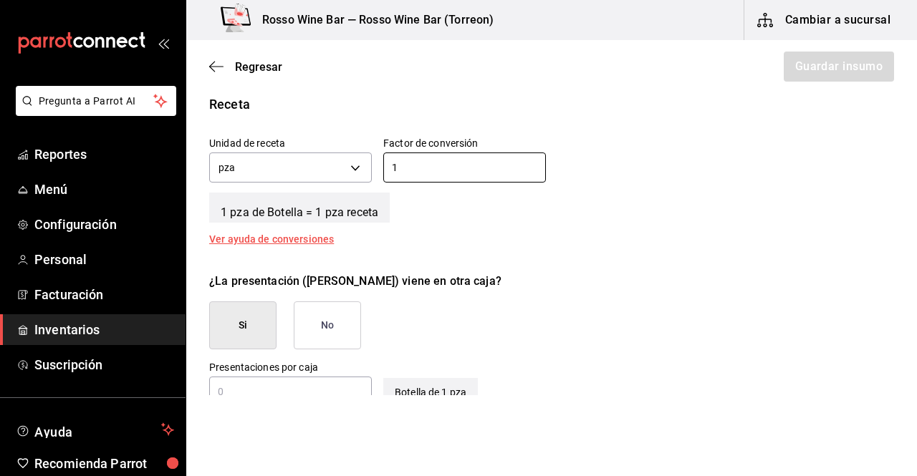
scroll to position [567, 0]
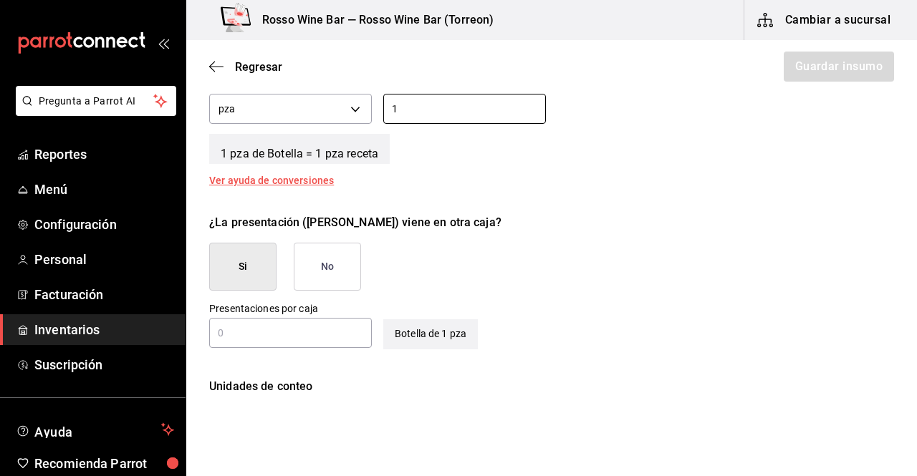
type input "1"
click at [349, 251] on button "No" at bounding box center [327, 267] width 67 height 48
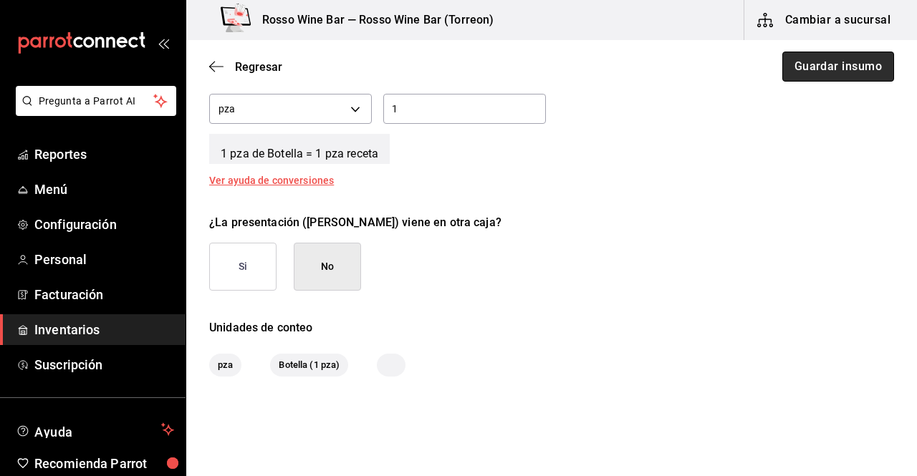
click at [835, 72] on button "Guardar insumo" at bounding box center [838, 67] width 112 height 30
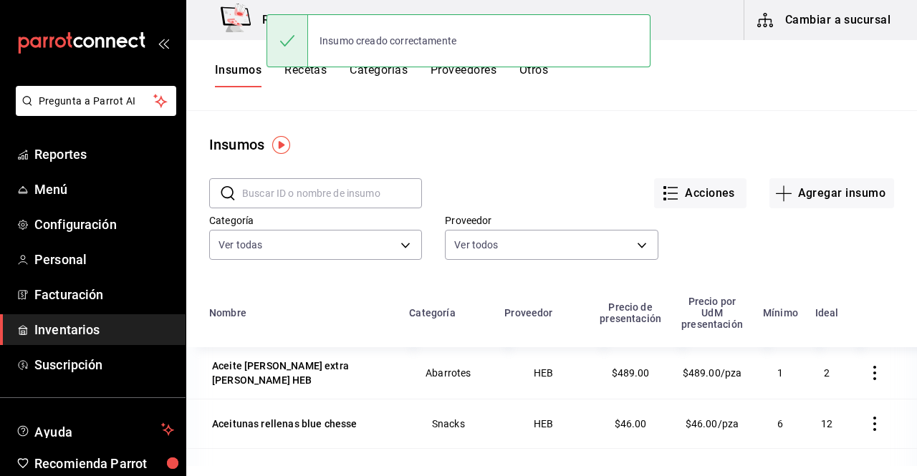
click at [294, 74] on button "Recetas" at bounding box center [305, 75] width 42 height 24
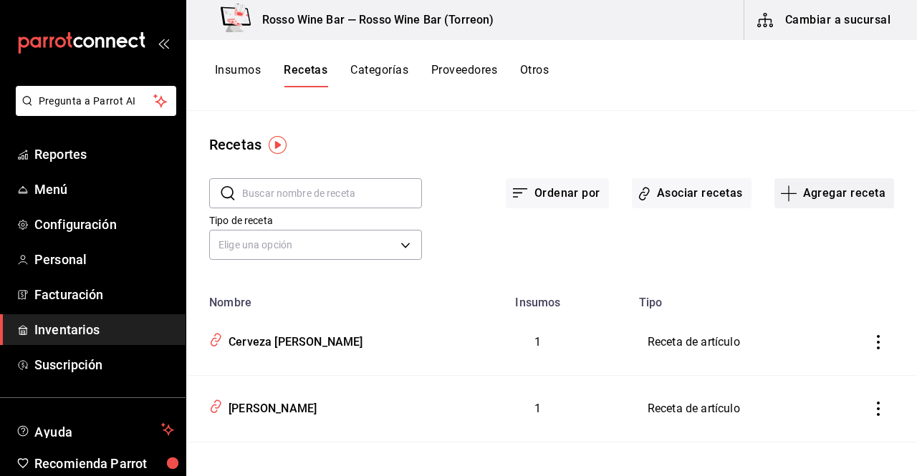
click at [832, 193] on button "Agregar receta" at bounding box center [834, 193] width 120 height 30
click at [800, 224] on li "Receta" at bounding box center [824, 233] width 143 height 38
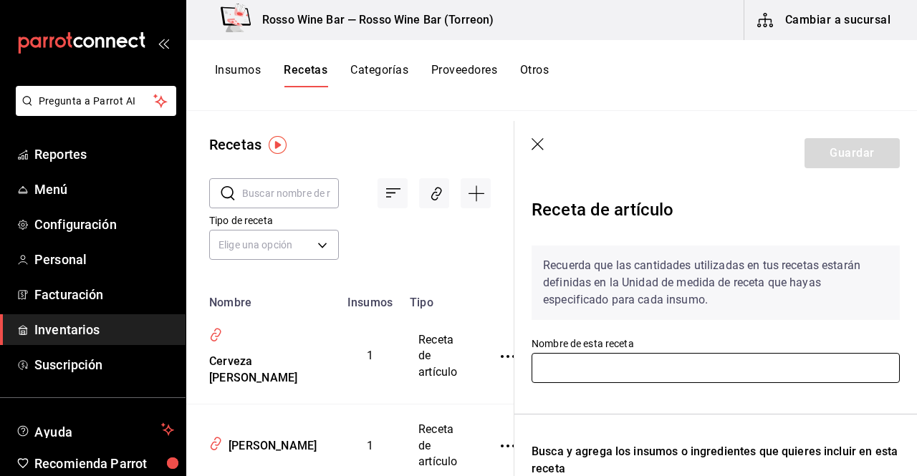
click at [564, 370] on input "text" at bounding box center [715, 368] width 368 height 30
type input "Vino Vievite"
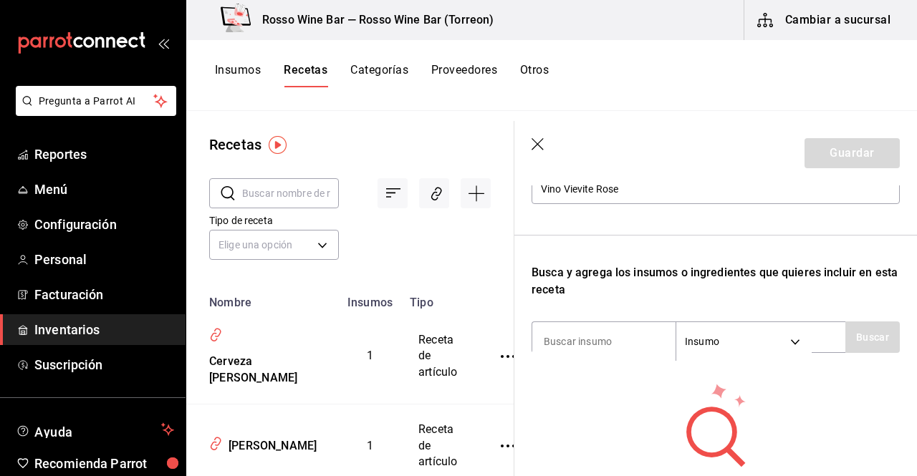
scroll to position [180, 0]
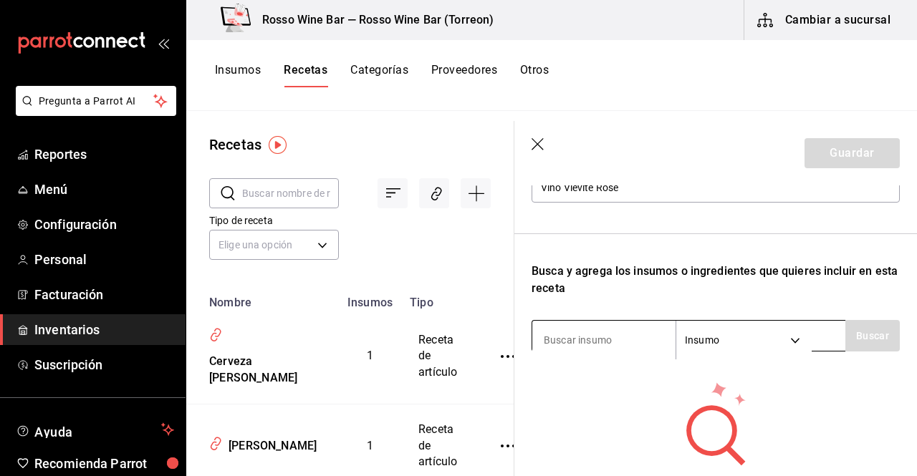
type input "Vino Vievite Rose"
click at [621, 344] on input at bounding box center [603, 340] width 143 height 30
type input "vievite"
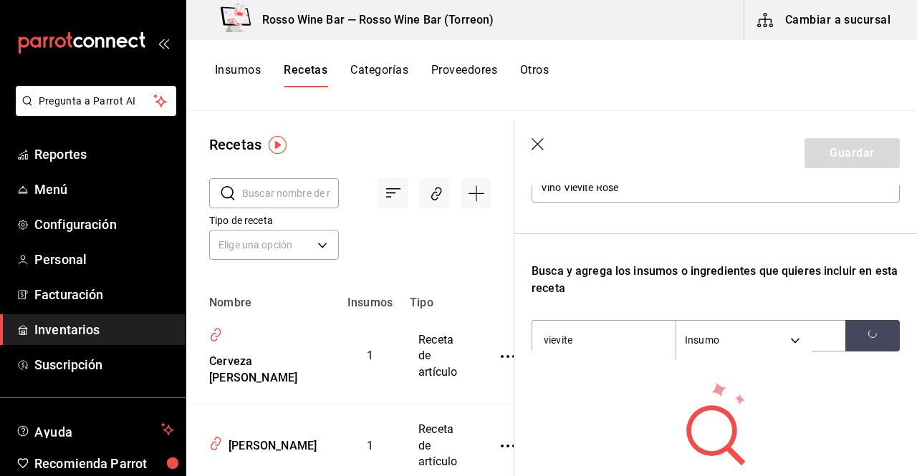
scroll to position [226, 0]
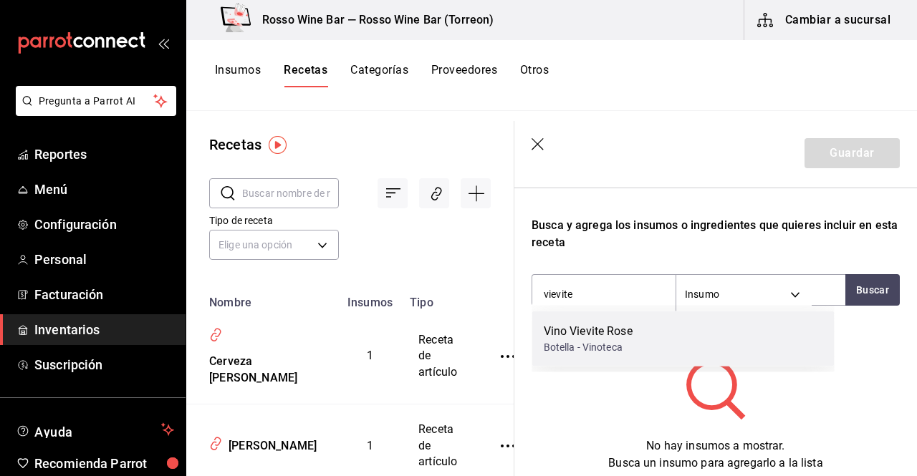
click at [622, 340] on div "Botella - Vinoteca" at bounding box center [588, 347] width 89 height 15
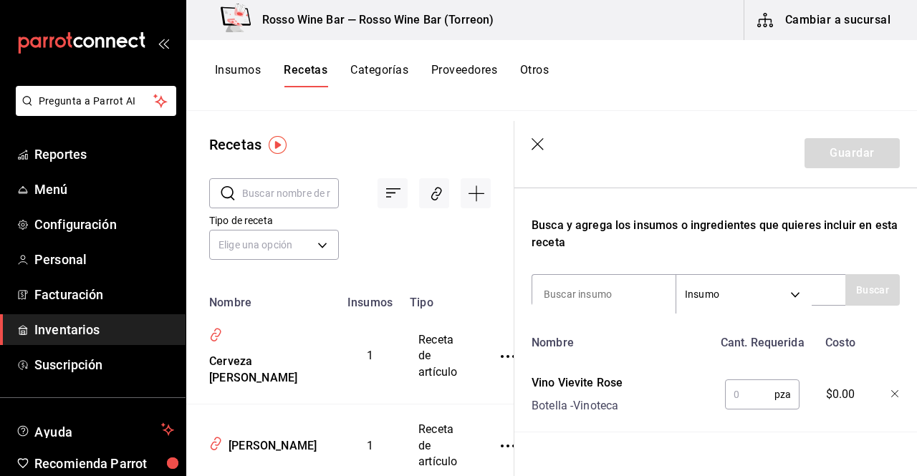
click at [733, 392] on input "text" at bounding box center [749, 394] width 49 height 29
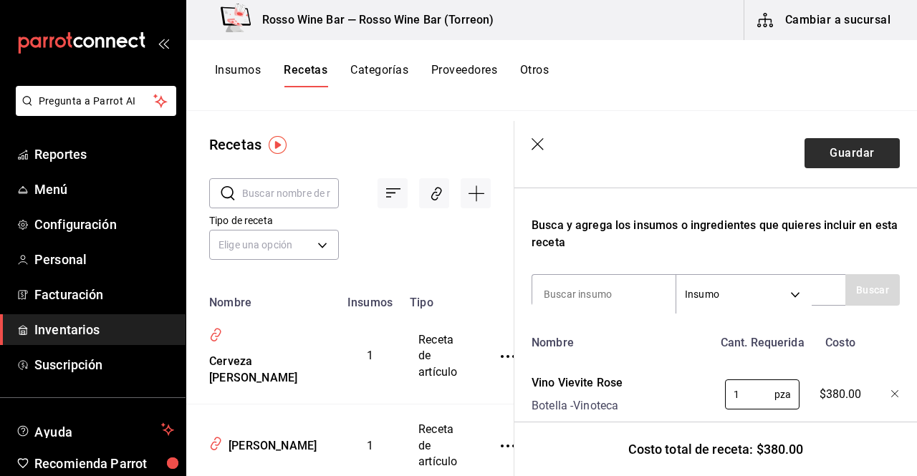
type input "1"
click at [867, 163] on button "Guardar" at bounding box center [851, 153] width 95 height 30
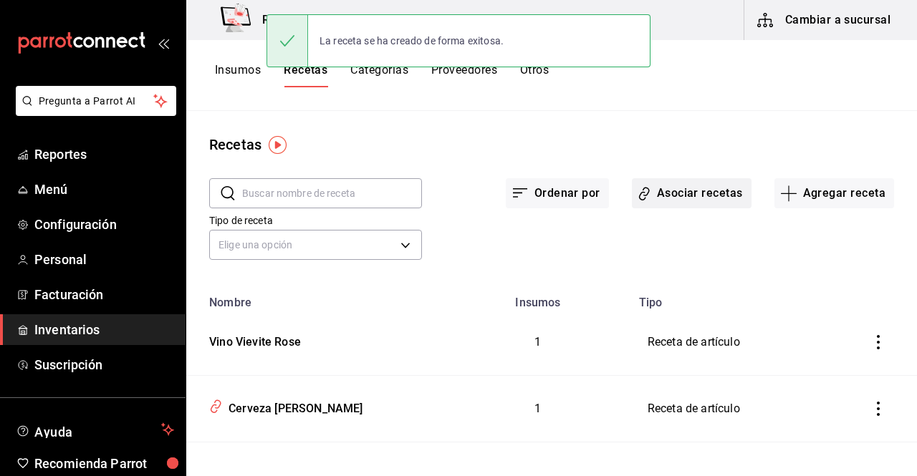
click at [673, 193] on button "Asociar recetas" at bounding box center [692, 193] width 120 height 30
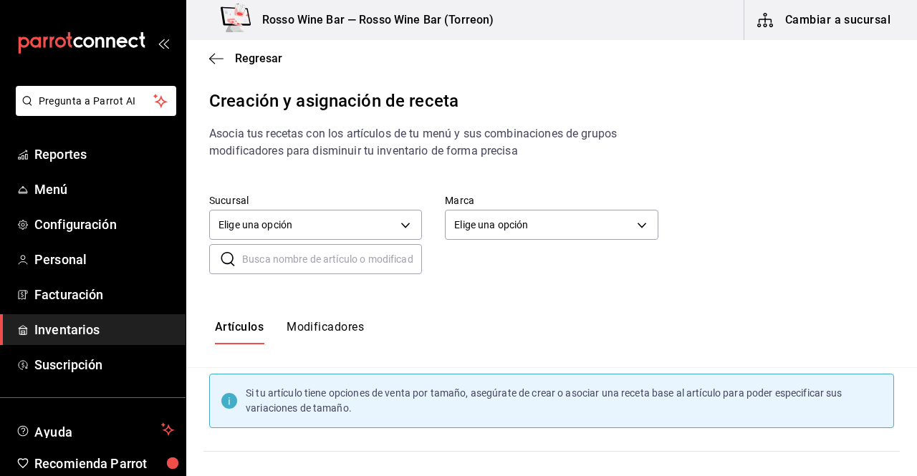
click at [313, 261] on input "text" at bounding box center [332, 259] width 180 height 29
type input "vievi"
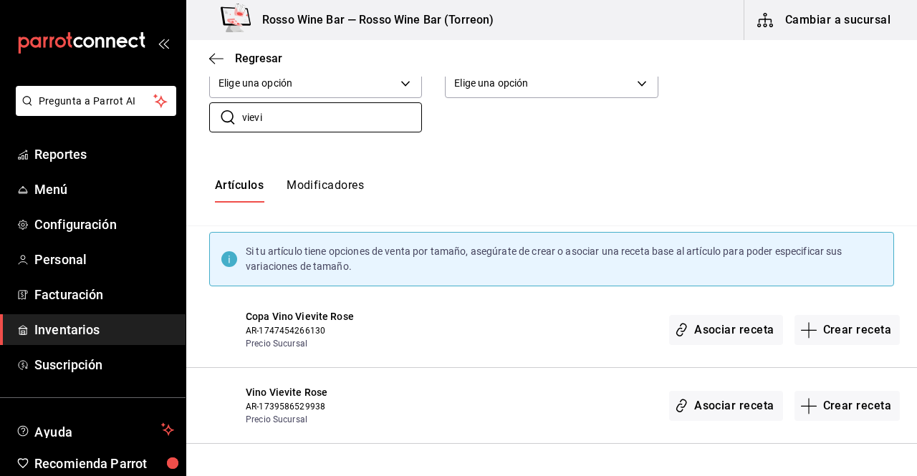
scroll to position [134, 0]
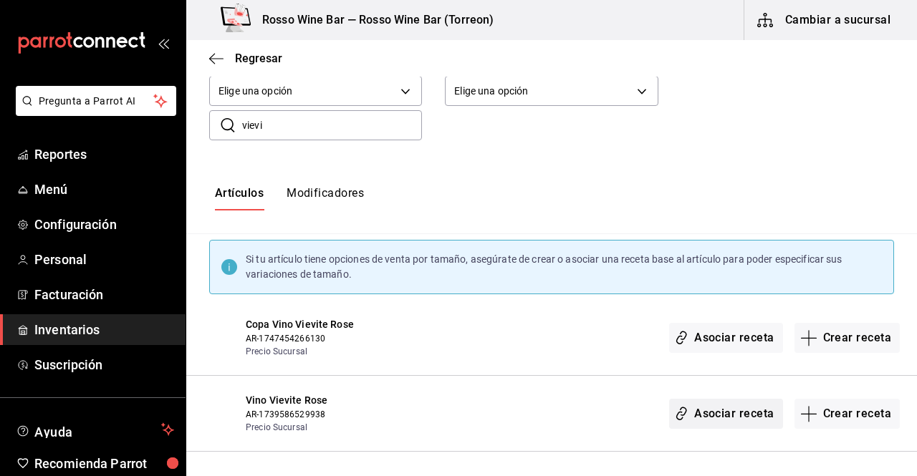
click at [695, 415] on button "Asociar receta" at bounding box center [725, 414] width 113 height 30
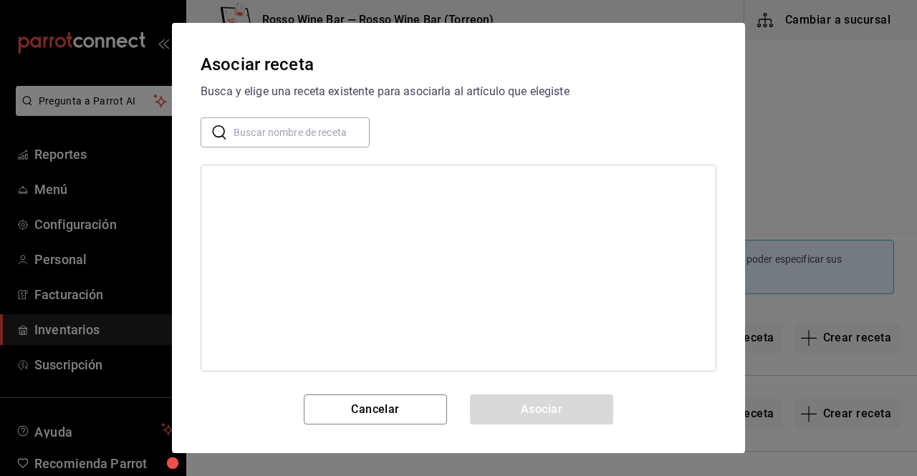
click at [251, 129] on input "text" at bounding box center [301, 132] width 136 height 29
type input "vievi"
click at [266, 190] on div "Vino Vievite Rose" at bounding box center [251, 184] width 77 height 15
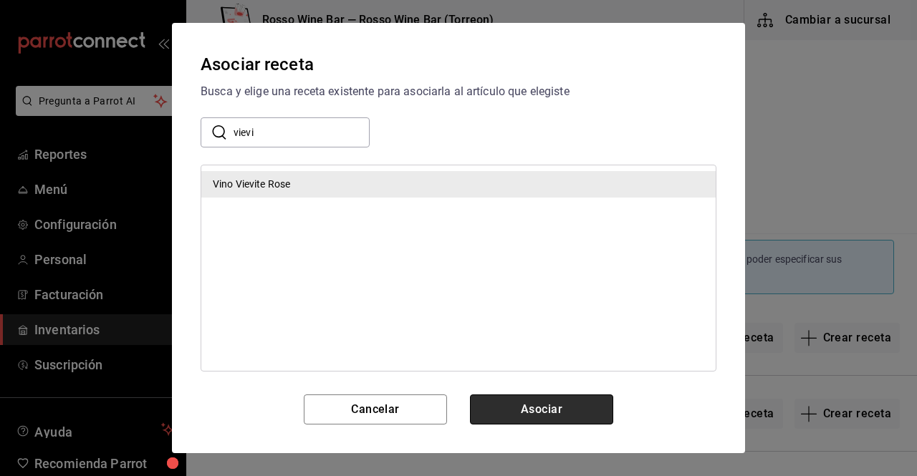
click at [554, 418] on button "Asociar" at bounding box center [541, 410] width 143 height 30
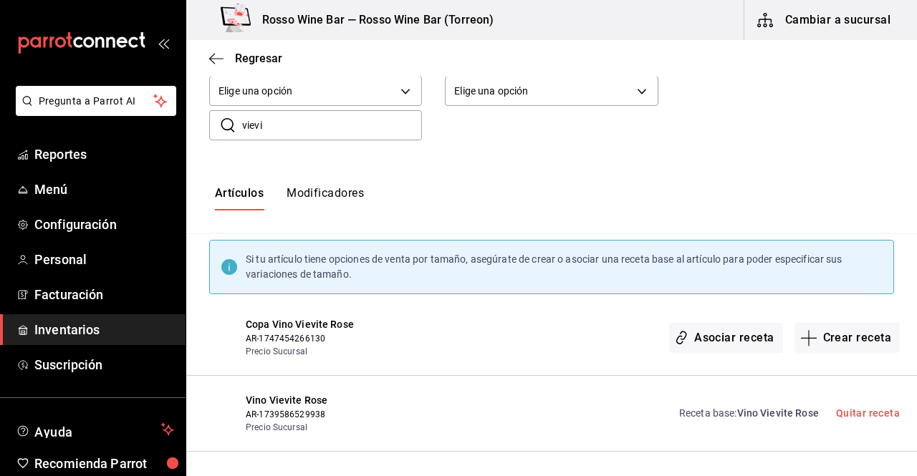
click at [91, 332] on span "Inventarios" at bounding box center [104, 329] width 140 height 19
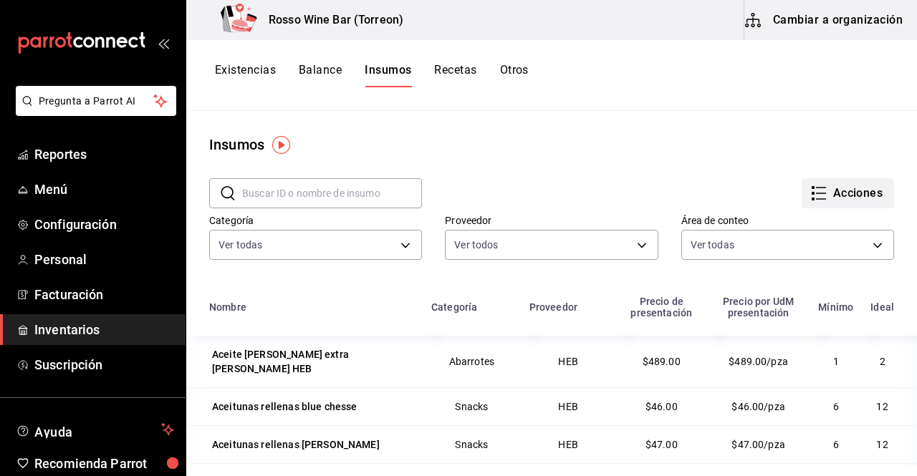
click at [816, 193] on icon "button" at bounding box center [821, 193] width 10 height 0
click at [503, 165] on div at bounding box center [458, 238] width 917 height 476
click at [246, 69] on button "Existencias" at bounding box center [245, 75] width 61 height 24
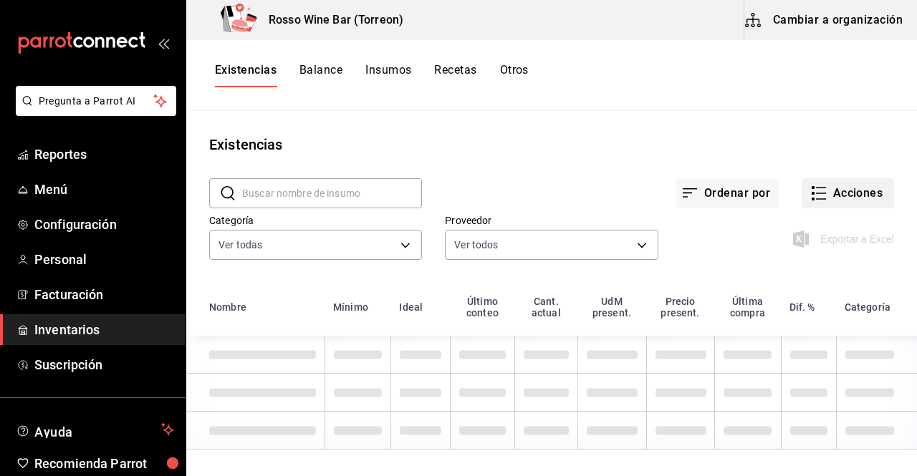
click at [839, 195] on button "Acciones" at bounding box center [847, 193] width 92 height 30
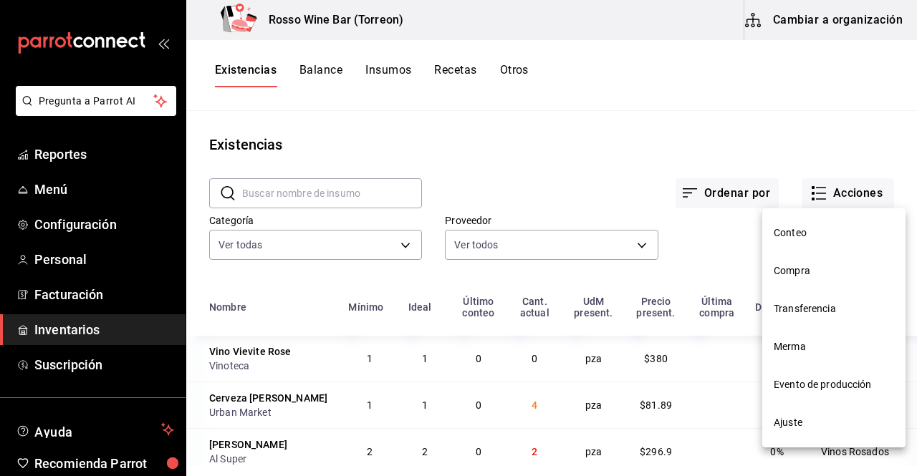
click at [806, 418] on span "Ajuste" at bounding box center [833, 422] width 120 height 15
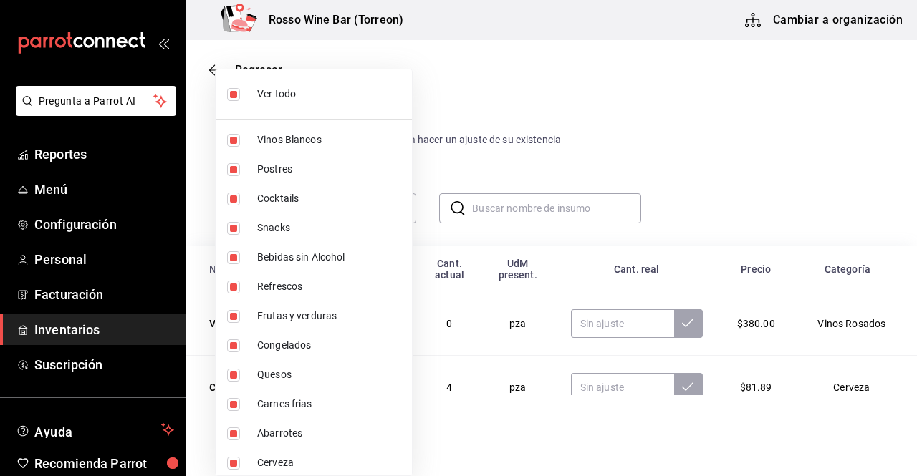
drag, startPoint x: 402, startPoint y: 209, endPoint x: 407, endPoint y: 243, distance: 34.1
click at [407, 243] on body "Pregunta a Parrot AI Reportes Menú Configuración Personal Facturación Inventari…" at bounding box center [458, 197] width 917 height 395
click at [234, 98] on input "checkbox" at bounding box center [233, 94] width 13 height 13
checkbox input "false"
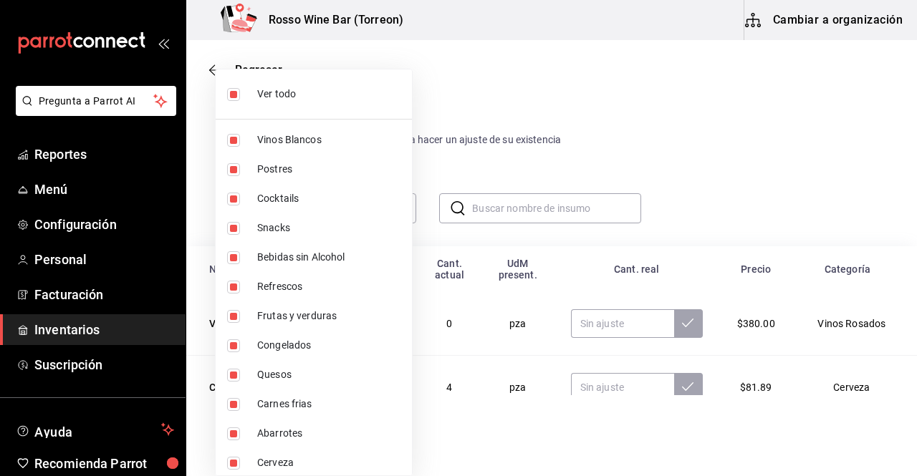
checkbox input "false"
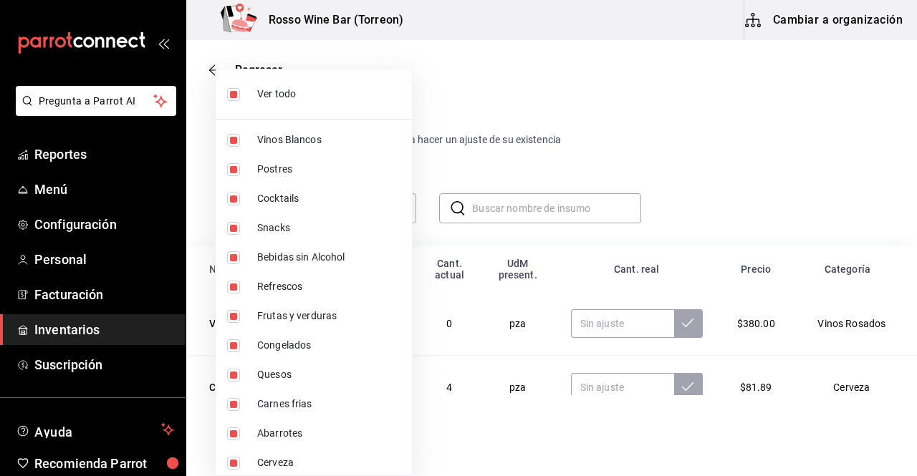
checkbox input "false"
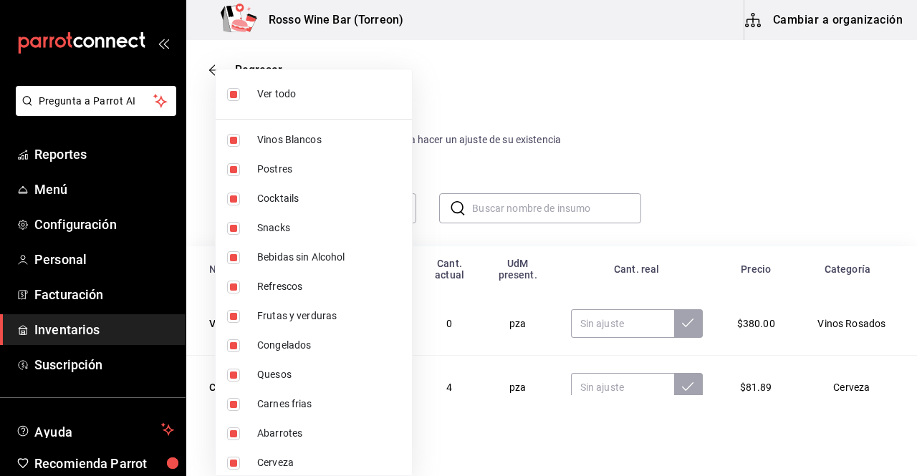
checkbox input "false"
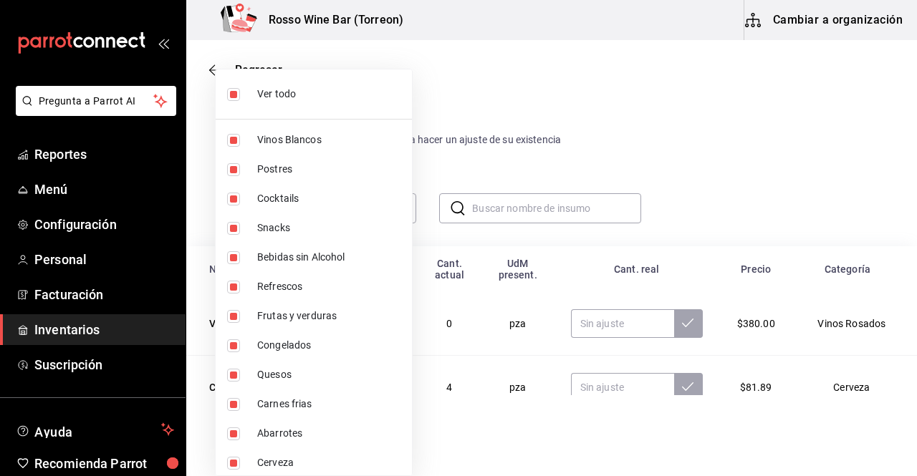
checkbox input "false"
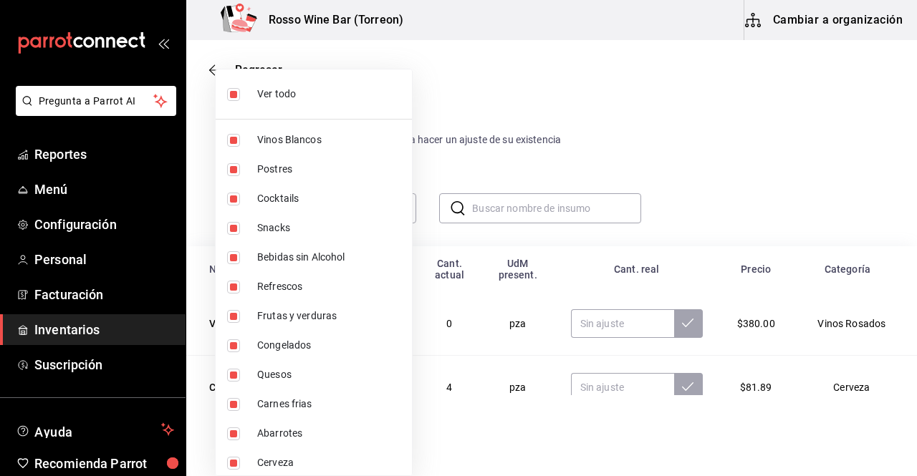
checkbox input "false"
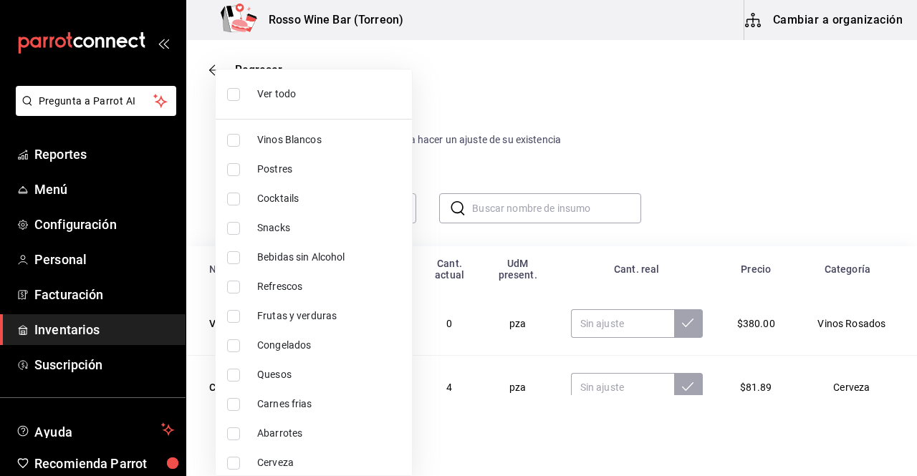
scroll to position [419, 0]
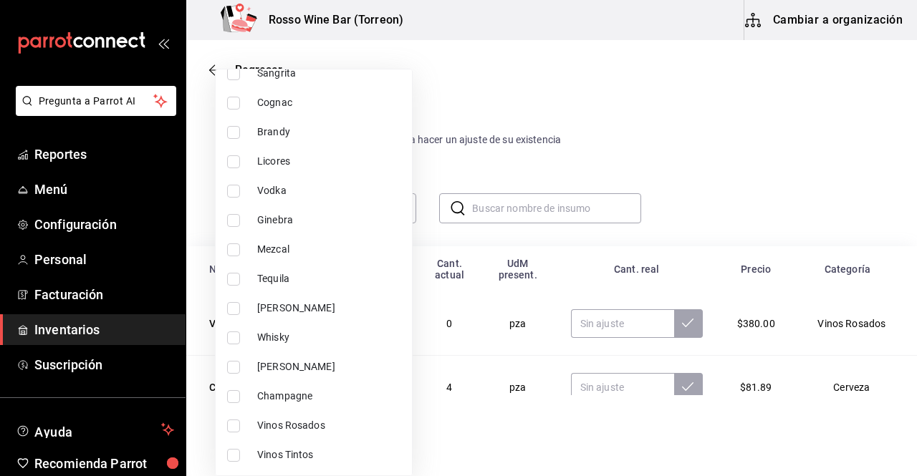
click at [286, 425] on span "Vinos Rosados" at bounding box center [328, 425] width 143 height 15
type input "5f80443b-0f62-4089-b3c7-7de736ec58bd"
checkbox input "true"
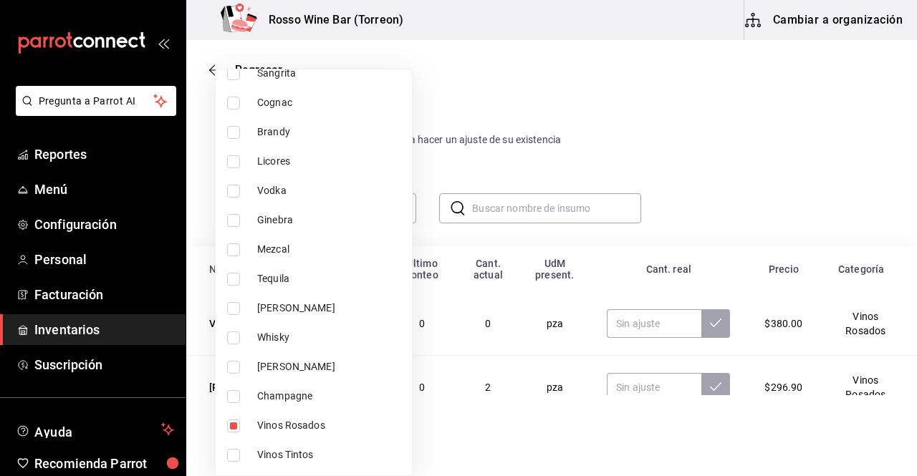
click at [523, 212] on div at bounding box center [458, 238] width 917 height 476
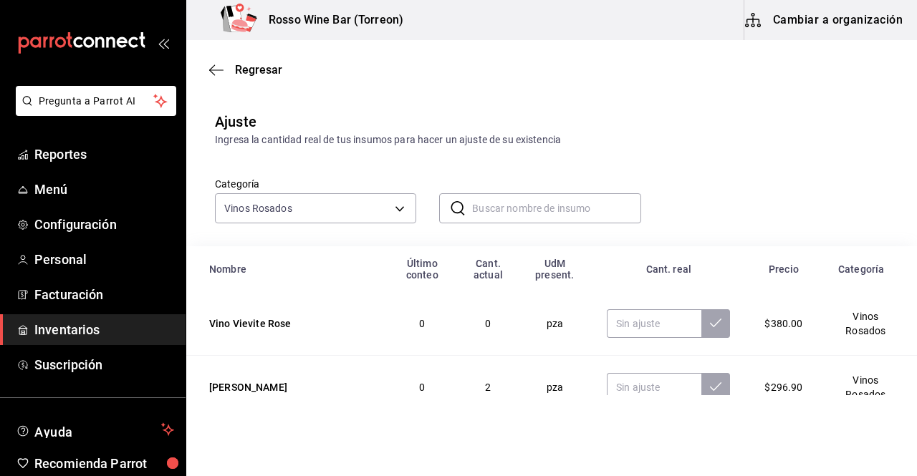
click at [513, 208] on input "text" at bounding box center [556, 208] width 168 height 29
click at [639, 332] on input "text" at bounding box center [654, 323] width 95 height 29
type input "14.00"
click at [701, 329] on button at bounding box center [715, 323] width 29 height 29
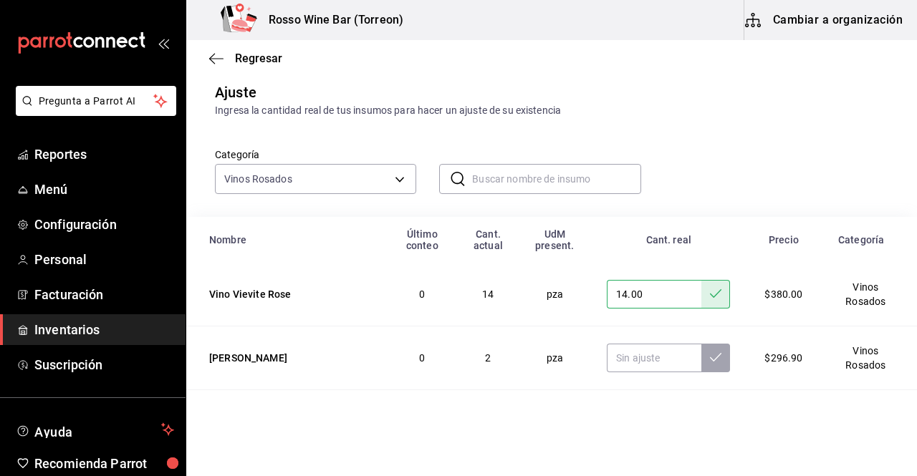
scroll to position [29, 0]
click at [597, 171] on input "text" at bounding box center [556, 179] width 168 height 29
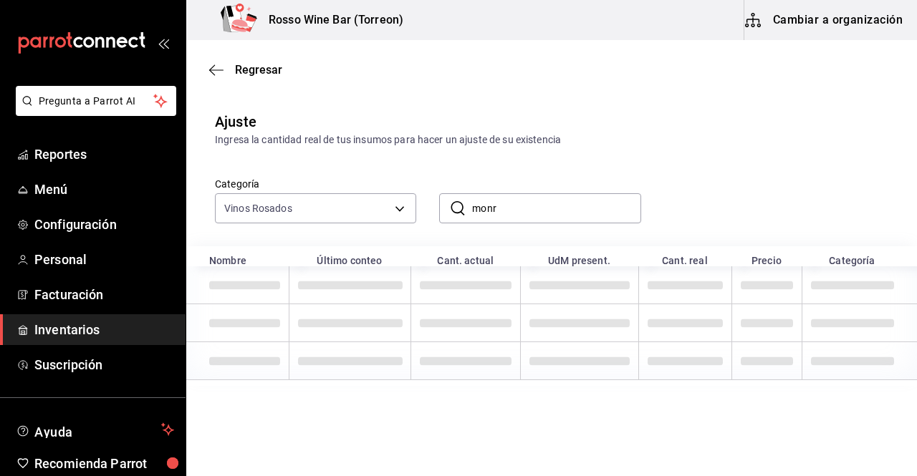
scroll to position [0, 0]
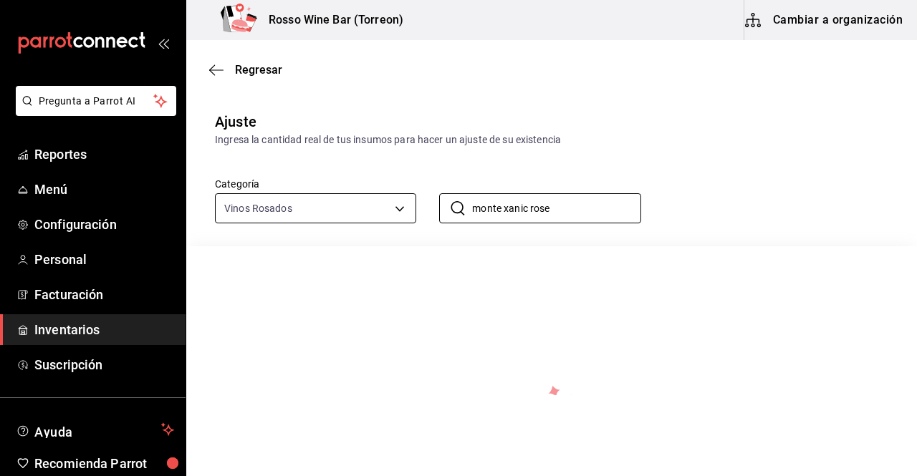
type input "monte xanic rose"
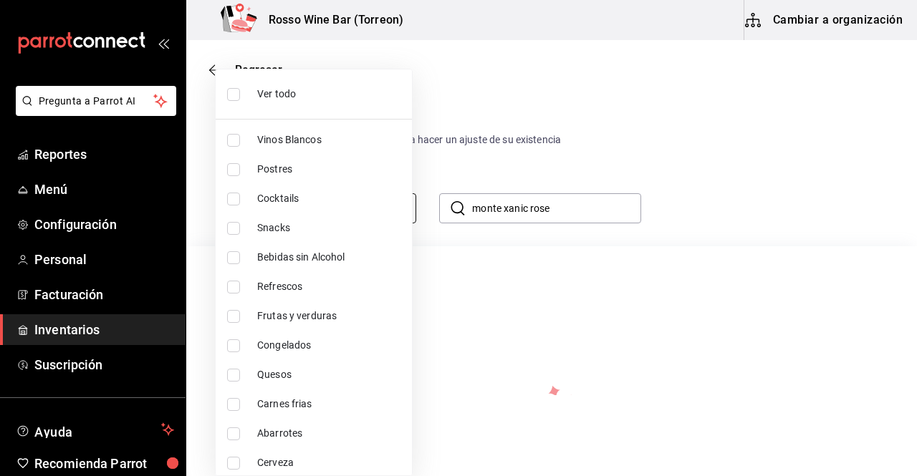
click at [399, 208] on body "Pregunta a Parrot AI Reportes Menú Configuración Personal Facturación Inventari…" at bounding box center [458, 197] width 917 height 395
click at [236, 95] on input "checkbox" at bounding box center [233, 94] width 13 height 13
checkbox input "true"
type input "1e17936b-c63a-4d9a-8b85-a7ae8d171a48,fdc513a9-9218-4b97-84c0-cb19e6d02efd,03549…"
checkbox input "true"
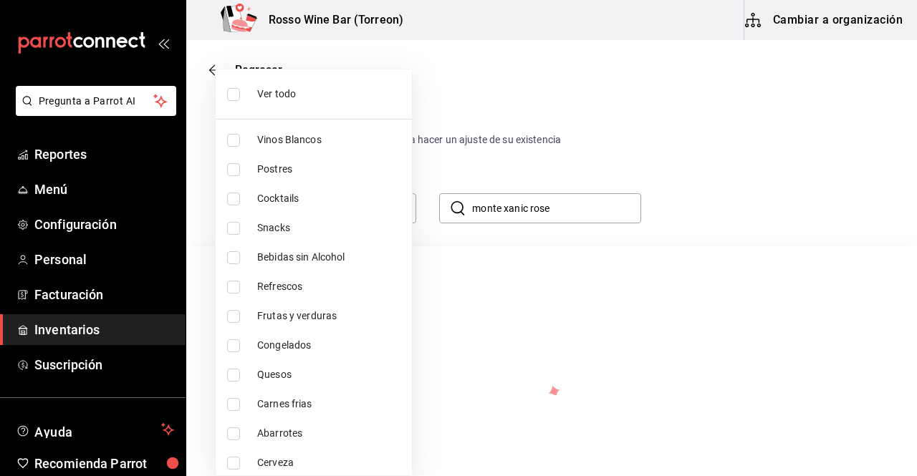
checkbox input "true"
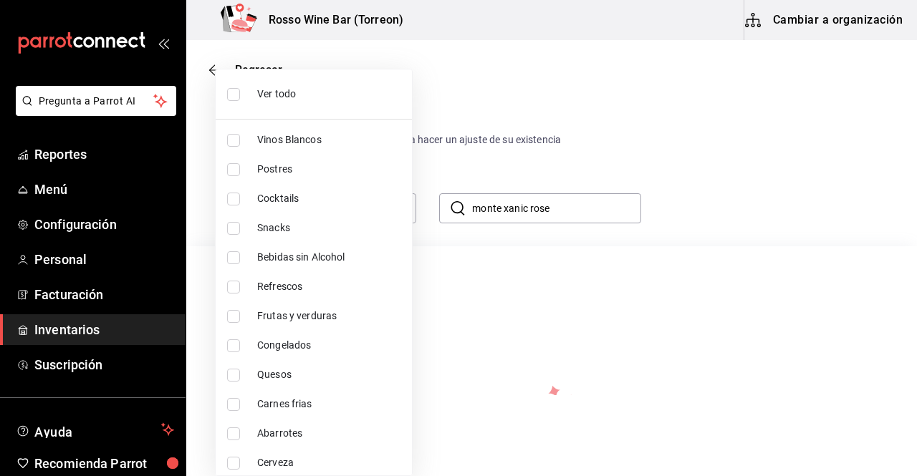
checkbox input "true"
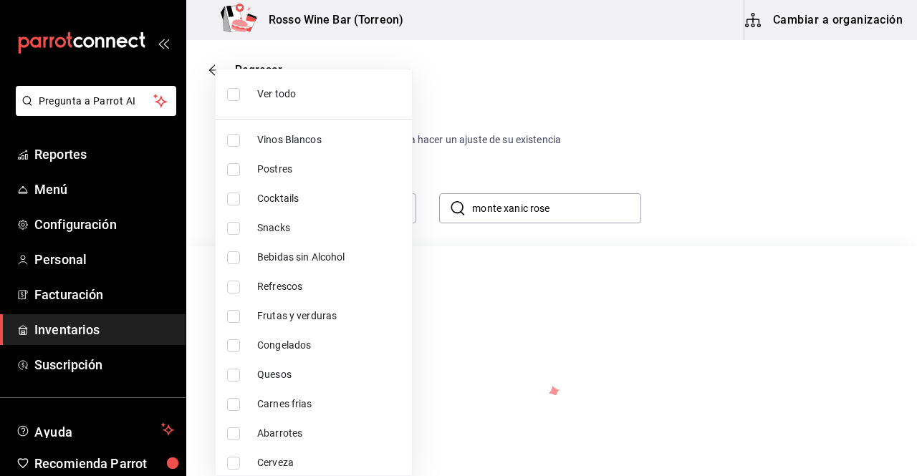
checkbox input "true"
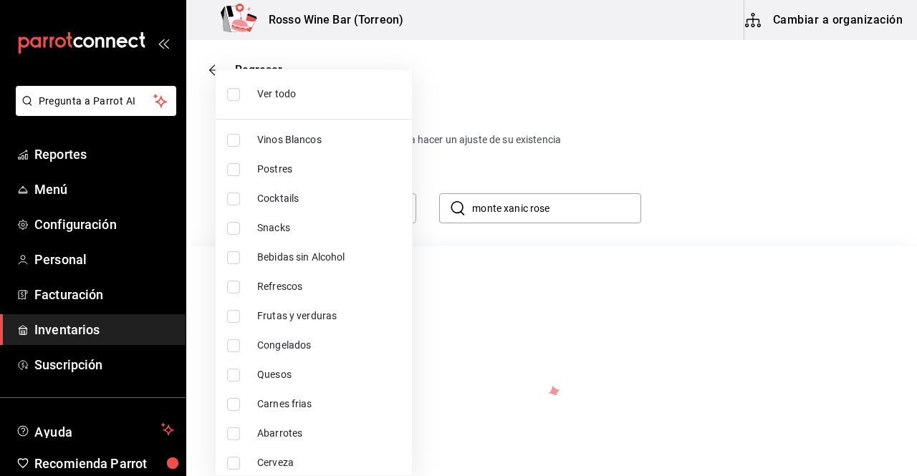
checkbox input "true"
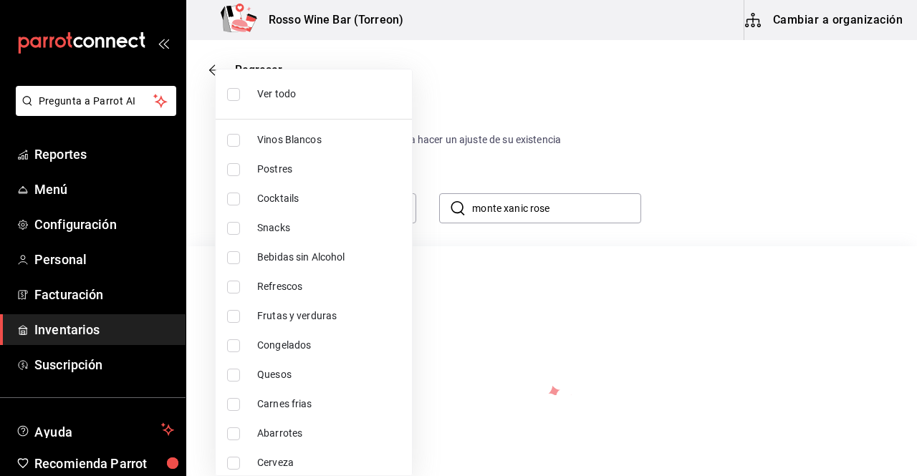
checkbox input "true"
click at [663, 240] on div at bounding box center [458, 238] width 917 height 476
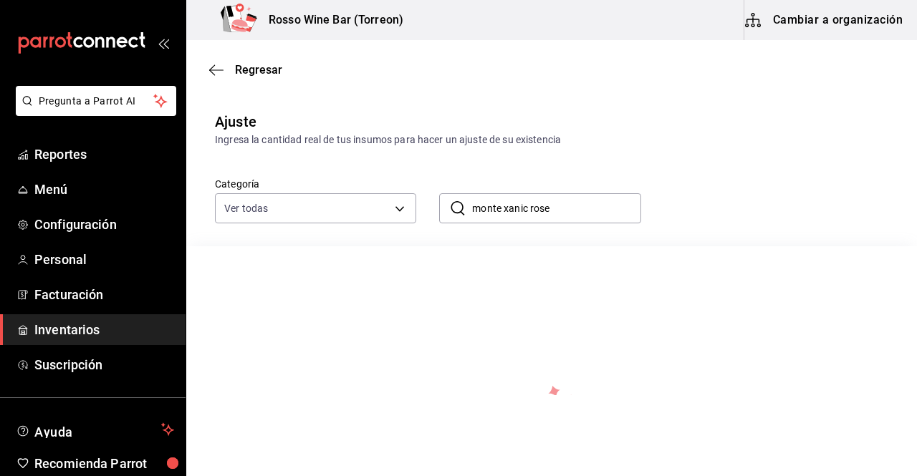
click at [90, 324] on span "Inventarios" at bounding box center [104, 329] width 140 height 19
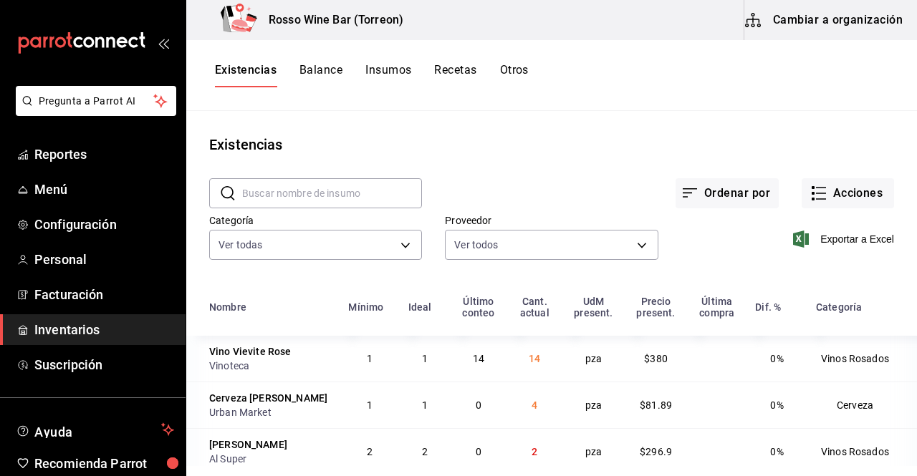
click at [803, 9] on button "Cambiar a organización" at bounding box center [824, 20] width 161 height 40
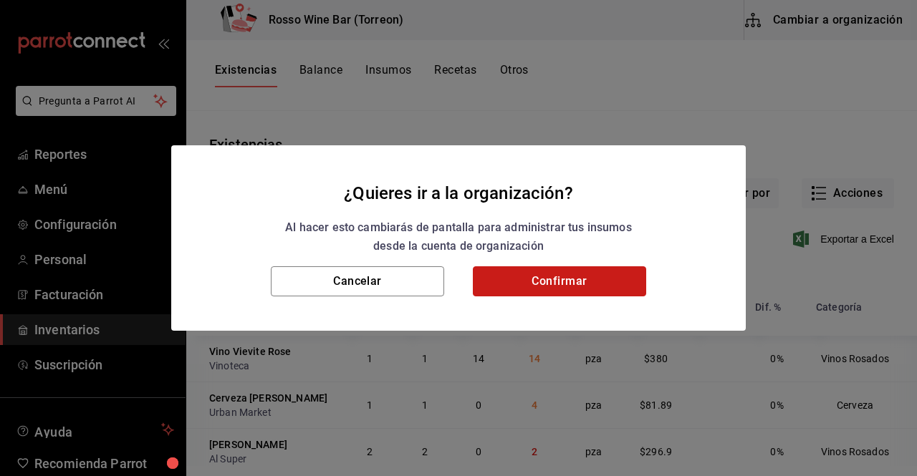
click at [591, 276] on button "Confirmar" at bounding box center [559, 281] width 173 height 30
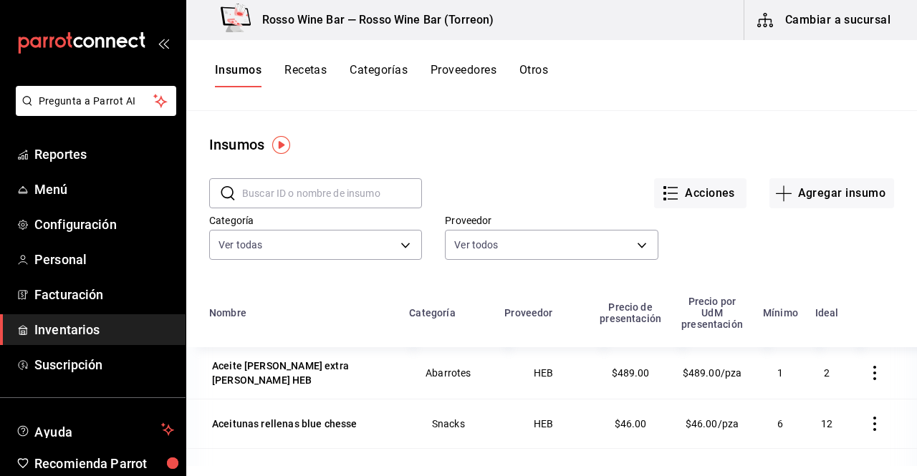
click at [315, 187] on input "text" at bounding box center [332, 193] width 180 height 29
type input "o"
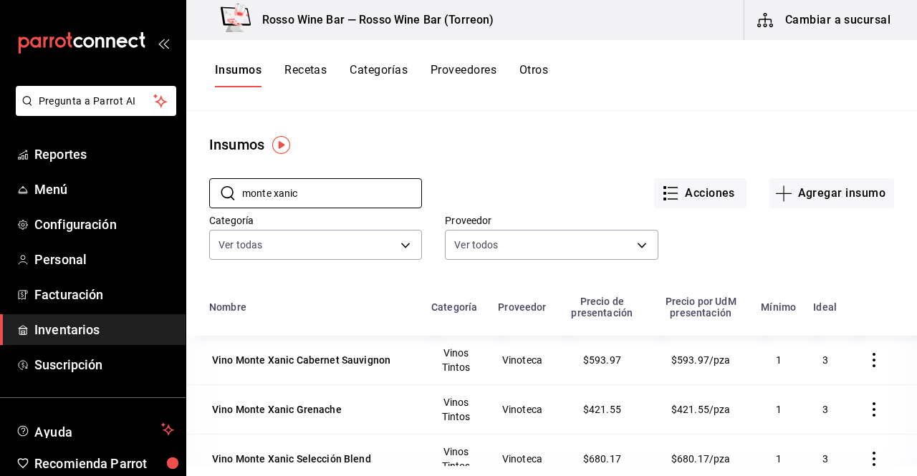
type input "monte xanic"
click at [85, 323] on span "Inventarios" at bounding box center [104, 329] width 140 height 19
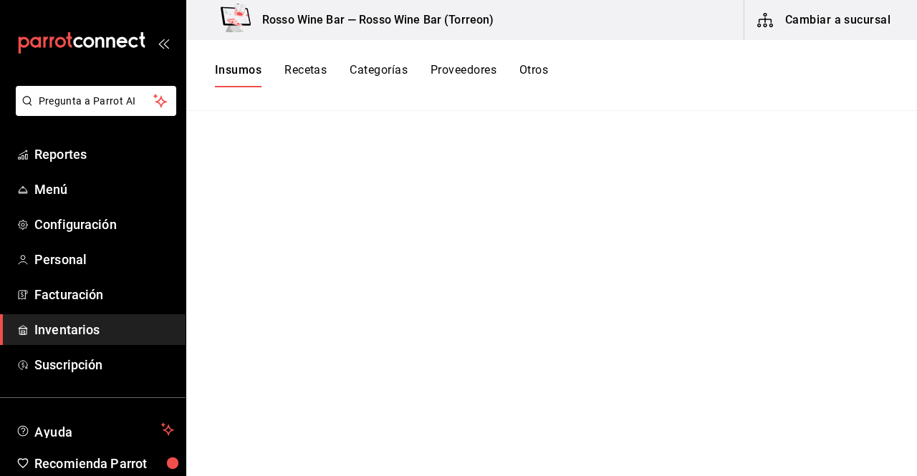
click at [313, 73] on button "Recetas" at bounding box center [305, 75] width 42 height 24
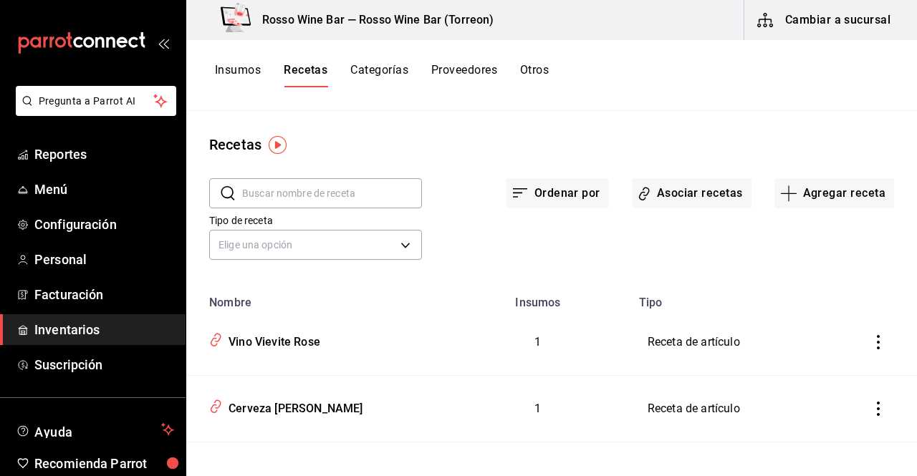
click at [98, 326] on span "Inventarios" at bounding box center [104, 329] width 140 height 19
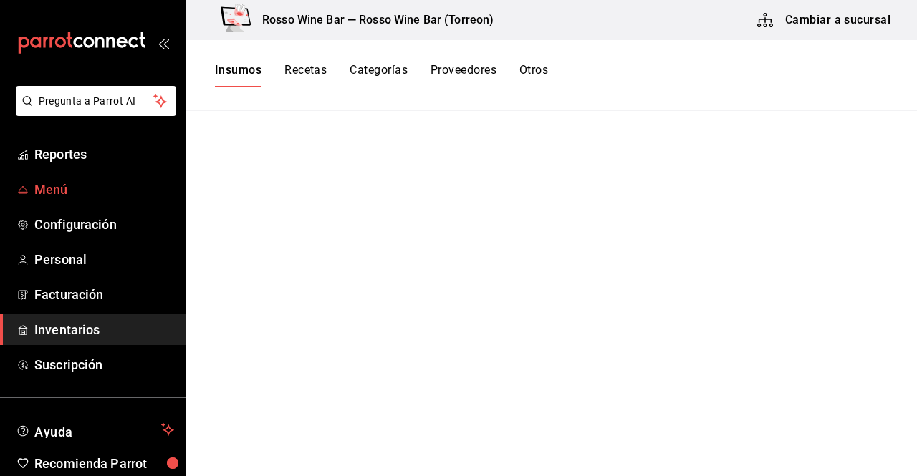
click at [87, 197] on span "Menú" at bounding box center [104, 189] width 140 height 19
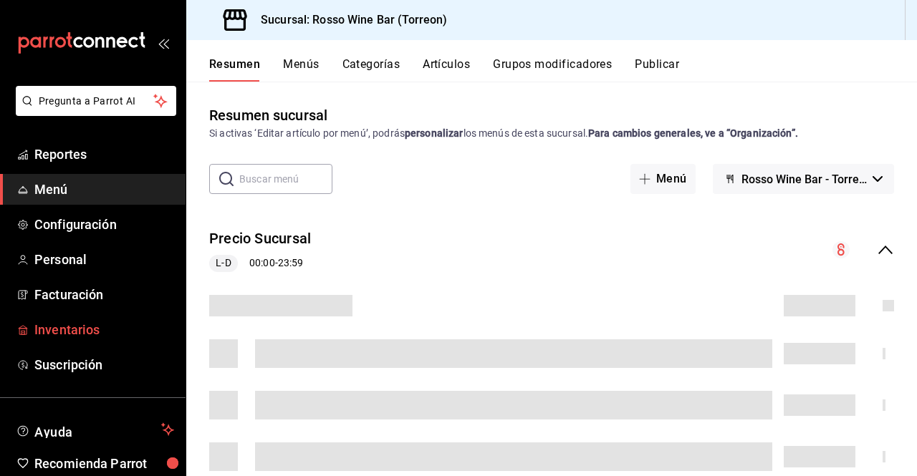
click at [103, 327] on span "Inventarios" at bounding box center [104, 329] width 140 height 19
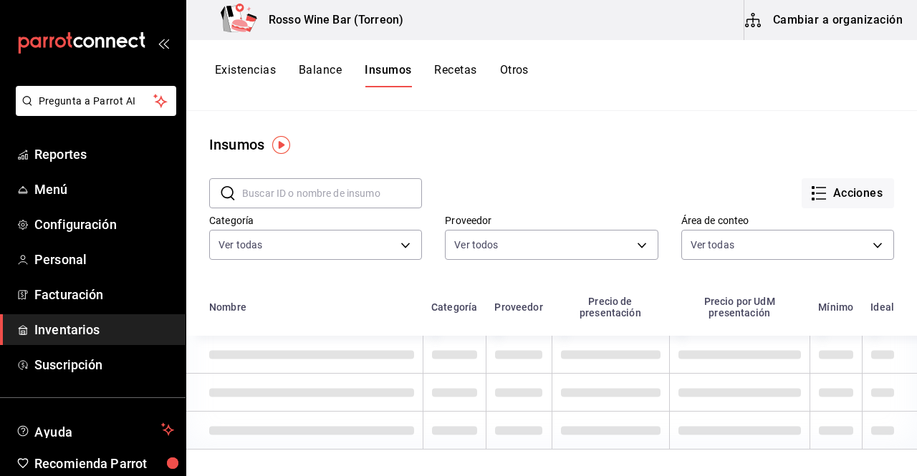
click at [264, 75] on button "Existencias" at bounding box center [245, 75] width 61 height 24
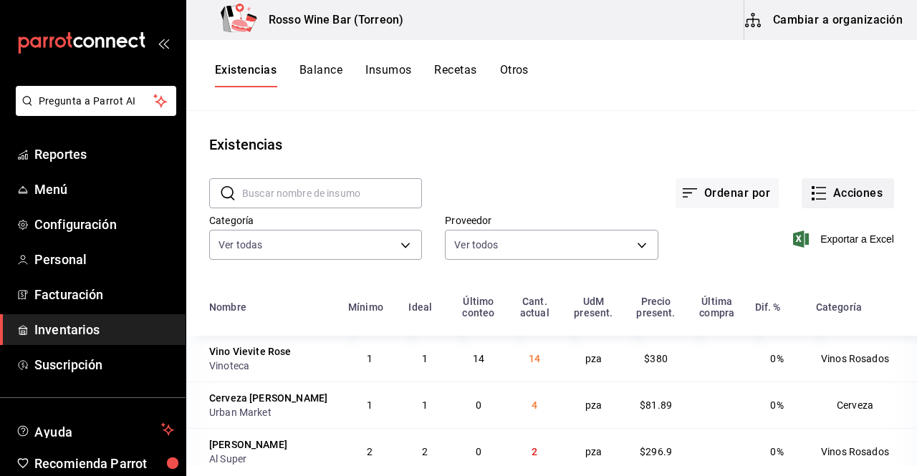
click at [831, 193] on button "Acciones" at bounding box center [847, 193] width 92 height 30
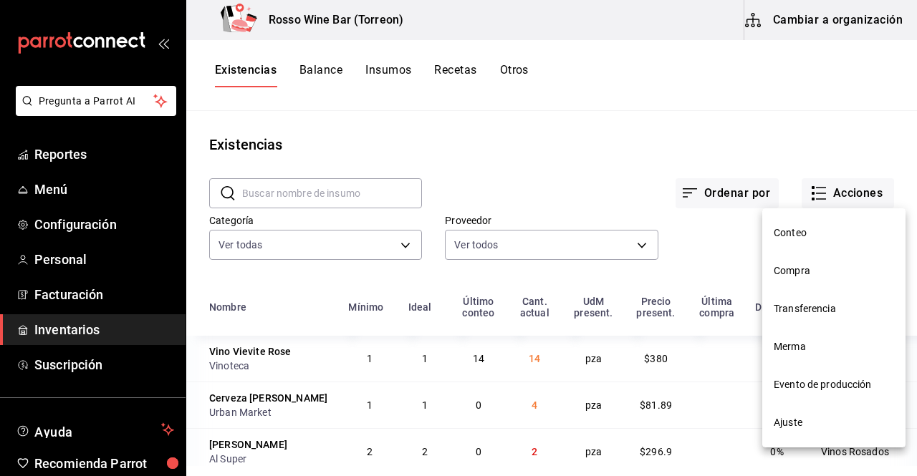
click at [804, 416] on span "Ajuste" at bounding box center [833, 422] width 120 height 15
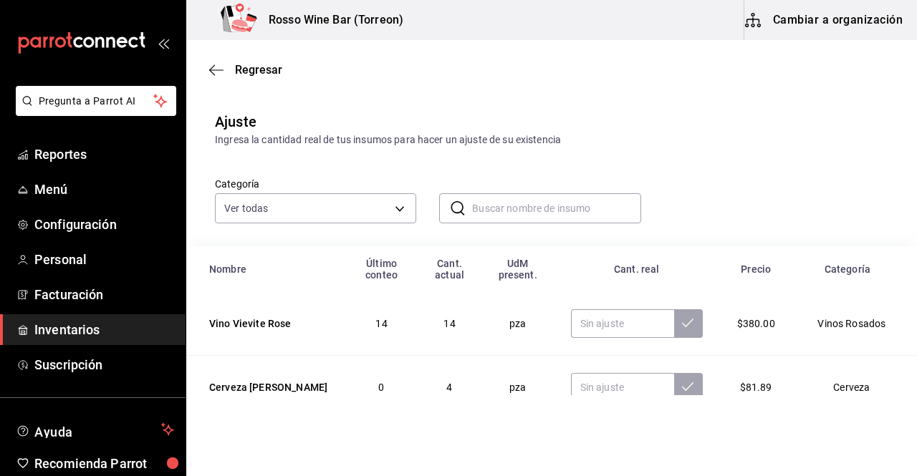
click at [472, 205] on input "text" at bounding box center [556, 208] width 168 height 29
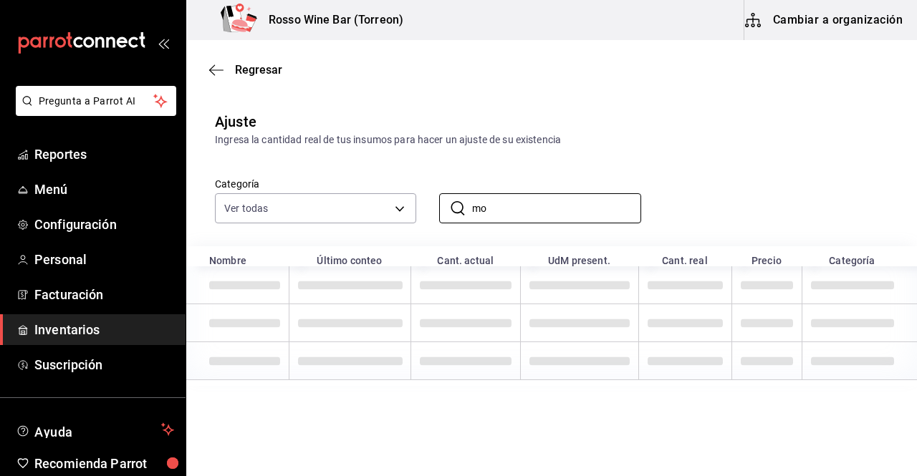
type input "m"
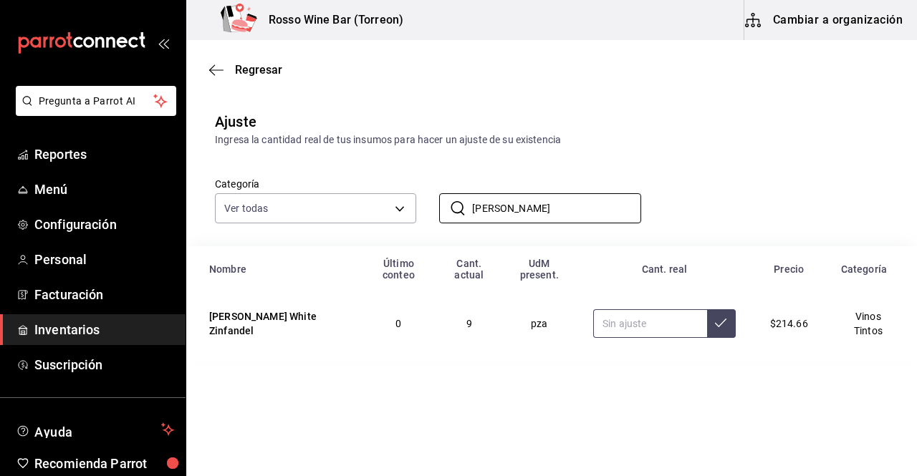
type input "beringer"
click at [634, 323] on input "text" at bounding box center [650, 323] width 114 height 29
type input "5.00"
click at [726, 324] on button at bounding box center [721, 323] width 29 height 29
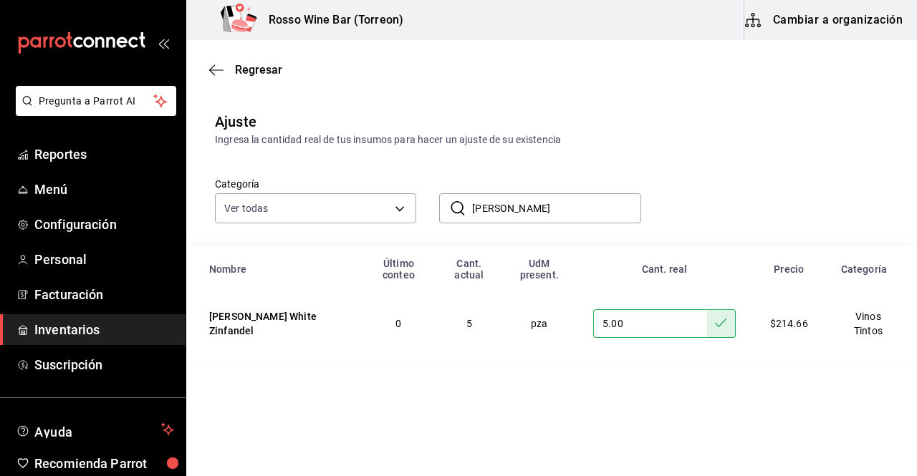
drag, startPoint x: 563, startPoint y: 216, endPoint x: 463, endPoint y: 201, distance: 101.3
click at [463, 201] on div "​ beringer ​" at bounding box center [539, 208] width 201 height 30
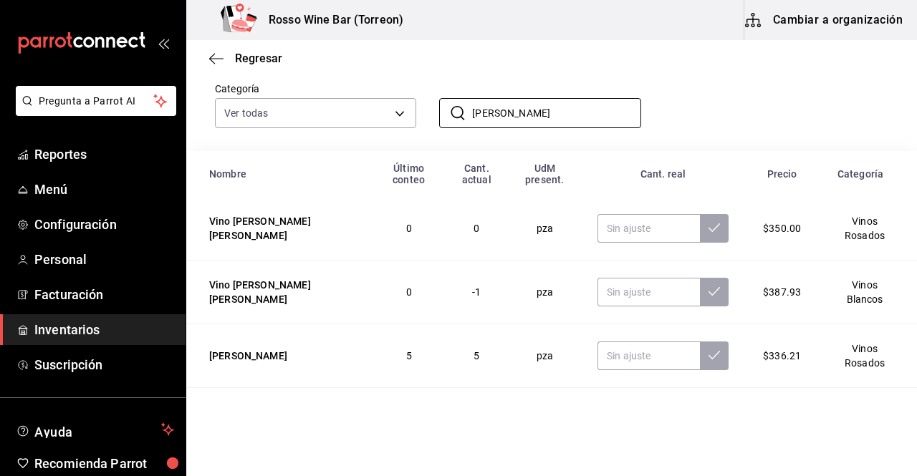
scroll to position [102, 0]
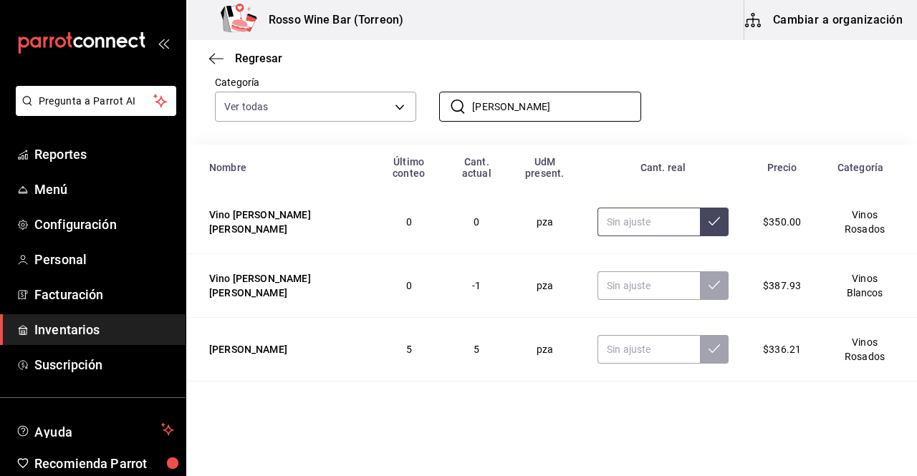
type input "rivero gonza"
click at [657, 226] on input "text" at bounding box center [648, 222] width 102 height 29
type input "2.00"
click at [706, 230] on button at bounding box center [714, 222] width 29 height 29
drag, startPoint x: 573, startPoint y: 107, endPoint x: 410, endPoint y: 86, distance: 163.9
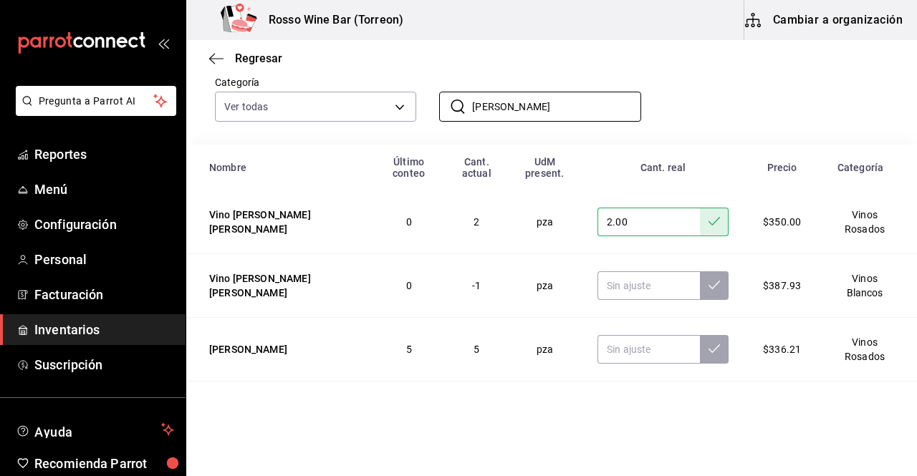
click at [410, 86] on div "Categoría Ver todas 1e17936b-c63a-4d9a-8b85-a7ae8d171a48,fdc513a9-9218-4b97-84c…" at bounding box center [528, 84] width 673 height 76
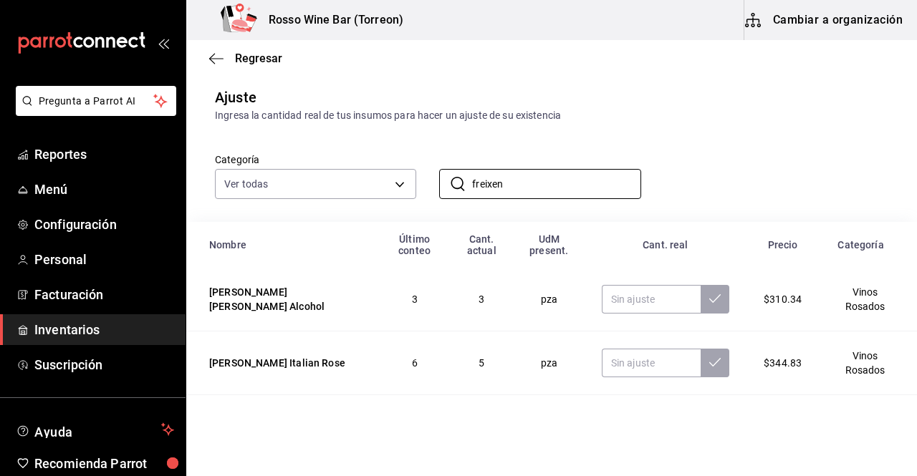
scroll to position [29, 0]
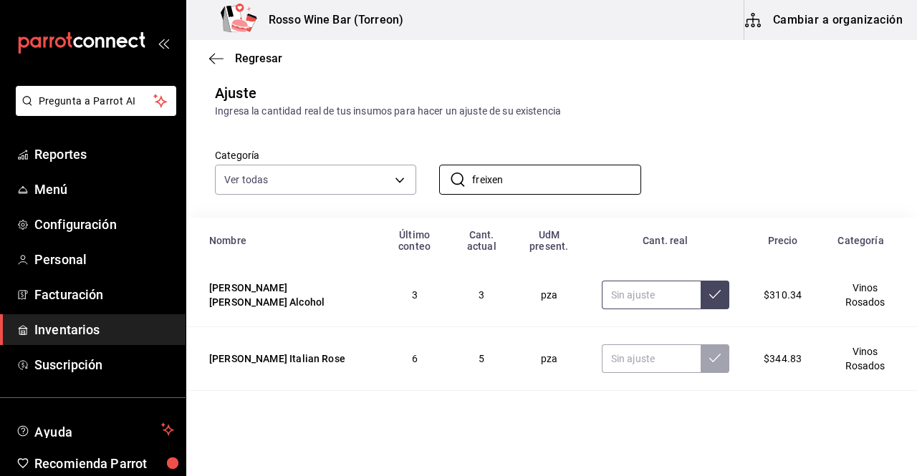
type input "freixen"
click at [624, 287] on input "text" at bounding box center [651, 295] width 99 height 29
type input "0.00"
click at [709, 301] on button at bounding box center [714, 295] width 29 height 29
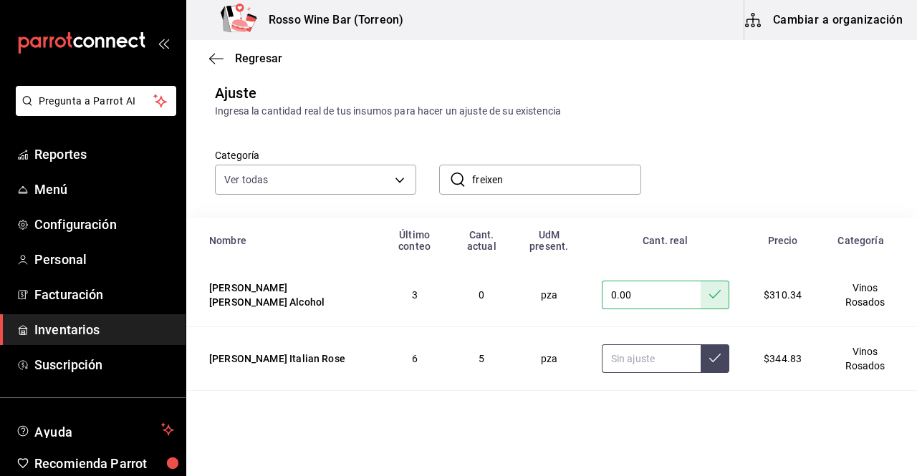
click at [614, 359] on input "text" at bounding box center [651, 358] width 99 height 29
type input "4.00"
click at [709, 361] on icon at bounding box center [714, 357] width 11 height 11
drag, startPoint x: 513, startPoint y: 176, endPoint x: 462, endPoint y: 175, distance: 51.6
click at [462, 175] on div "​ freixen ​" at bounding box center [539, 180] width 201 height 30
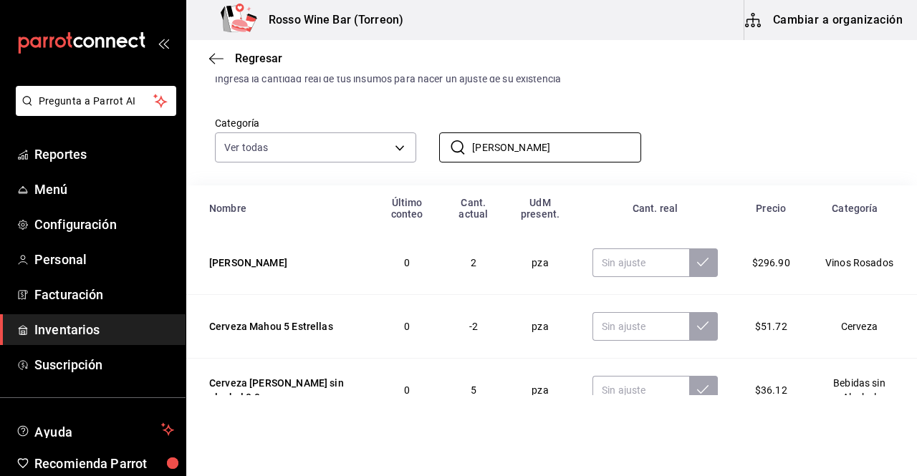
scroll to position [67, 0]
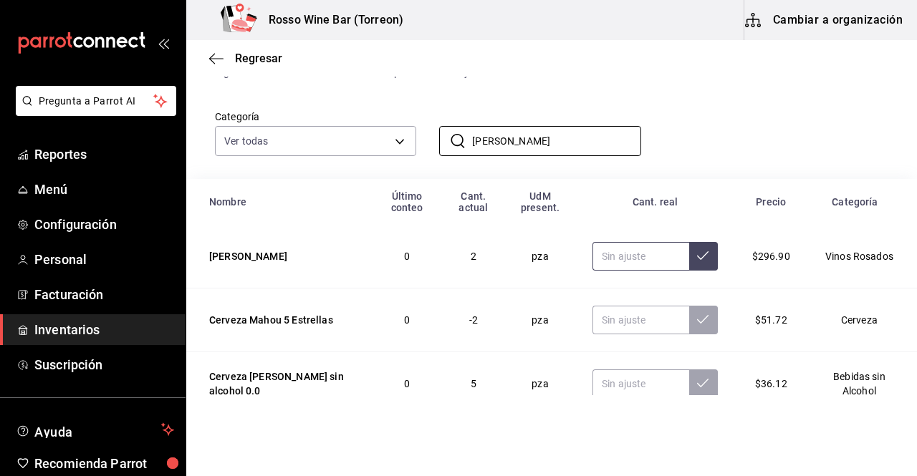
type input "estrella"
click at [616, 260] on input "text" at bounding box center [640, 256] width 97 height 29
type input "3.00"
click at [697, 260] on icon at bounding box center [702, 255] width 11 height 11
drag, startPoint x: 543, startPoint y: 136, endPoint x: 425, endPoint y: 135, distance: 117.4
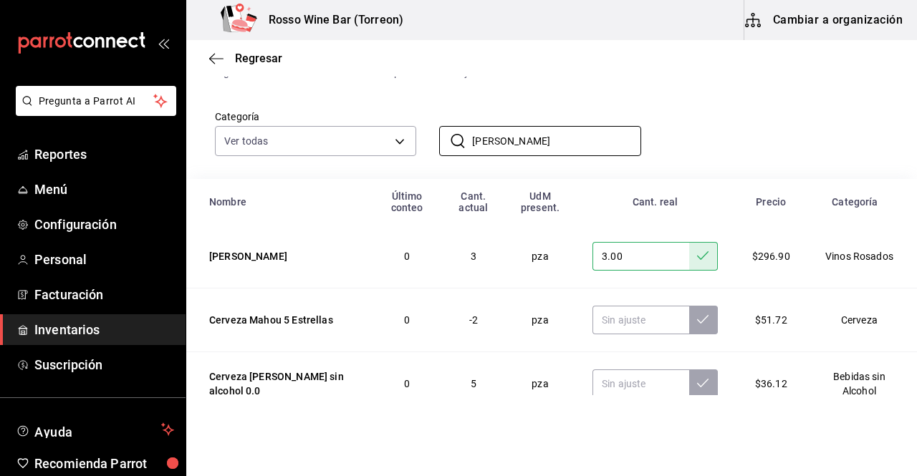
click at [425, 135] on div "​ estrella ​" at bounding box center [528, 129] width 224 height 53
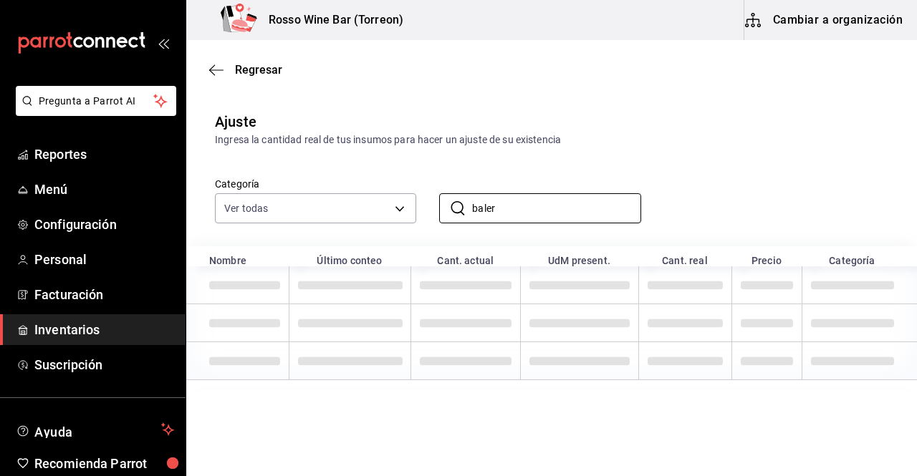
scroll to position [0, 0]
type input "b"
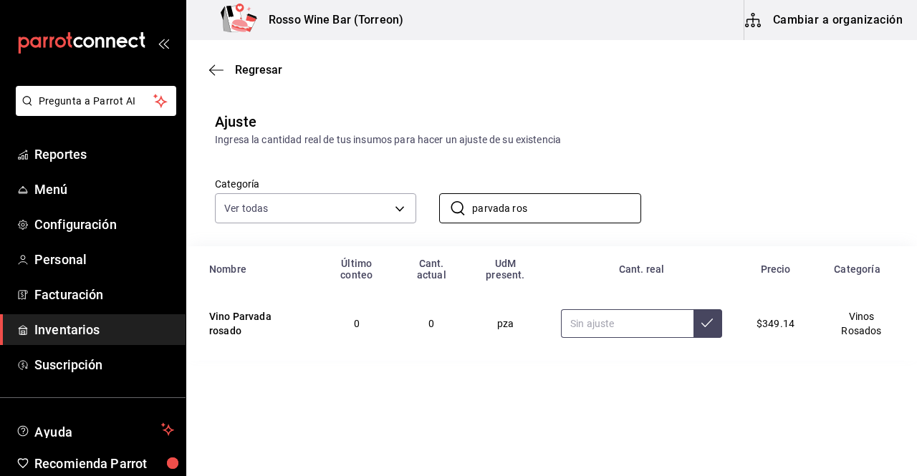
type input "parvada ros"
click at [652, 319] on input "5.00" at bounding box center [627, 323] width 132 height 29
type input "5.00"
click at [707, 320] on icon at bounding box center [706, 322] width 11 height 11
drag, startPoint x: 549, startPoint y: 208, endPoint x: 424, endPoint y: 202, distance: 124.8
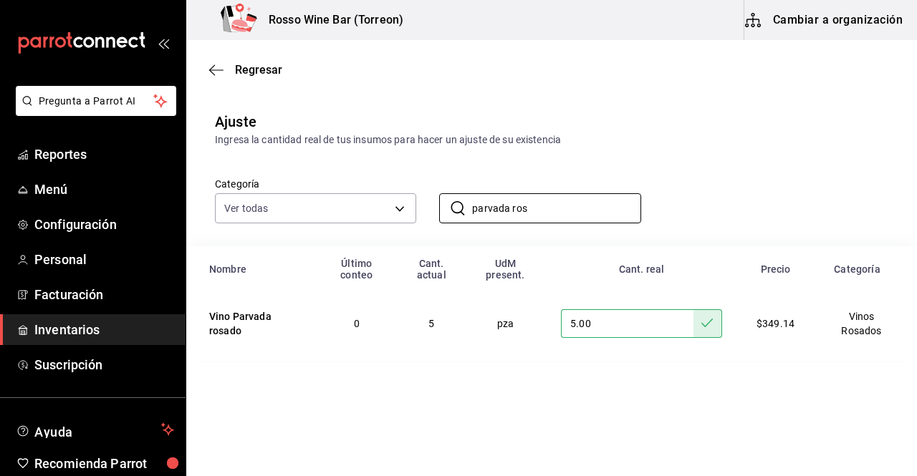
click at [424, 202] on div "​ parvada ros ​" at bounding box center [528, 196] width 224 height 53
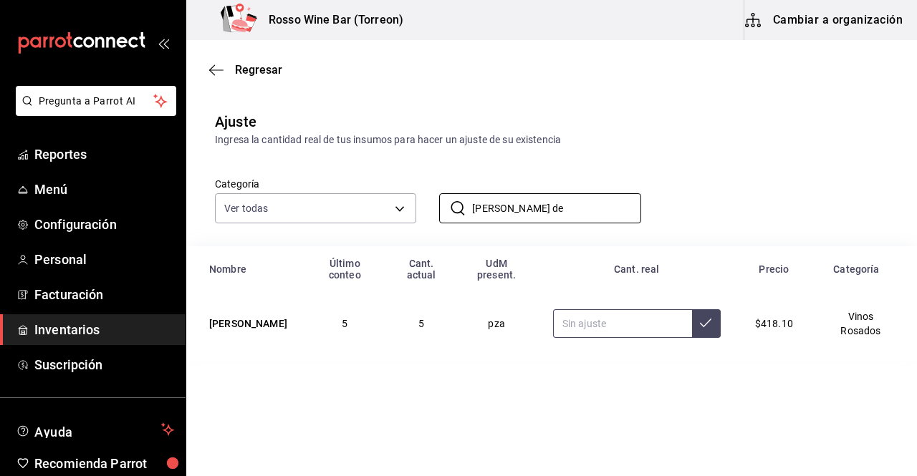
type input "rosa de"
click at [585, 314] on input "text" at bounding box center [622, 323] width 139 height 29
type input "2.00"
click at [697, 320] on button at bounding box center [706, 323] width 29 height 29
drag, startPoint x: 518, startPoint y: 206, endPoint x: 437, endPoint y: 193, distance: 82.6
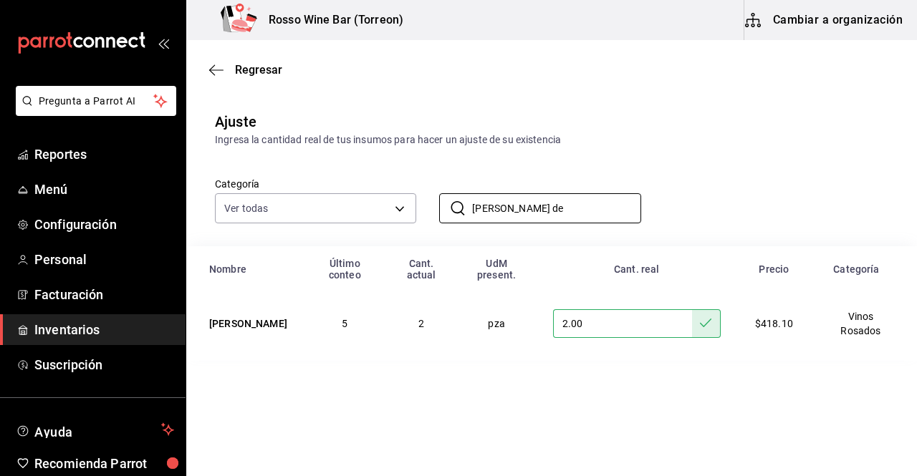
click at [437, 193] on div "​ rosa de ​" at bounding box center [528, 196] width 224 height 53
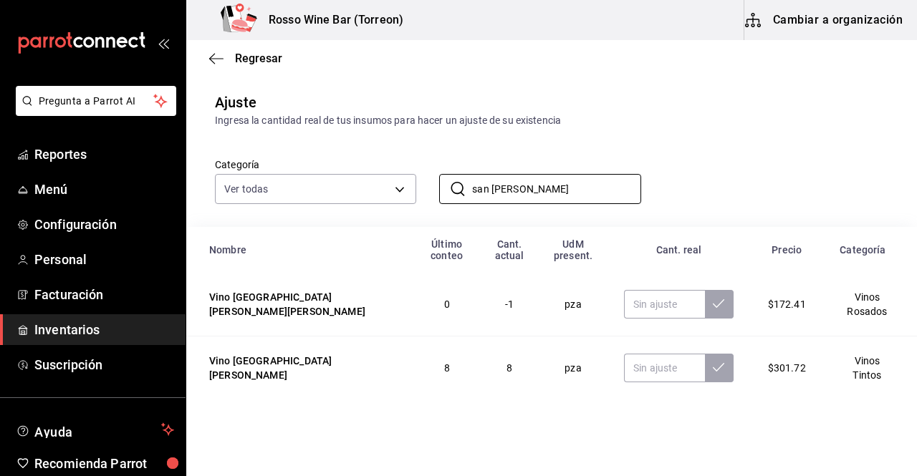
scroll to position [31, 0]
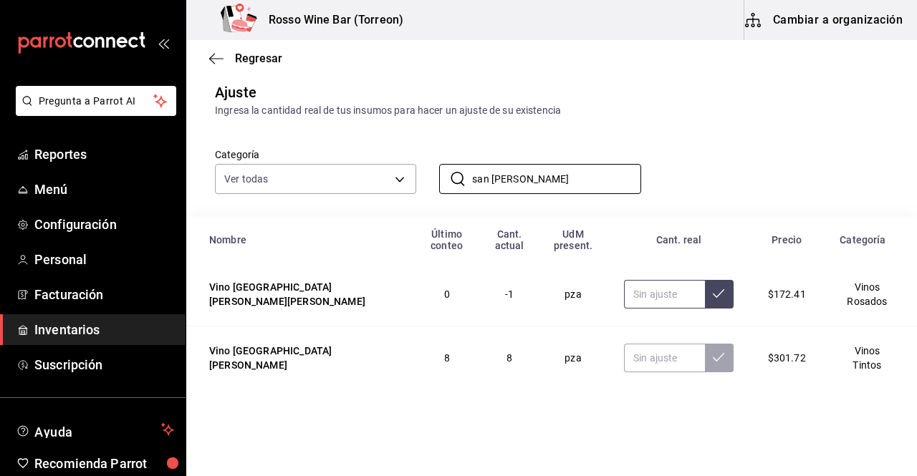
type input "san juan"
click at [624, 296] on input "text" at bounding box center [664, 294] width 81 height 29
type input "7.00"
click at [713, 294] on icon at bounding box center [718, 293] width 11 height 11
drag, startPoint x: 541, startPoint y: 174, endPoint x: 411, endPoint y: 165, distance: 129.9
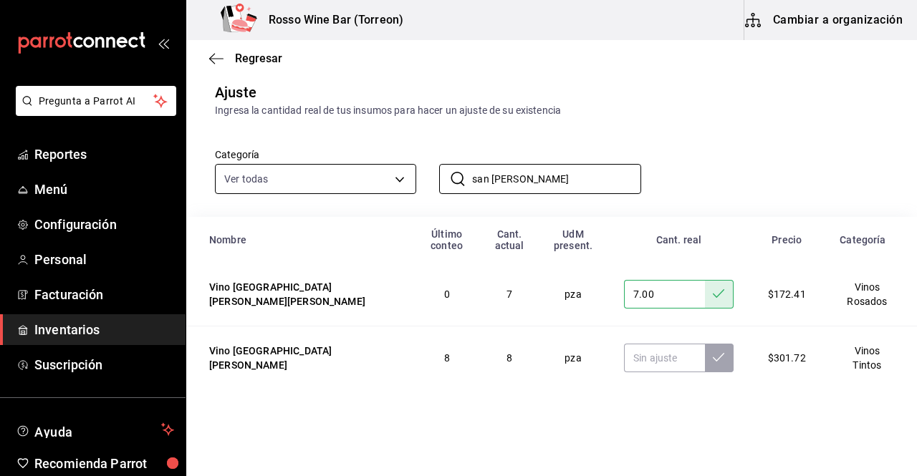
click at [411, 165] on div "Categoría Ver todas 1e17936b-c63a-4d9a-8b85-a7ae8d171a48,fdc513a9-9218-4b97-84c…" at bounding box center [528, 156] width 673 height 76
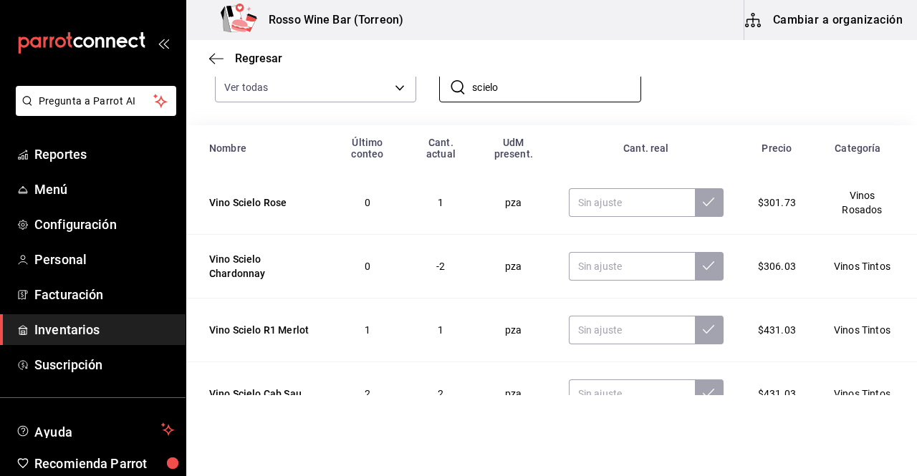
scroll to position [114, 0]
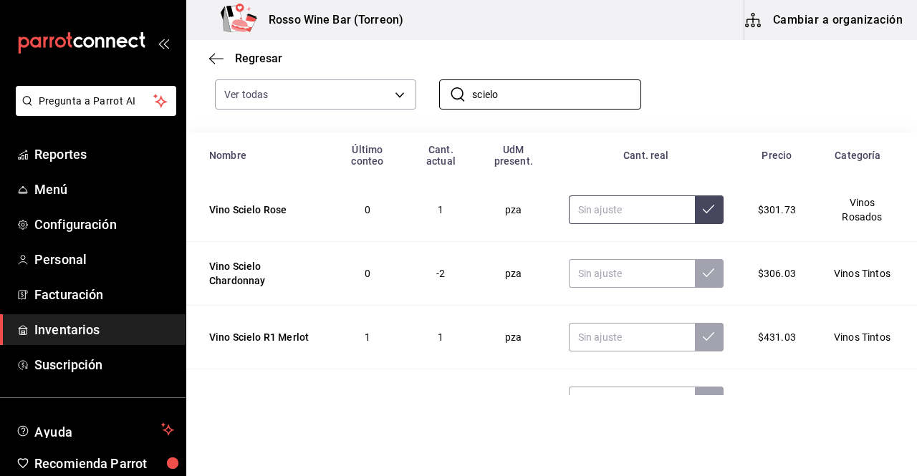
type input "scielo"
click at [614, 213] on input "text" at bounding box center [632, 209] width 126 height 29
type input "4.00"
click at [702, 208] on icon at bounding box center [707, 208] width 11 height 11
drag, startPoint x: 558, startPoint y: 95, endPoint x: 470, endPoint y: 89, distance: 87.6
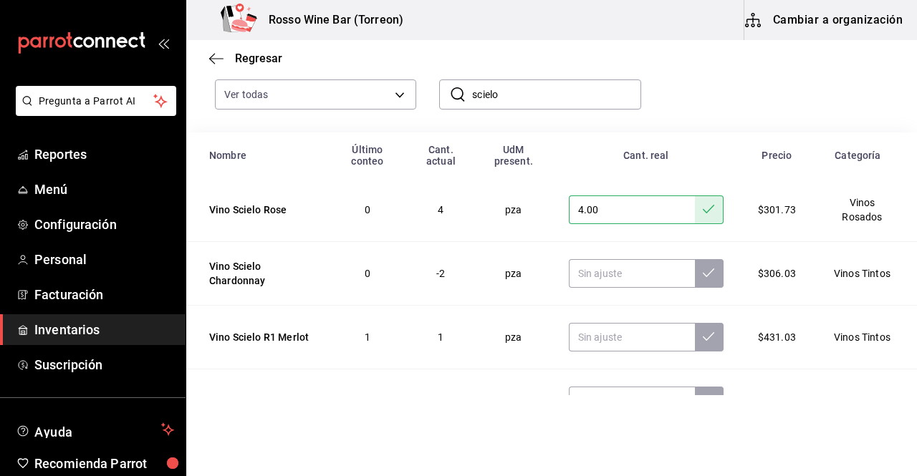
click at [472, 89] on input "scielo" at bounding box center [556, 94] width 168 height 29
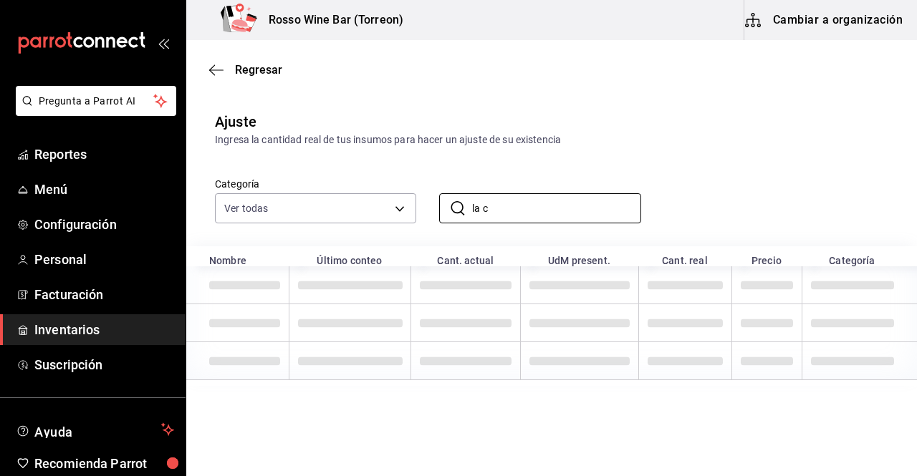
scroll to position [0, 0]
type input "l"
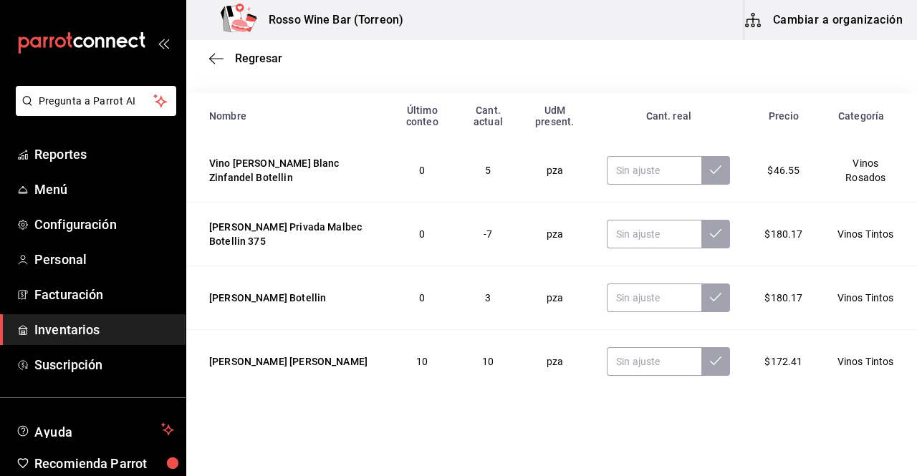
scroll to position [156, 0]
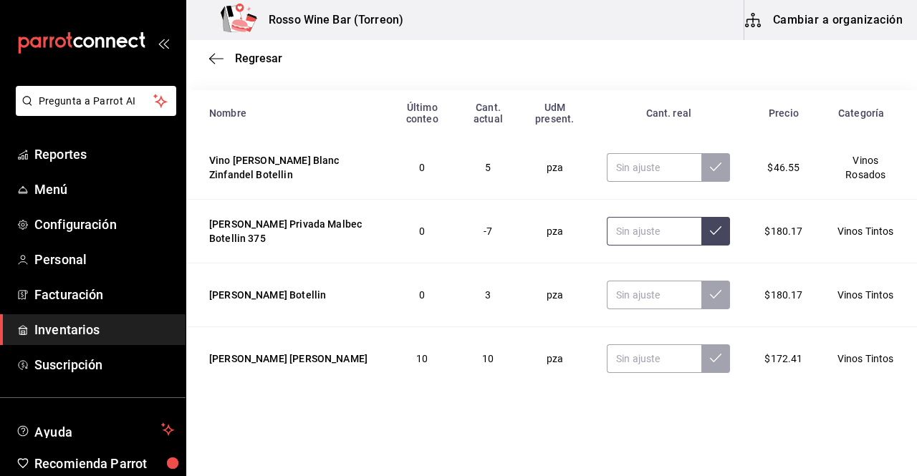
type input "botellin"
click at [643, 236] on input "text" at bounding box center [654, 231] width 95 height 29
type input "3.00"
click at [710, 233] on icon at bounding box center [715, 230] width 11 height 9
click at [616, 359] on input "text" at bounding box center [654, 358] width 95 height 29
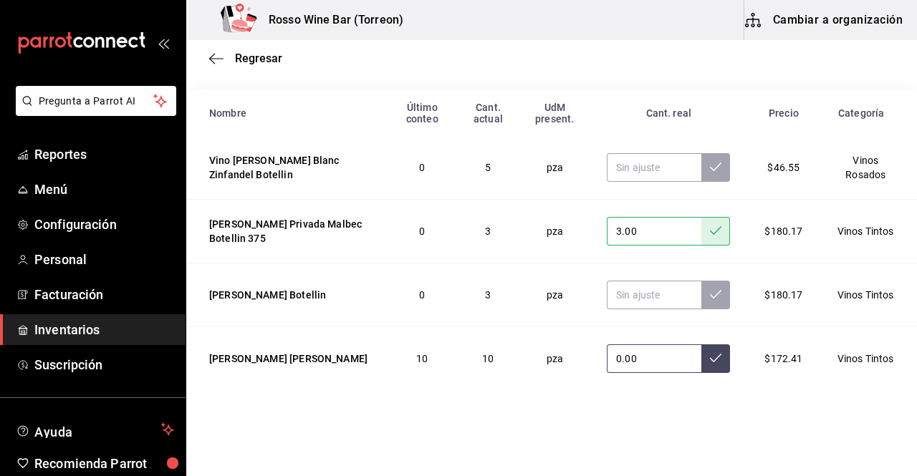
type input "0.00"
click at [709, 362] on button at bounding box center [715, 358] width 29 height 29
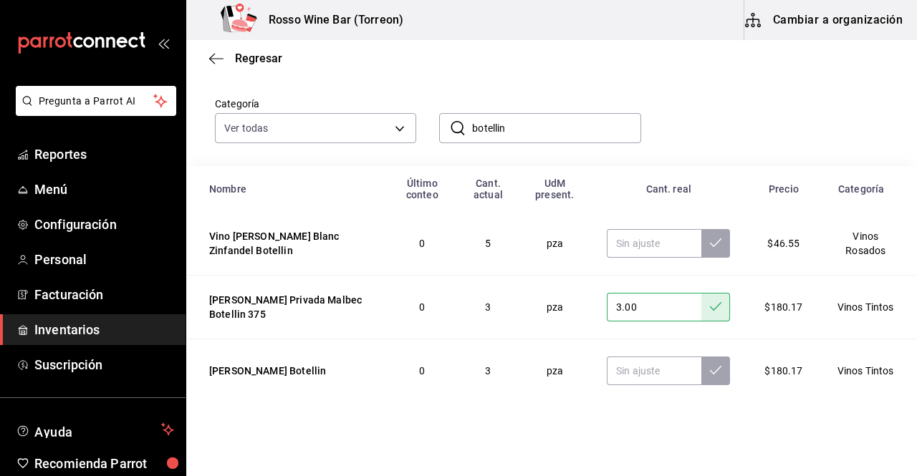
scroll to position [74, 0]
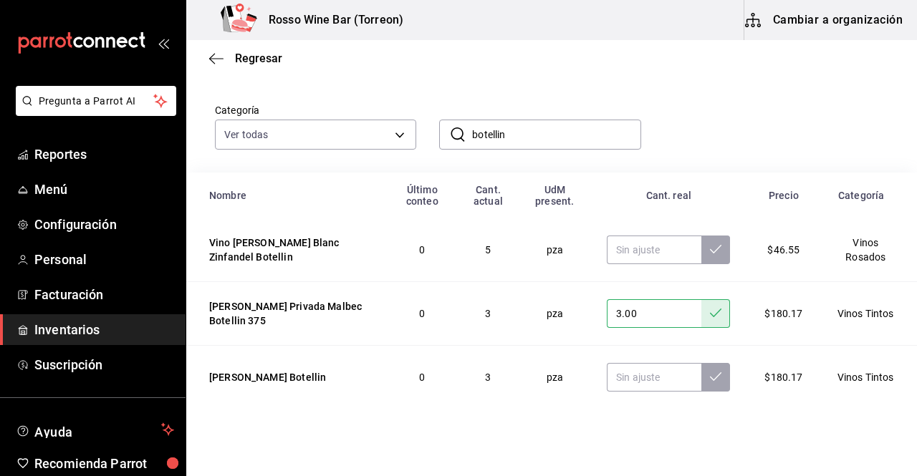
drag, startPoint x: 558, startPoint y: 140, endPoint x: 440, endPoint y: 123, distance: 119.4
click at [440, 123] on div "​ botellin ​" at bounding box center [539, 135] width 201 height 30
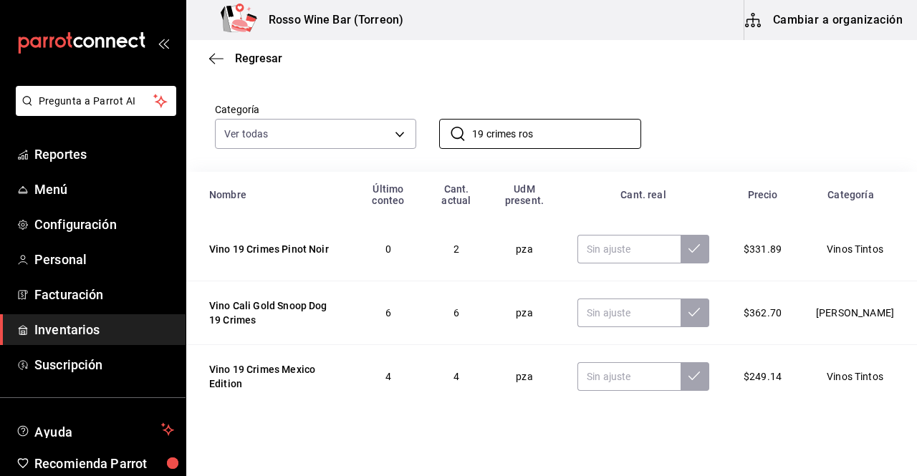
scroll to position [0, 0]
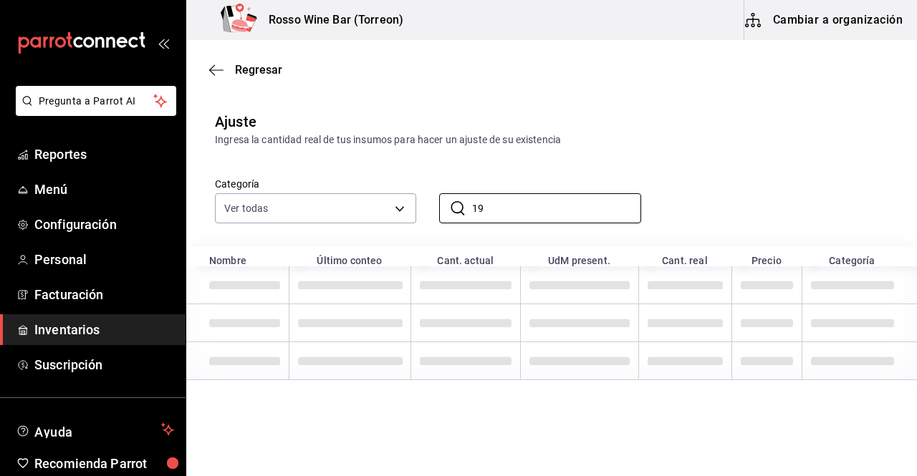
type input "1"
type input "s"
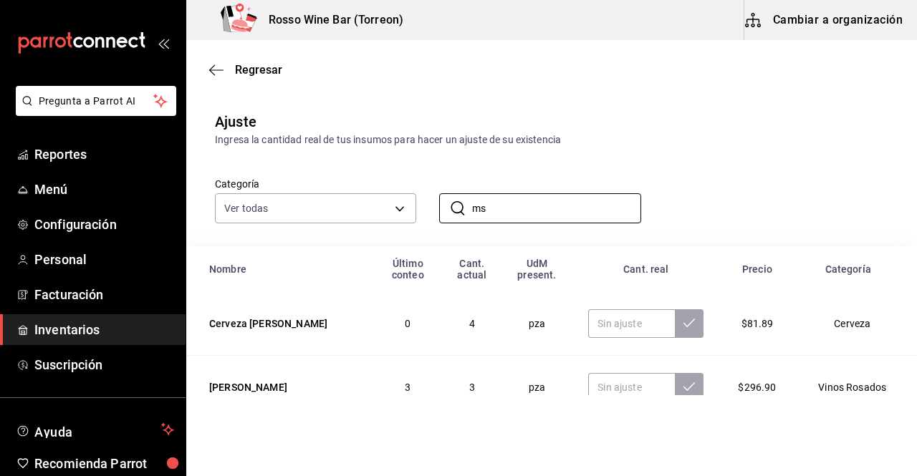
type input "m"
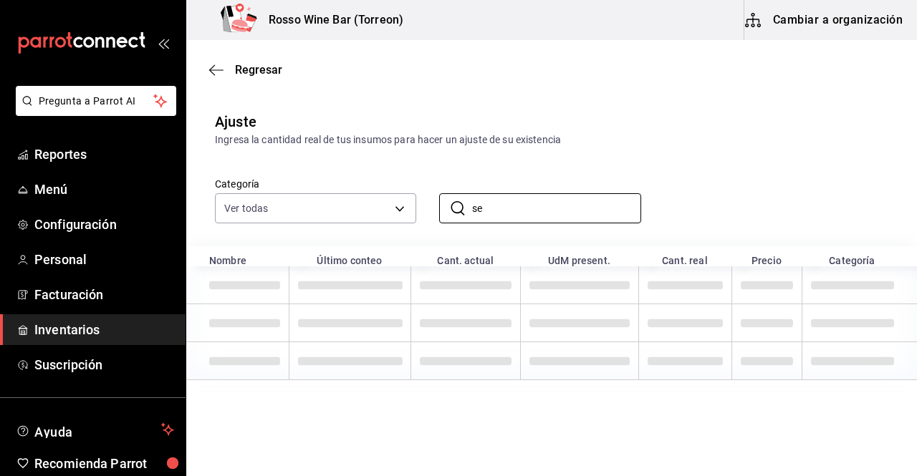
type input "s"
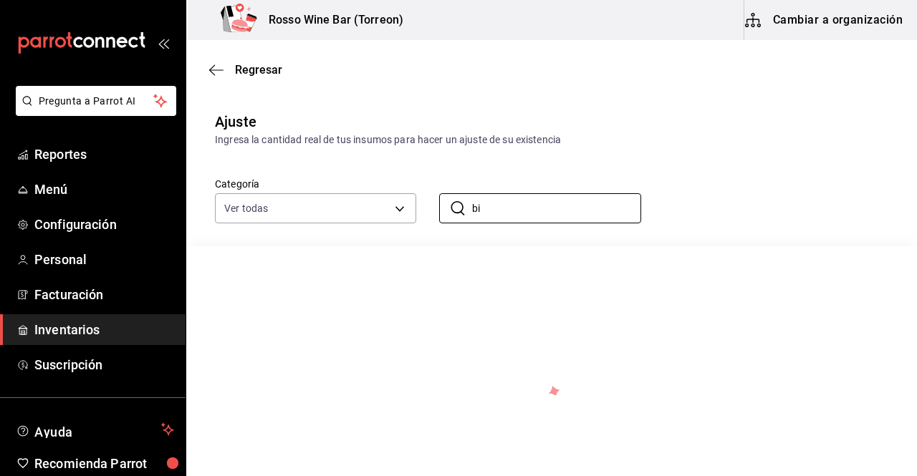
type input "b"
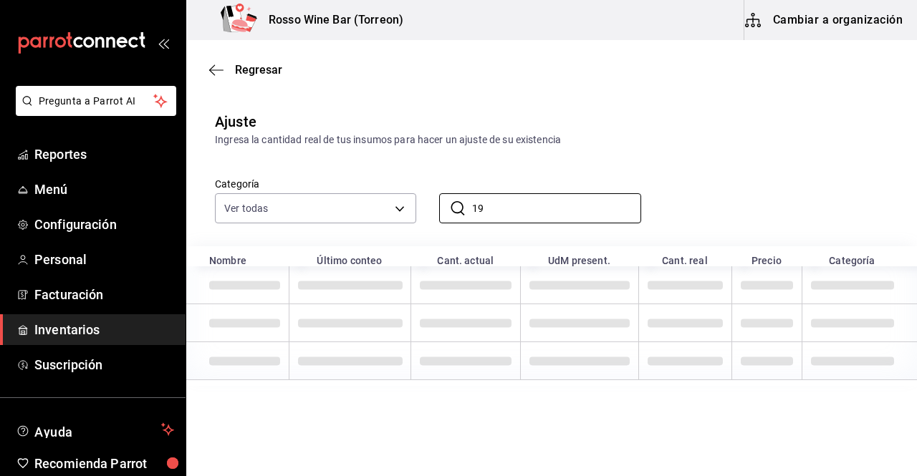
type input "1"
type input "l"
type input "o"
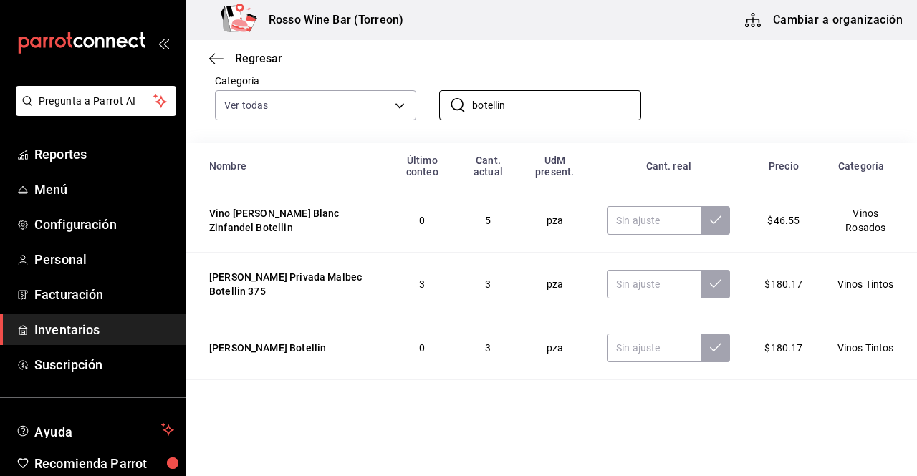
scroll to position [104, 0]
drag, startPoint x: 562, startPoint y: 100, endPoint x: 430, endPoint y: 94, distance: 131.9
click at [430, 94] on div "​ botellin ​" at bounding box center [528, 93] width 224 height 53
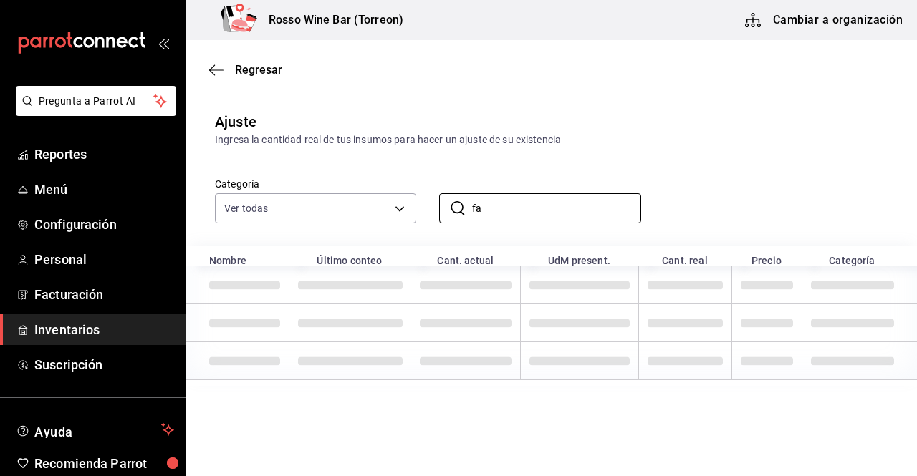
type input "f"
type input "b"
type input "s"
type input "i"
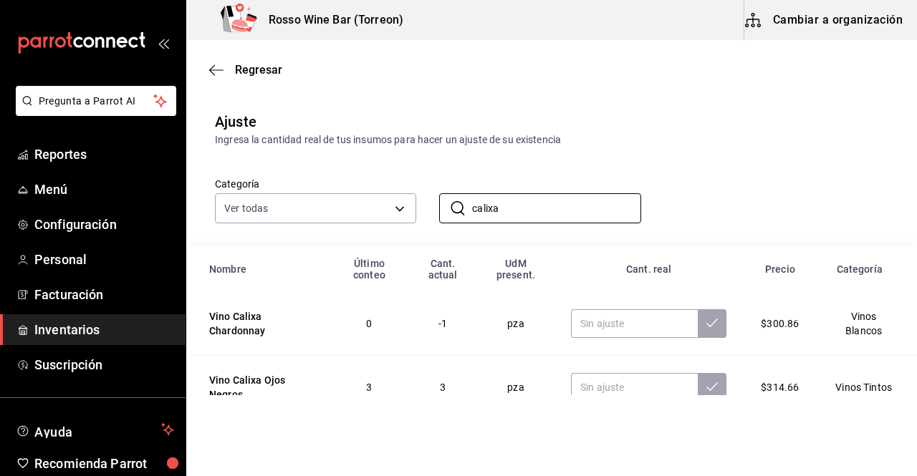
scroll to position [31, 0]
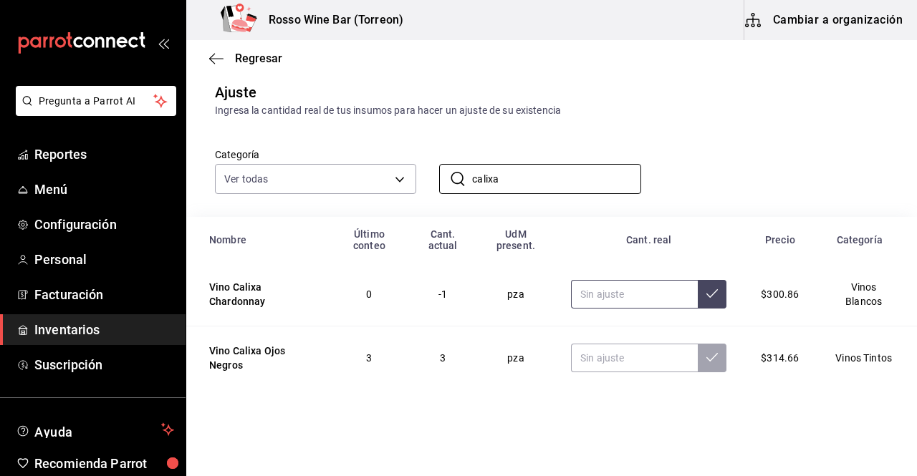
type input "calixa"
click at [641, 285] on input "text" at bounding box center [634, 294] width 127 height 29
type input "1.00"
click at [706, 295] on icon at bounding box center [711, 293] width 11 height 11
drag, startPoint x: 537, startPoint y: 175, endPoint x: 385, endPoint y: 148, distance: 155.1
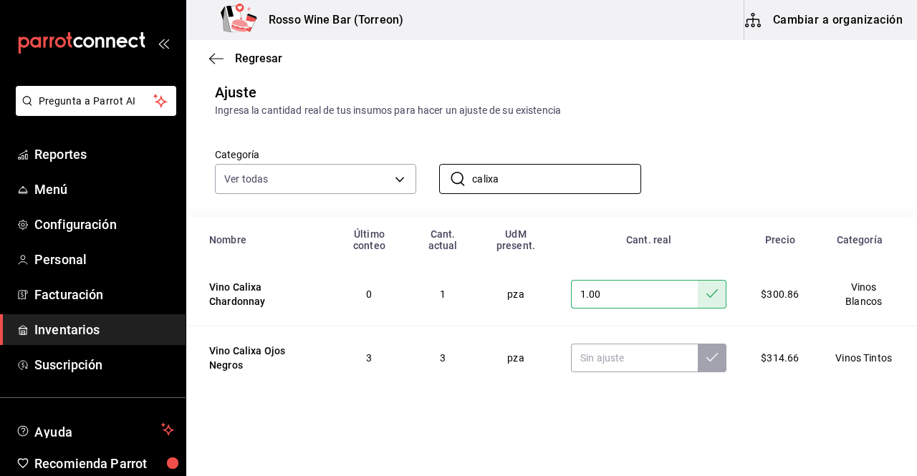
click at [385, 148] on div "Categoría Ver todas 1e17936b-c63a-4d9a-8b85-a7ae8d171a48,fdc513a9-9218-4b97-84c…" at bounding box center [528, 156] width 673 height 76
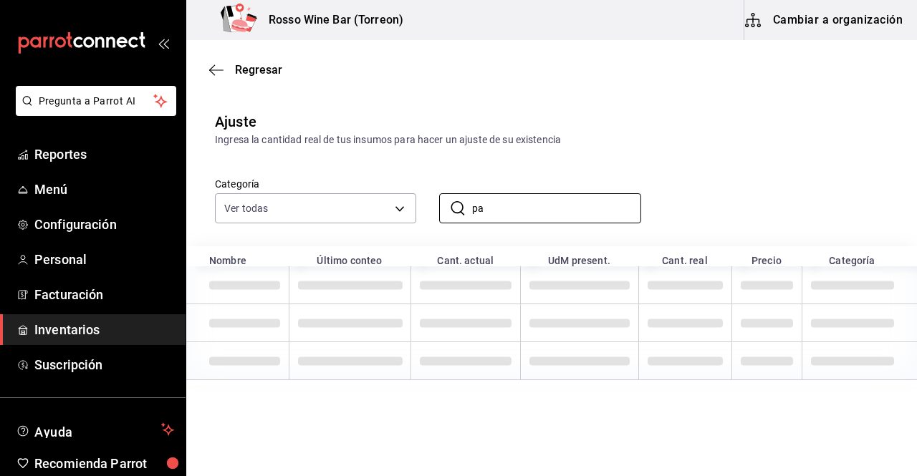
type input "p"
type input "f"
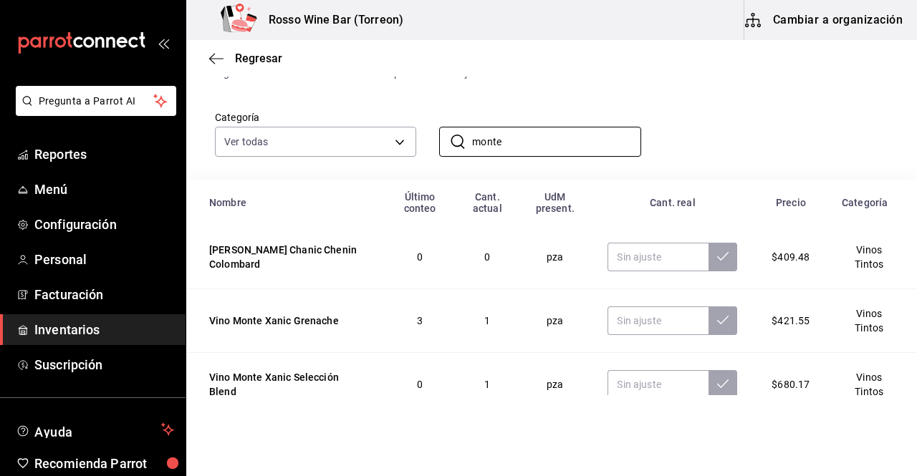
scroll to position [62, 0]
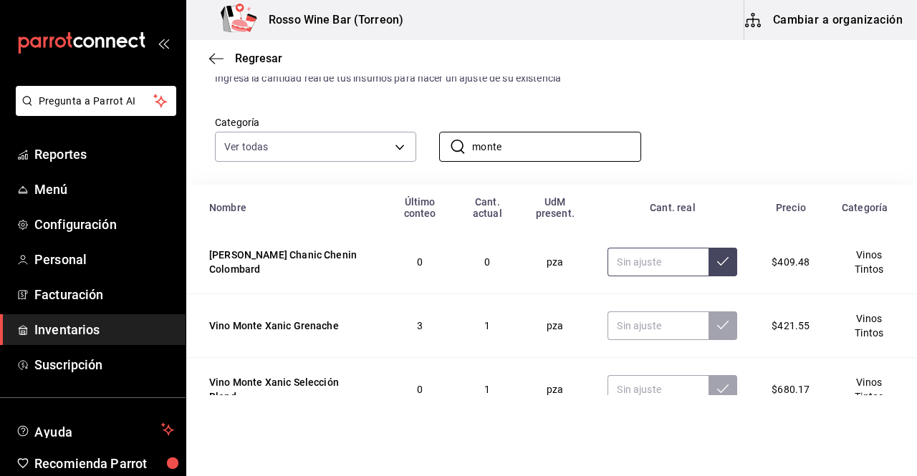
type input "monte"
click at [633, 273] on input "text" at bounding box center [657, 262] width 101 height 29
type input "1.00"
click at [713, 268] on button at bounding box center [722, 262] width 29 height 29
drag, startPoint x: 533, startPoint y: 137, endPoint x: 440, endPoint y: 125, distance: 93.2
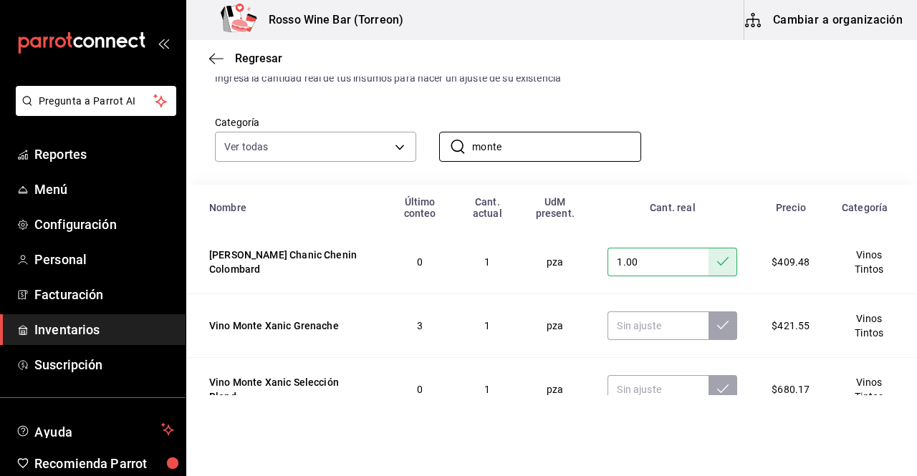
click at [440, 125] on div "​ monte ​" at bounding box center [528, 135] width 224 height 53
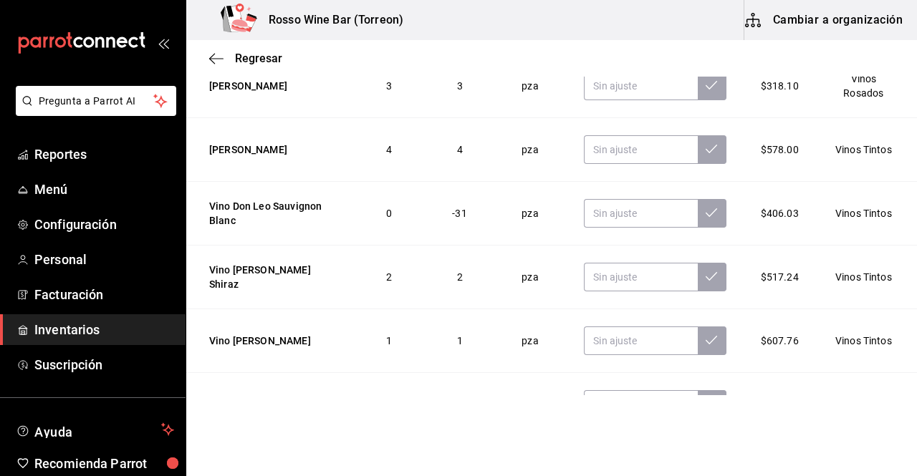
scroll to position [0, 0]
type input "[PERSON_NAME]"
click at [642, 218] on input "text" at bounding box center [640, 214] width 113 height 29
type input "2.00"
click at [705, 214] on icon at bounding box center [710, 213] width 11 height 9
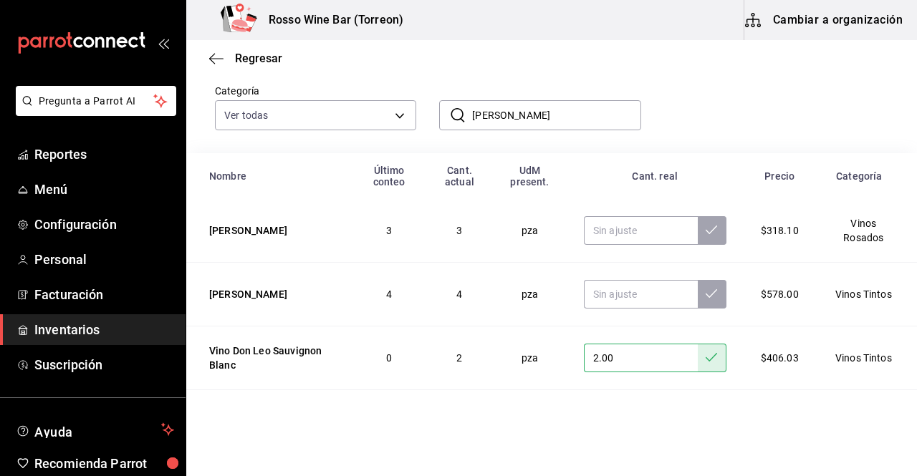
scroll to position [92, 0]
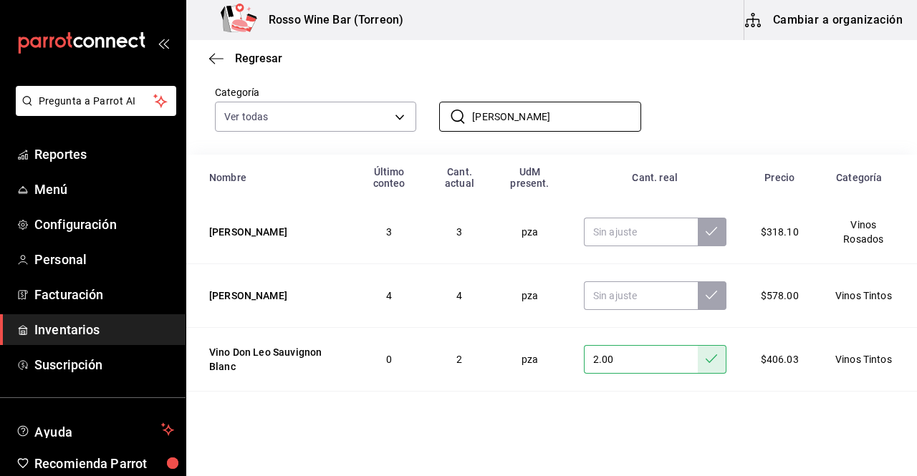
drag, startPoint x: 541, startPoint y: 112, endPoint x: 443, endPoint y: 97, distance: 99.1
click at [443, 97] on div "​ don leo ​" at bounding box center [528, 105] width 224 height 53
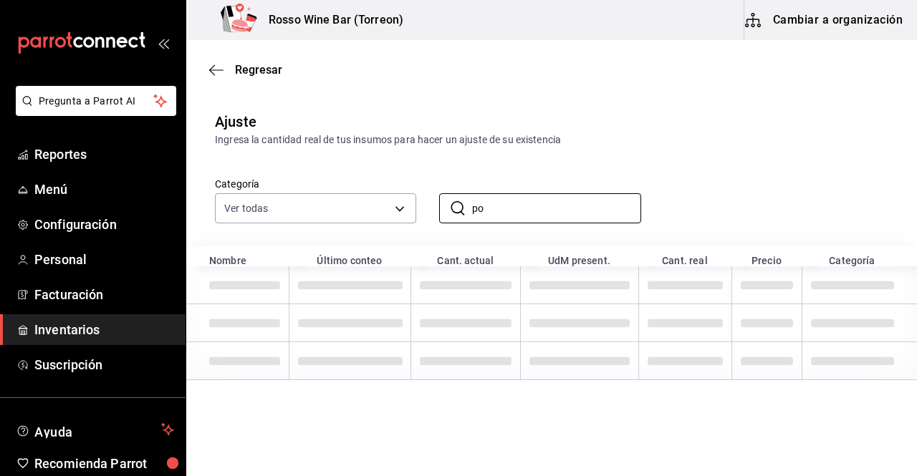
type input "p"
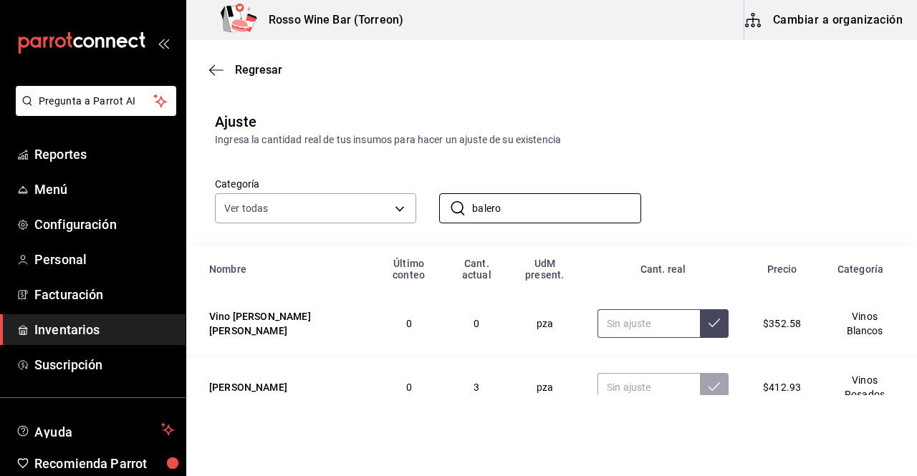
type input "balero"
click at [601, 331] on input "text" at bounding box center [648, 323] width 102 height 29
type input "2.00"
click at [705, 330] on button at bounding box center [714, 323] width 29 height 29
drag, startPoint x: 536, startPoint y: 206, endPoint x: 429, endPoint y: 201, distance: 107.5
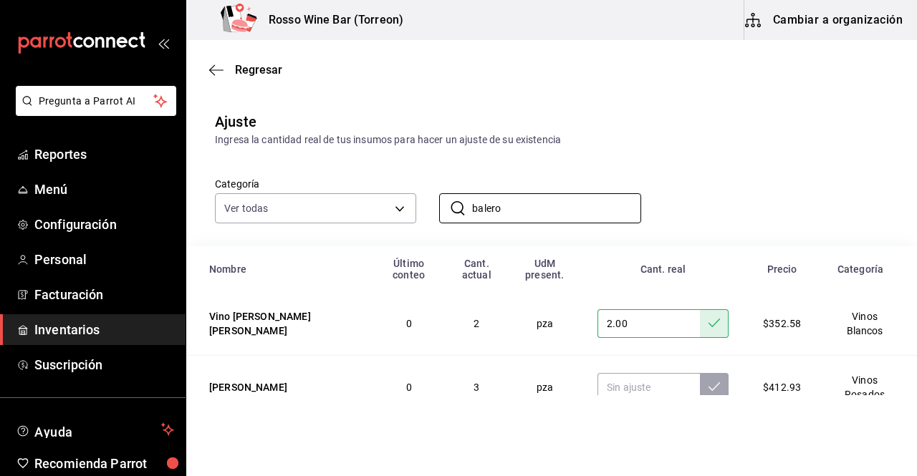
click at [429, 201] on div "​ balero ​" at bounding box center [528, 196] width 224 height 53
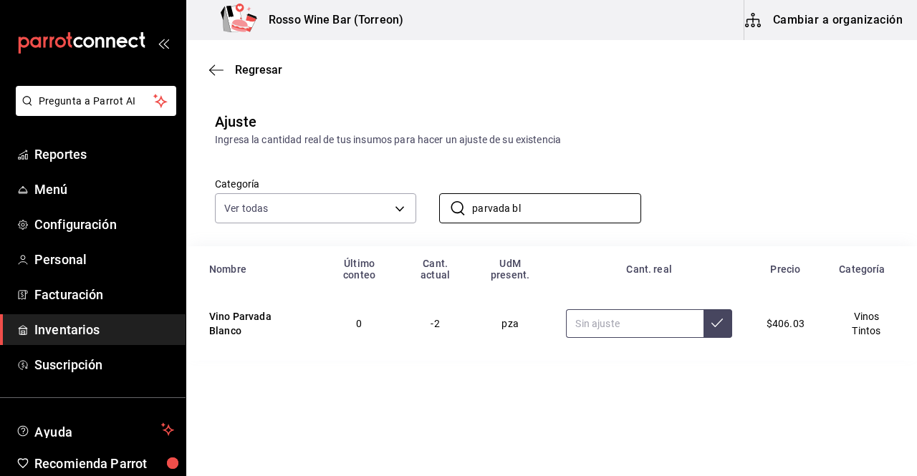
type input "parvada bl"
click at [634, 326] on input "2.00" at bounding box center [634, 323] width 137 height 29
type input "2.00"
click at [720, 324] on icon at bounding box center [716, 322] width 11 height 11
drag, startPoint x: 528, startPoint y: 206, endPoint x: 448, endPoint y: 201, distance: 79.7
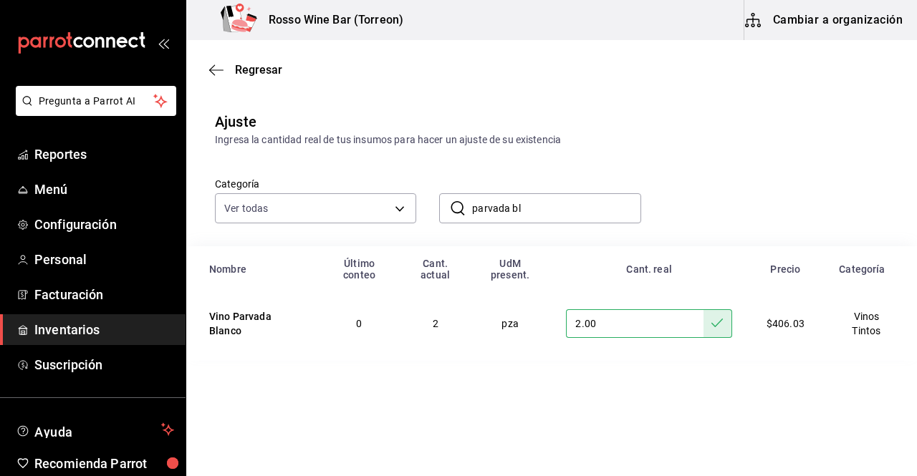
click at [448, 201] on div "​ parvada bl ​" at bounding box center [539, 208] width 201 height 30
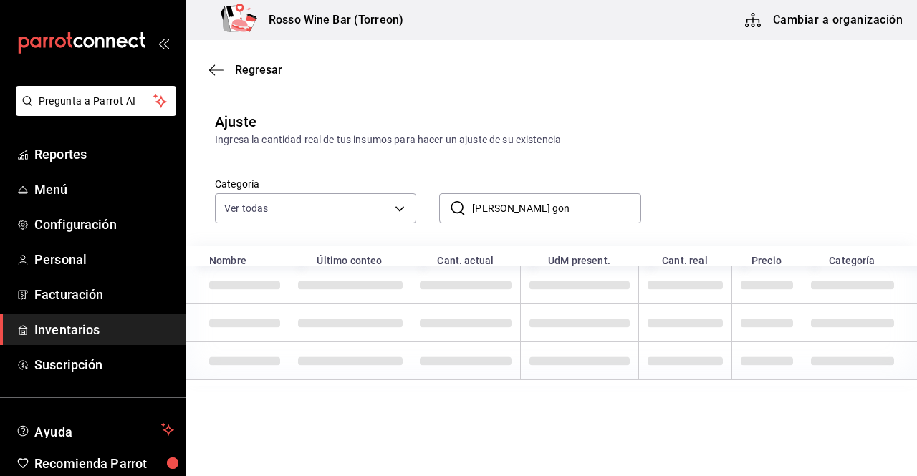
type input "rivero gon"
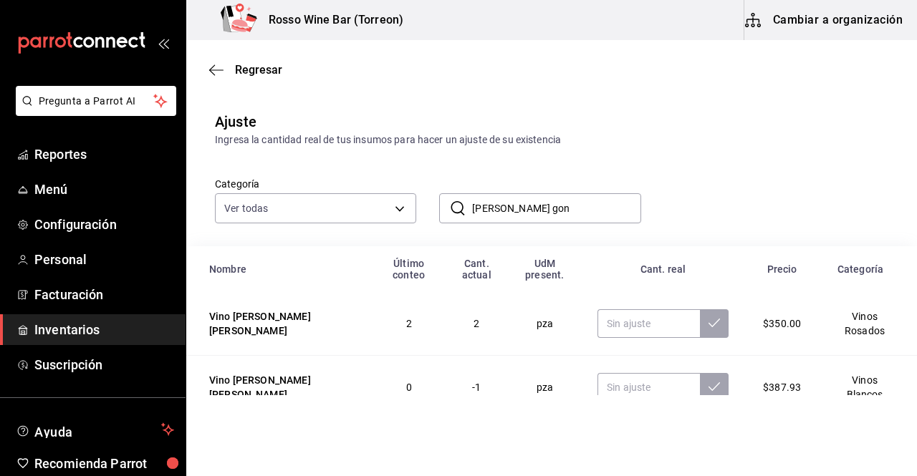
click at [805, 129] on div "Ajuste Ingresa la cantidad real de tus insumos para hacer un ajuste de su exist…" at bounding box center [551, 129] width 730 height 37
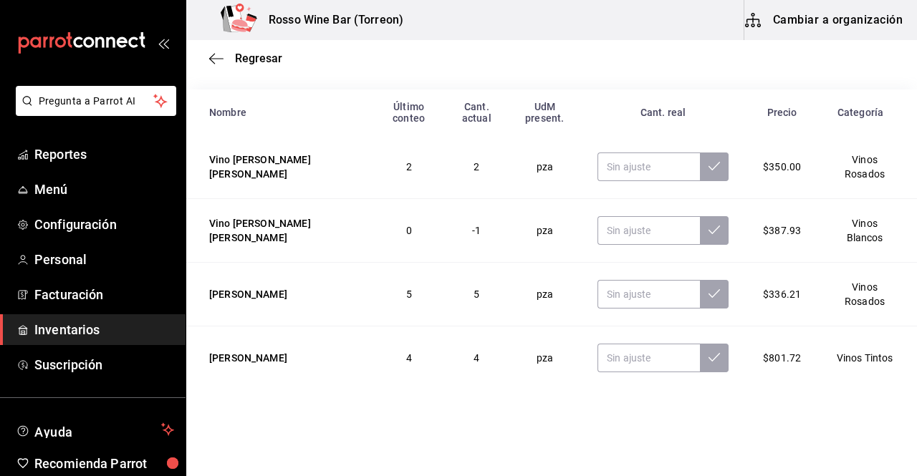
scroll to position [158, 0]
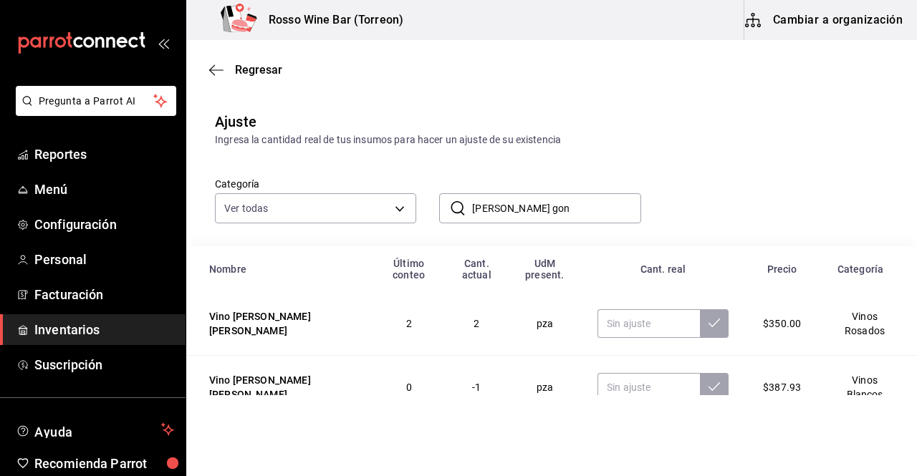
scroll to position [158, 0]
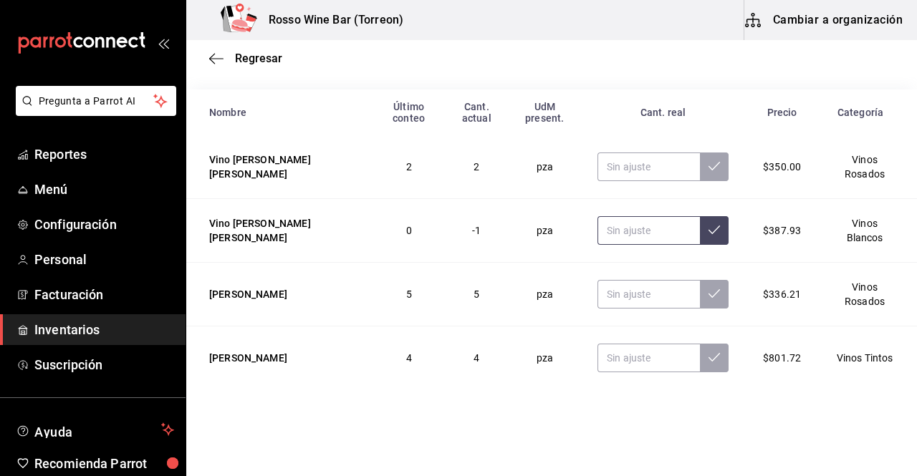
click at [601, 229] on input "text" at bounding box center [648, 230] width 102 height 29
type input "3.00"
click at [708, 232] on icon at bounding box center [713, 229] width 11 height 11
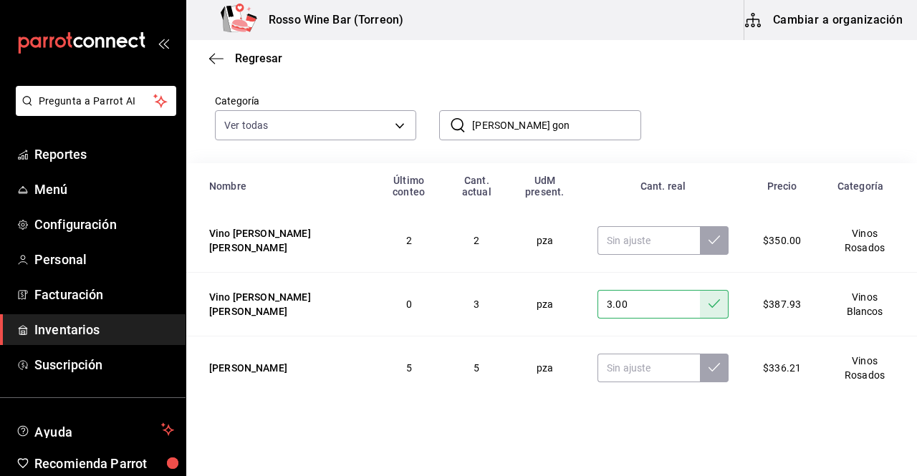
scroll to position [80, 0]
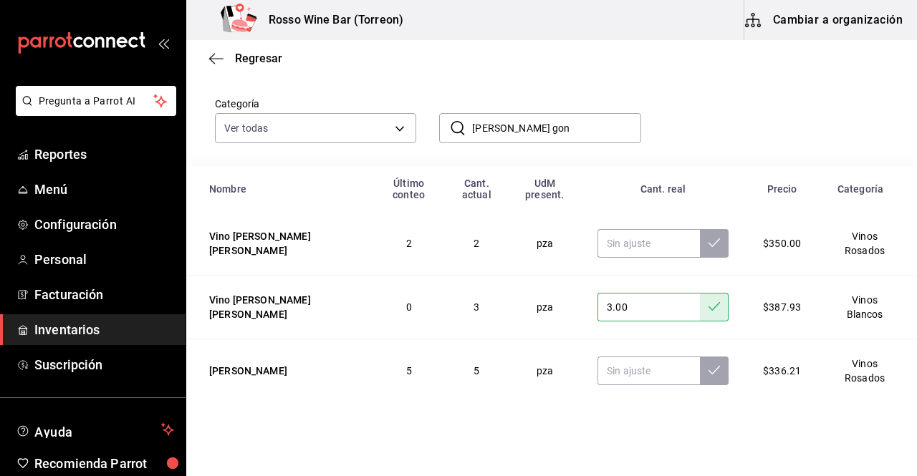
drag, startPoint x: 530, startPoint y: 126, endPoint x: 460, endPoint y: 116, distance: 70.2
click at [460, 116] on div "​ rivero gon ​" at bounding box center [539, 128] width 201 height 30
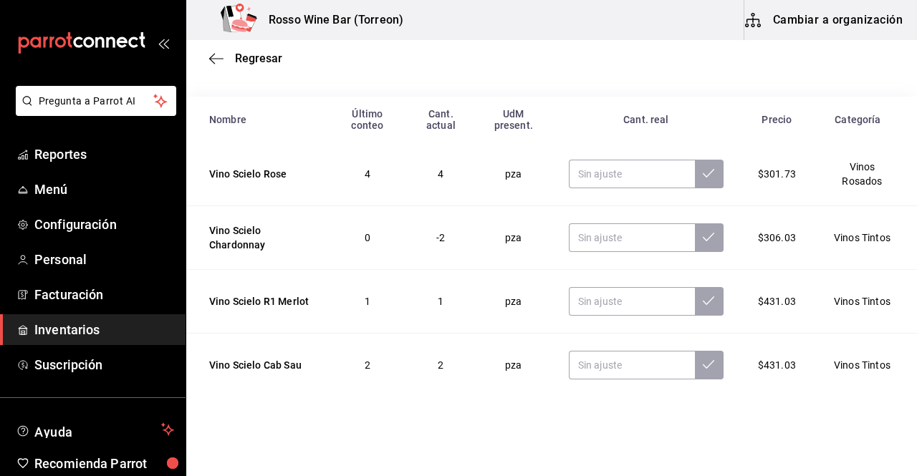
scroll to position [149, 0]
type input "scielo"
click at [625, 238] on input "text" at bounding box center [632, 238] width 126 height 29
type input "1.00"
click at [702, 243] on icon at bounding box center [707, 237] width 11 height 11
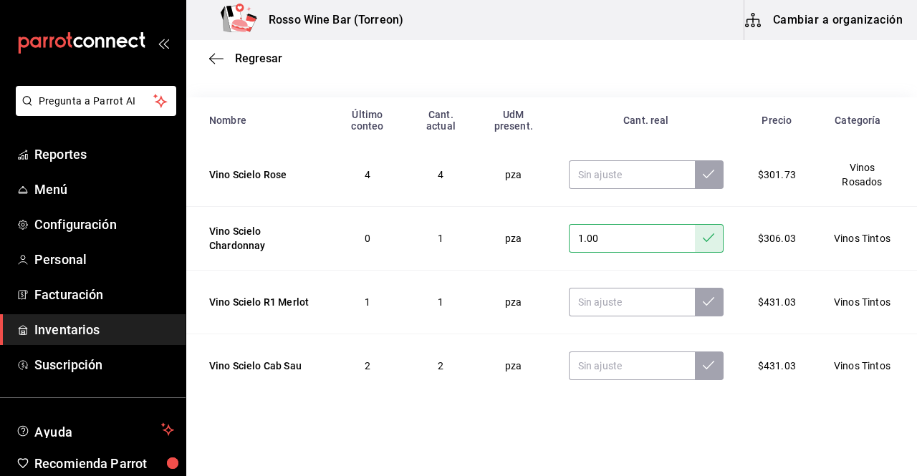
scroll to position [0, 0]
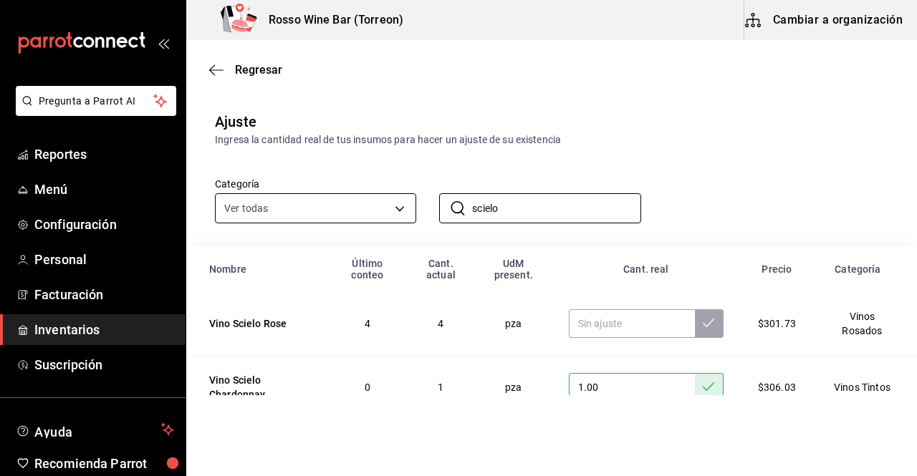
drag, startPoint x: 567, startPoint y: 205, endPoint x: 396, endPoint y: 202, distance: 171.2
click at [396, 202] on div "Categoría Ver todas 1e17936b-c63a-4d9a-8b85-a7ae8d171a48,fdc513a9-9218-4b97-84c…" at bounding box center [528, 186] width 673 height 76
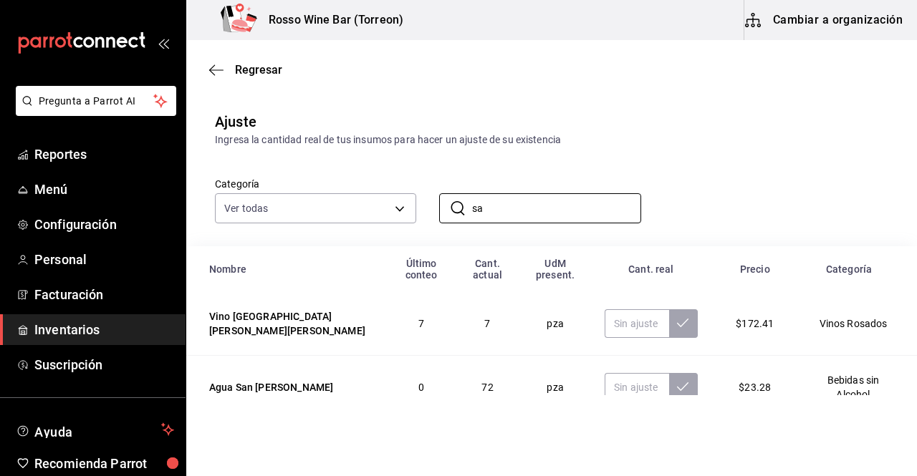
type input "s"
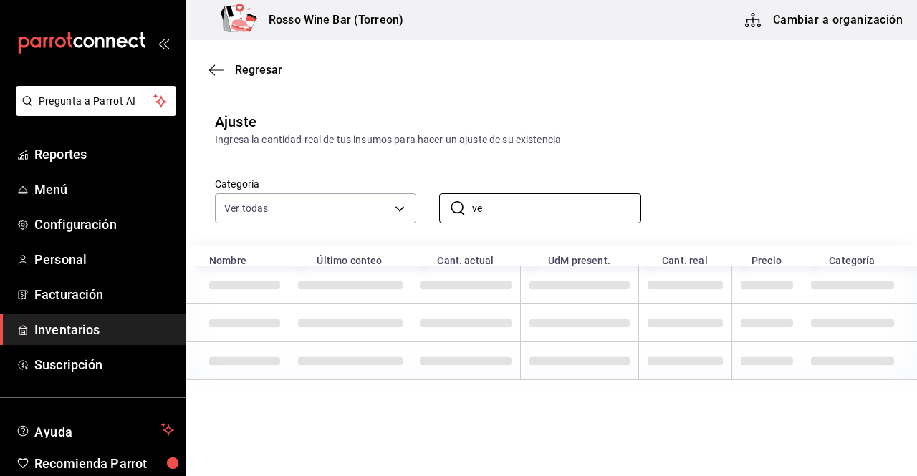
type input "v"
type input "b"
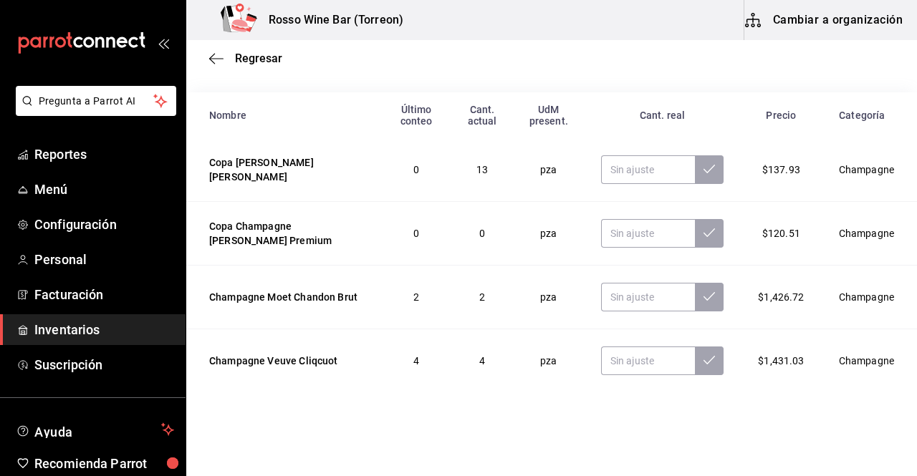
scroll to position [158, 0]
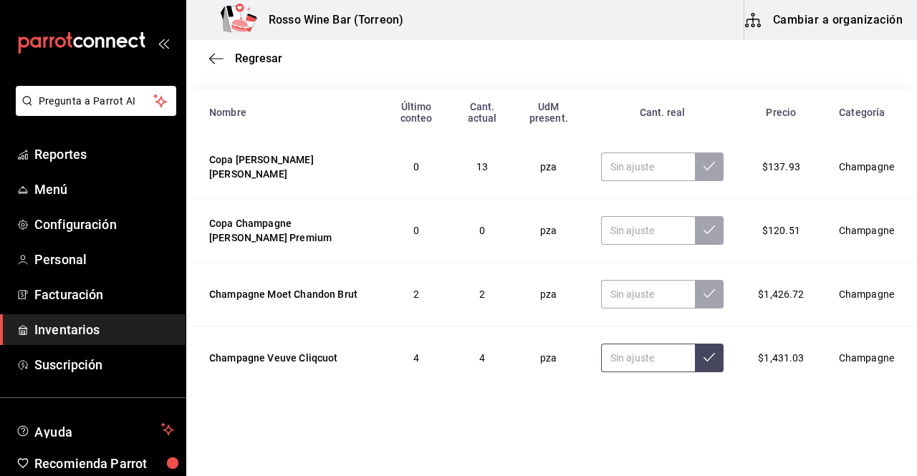
type input "champagne"
click at [622, 364] on input "text" at bounding box center [648, 358] width 95 height 29
type input "3.00"
click at [710, 363] on button at bounding box center [709, 358] width 29 height 29
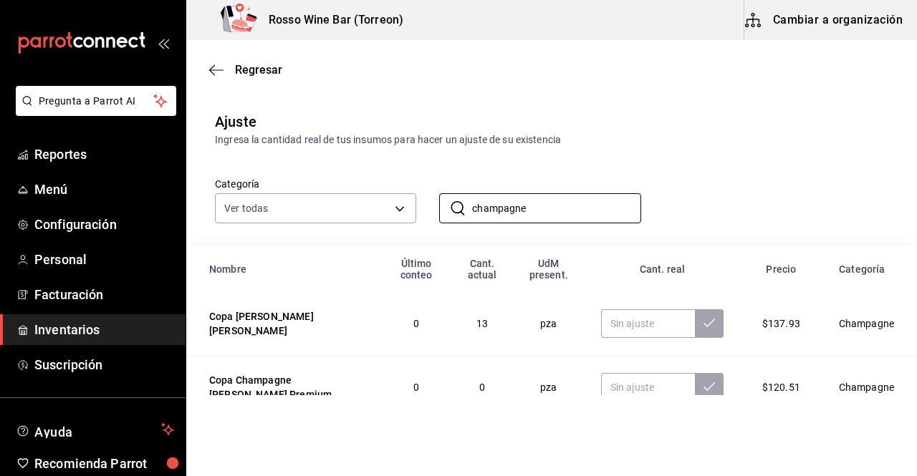
drag, startPoint x: 570, startPoint y: 203, endPoint x: 452, endPoint y: 180, distance: 120.2
click at [452, 180] on div "​ champagne ​" at bounding box center [528, 196] width 224 height 53
click at [680, 193] on div "Categoría Ver todas 1e17936b-c63a-4d9a-8b85-a7ae8d171a48,fdc513a9-9218-4b97-84c…" at bounding box center [528, 186] width 673 height 76
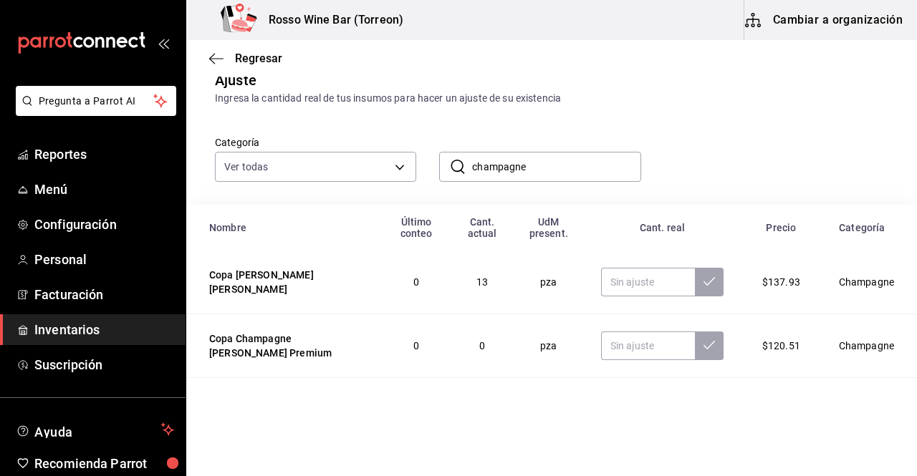
scroll to position [42, 0]
drag, startPoint x: 532, startPoint y: 170, endPoint x: 465, endPoint y: 160, distance: 68.0
click at [465, 160] on div "​ champagne ​" at bounding box center [539, 166] width 201 height 30
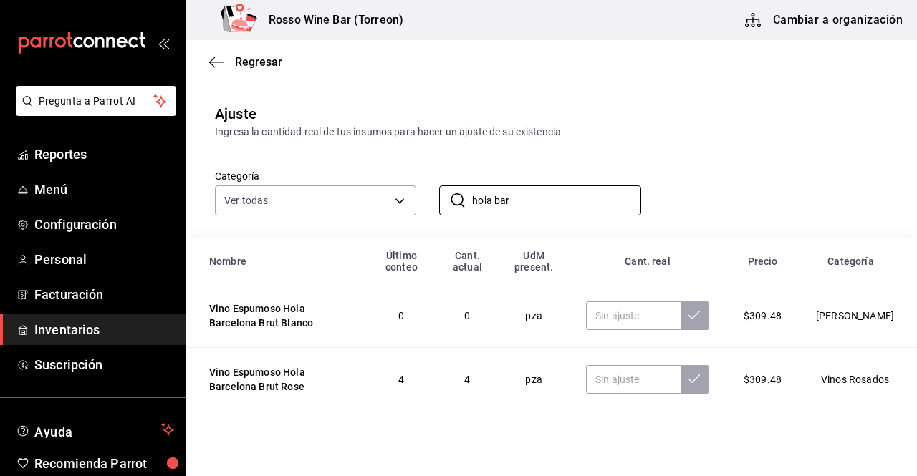
scroll to position [31, 0]
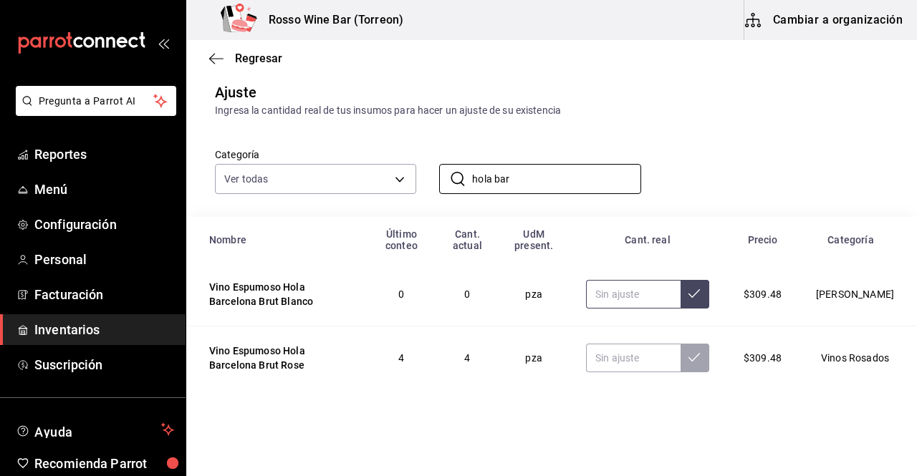
type input "hola bar"
click at [634, 293] on input "text" at bounding box center [633, 294] width 95 height 29
type input "5.00"
click at [695, 290] on icon at bounding box center [693, 293] width 11 height 11
drag, startPoint x: 548, startPoint y: 180, endPoint x: 450, endPoint y: 160, distance: 100.3
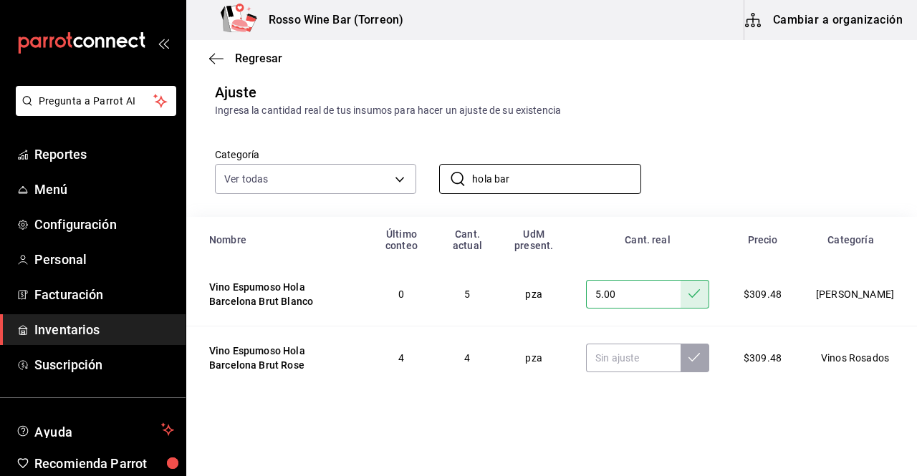
click at [450, 160] on div "​ hola bar ​" at bounding box center [528, 167] width 224 height 53
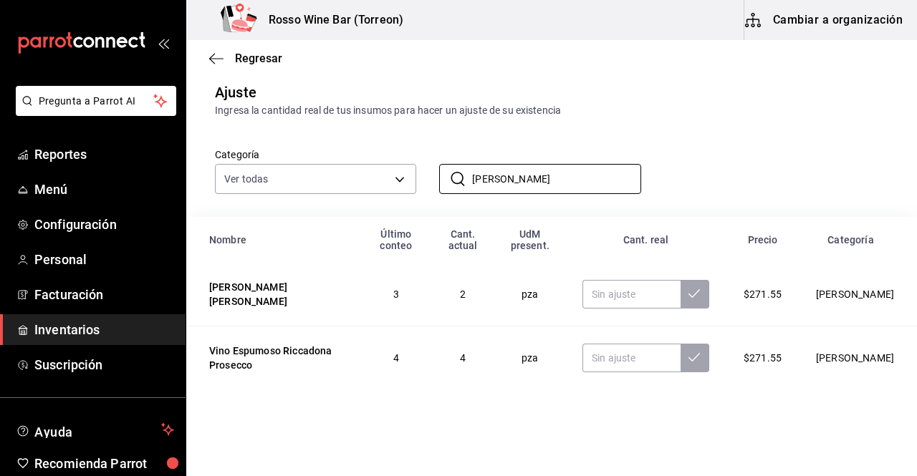
type input "ricca"
click at [891, 162] on div "Categoría Ver todas 1e17936b-c63a-4d9a-8b85-a7ae8d171a48,fdc513a9-9218-4b97-84c…" at bounding box center [551, 167] width 730 height 99
click at [619, 354] on input "text" at bounding box center [631, 358] width 98 height 29
type input "3.00"
click at [699, 360] on icon at bounding box center [693, 357] width 11 height 11
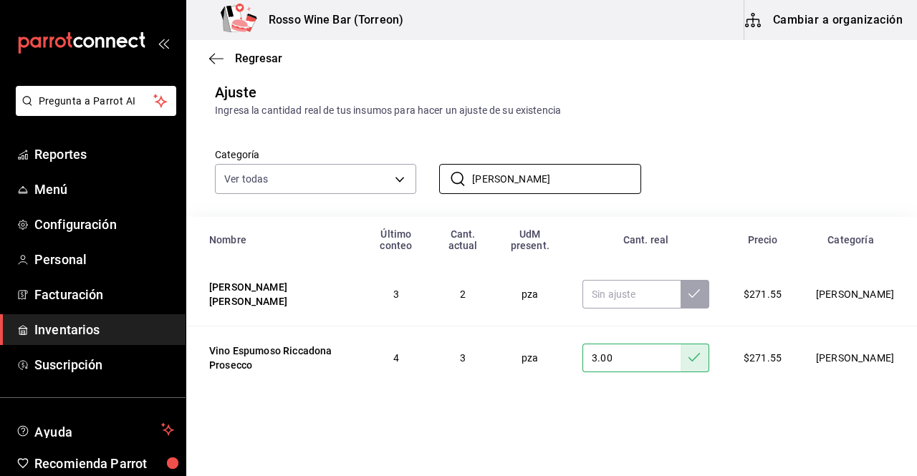
drag, startPoint x: 498, startPoint y: 170, endPoint x: 423, endPoint y: 150, distance: 78.0
click at [423, 150] on div "​ ricca ​" at bounding box center [528, 167] width 224 height 53
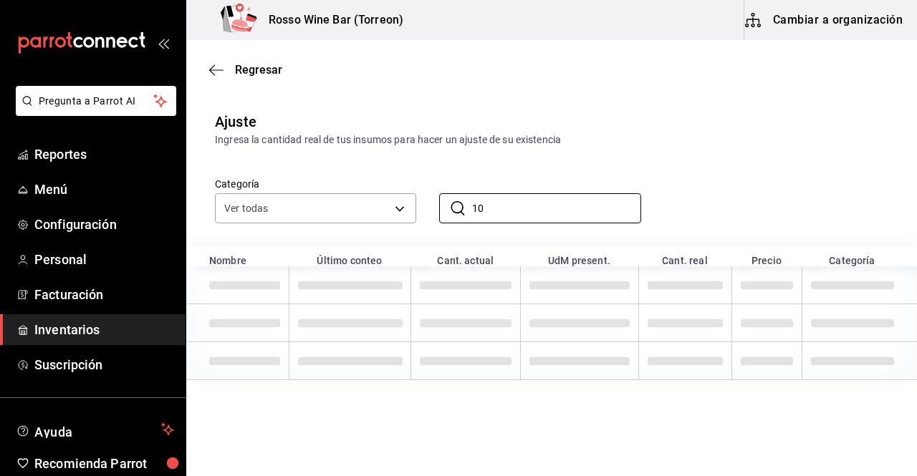
type input "1"
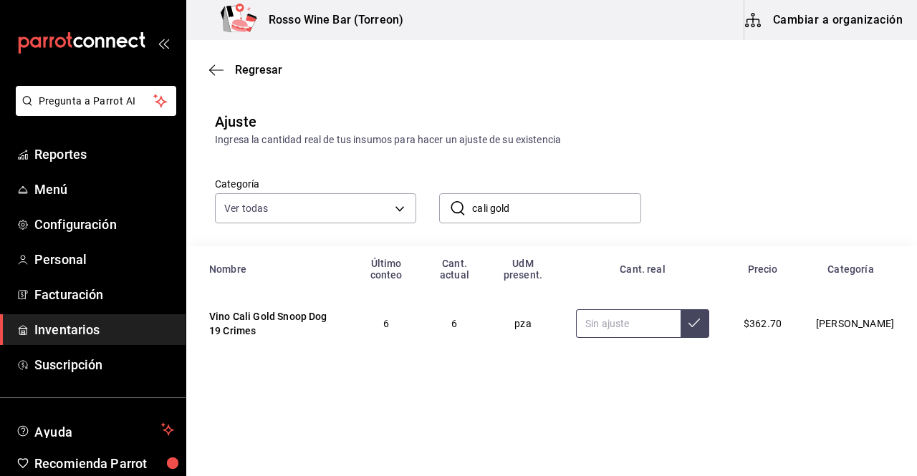
click at [595, 319] on input "text" at bounding box center [628, 323] width 105 height 29
click at [547, 211] on input "cali gold" at bounding box center [556, 208] width 168 height 29
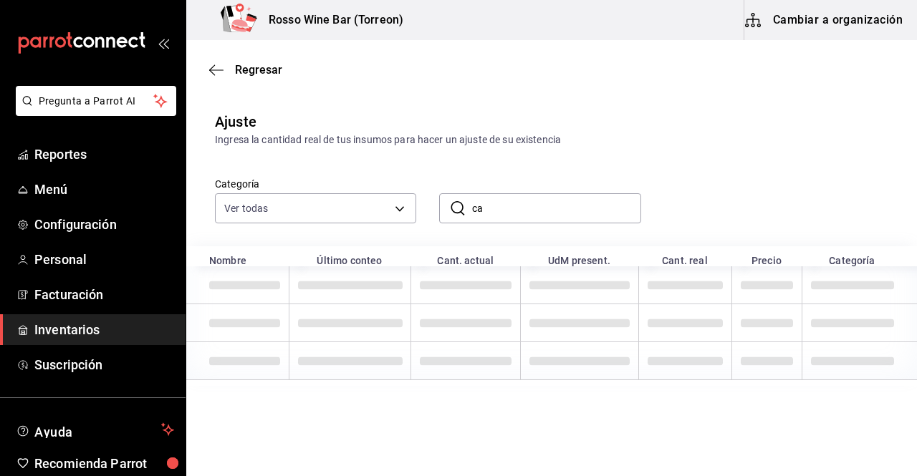
type input "c"
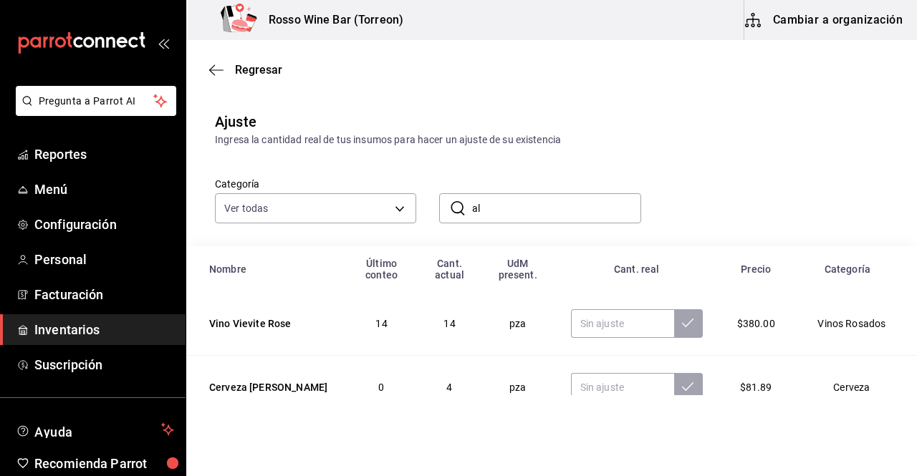
type input "a"
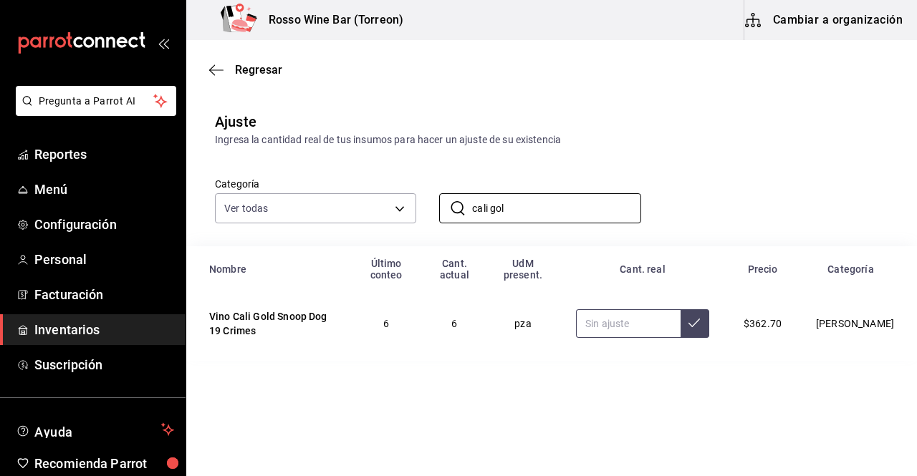
type input "cali gol"
click at [632, 329] on input "text" at bounding box center [628, 323] width 105 height 29
type input "3.00"
click at [723, 321] on td "3.00" at bounding box center [643, 323] width 168 height 63
click at [700, 322] on icon at bounding box center [693, 322] width 11 height 11
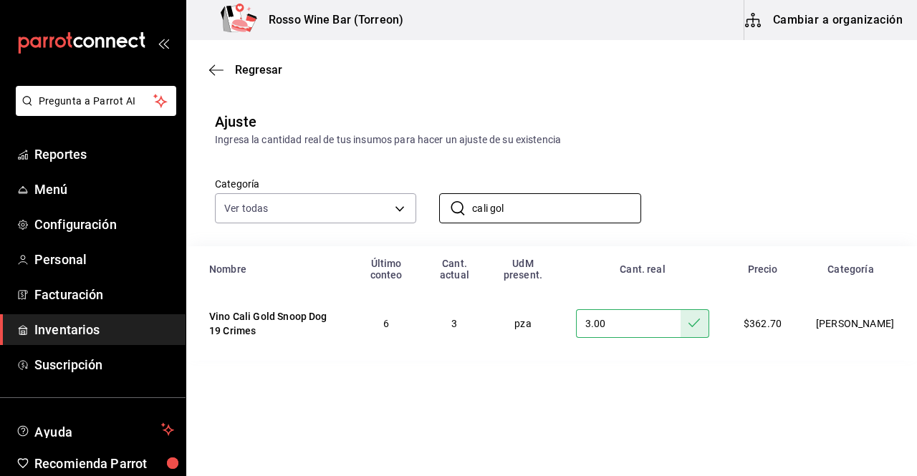
drag, startPoint x: 533, startPoint y: 215, endPoint x: 433, endPoint y: 198, distance: 101.6
click at [433, 198] on div "​ cali gol ​" at bounding box center [528, 196] width 224 height 53
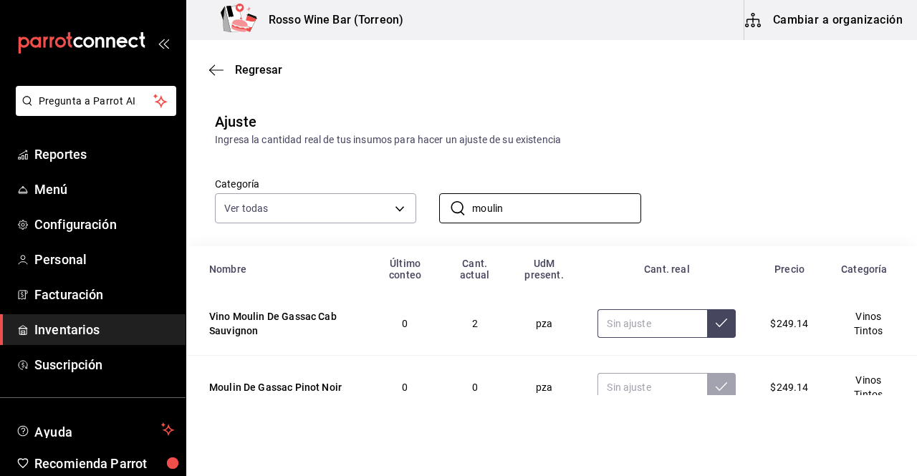
type input "moulin"
click at [619, 326] on input "text" at bounding box center [652, 323] width 110 height 29
type input "1.00"
click at [715, 324] on icon at bounding box center [720, 322] width 11 height 11
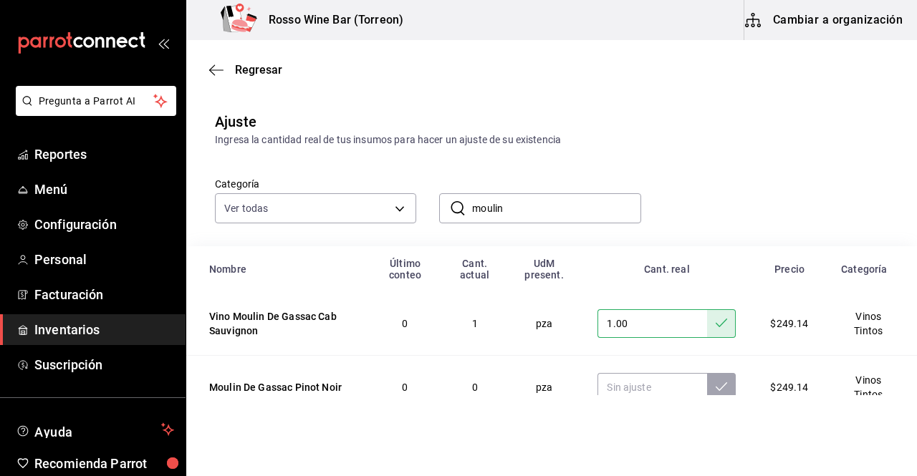
drag, startPoint x: 515, startPoint y: 205, endPoint x: 453, endPoint y: 203, distance: 61.6
click at [453, 203] on div "​ moulin ​" at bounding box center [539, 208] width 201 height 30
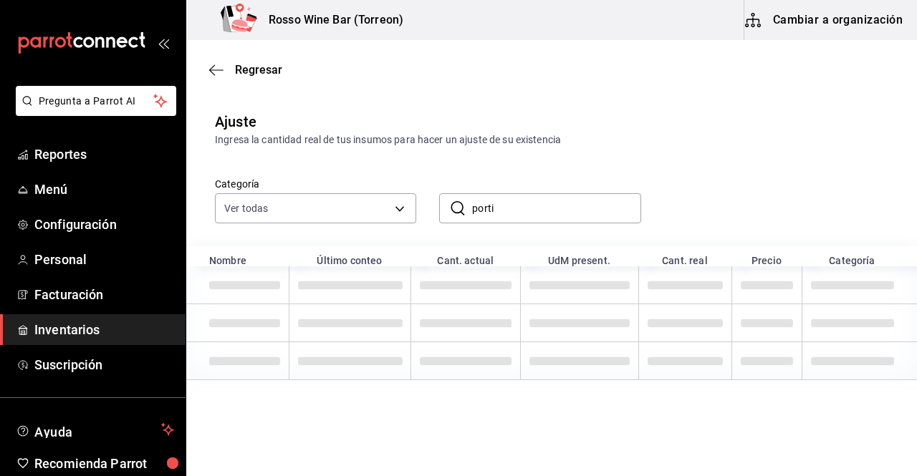
type input "portia"
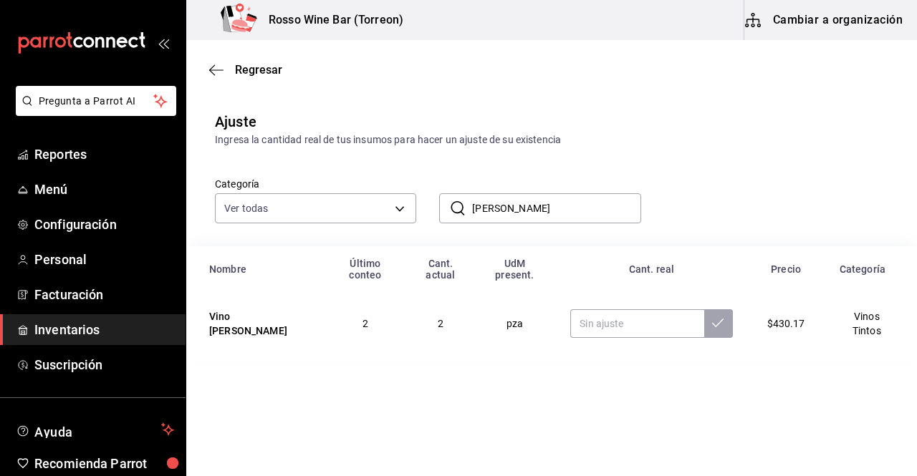
drag, startPoint x: 560, startPoint y: 216, endPoint x: 440, endPoint y: 198, distance: 121.5
click at [440, 198] on div "​ portia ​" at bounding box center [539, 208] width 201 height 30
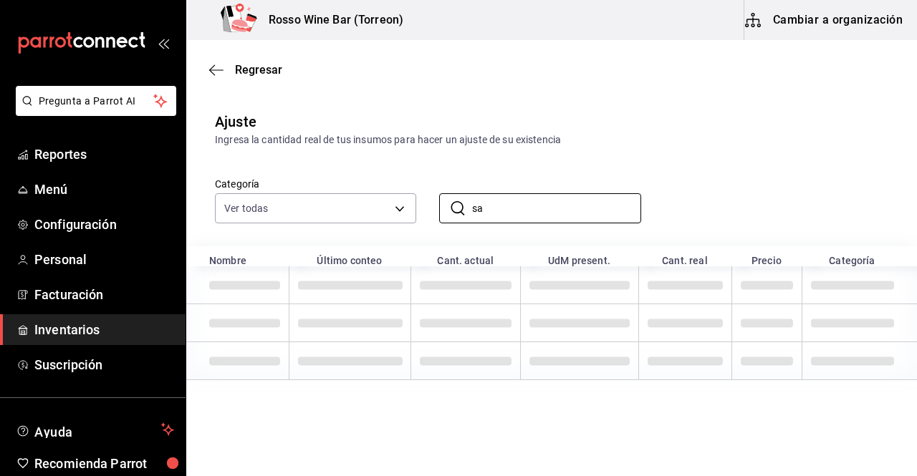
type input "s"
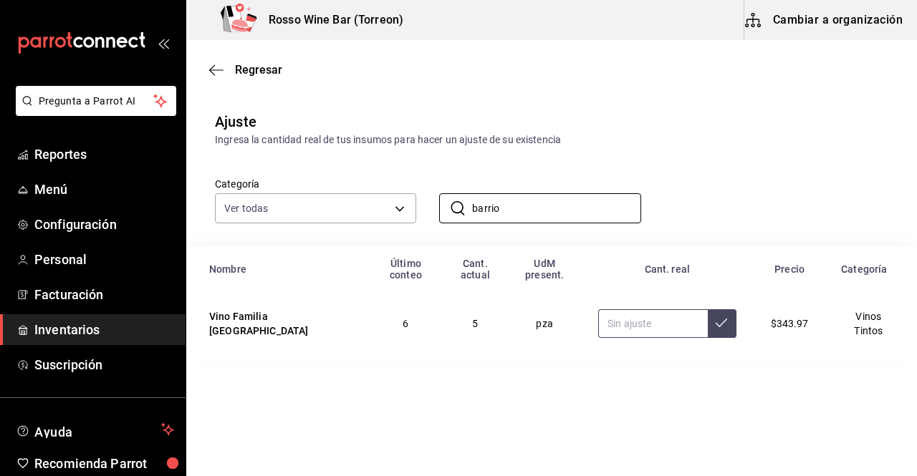
type input "barrio"
click at [666, 320] on input "text" at bounding box center [653, 323] width 110 height 29
type input "3.00"
click at [723, 320] on icon at bounding box center [720, 322] width 11 height 11
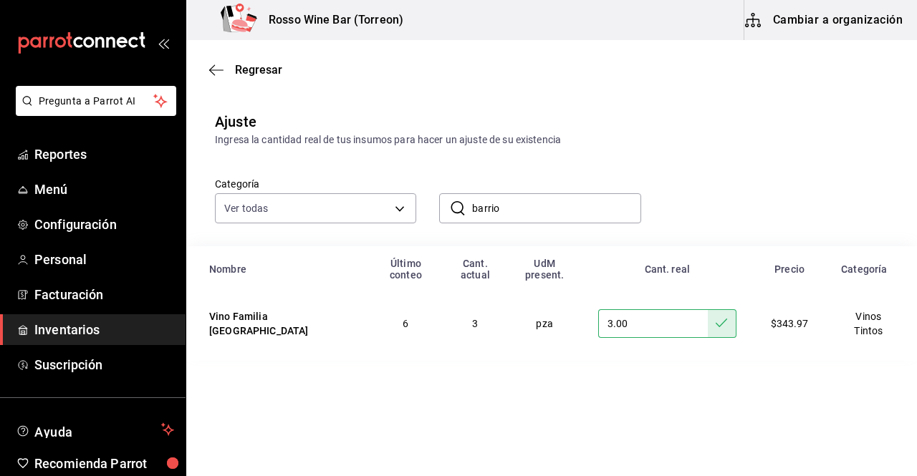
drag, startPoint x: 528, startPoint y: 208, endPoint x: 447, endPoint y: 201, distance: 81.2
click at [447, 201] on div "​ barrio ​" at bounding box center [539, 208] width 201 height 30
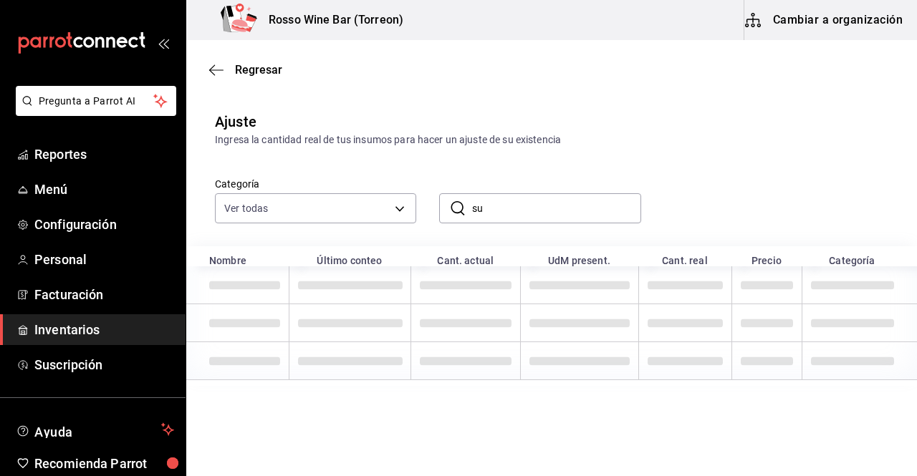
type input "s"
type input "b"
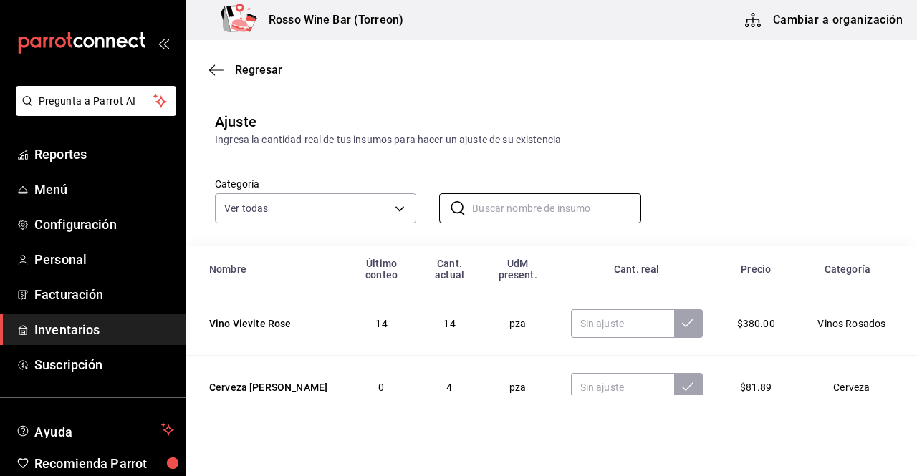
click at [484, 306] on td "pza" at bounding box center [518, 324] width 72 height 64
click at [506, 208] on input "text" at bounding box center [556, 208] width 168 height 29
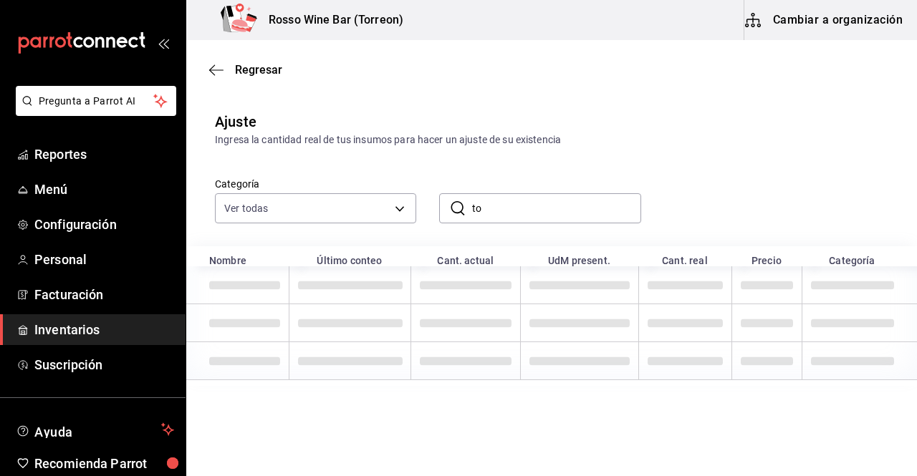
type input "t"
type input "b"
type input "i"
type input "s"
type input "m"
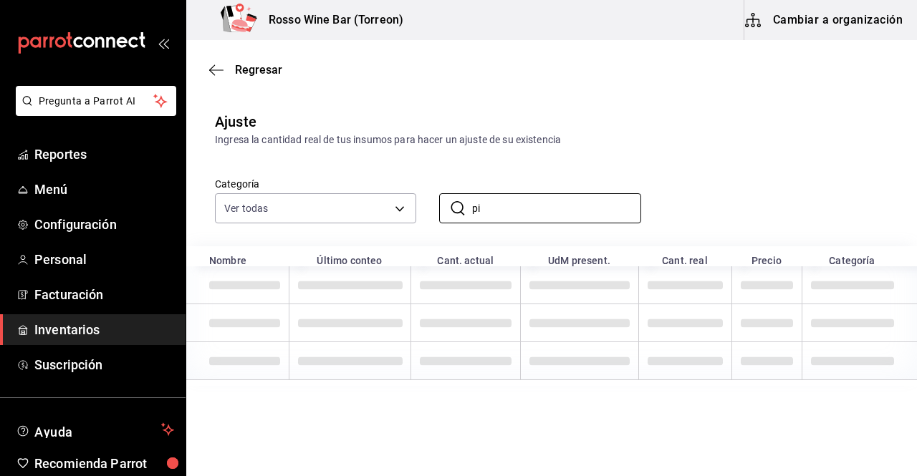
type input "p"
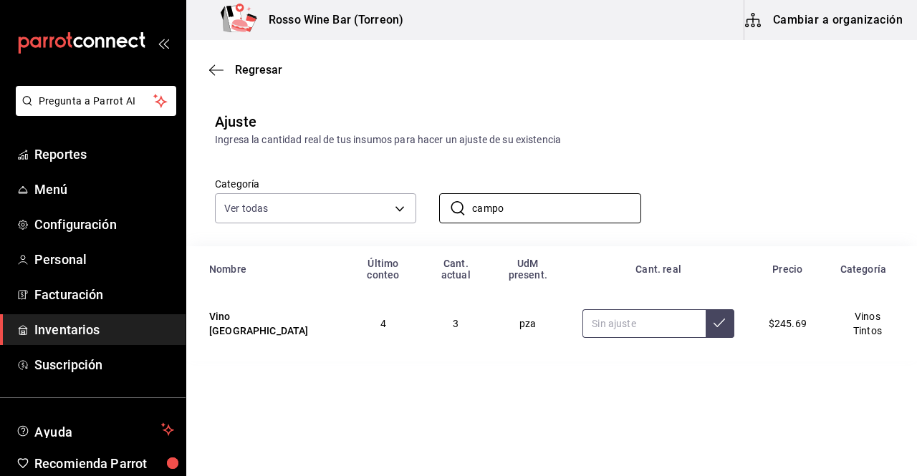
type input "campo"
click at [615, 314] on input "text" at bounding box center [643, 323] width 122 height 29
type input "1.00"
click at [722, 329] on icon at bounding box center [718, 322] width 11 height 11
click at [688, 196] on div "Categoría Ver todas 1e17936b-c63a-4d9a-8b85-a7ae8d171a48,fdc513a9-9218-4b97-84c…" at bounding box center [528, 186] width 673 height 76
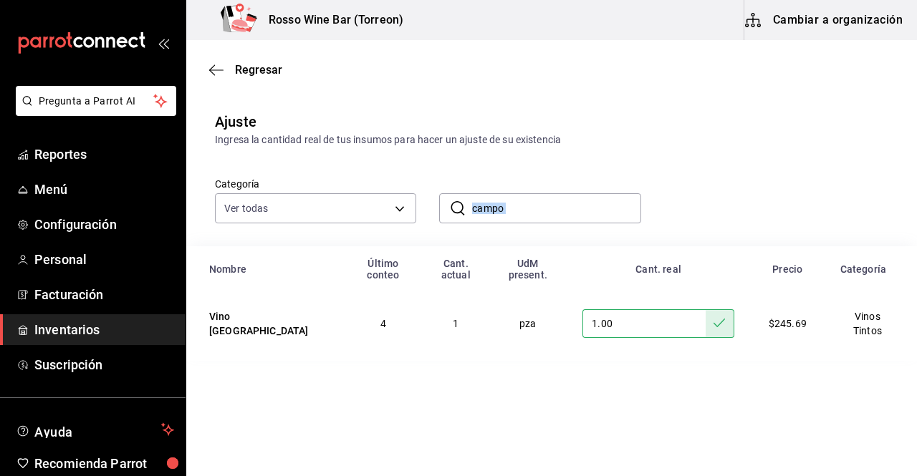
drag, startPoint x: 528, startPoint y: 225, endPoint x: 529, endPoint y: 208, distance: 17.2
click at [529, 208] on div "Categoría Ver todas 1e17936b-c63a-4d9a-8b85-a7ae8d171a48,fdc513a9-9218-4b97-84c…" at bounding box center [551, 197] width 730 height 99
drag, startPoint x: 529, startPoint y: 208, endPoint x: 420, endPoint y: 209, distance: 108.9
click at [420, 209] on div "​ campo ​" at bounding box center [528, 196] width 224 height 53
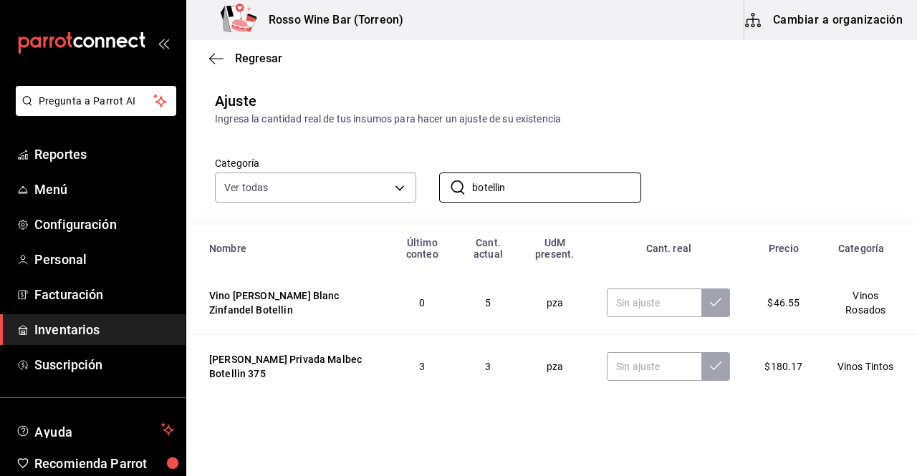
scroll to position [19, 0]
type input "botellin"
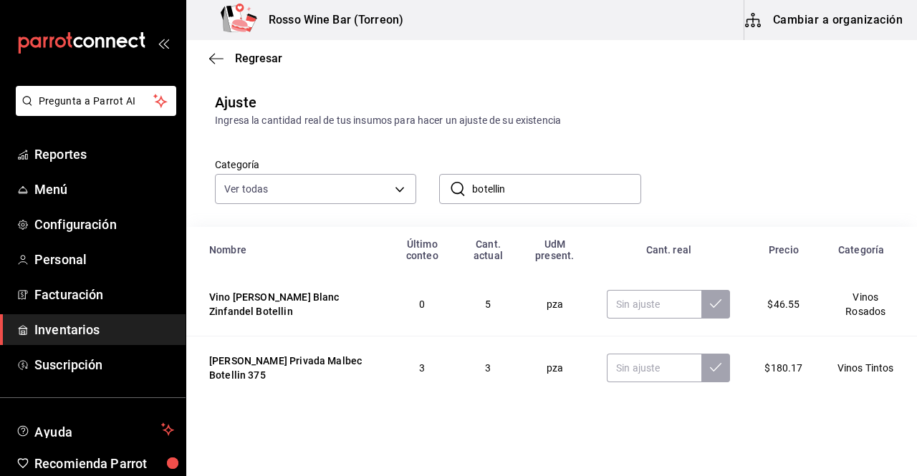
click at [97, 325] on span "Inventarios" at bounding box center [104, 329] width 140 height 19
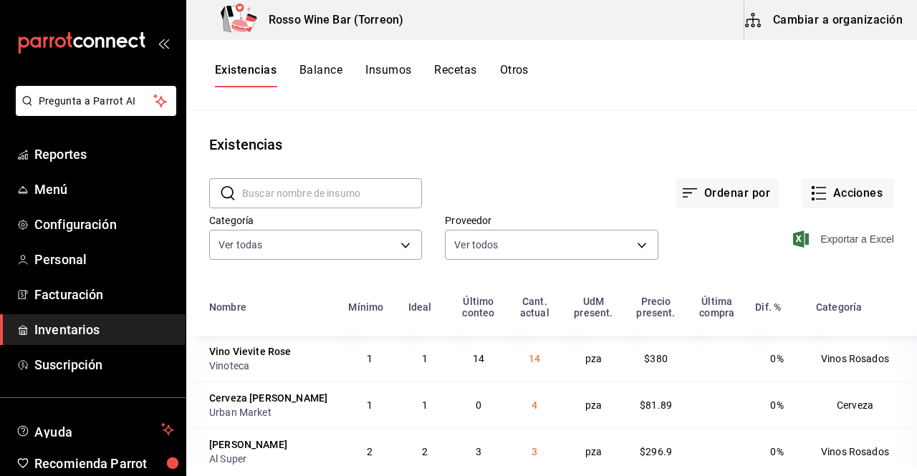
click at [836, 242] on span "Exportar a Excel" at bounding box center [845, 239] width 98 height 17
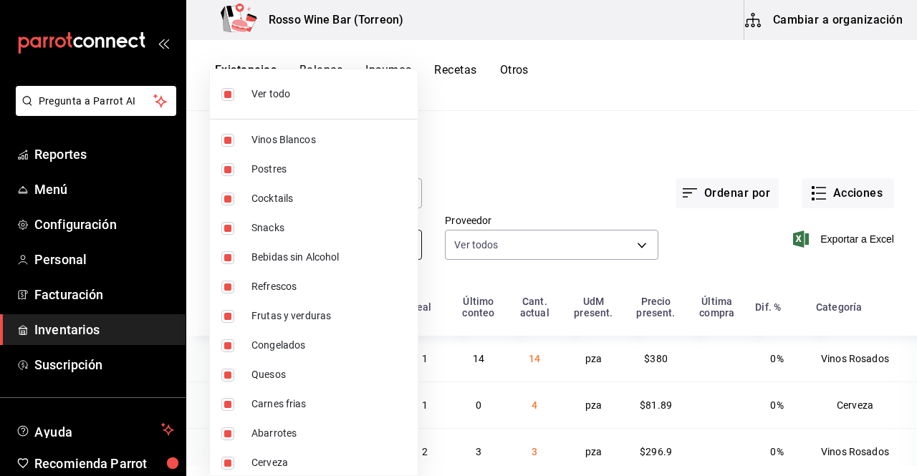
click at [404, 243] on body "Pregunta a Parrot AI Reportes Menú Configuración Personal Facturación Inventari…" at bounding box center [458, 233] width 917 height 466
click at [231, 93] on input "checkbox" at bounding box center [227, 94] width 13 height 13
checkbox input "false"
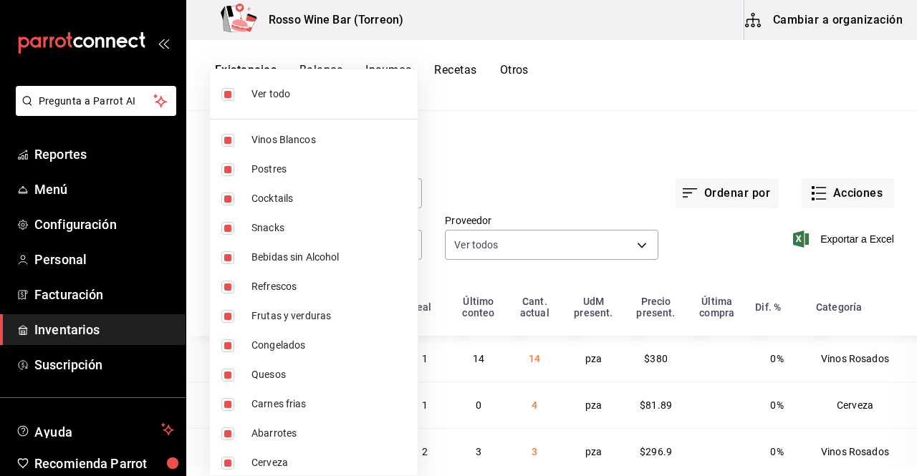
checkbox input "false"
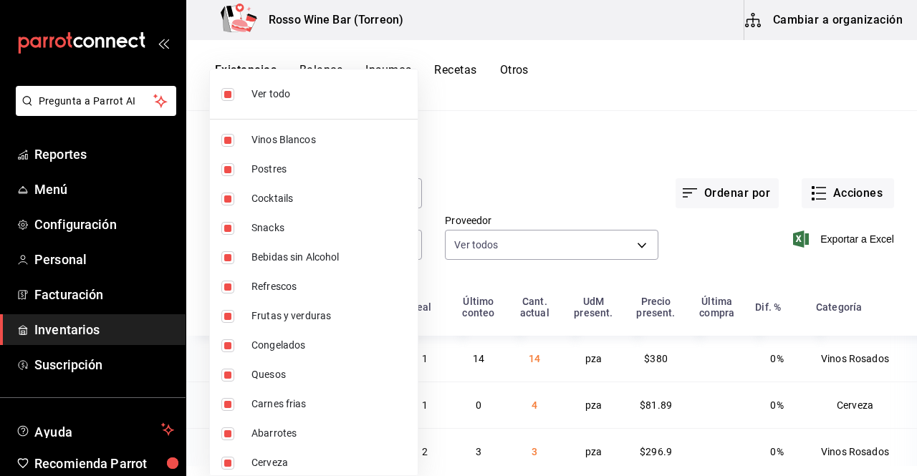
checkbox input "false"
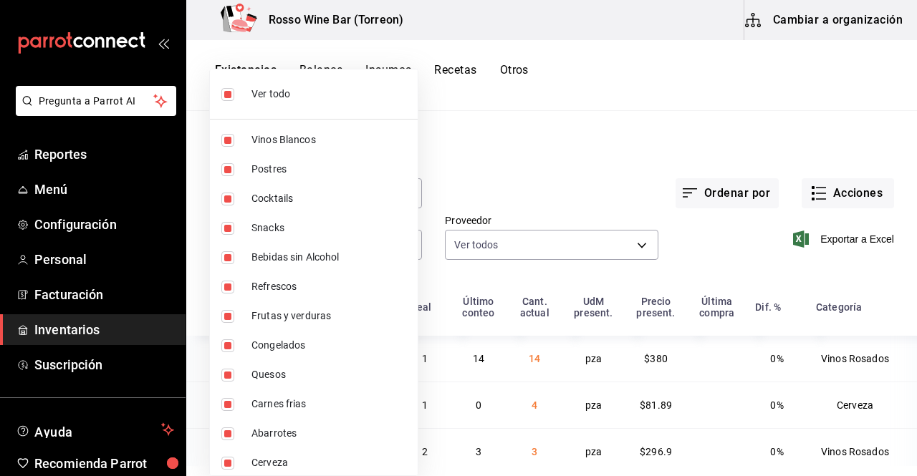
checkbox input "false"
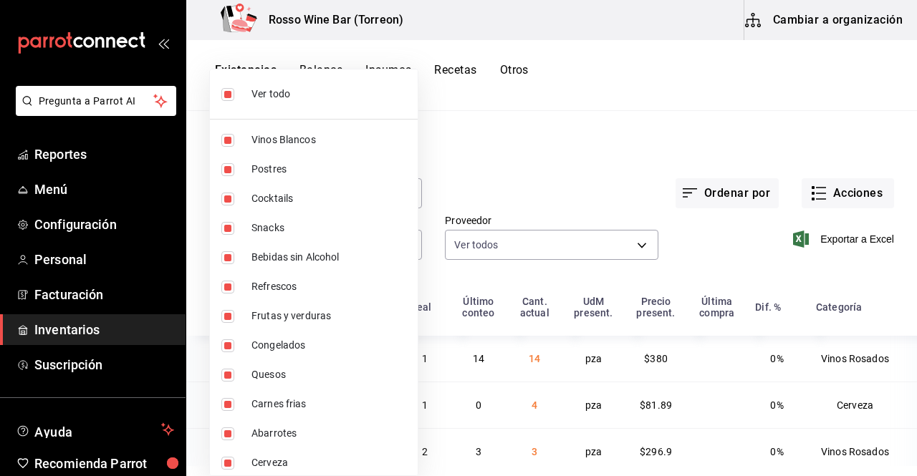
checkbox input "false"
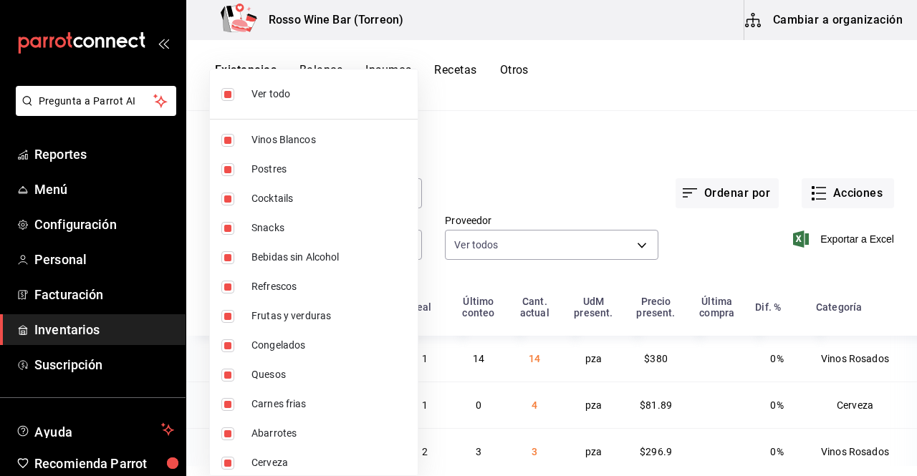
checkbox input "false"
click at [228, 137] on input "checkbox" at bounding box center [227, 140] width 13 height 13
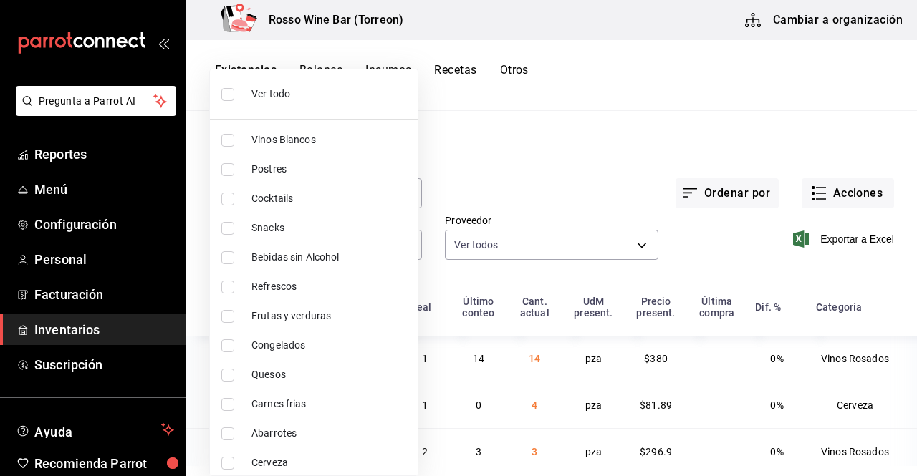
checkbox input "true"
type input "1e17936b-c63a-4d9a-8b85-a7ae8d171a48"
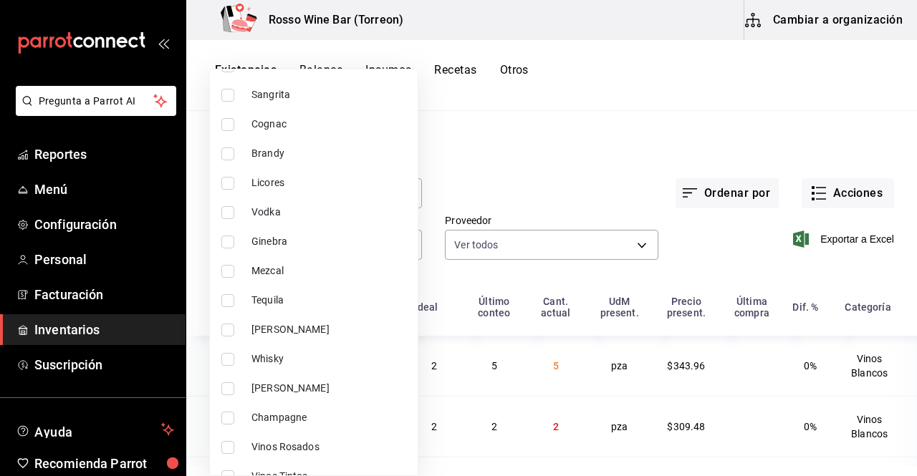
scroll to position [419, 0]
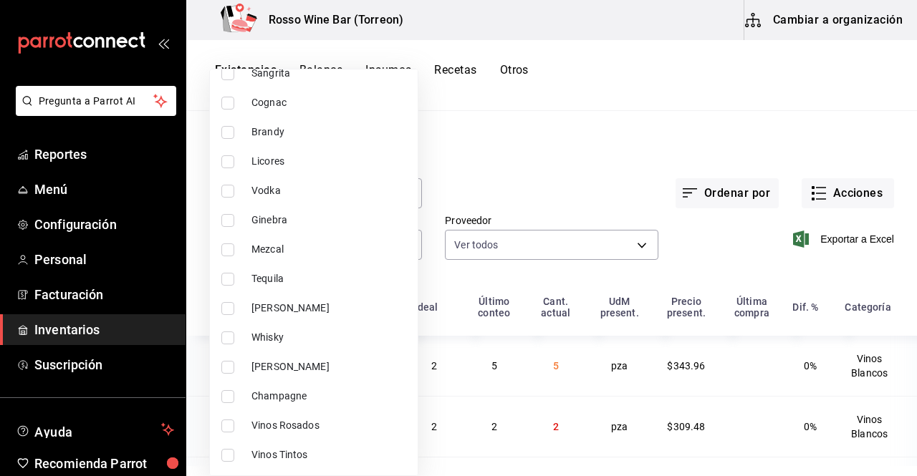
click at [228, 364] on input "checkbox" at bounding box center [227, 367] width 13 height 13
checkbox input "true"
type input "1e17936b-c63a-4d9a-8b85-a7ae8d171a48,59e0ecf3-e224-42fe-ba51-81175845736d"
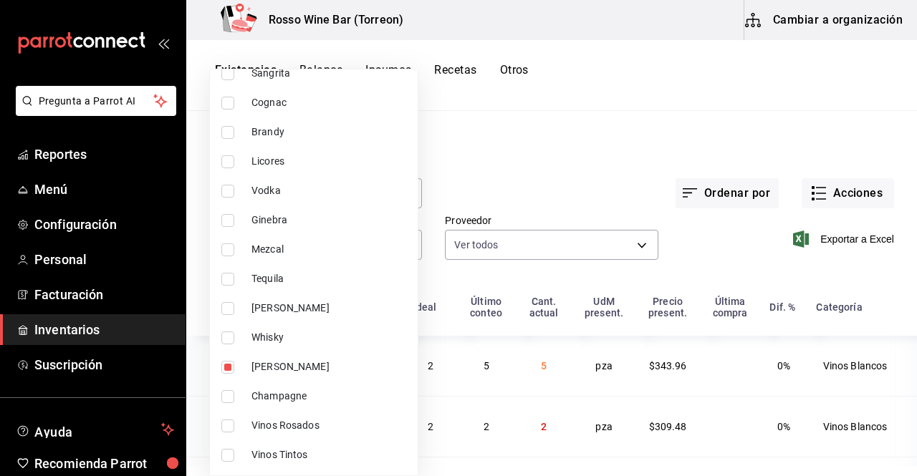
click at [229, 392] on input "checkbox" at bounding box center [227, 396] width 13 height 13
checkbox input "true"
type input "1e17936b-c63a-4d9a-8b85-a7ae8d171a48,59e0ecf3-e224-42fe-ba51-81175845736d,3f990…"
click at [231, 425] on input "checkbox" at bounding box center [227, 426] width 13 height 13
checkbox input "true"
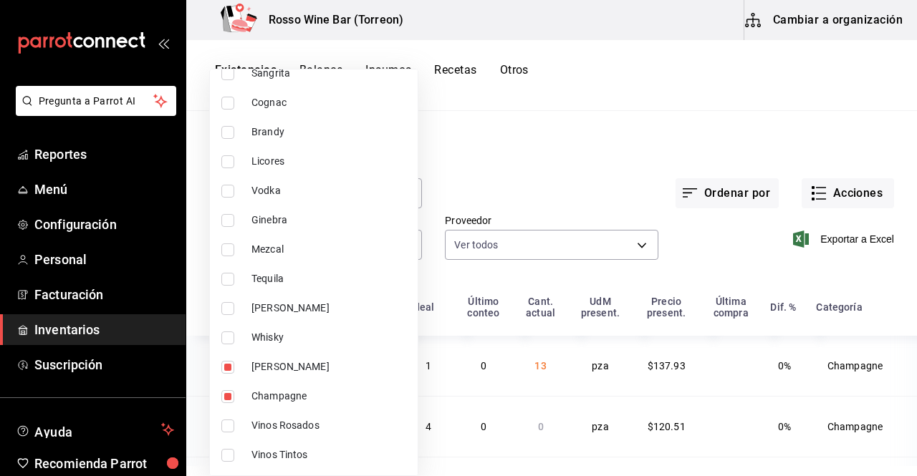
type input "1e17936b-c63a-4d9a-8b85-a7ae8d171a48,59e0ecf3-e224-42fe-ba51-81175845736d,3f990…"
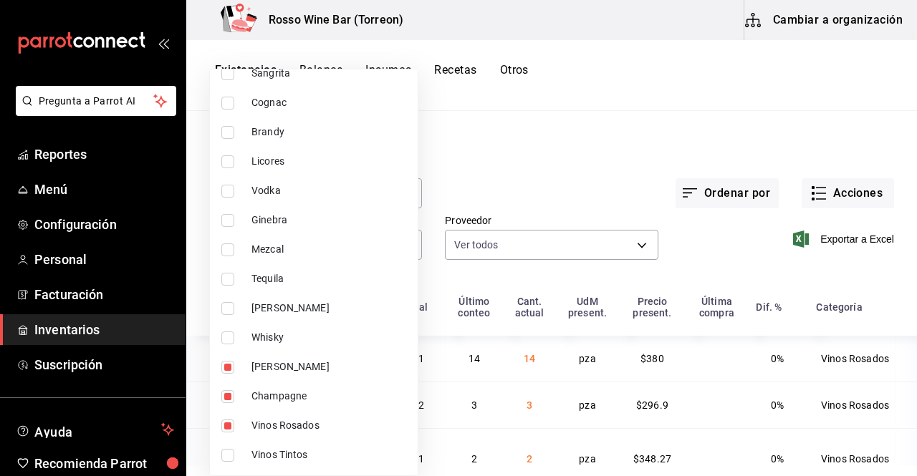
click at [229, 455] on input "checkbox" at bounding box center [227, 455] width 13 height 13
checkbox input "true"
type input "1e17936b-c63a-4d9a-8b85-a7ae8d171a48,59e0ecf3-e224-42fe-ba51-81175845736d,3f990…"
click at [914, 251] on div at bounding box center [458, 238] width 917 height 476
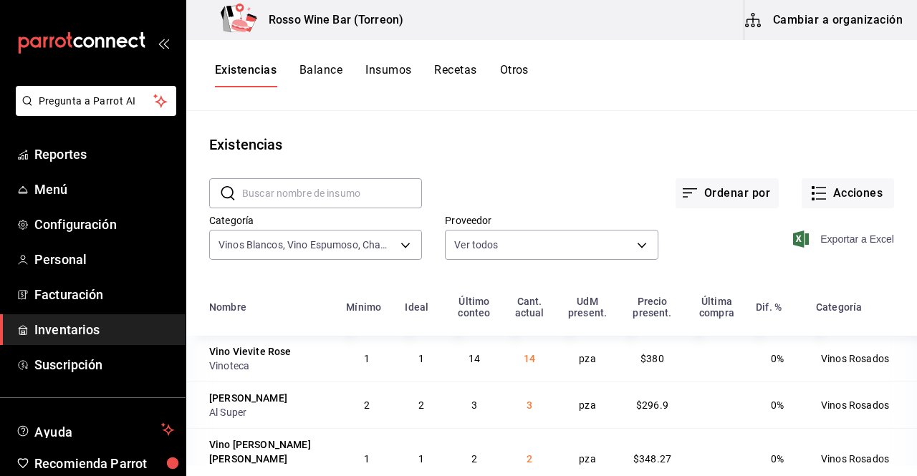
click at [844, 238] on span "Exportar a Excel" at bounding box center [845, 239] width 98 height 17
